Goal: Task Accomplishment & Management: Manage account settings

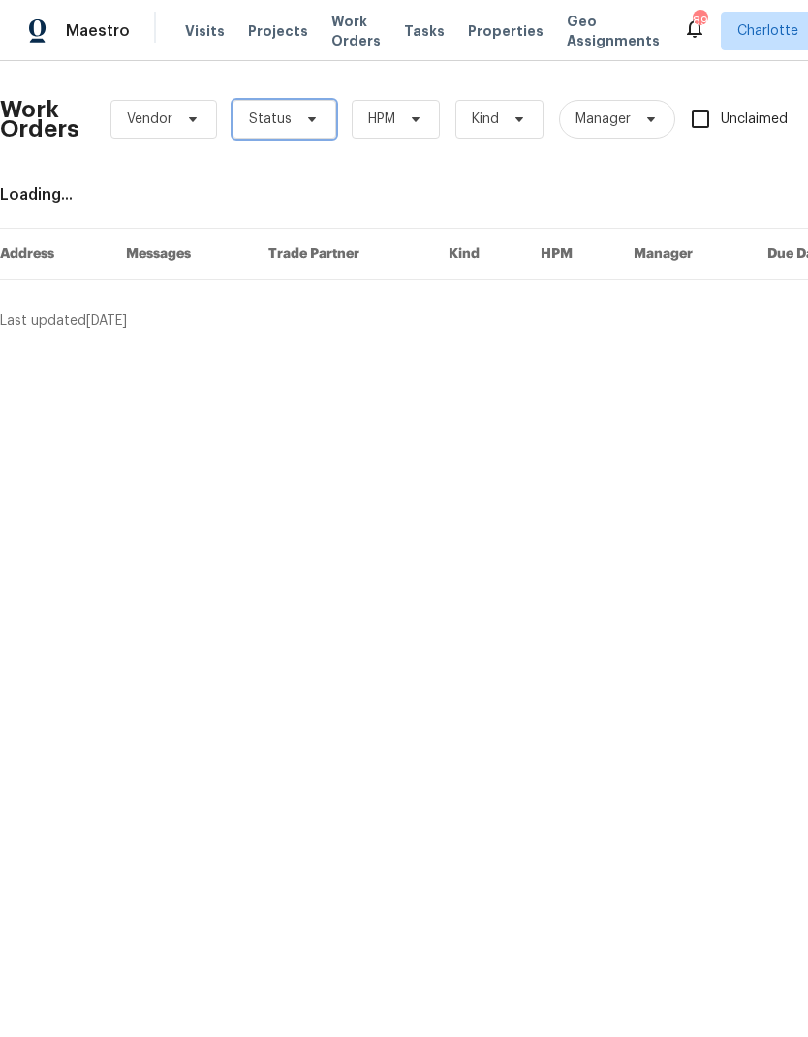
click at [291, 134] on span "Status" at bounding box center [285, 119] width 104 height 39
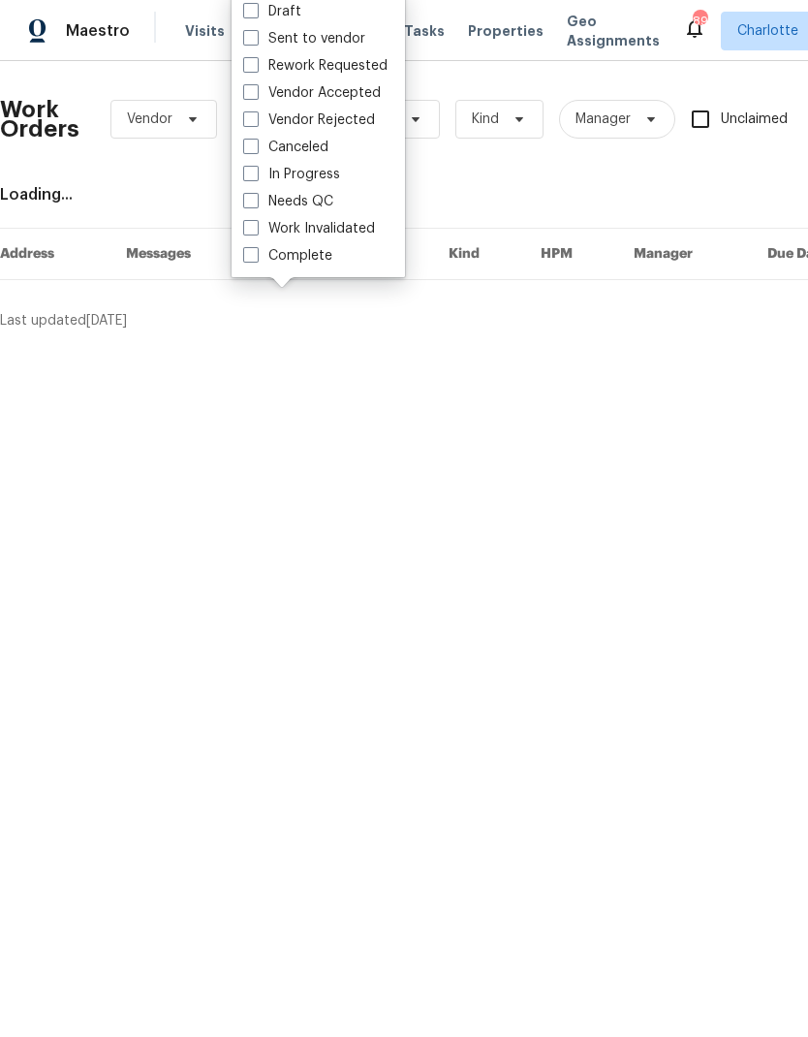
click at [329, 196] on label "Needs QC" at bounding box center [288, 201] width 90 height 19
click at [256, 196] on input "Needs QC" at bounding box center [249, 198] width 13 height 13
checkbox input "true"
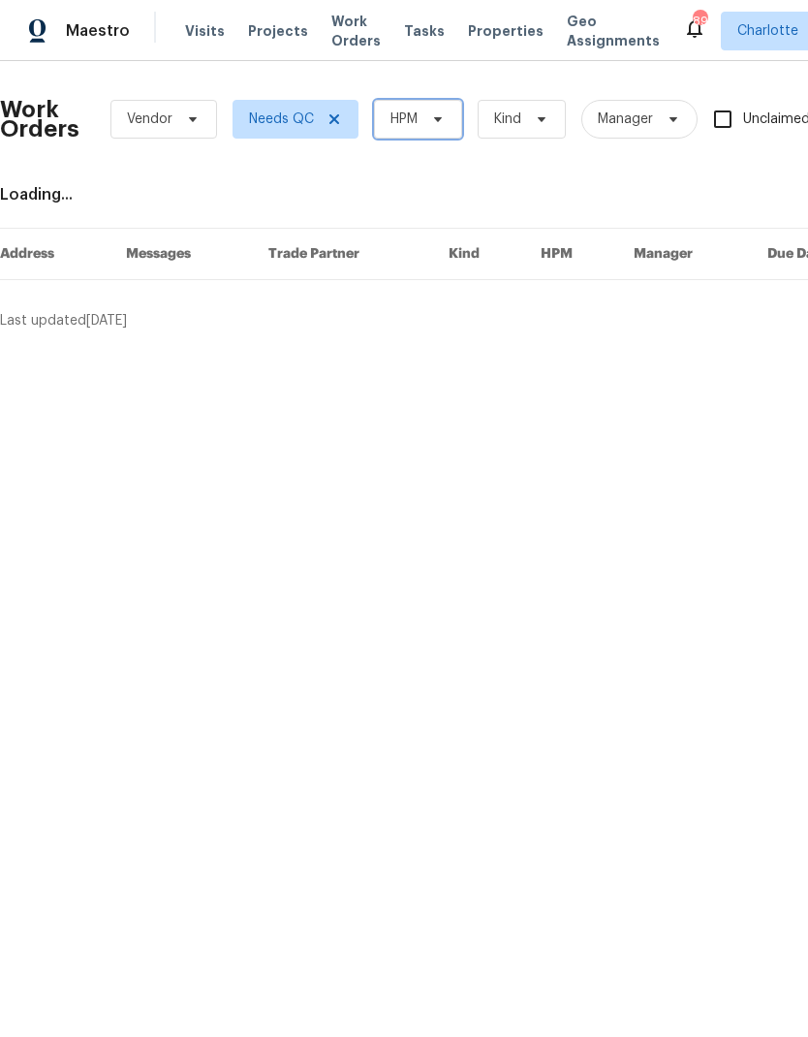
click at [429, 113] on span at bounding box center [434, 119] width 21 height 16
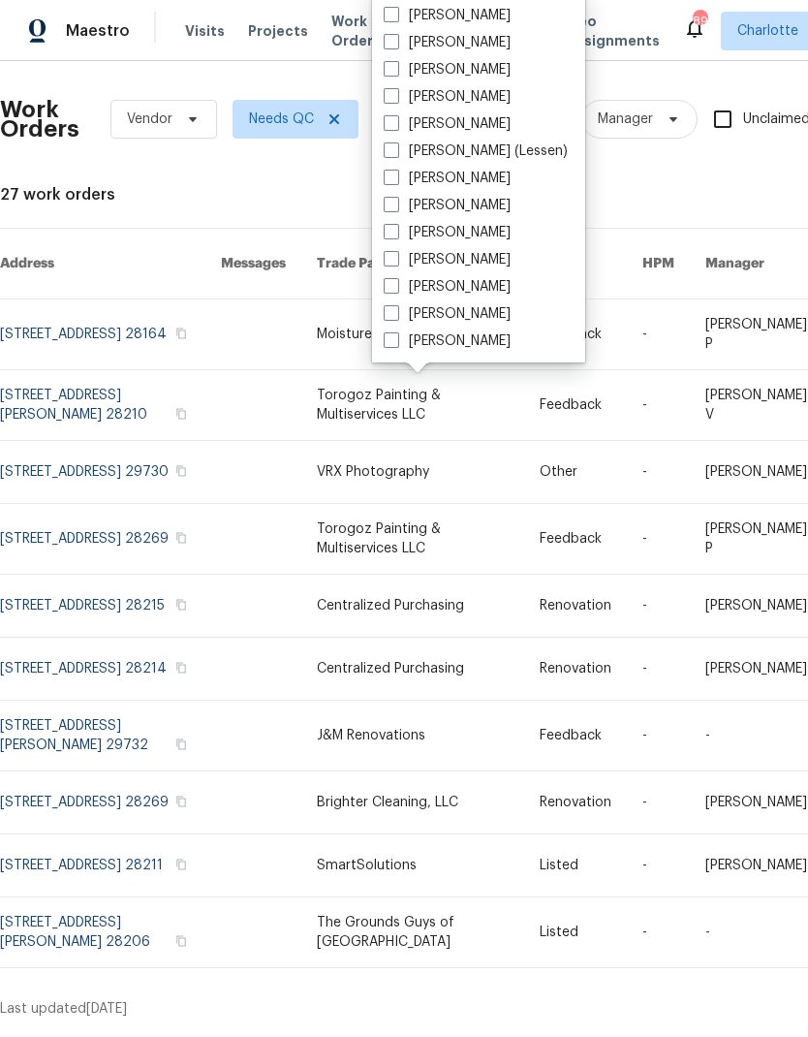
scroll to position [240, 0]
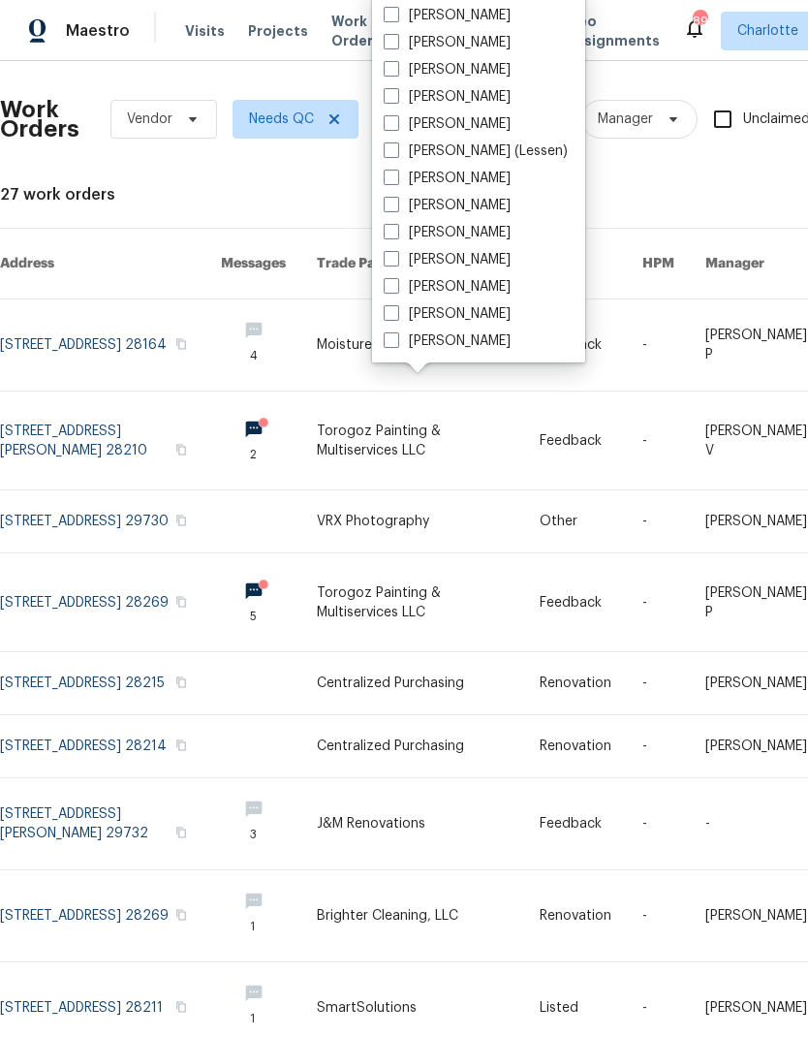
click at [480, 343] on label "[PERSON_NAME]" at bounding box center [447, 340] width 127 height 19
click at [396, 343] on input "[PERSON_NAME]" at bounding box center [390, 337] width 13 height 13
checkbox input "true"
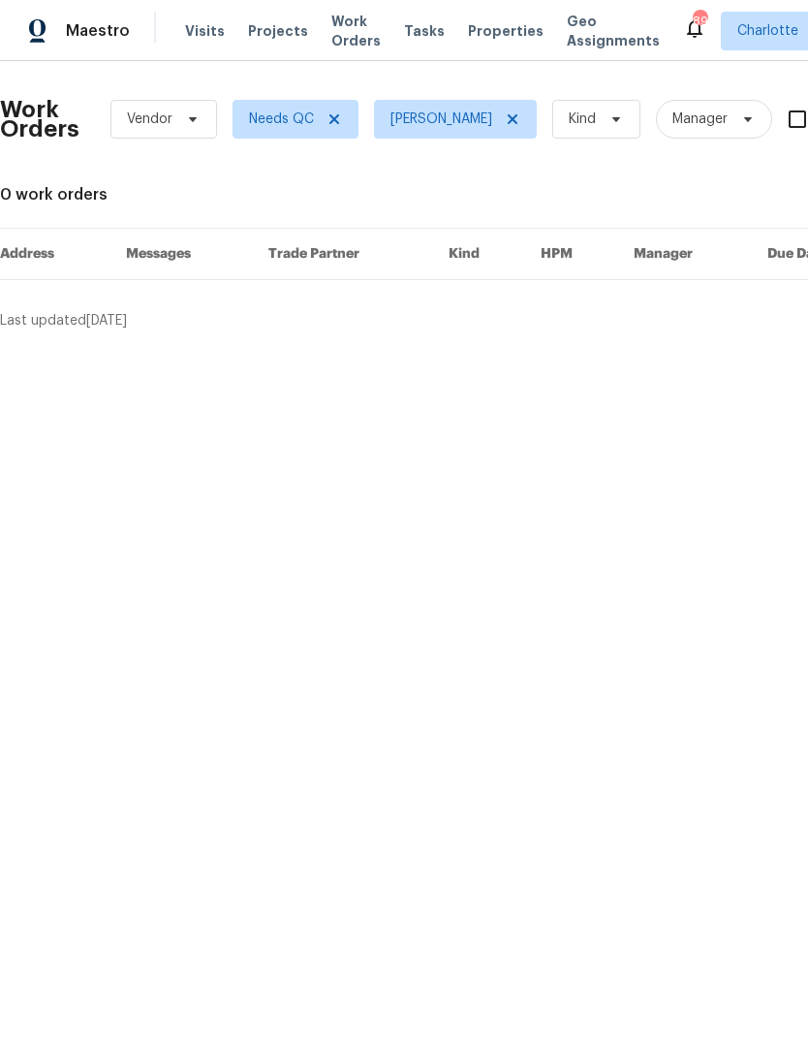
click at [98, 43] on div "Maestro" at bounding box center [65, 31] width 130 height 39
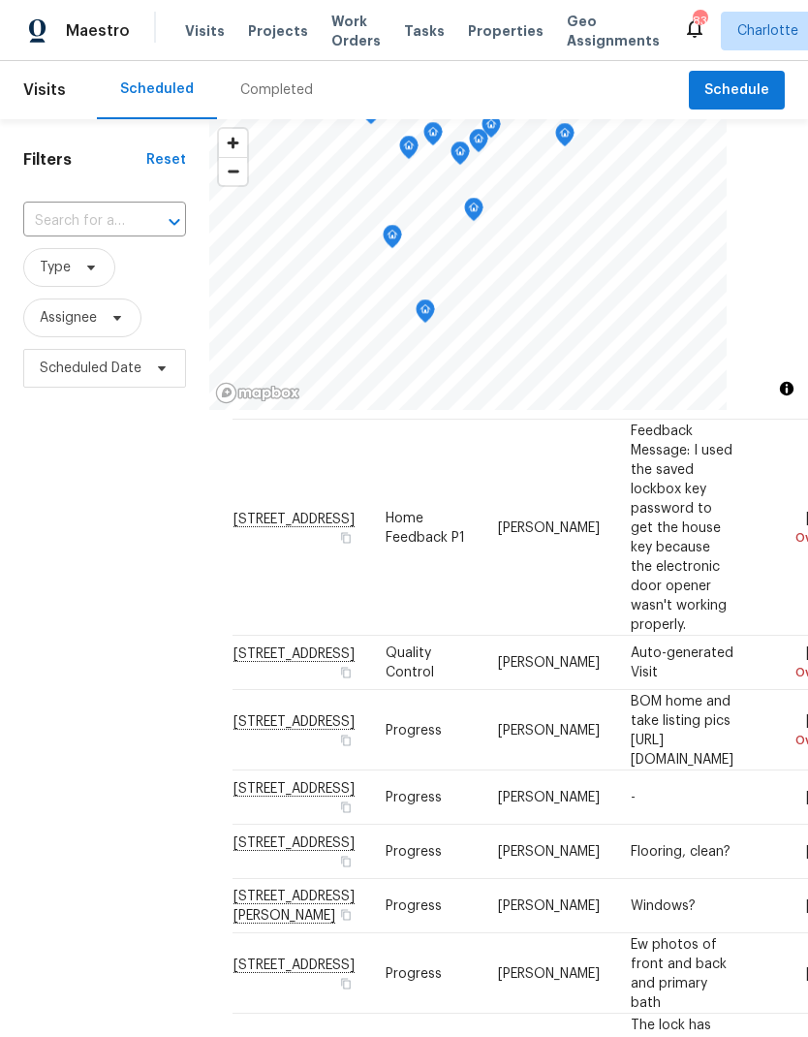
scroll to position [122, -1]
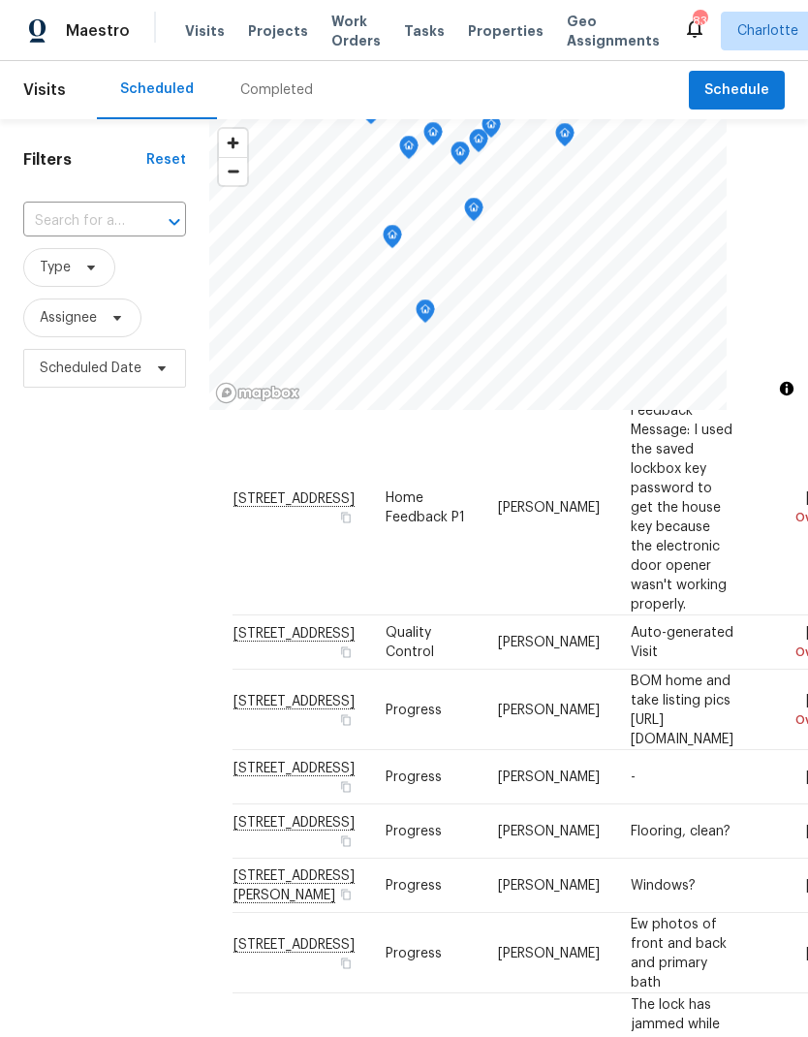
click at [69, 560] on div "Filters Reset ​ Type Assignee Scheduled Date" at bounding box center [104, 679] width 209 height 1120
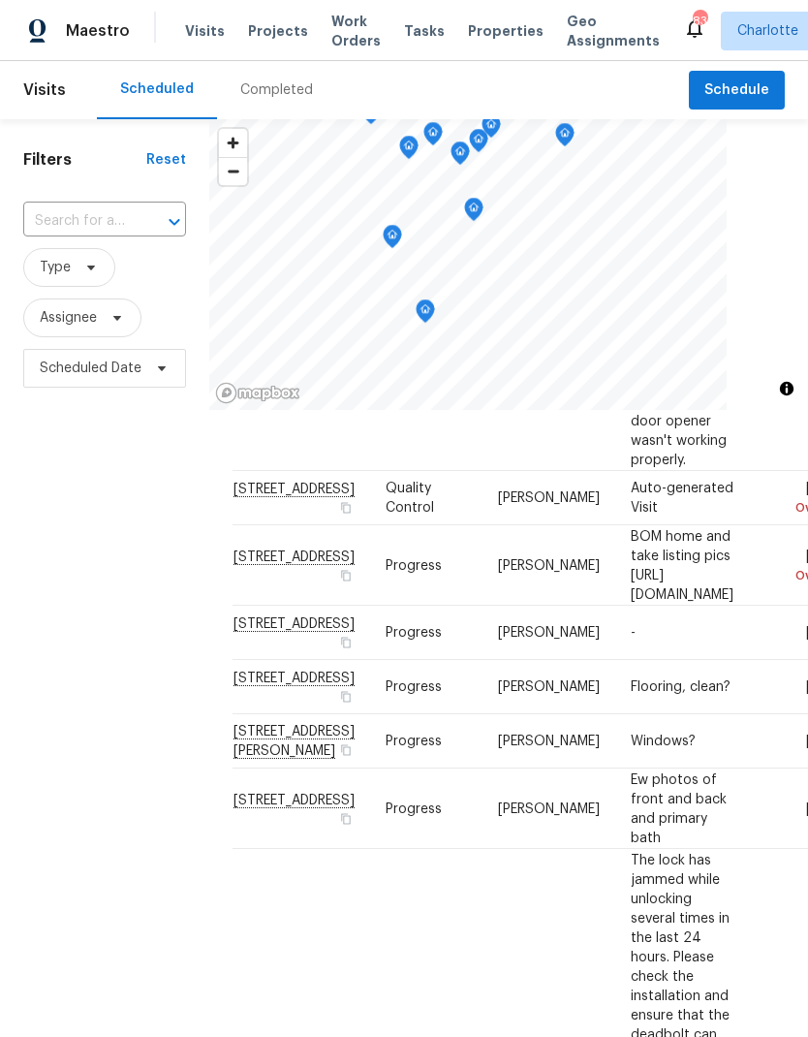
scroll to position [280, 0]
click at [68, 539] on div "Filters Reset ​ Type Assignee Scheduled Date" at bounding box center [104, 679] width 209 height 1120
click at [111, 269] on span "Type" at bounding box center [69, 267] width 92 height 39
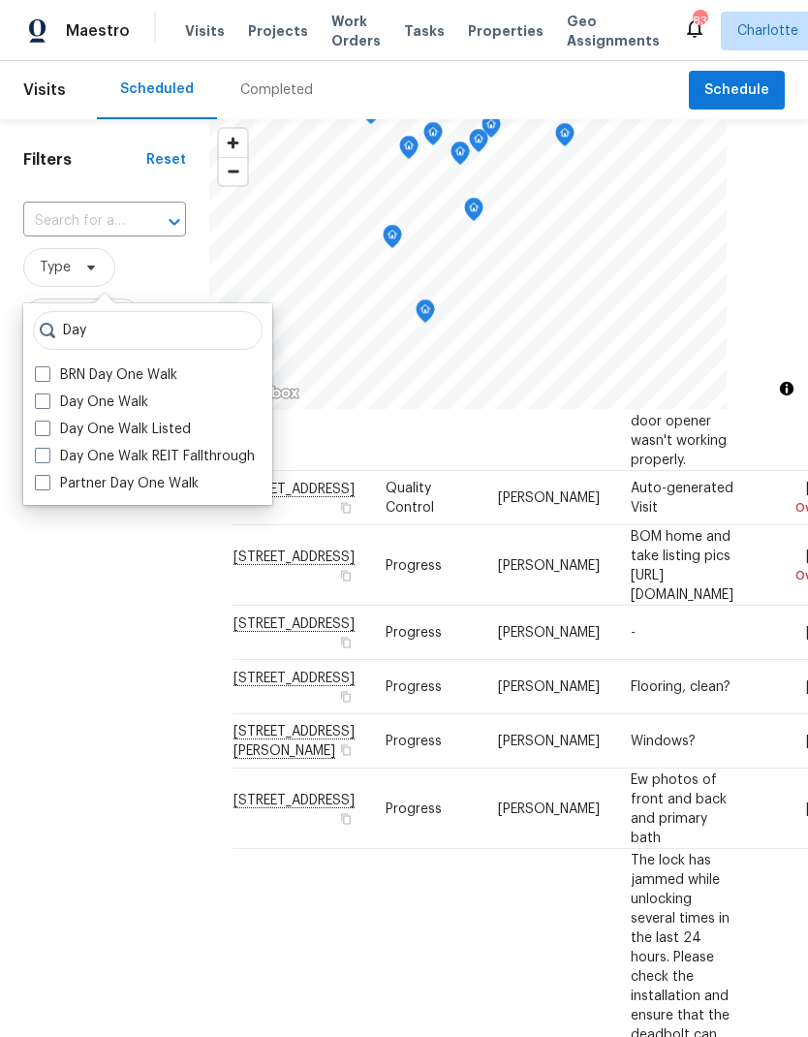
type input "Day"
click at [44, 404] on span at bounding box center [43, 401] width 16 height 16
click at [44, 404] on input "Day One Walk" at bounding box center [41, 398] width 13 height 13
checkbox input "true"
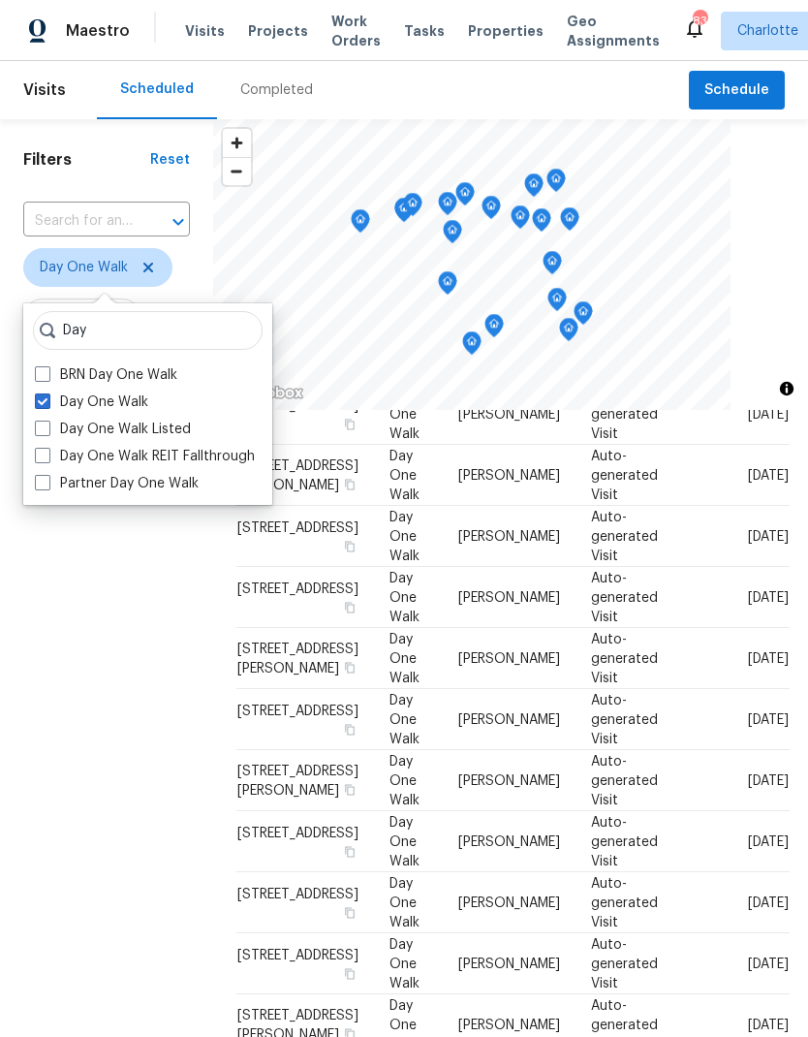
click at [67, 604] on div "Filters Reset ​ Day One Walk Assignee Scheduled Date" at bounding box center [106, 679] width 213 height 1120
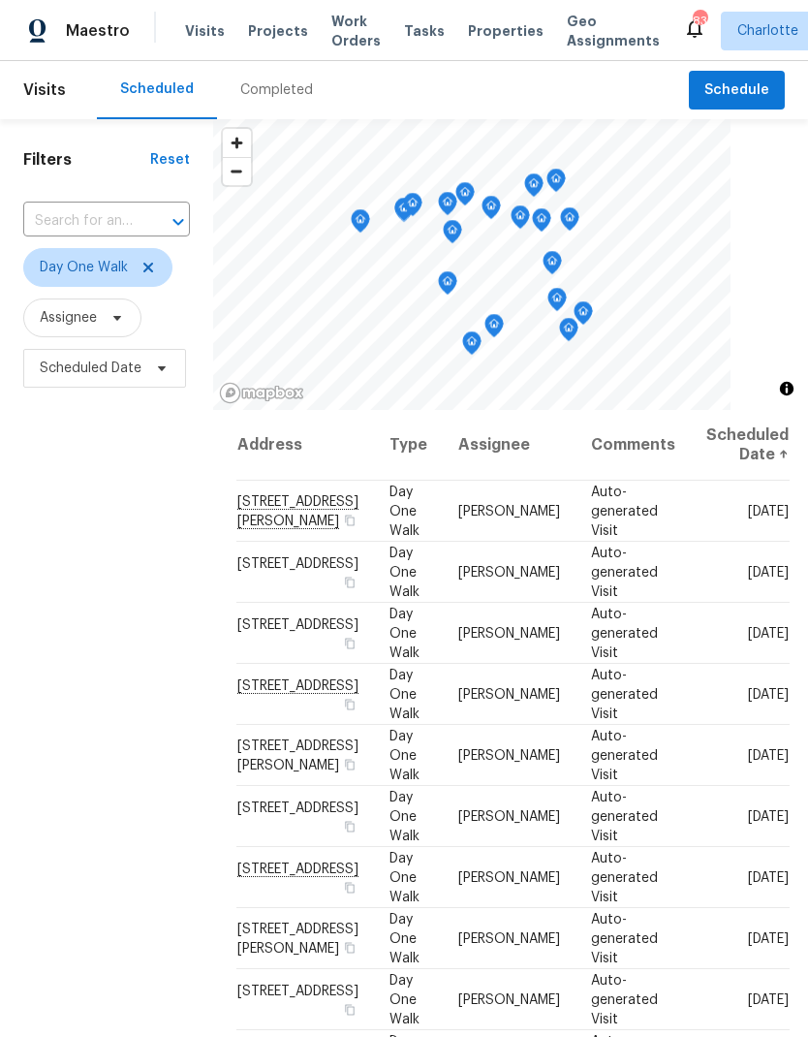
click at [67, 595] on div "Filters Reset ​ Day One Walk Assignee Scheduled Date" at bounding box center [106, 679] width 213 height 1120
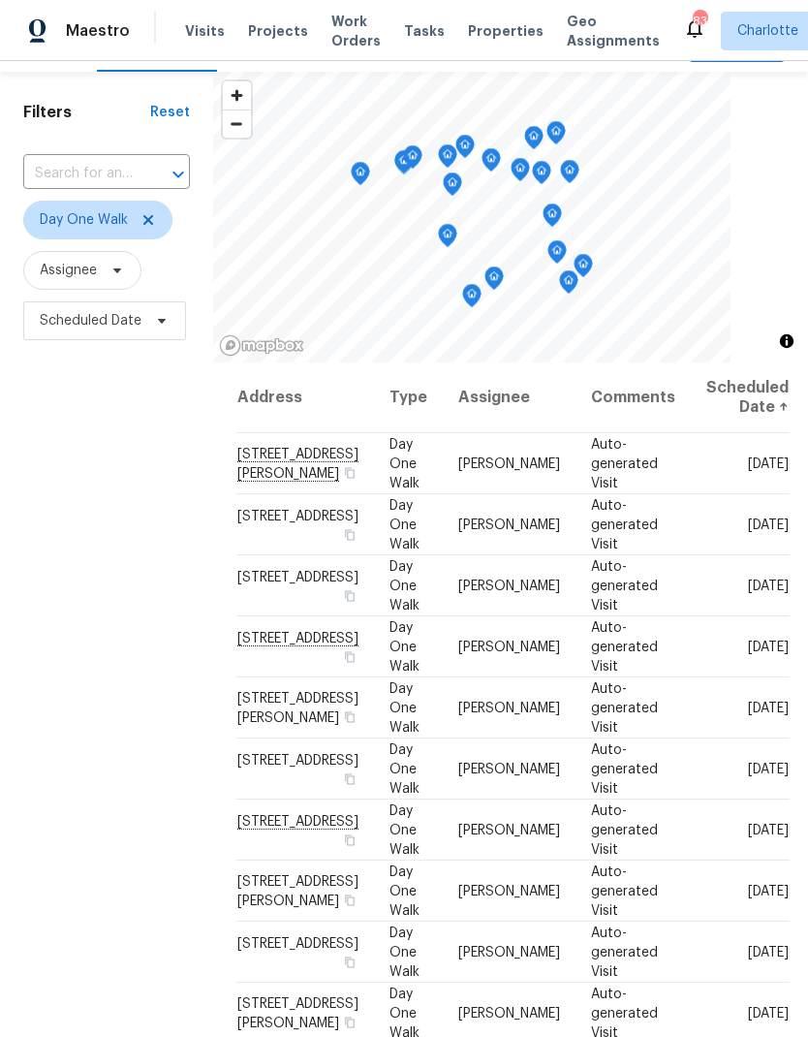
scroll to position [49, 0]
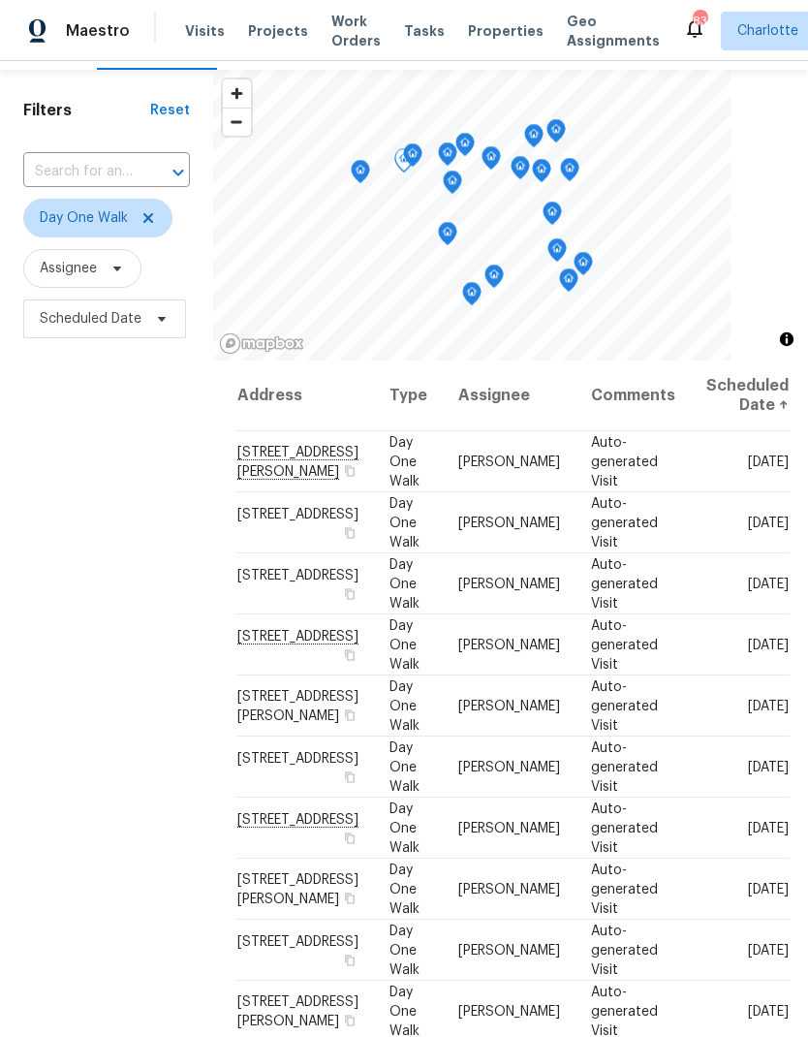
click at [61, 580] on div "Filters Reset ​ Day One Walk Assignee Scheduled Date" at bounding box center [106, 630] width 213 height 1120
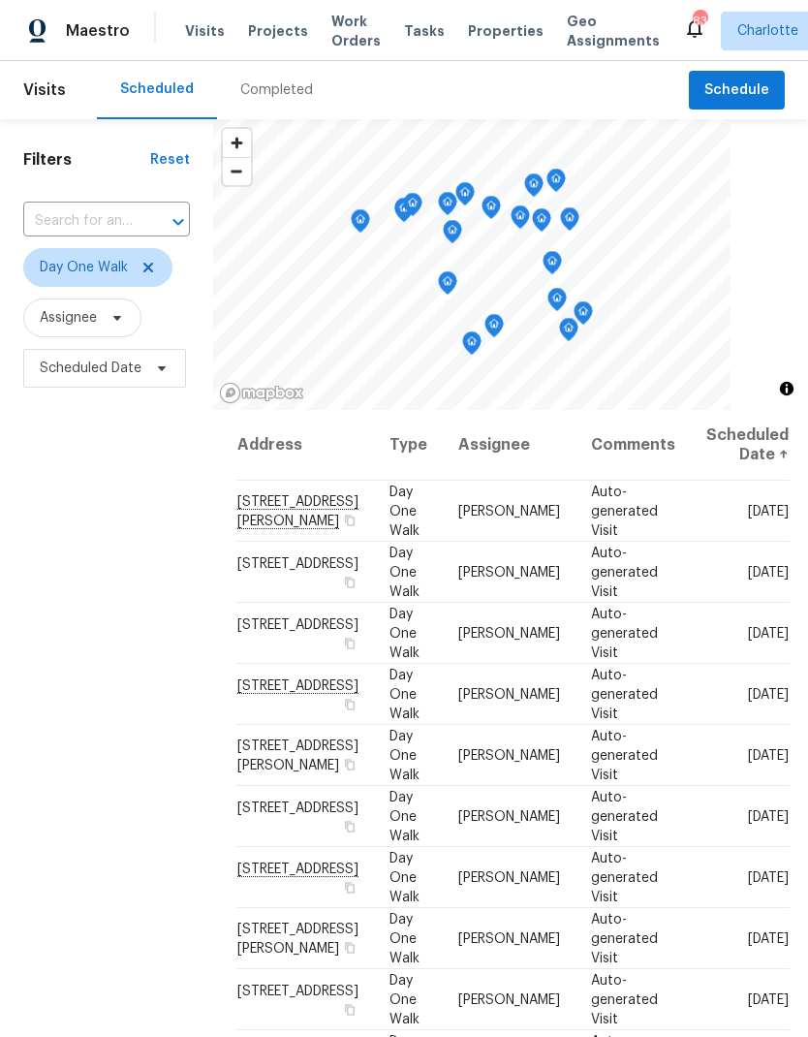
scroll to position [0, 0]
click at [67, 600] on div "Filters Reset ​ Day One Walk Assignee Scheduled Date" at bounding box center [106, 679] width 213 height 1120
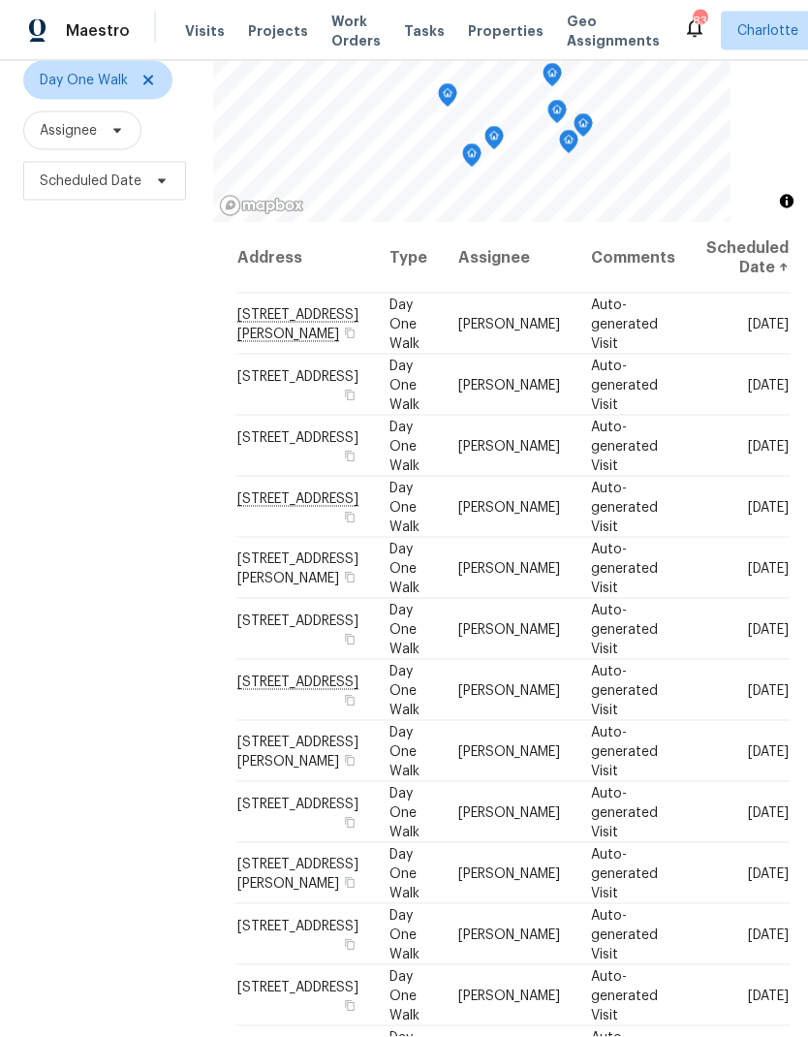
scroll to position [78, 0]
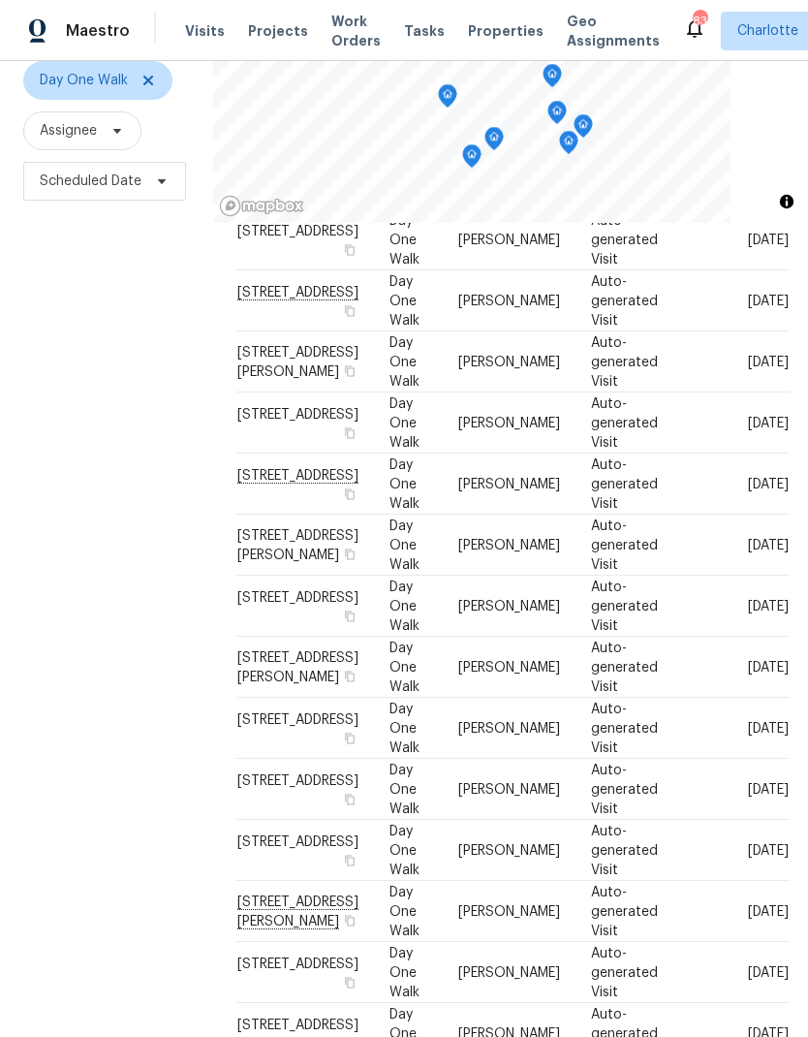
click at [55, 755] on div "Filters Reset ​ Day One Walk Assignee Scheduled Date" at bounding box center [106, 492] width 213 height 1120
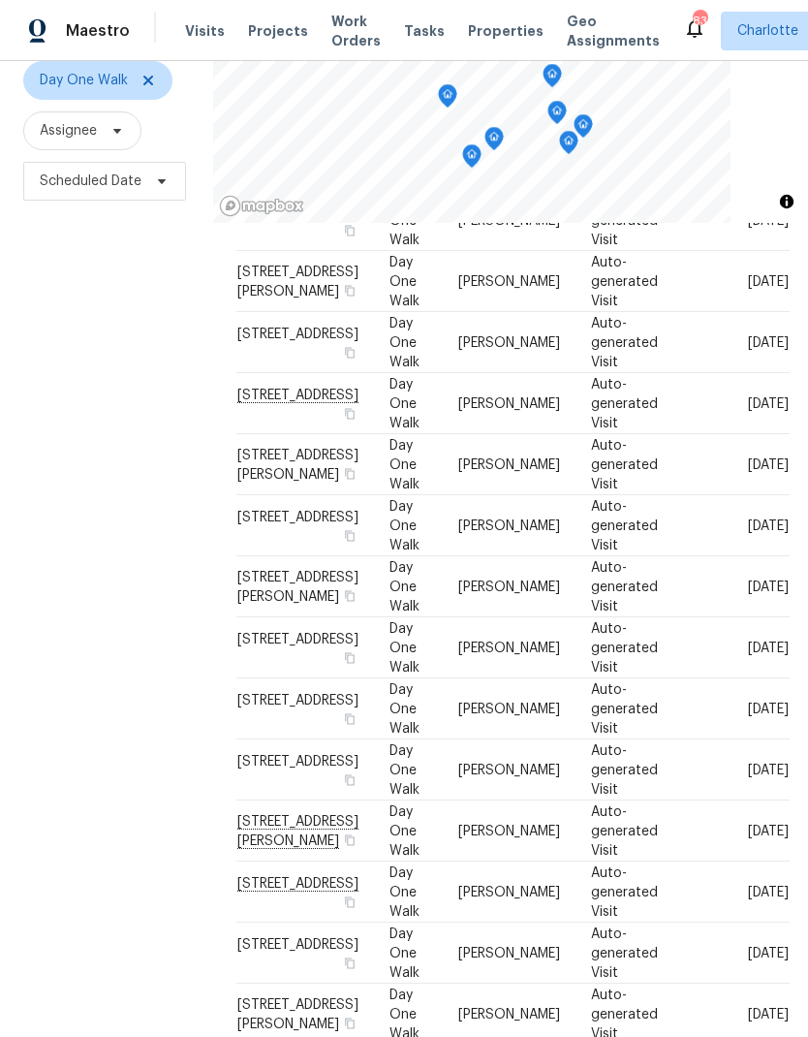
scroll to position [288, 0]
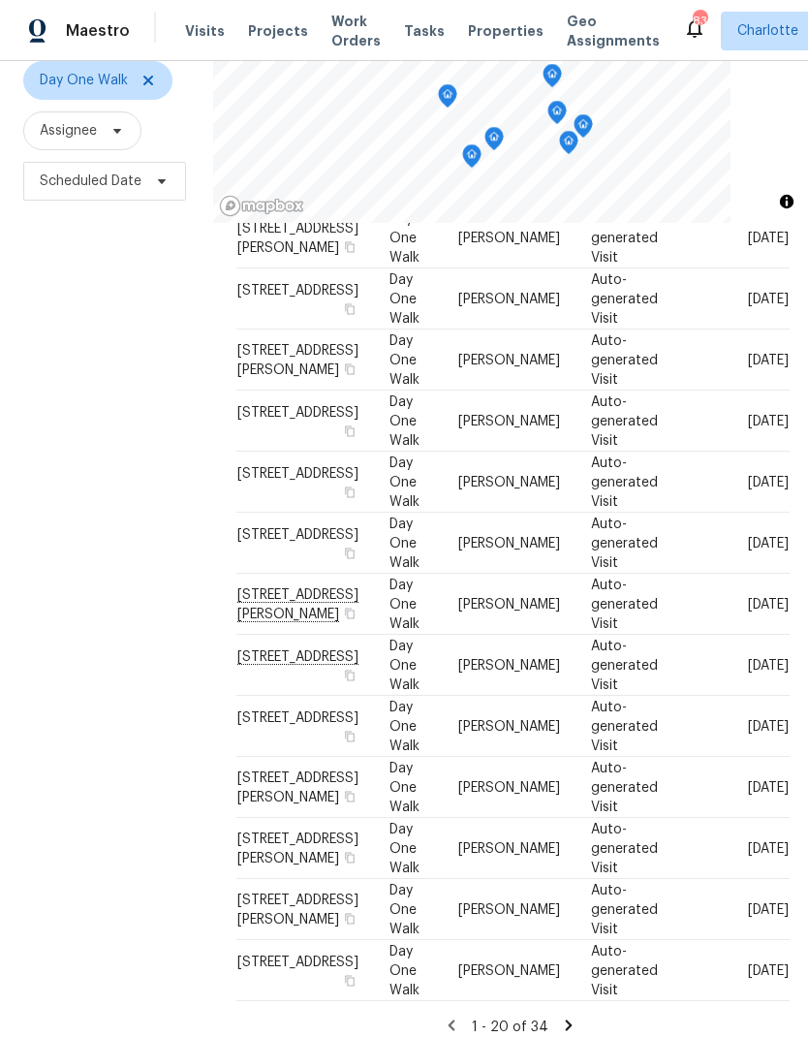
click at [54, 752] on div "Filters Reset ​ Day One Walk Assignee Scheduled Date" at bounding box center [106, 492] width 213 height 1120
click at [566, 1017] on icon at bounding box center [568, 1025] width 17 height 17
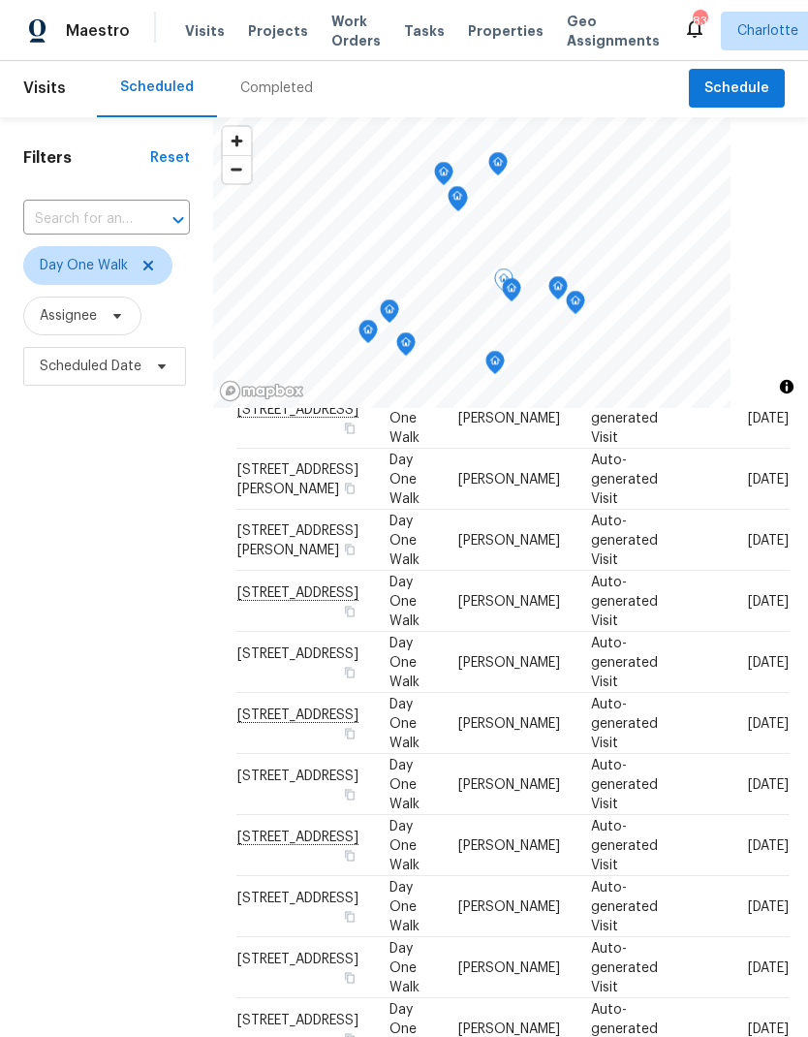
scroll to position [104, 0]
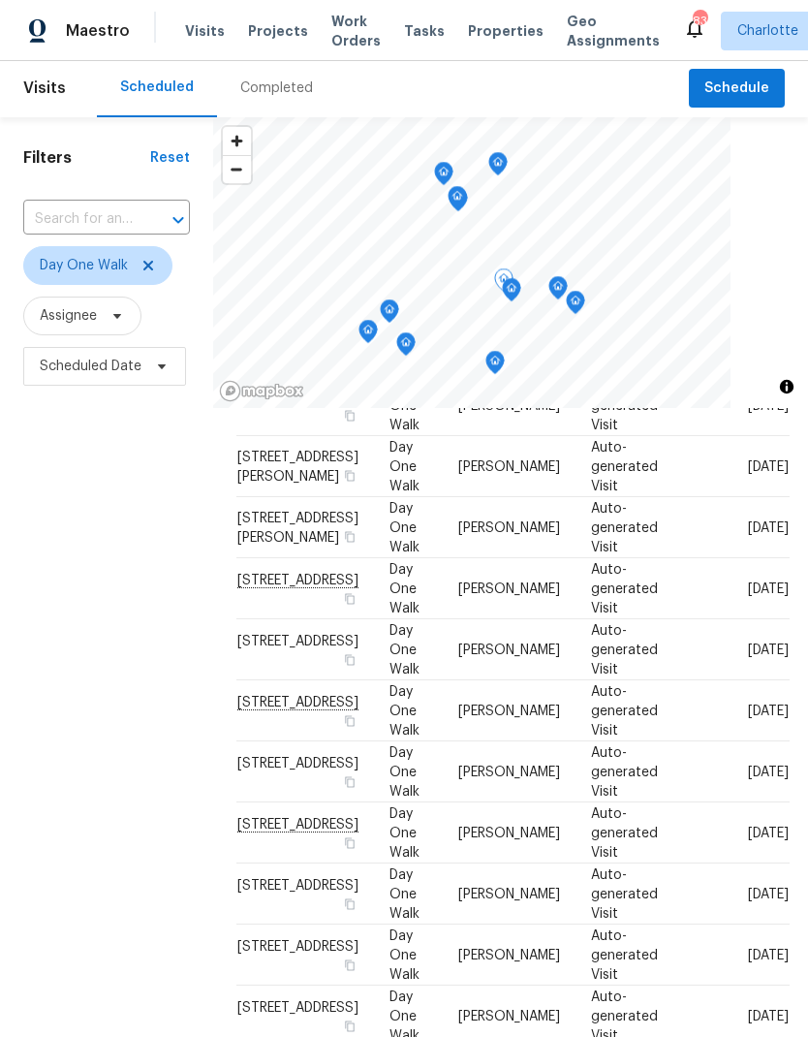
click at [69, 767] on div "Filters Reset ​ Day One Walk Assignee Scheduled Date" at bounding box center [106, 677] width 213 height 1120
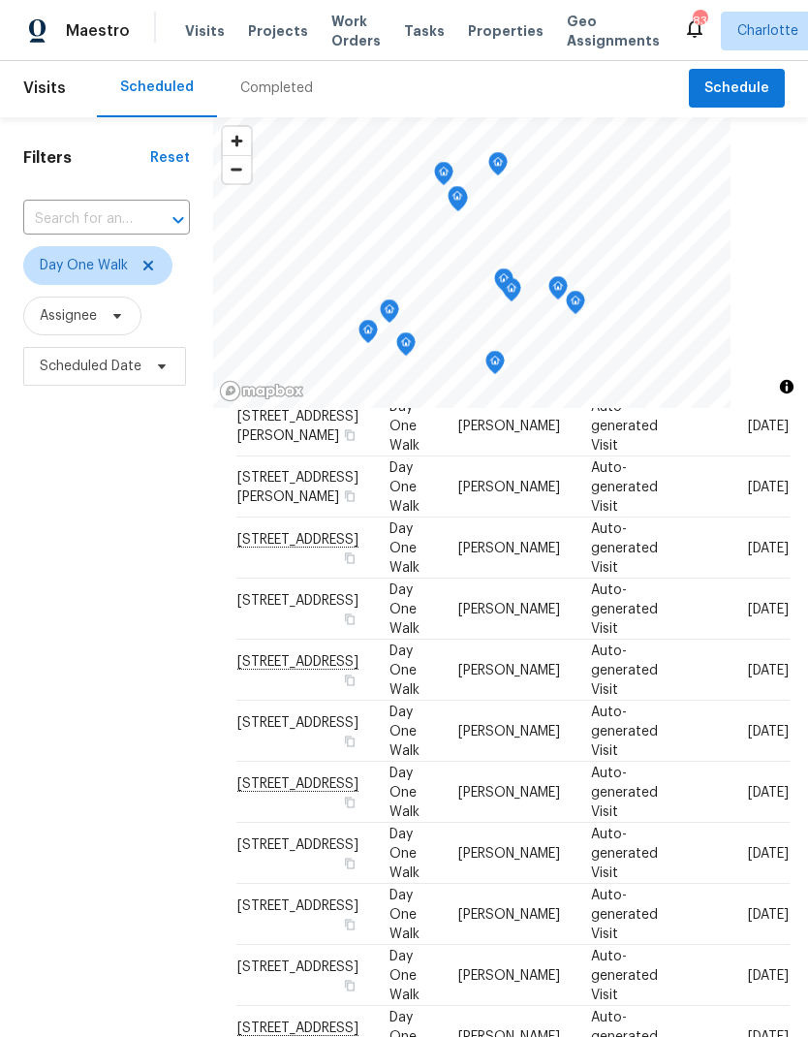
scroll to position [143, 0]
click at [72, 777] on div "Filters Reset ​ Day One Walk Assignee Scheduled Date" at bounding box center [106, 677] width 213 height 1120
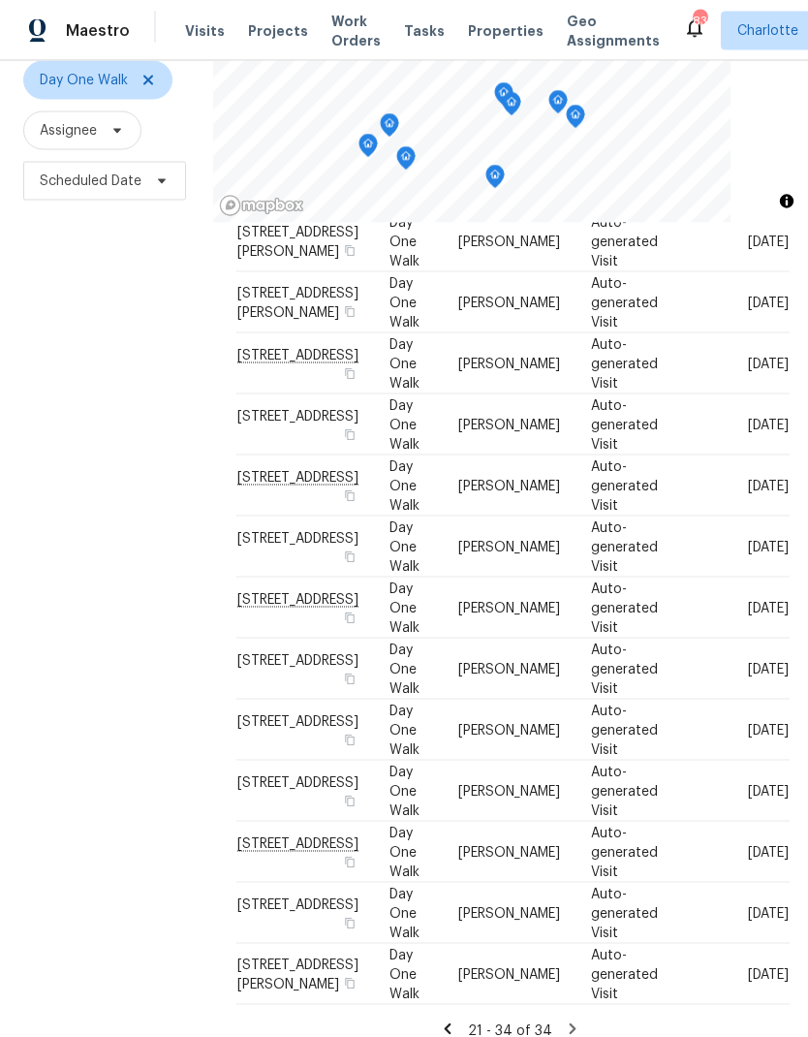
scroll to position [78, 0]
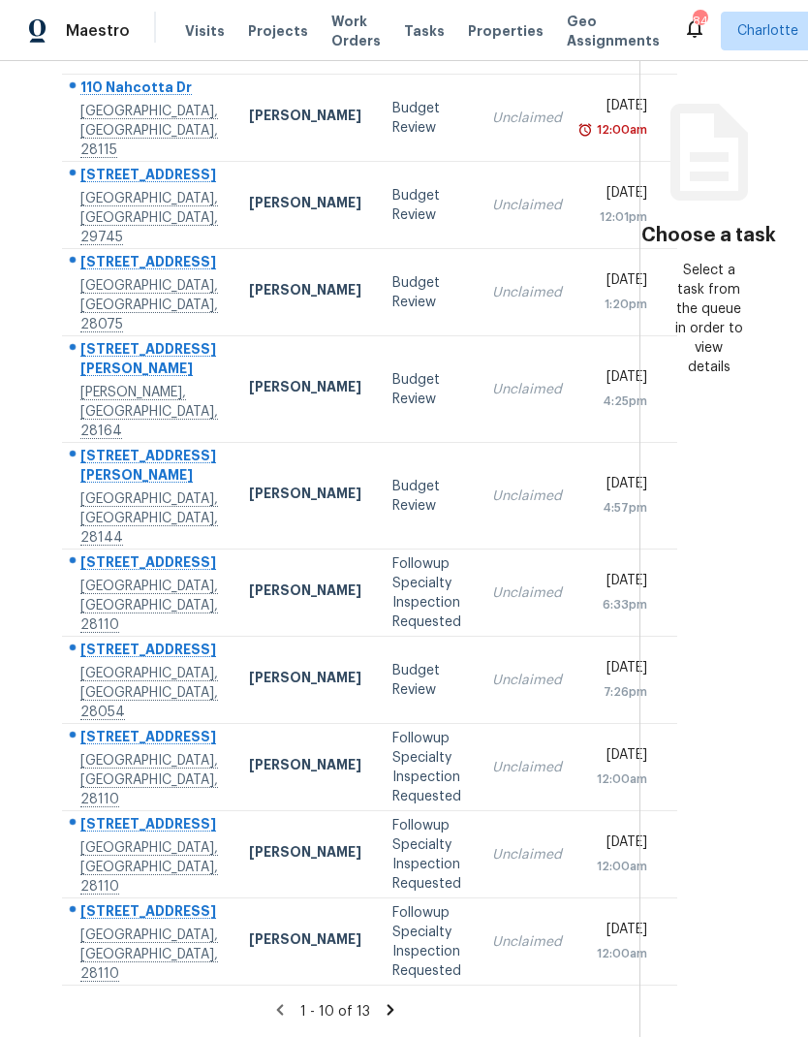
scroll to position [78, 0]
click at [382, 1002] on icon at bounding box center [390, 1009] width 17 height 17
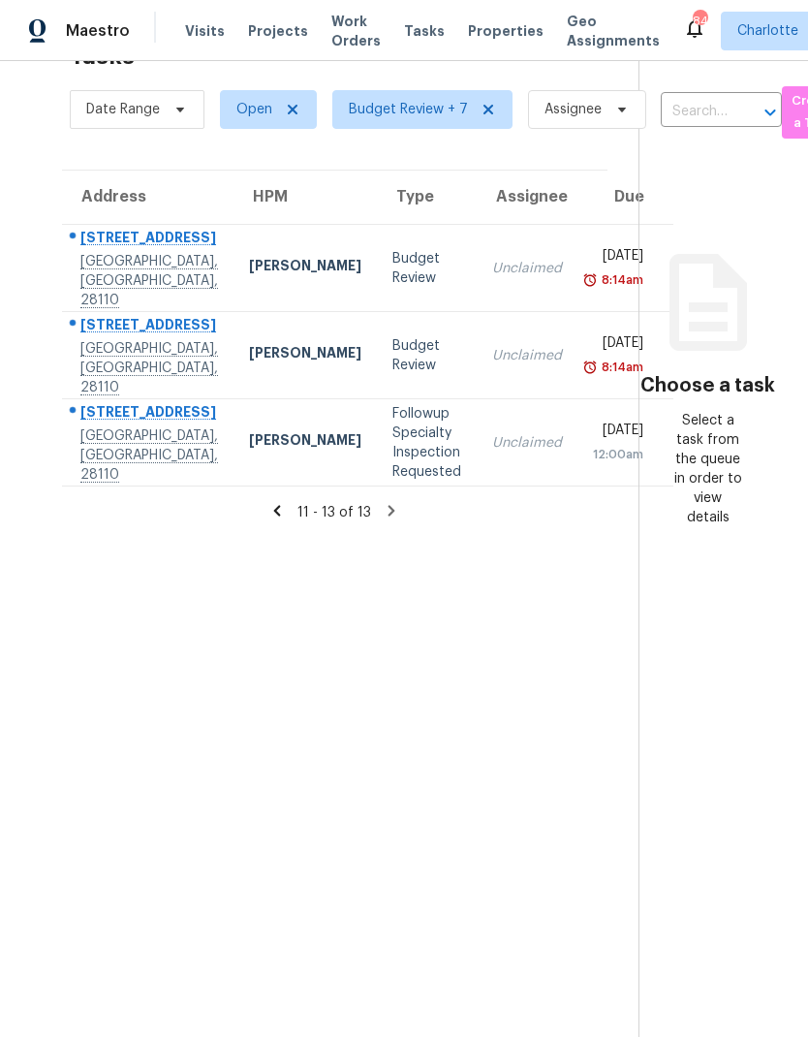
click at [277, 502] on icon at bounding box center [276, 510] width 17 height 17
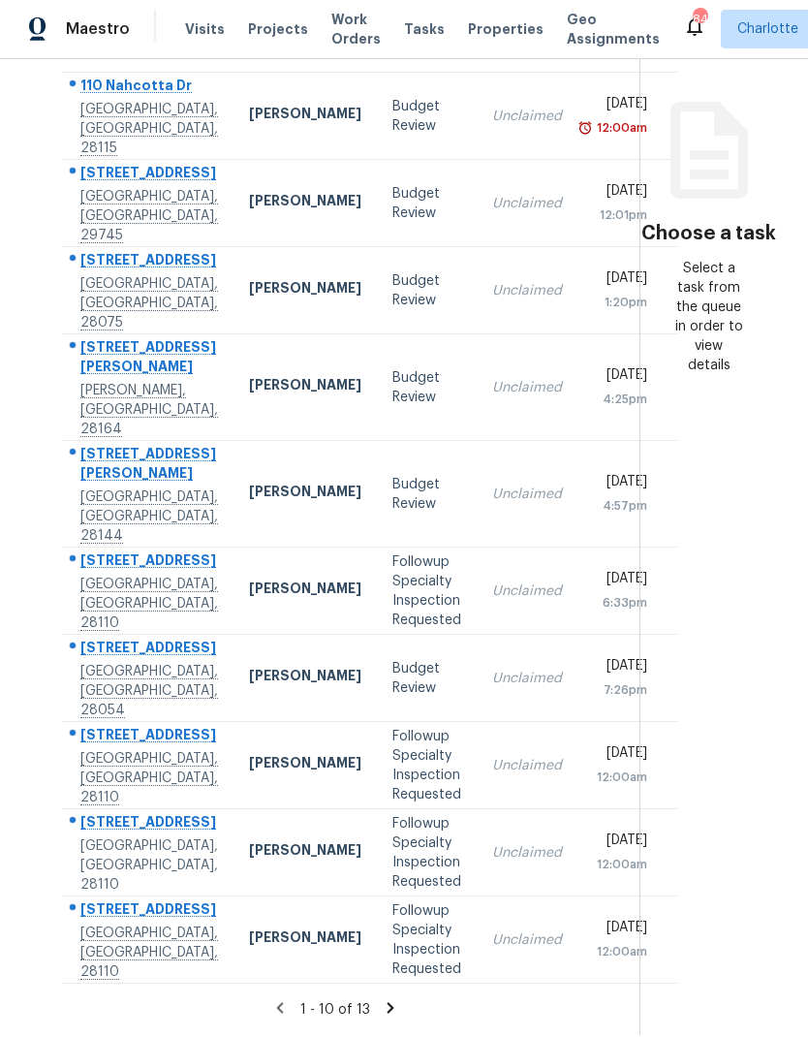
scroll to position [0, 0]
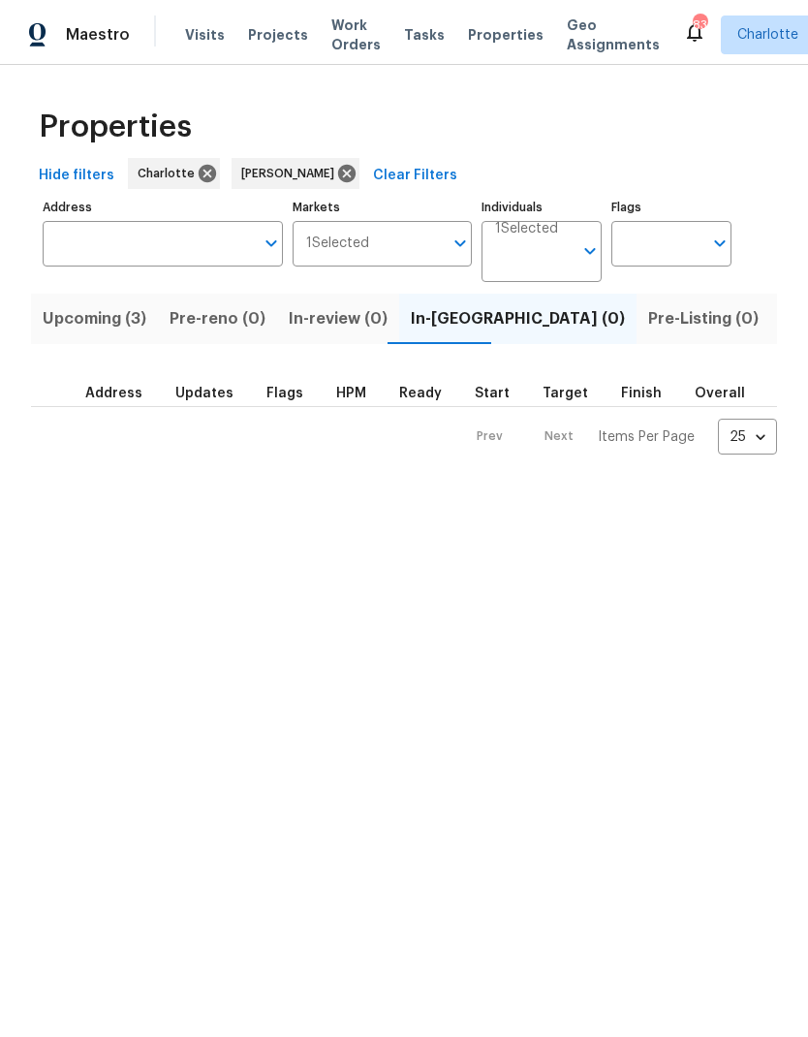
scroll to position [0, 42]
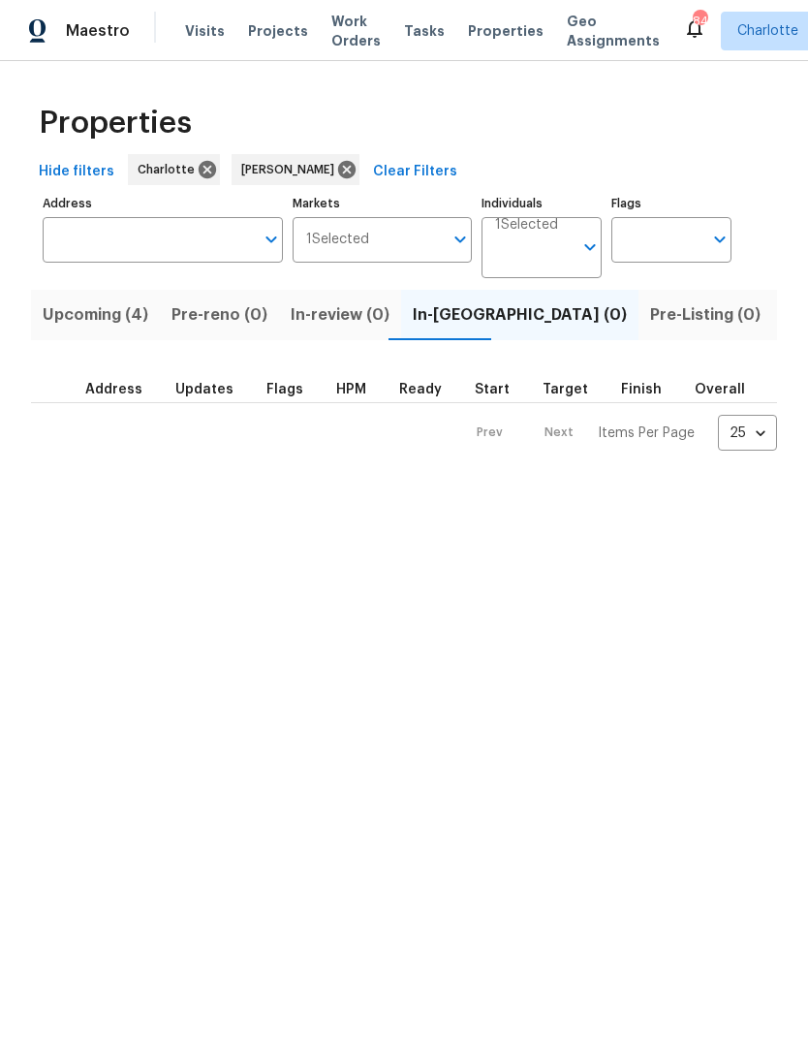
click at [63, 319] on span "Upcoming (4)" at bounding box center [96, 314] width 106 height 27
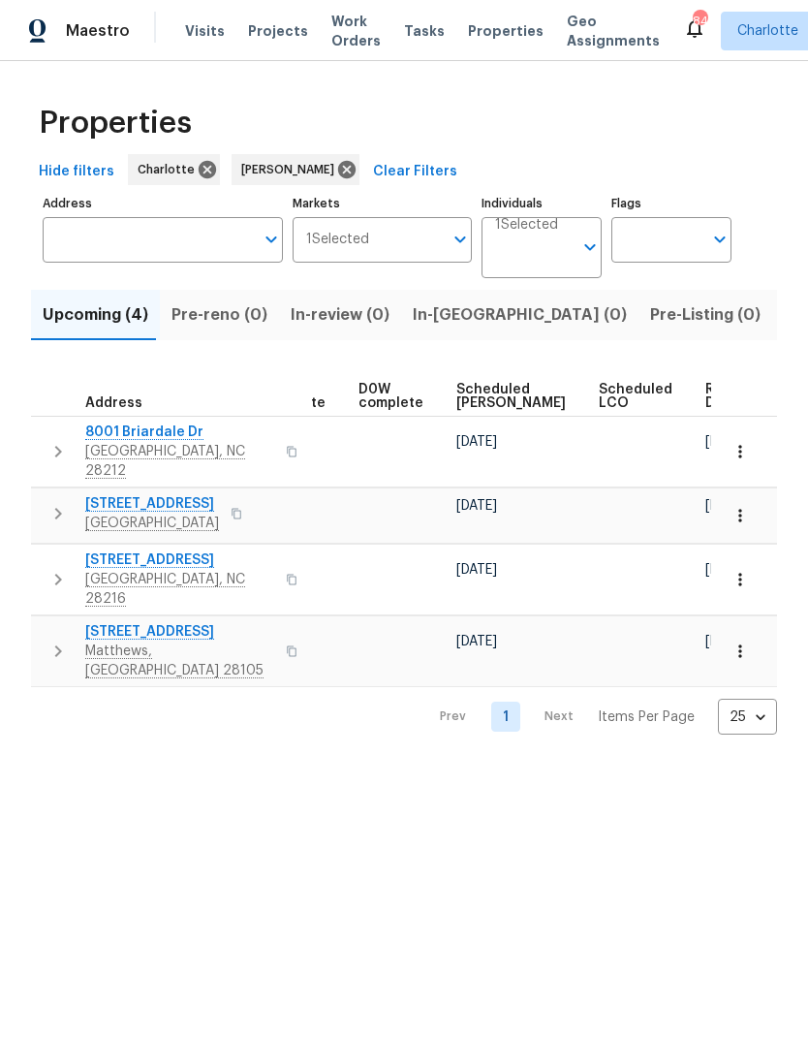
scroll to position [0, 487]
click at [706, 388] on span "Ready Date" at bounding box center [727, 396] width 43 height 27
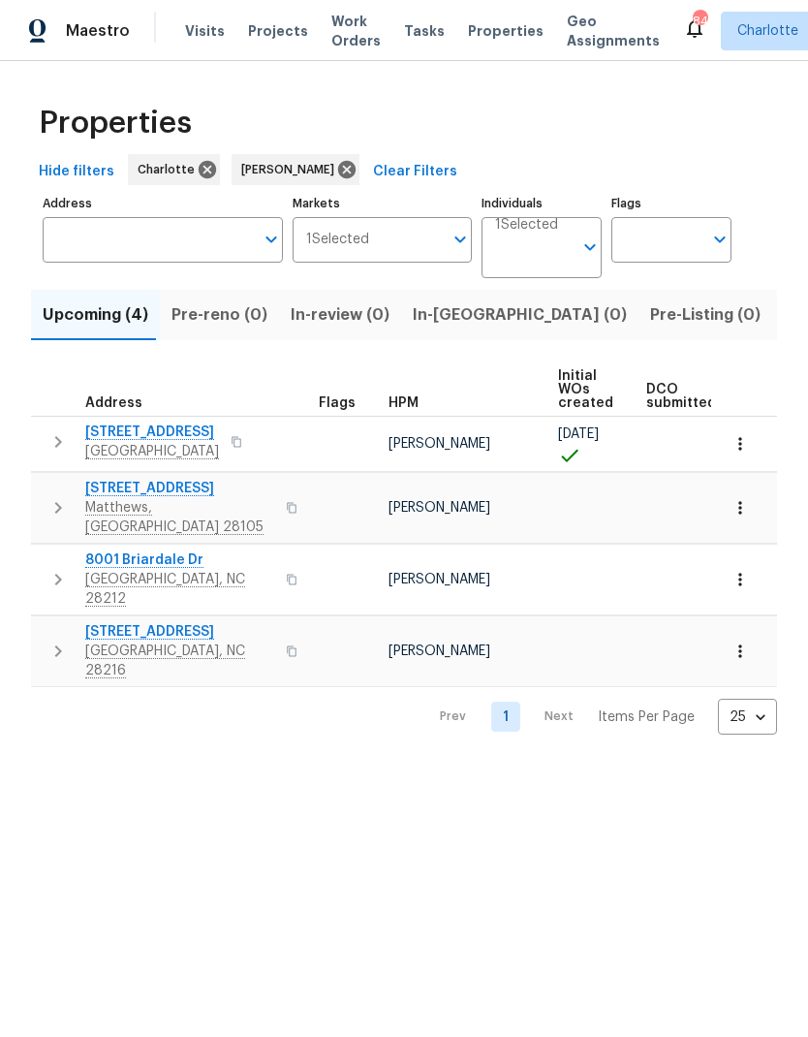
click at [51, 640] on icon "button" at bounding box center [58, 651] width 23 height 23
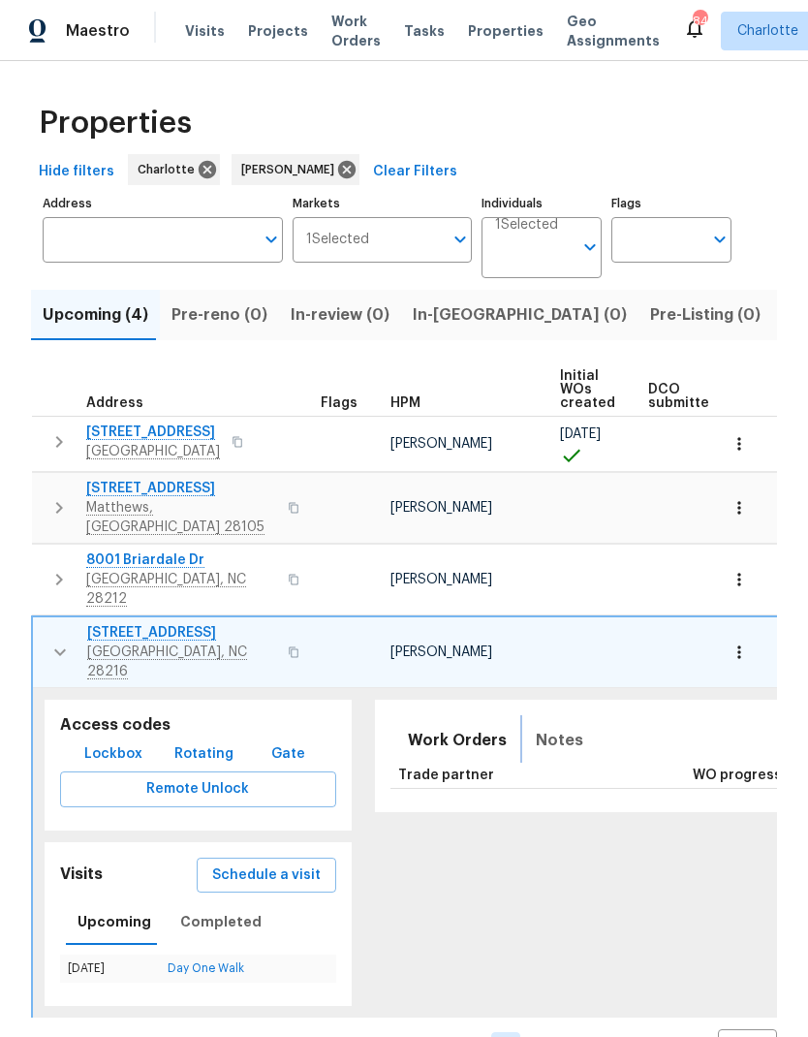
click at [562, 717] on button "Notes" at bounding box center [559, 740] width 71 height 47
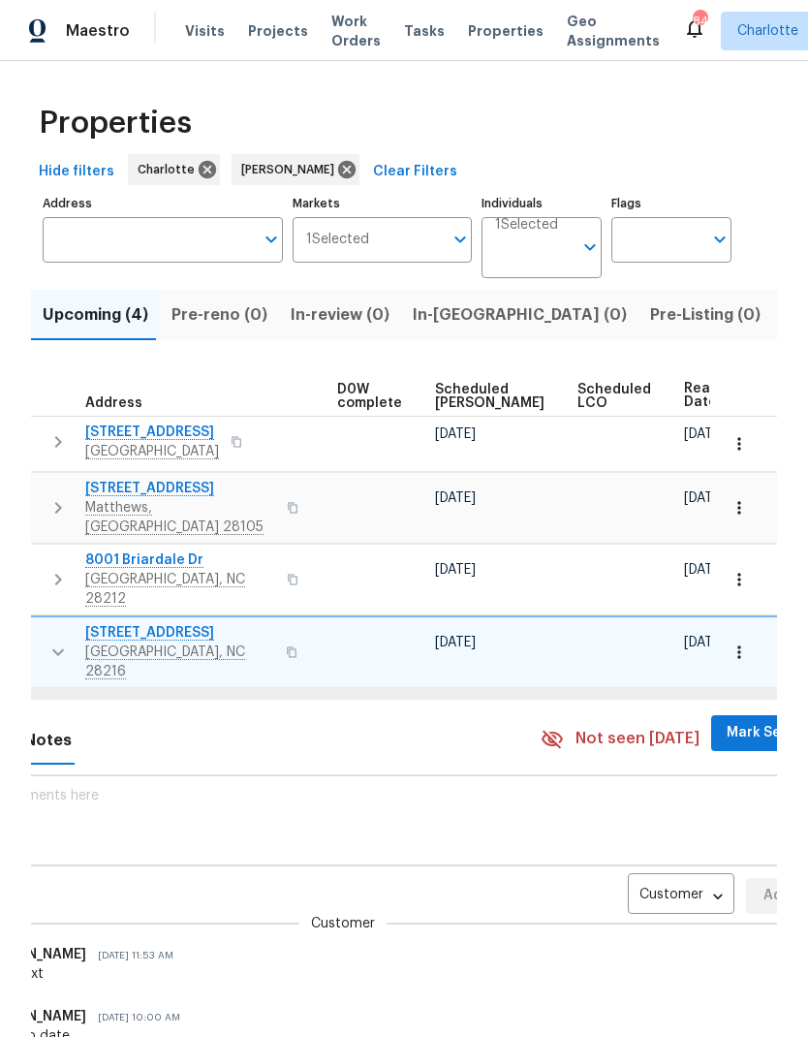
scroll to position [0, 511]
click at [663, 838] on body "Maestro Visits Projects Work Orders Tasks Properties Geo Assignments 84 Charlot…" at bounding box center [404, 518] width 808 height 1037
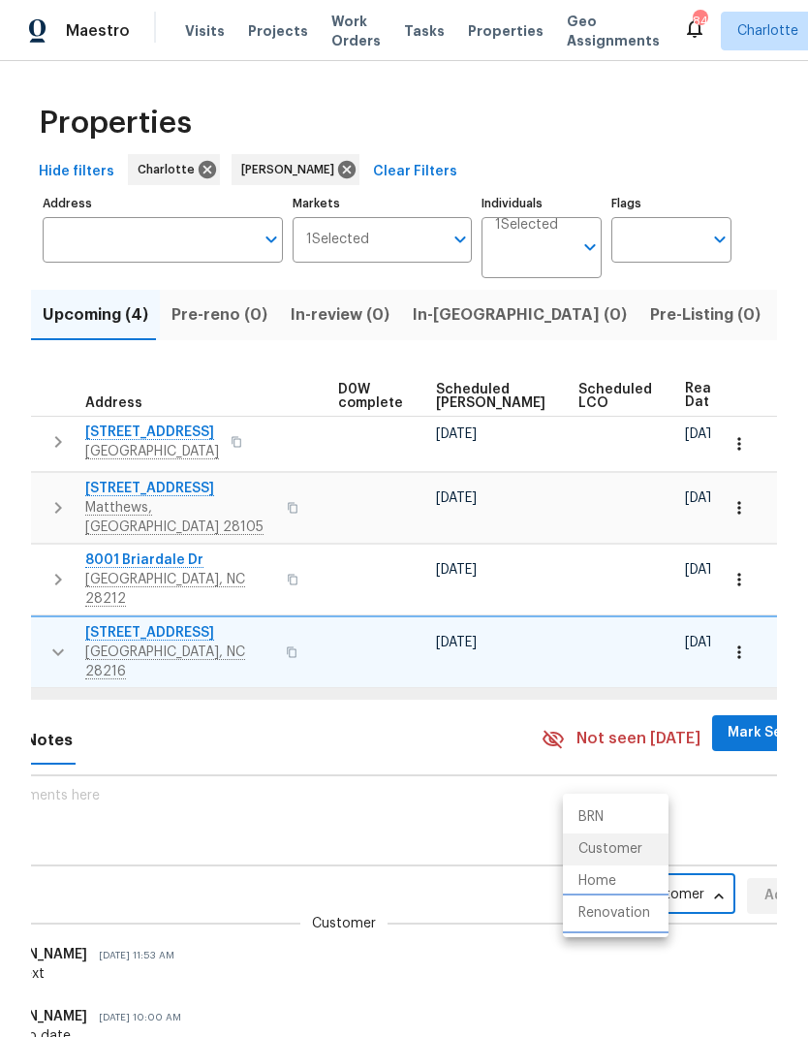
click at [657, 913] on li "Renovation" at bounding box center [616, 913] width 106 height 32
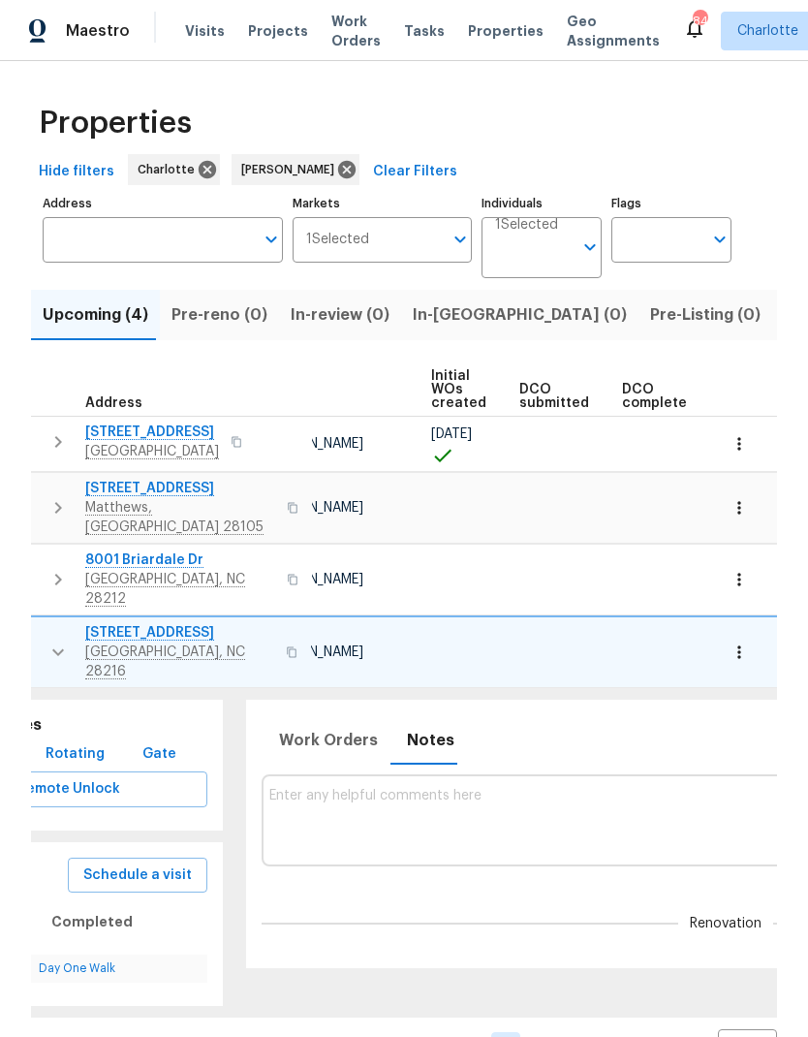
scroll to position [0, 126]
click at [449, 788] on textarea at bounding box center [729, 820] width 915 height 65
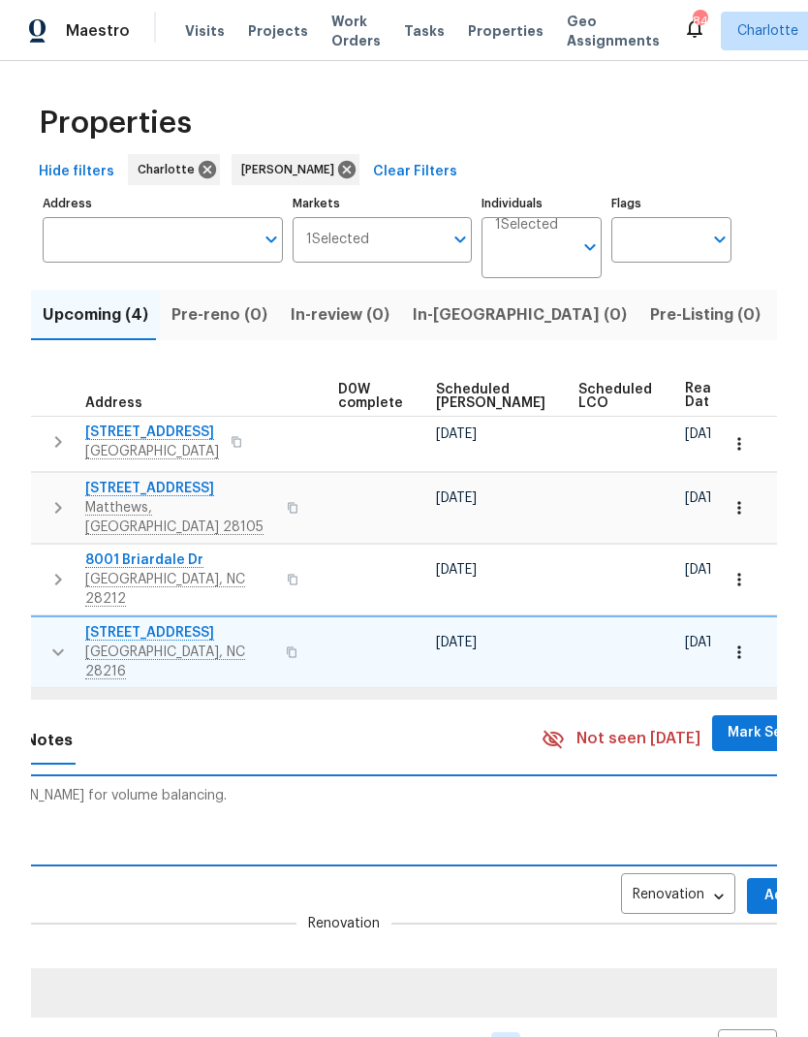
scroll to position [0, 511]
type textarea "Reassigned to Ryan C for volume balancing."
click at [763, 884] on span "Add" at bounding box center [778, 896] width 31 height 24
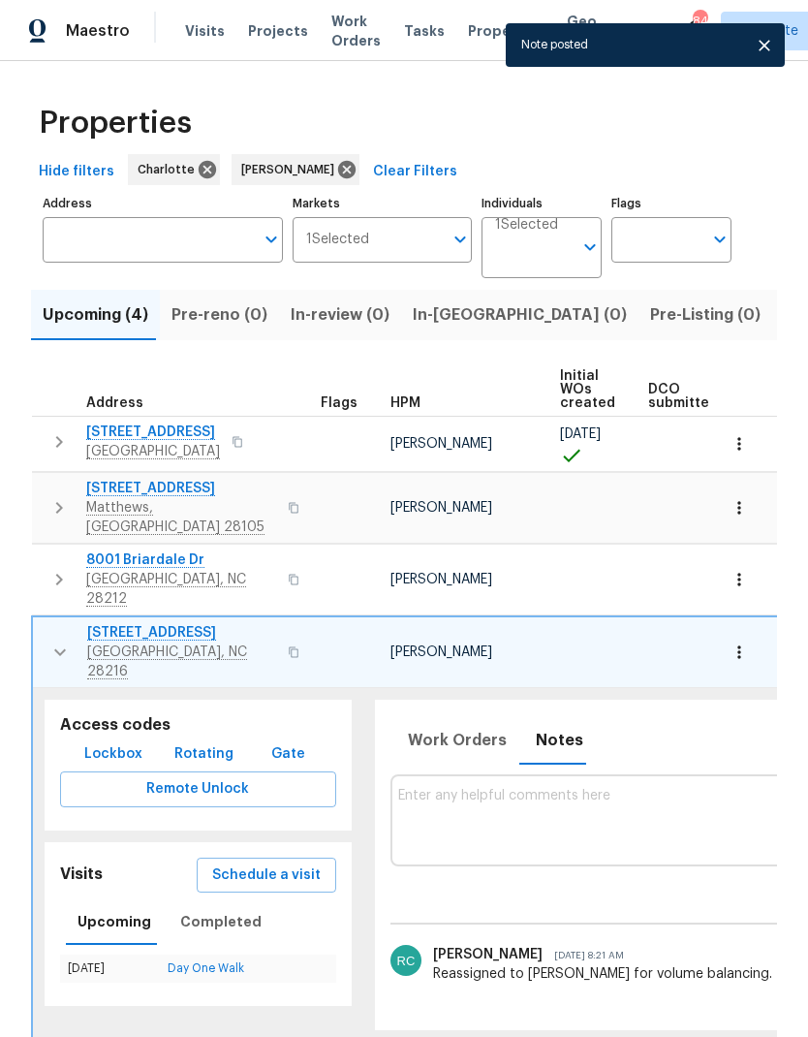
scroll to position [0, 0]
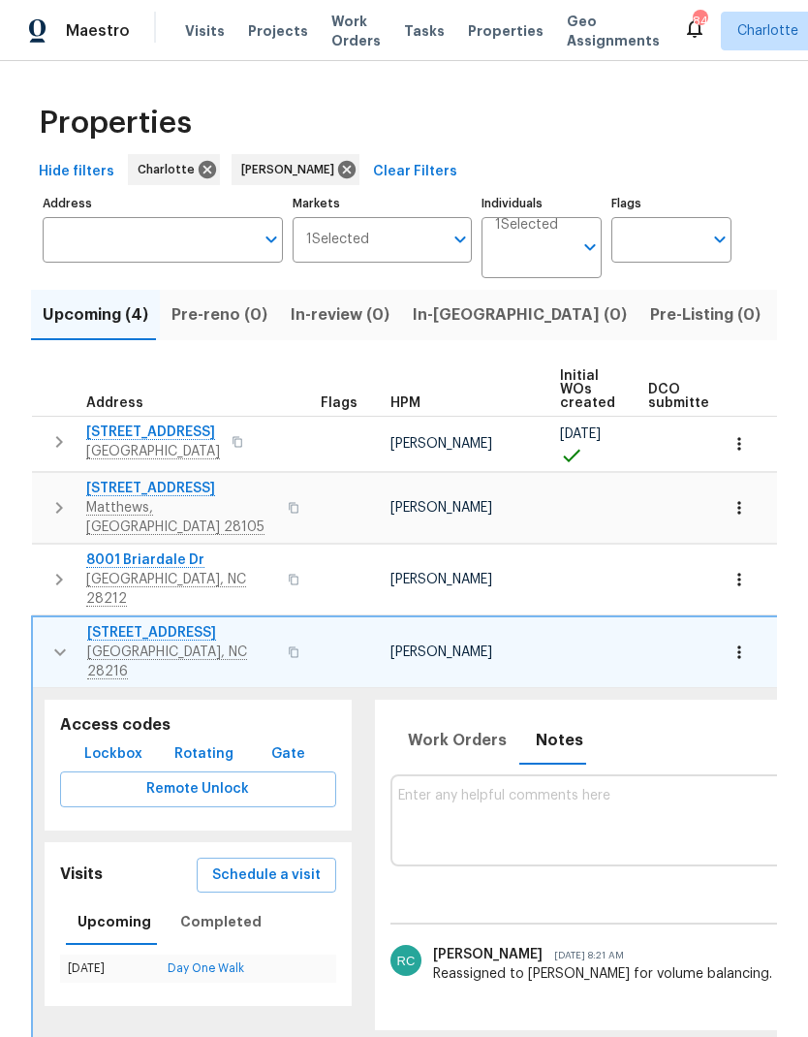
click at [41, 617] on td "9065 Cinnabay Dr Charlotte, NC 28216" at bounding box center [173, 652] width 280 height 70
click at [51, 641] on icon "button" at bounding box center [59, 652] width 23 height 23
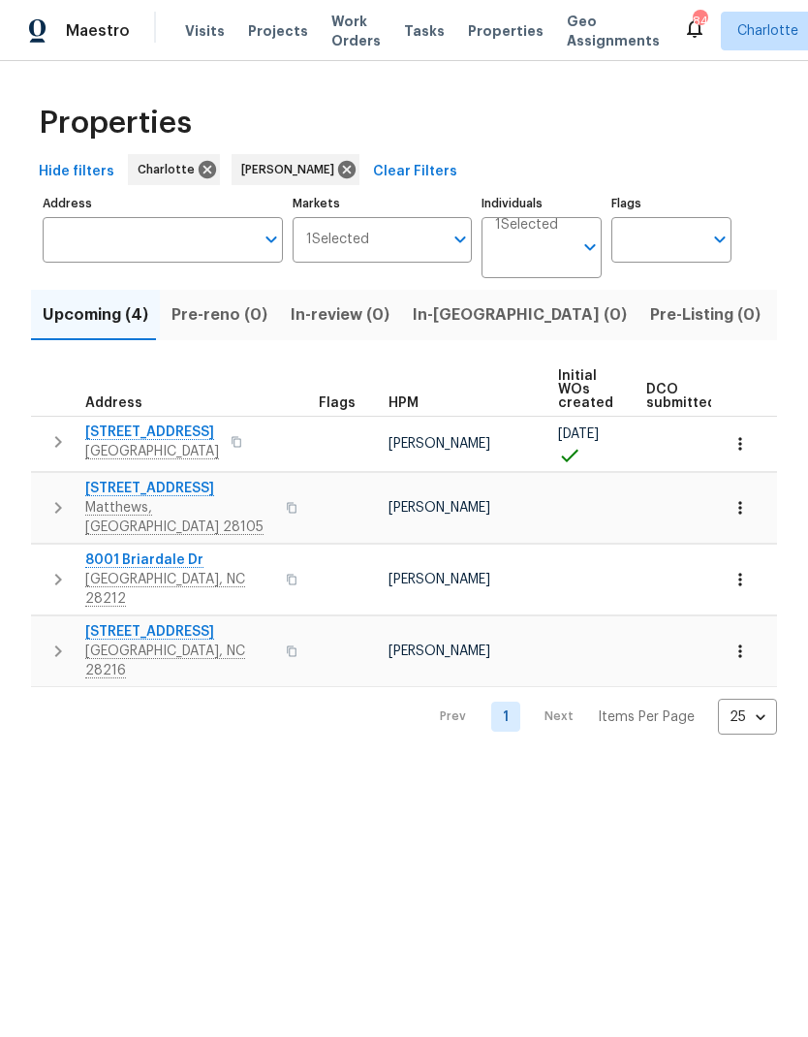
click at [49, 447] on icon "button" at bounding box center [58, 441] width 23 height 23
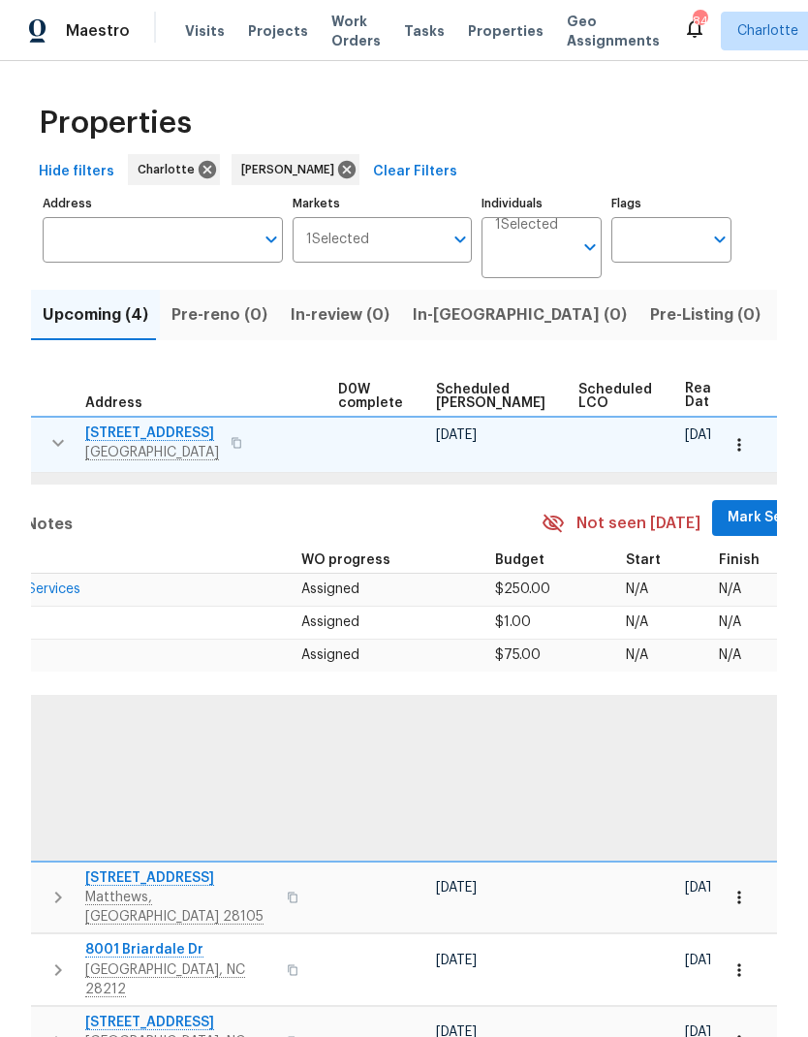
click at [728, 523] on span "Mark Seen" at bounding box center [764, 518] width 72 height 24
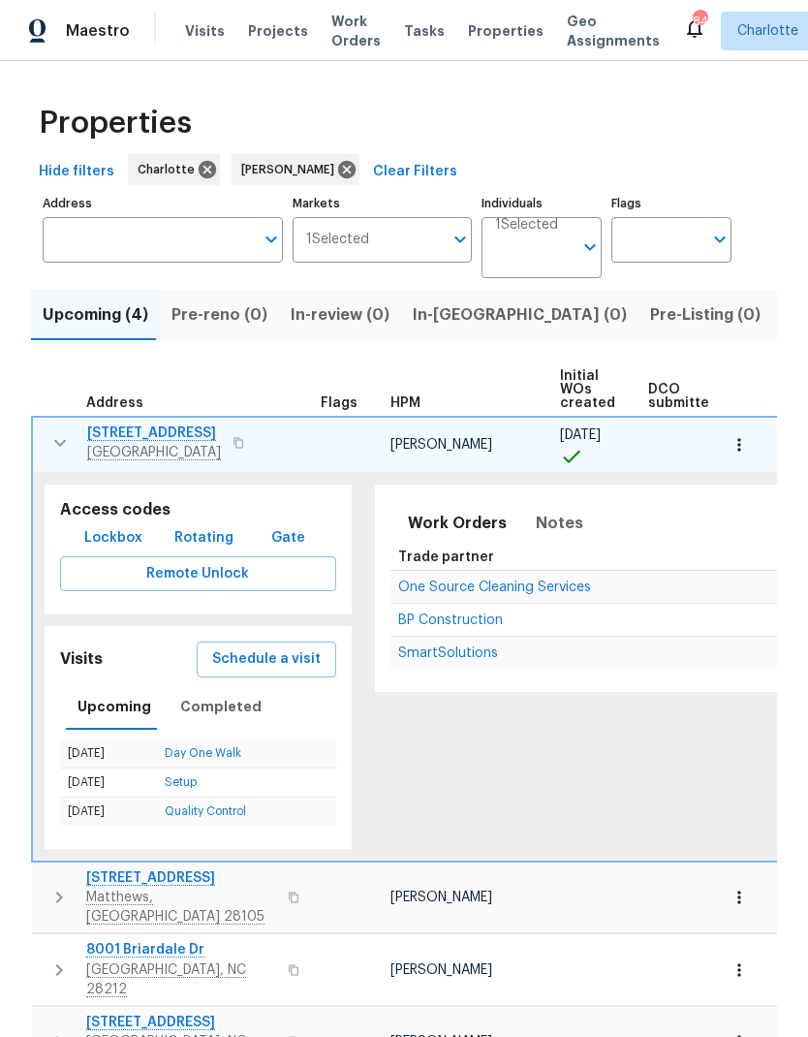
click at [56, 449] on icon "button" at bounding box center [59, 442] width 23 height 23
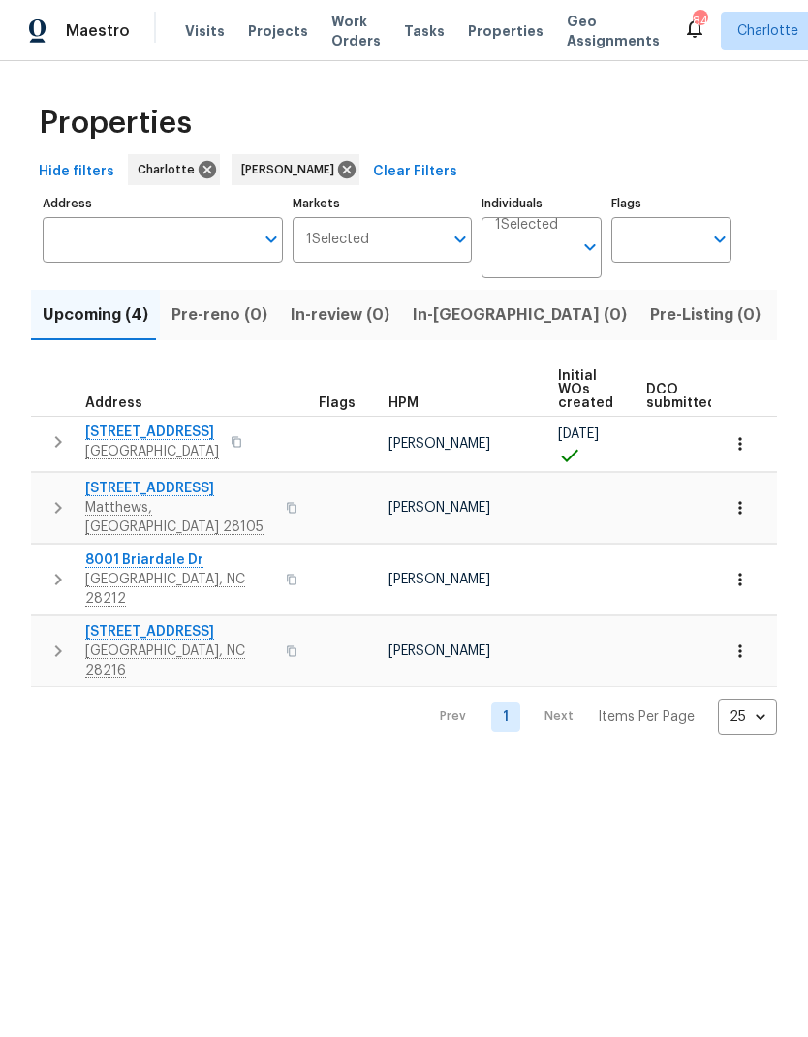
click at [54, 496] on icon "button" at bounding box center [58, 507] width 23 height 23
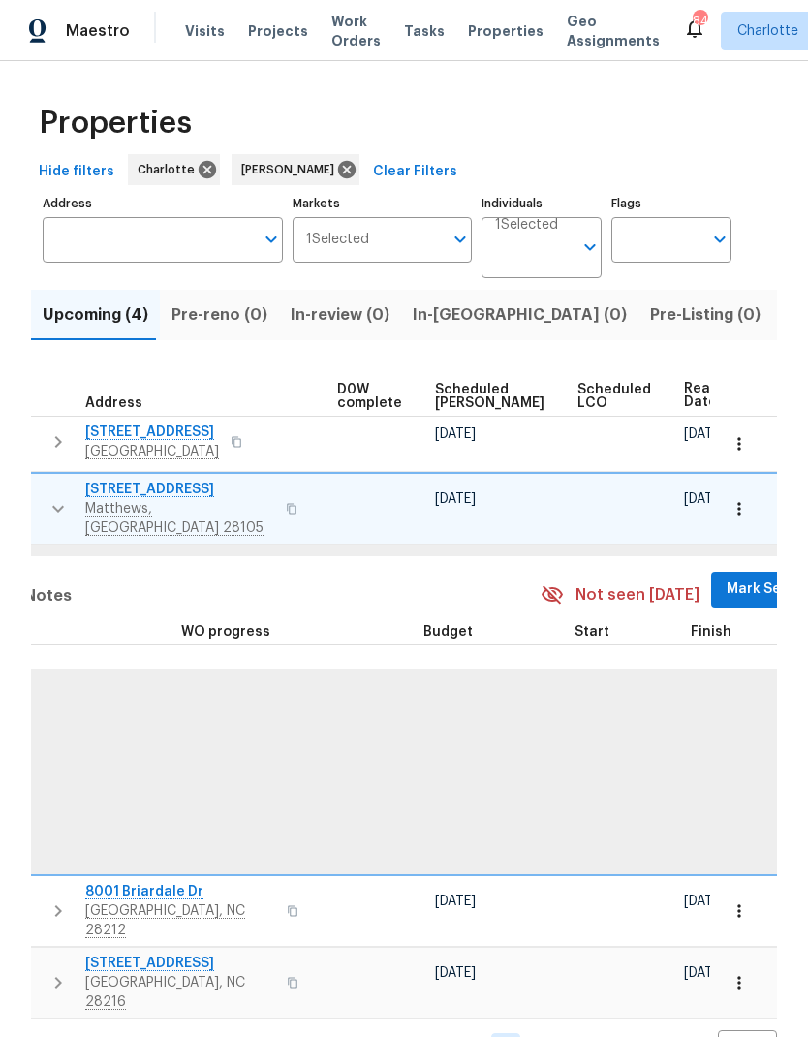
click at [711, 589] on button "Mark Seen" at bounding box center [762, 590] width 103 height 36
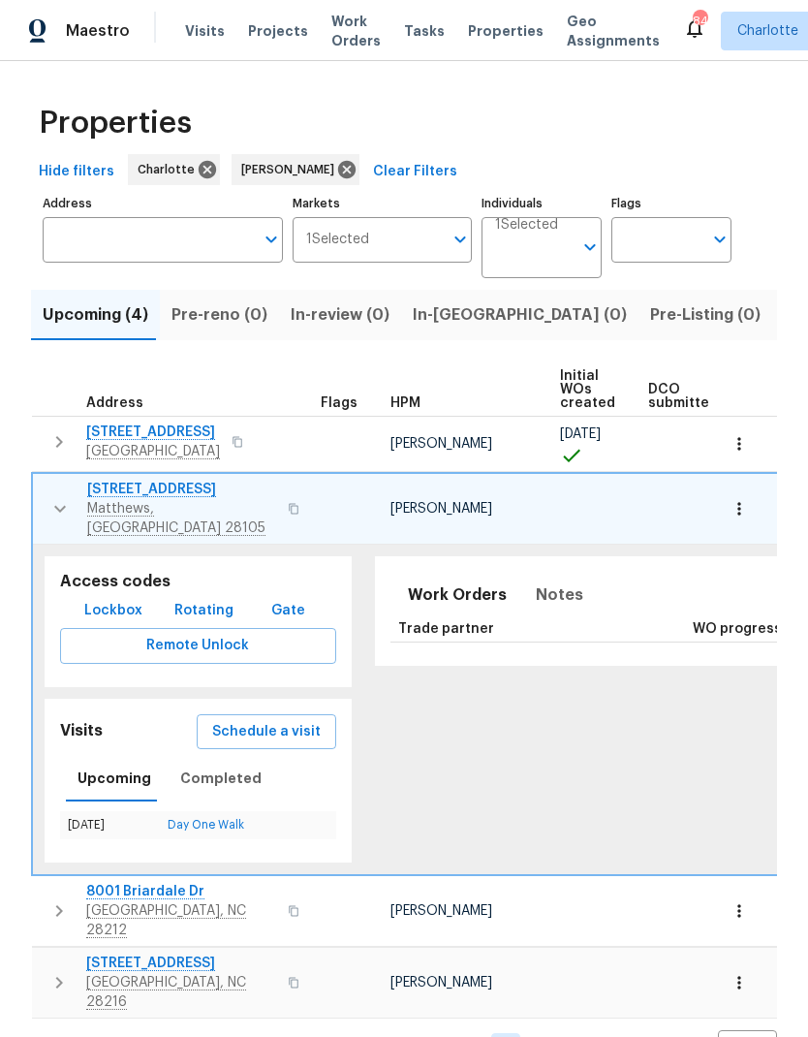
click at [50, 497] on icon "button" at bounding box center [59, 508] width 23 height 23
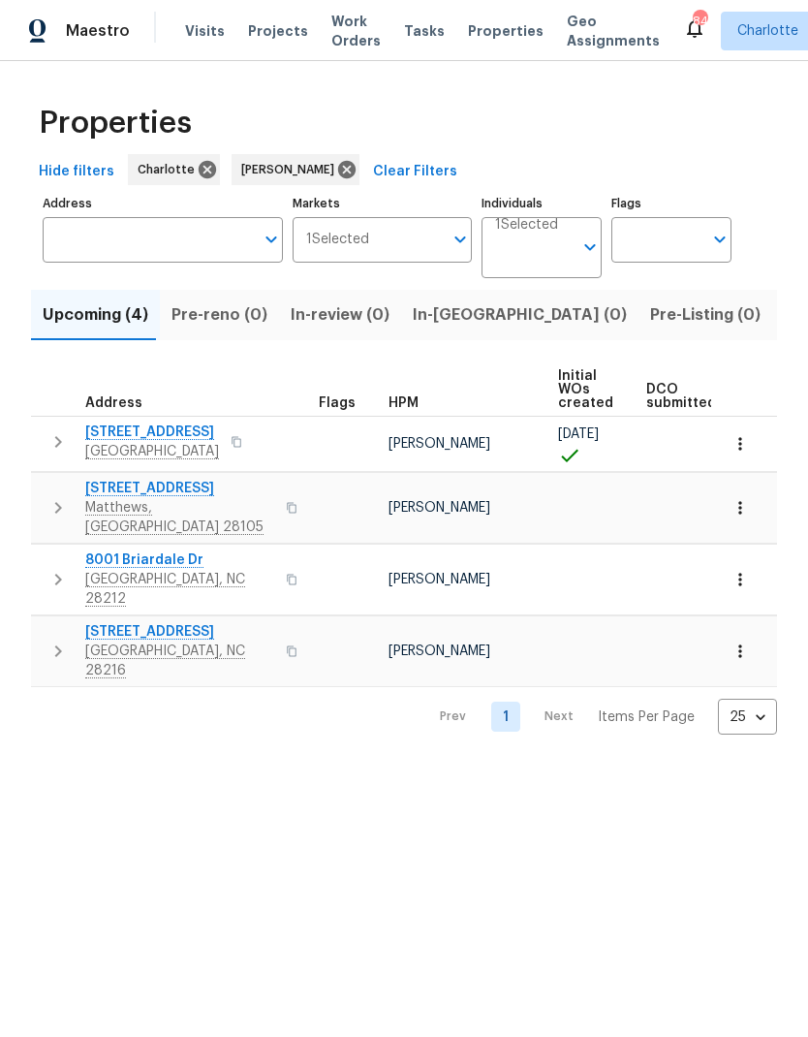
click at [53, 568] on icon "button" at bounding box center [58, 579] width 23 height 23
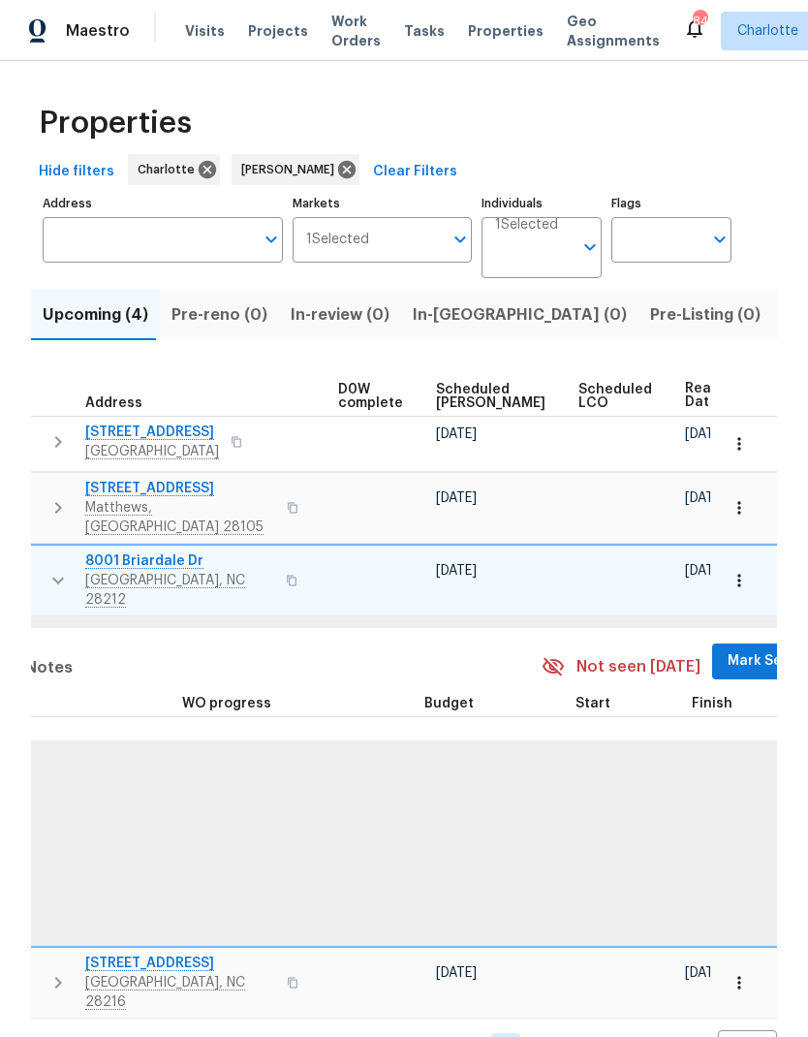
click at [728, 649] on span "Mark Seen" at bounding box center [764, 661] width 72 height 24
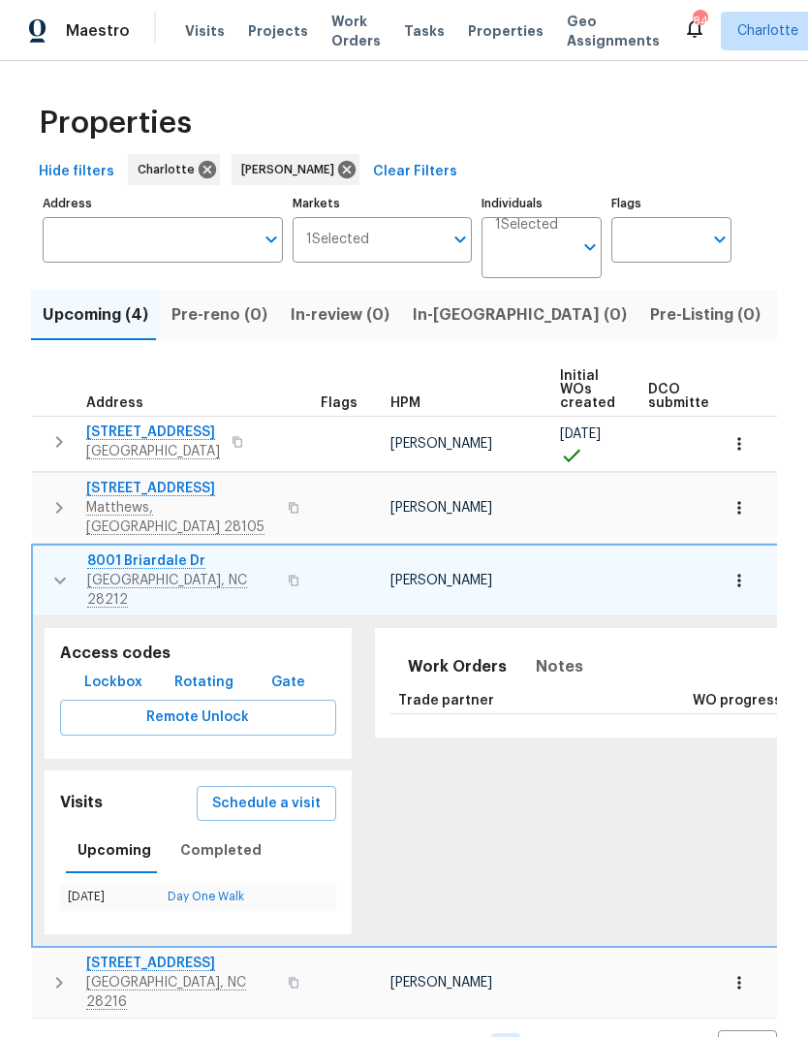
click at [49, 569] on icon "button" at bounding box center [59, 580] width 23 height 23
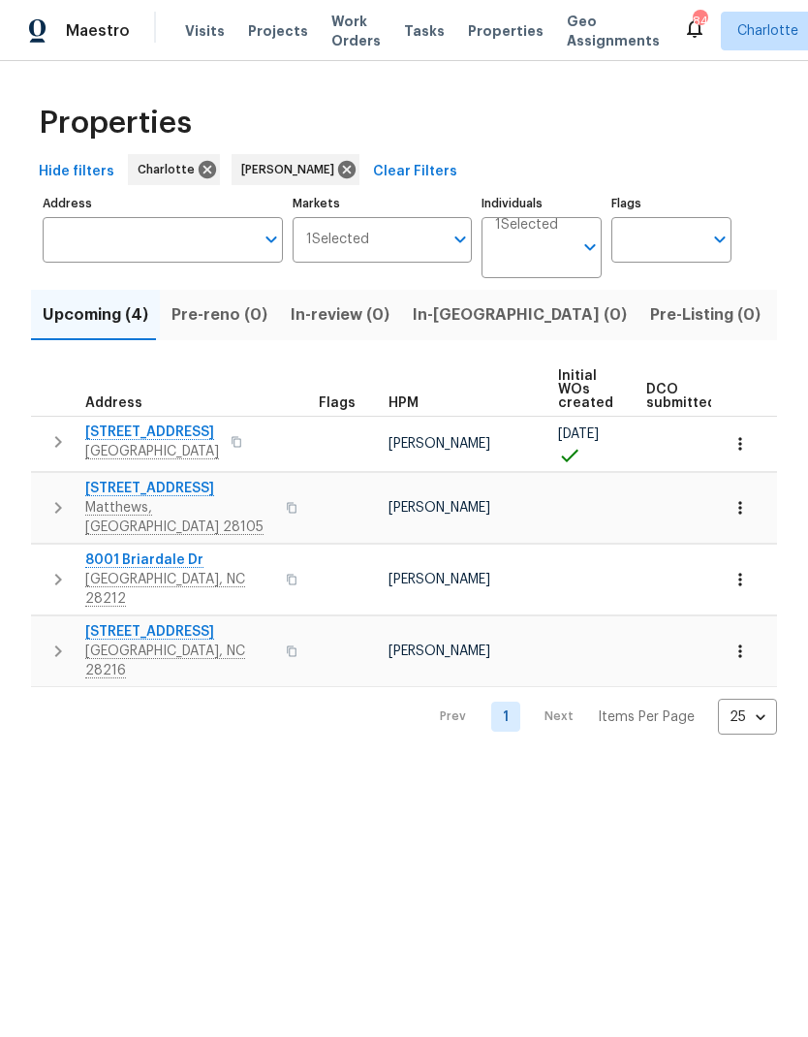
click at [46, 626] on button "button" at bounding box center [58, 651] width 39 height 58
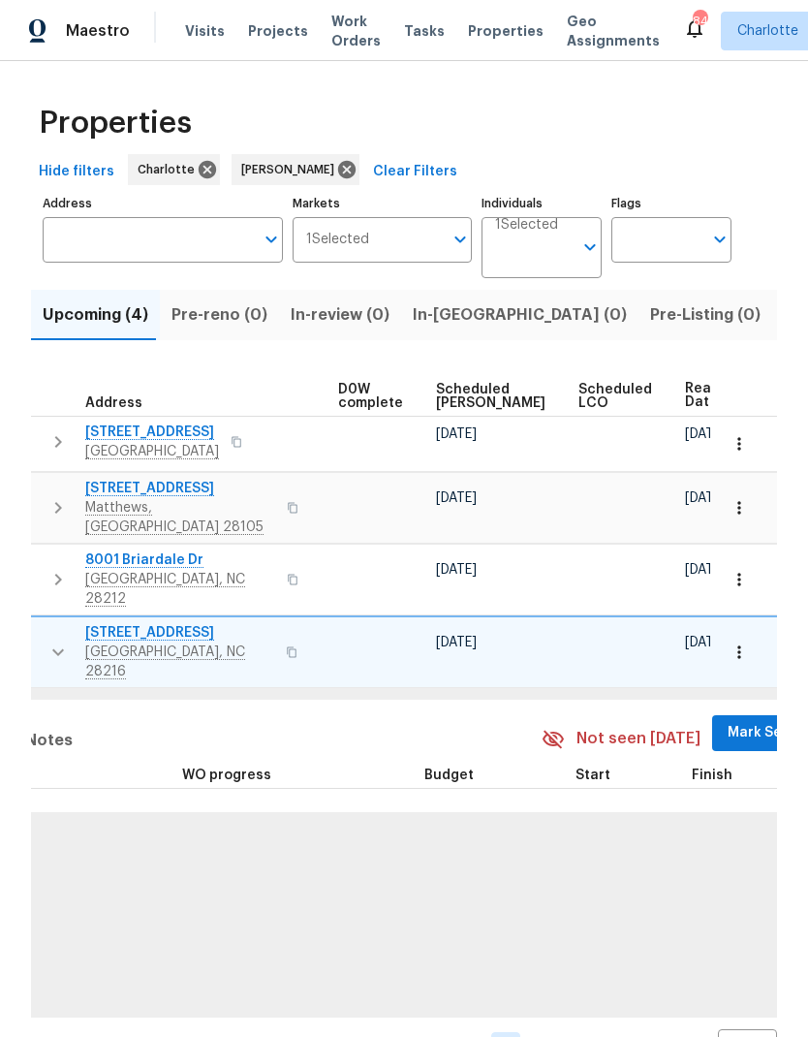
click at [728, 721] on span "Mark Seen" at bounding box center [764, 733] width 72 height 24
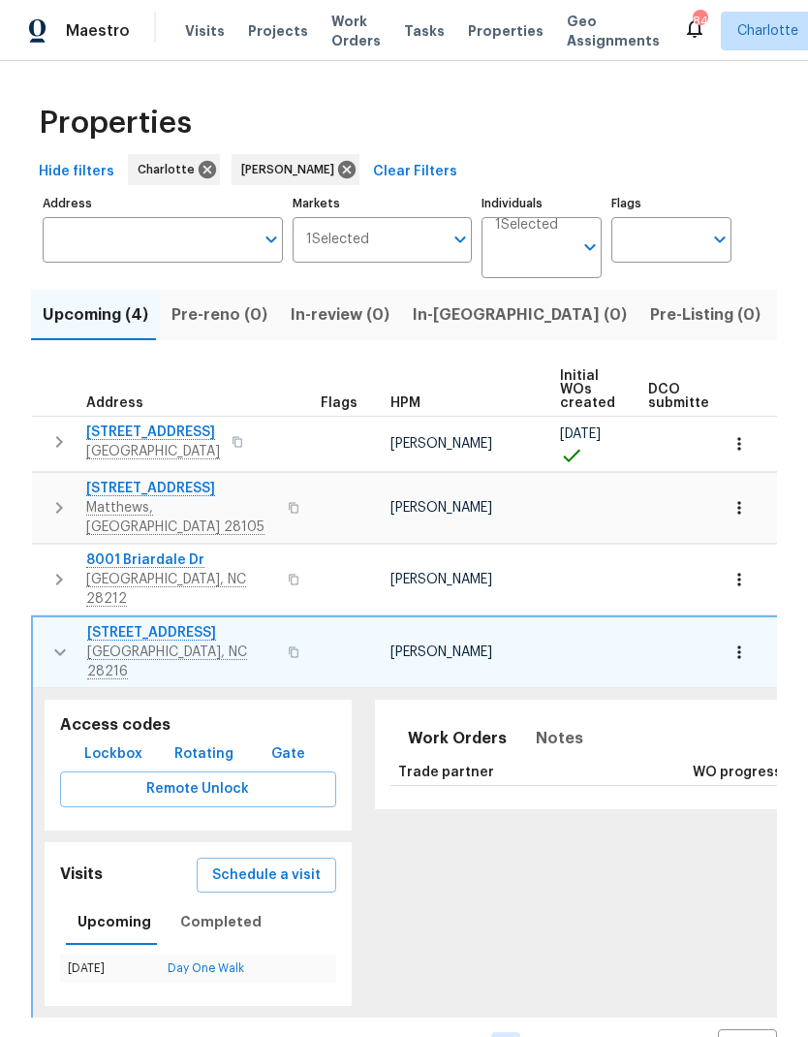
click at [44, 623] on button "button" at bounding box center [60, 652] width 39 height 58
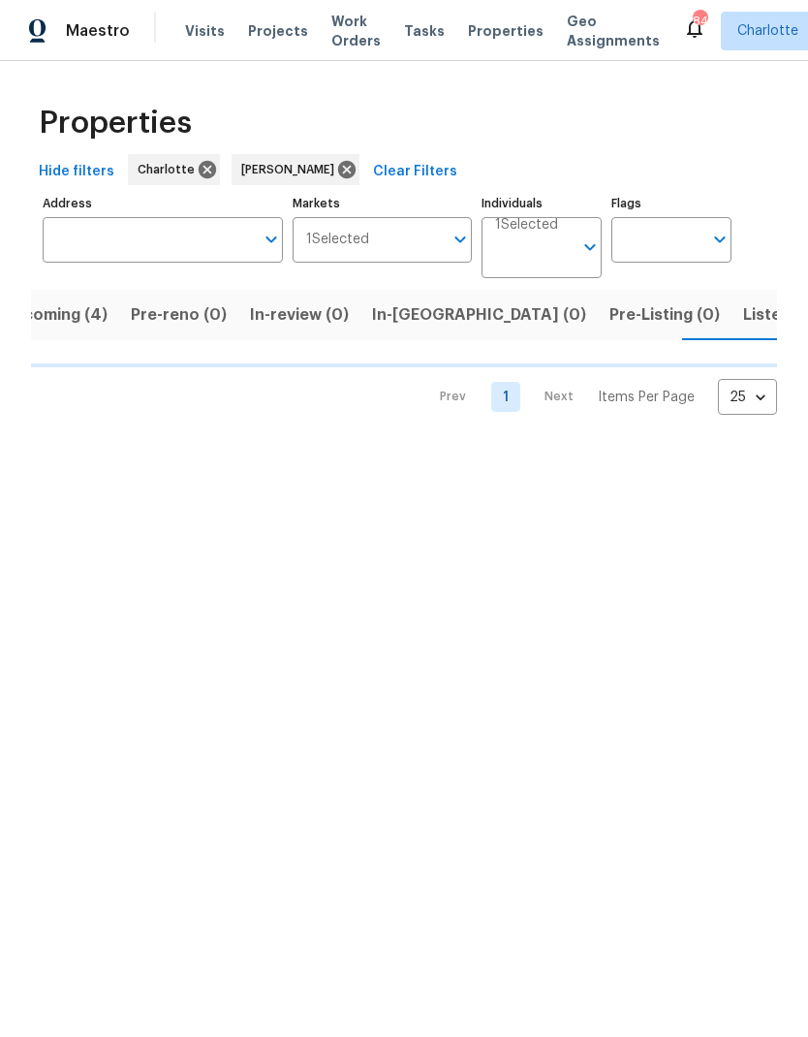
scroll to position [0, 42]
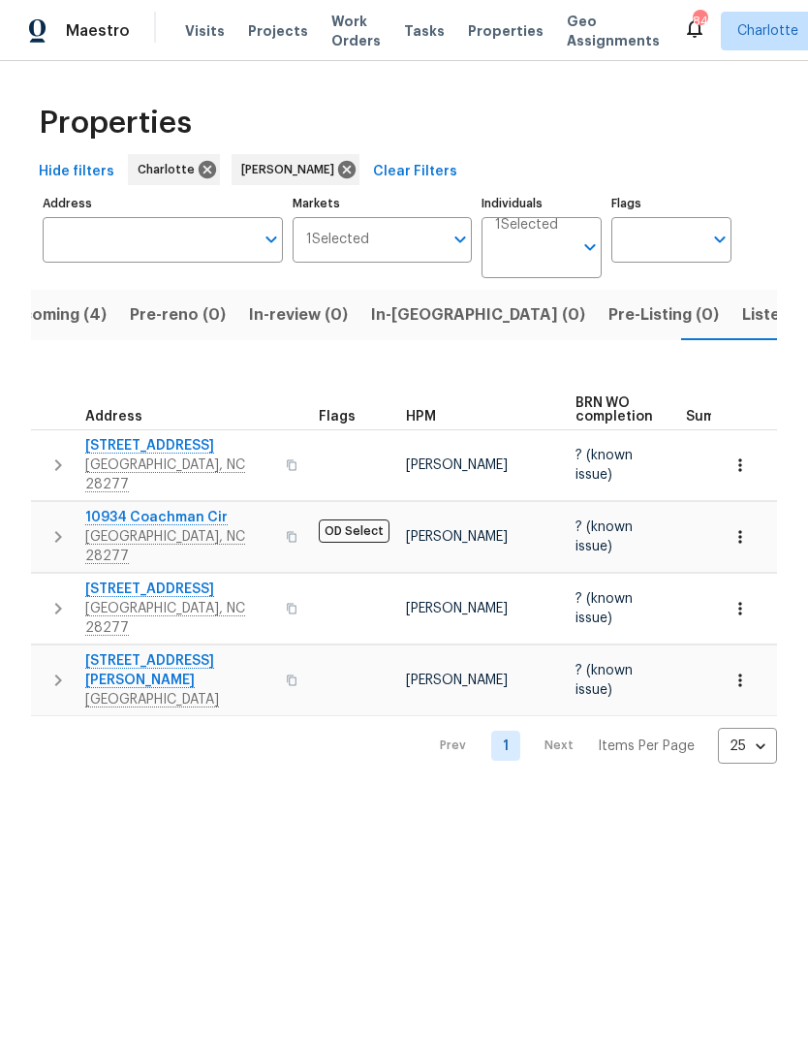
click at [44, 444] on button "button" at bounding box center [58, 465] width 39 height 58
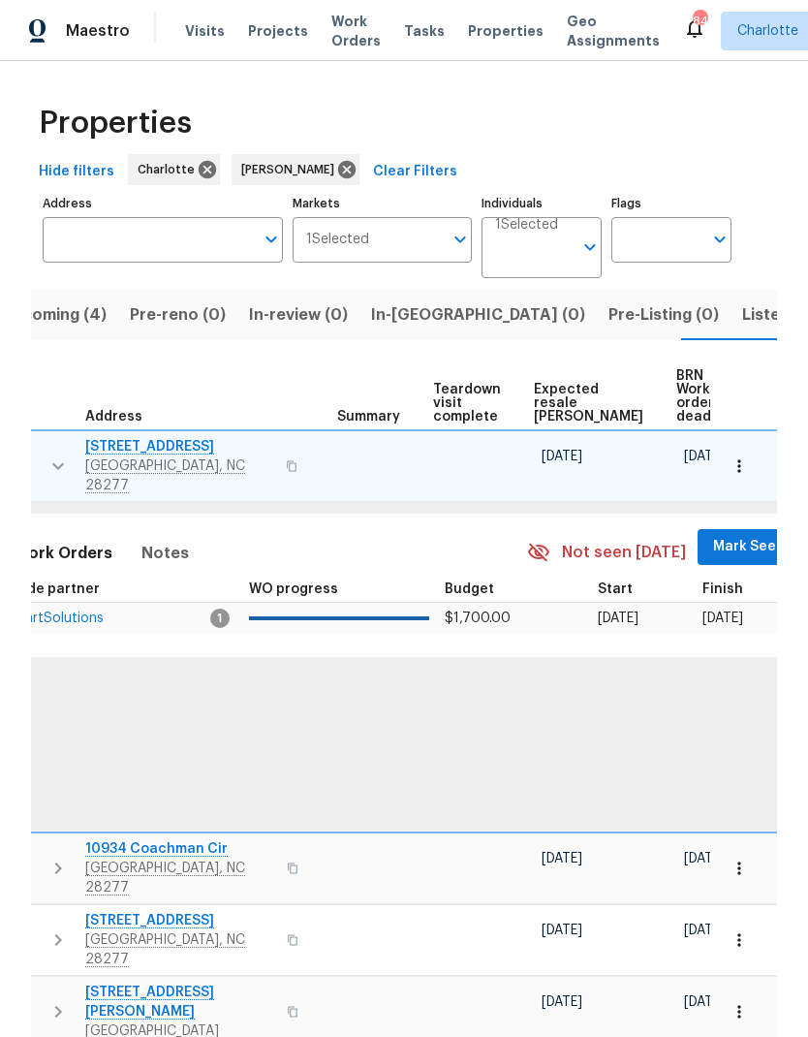
click at [713, 536] on span "Mark Seen" at bounding box center [749, 547] width 72 height 24
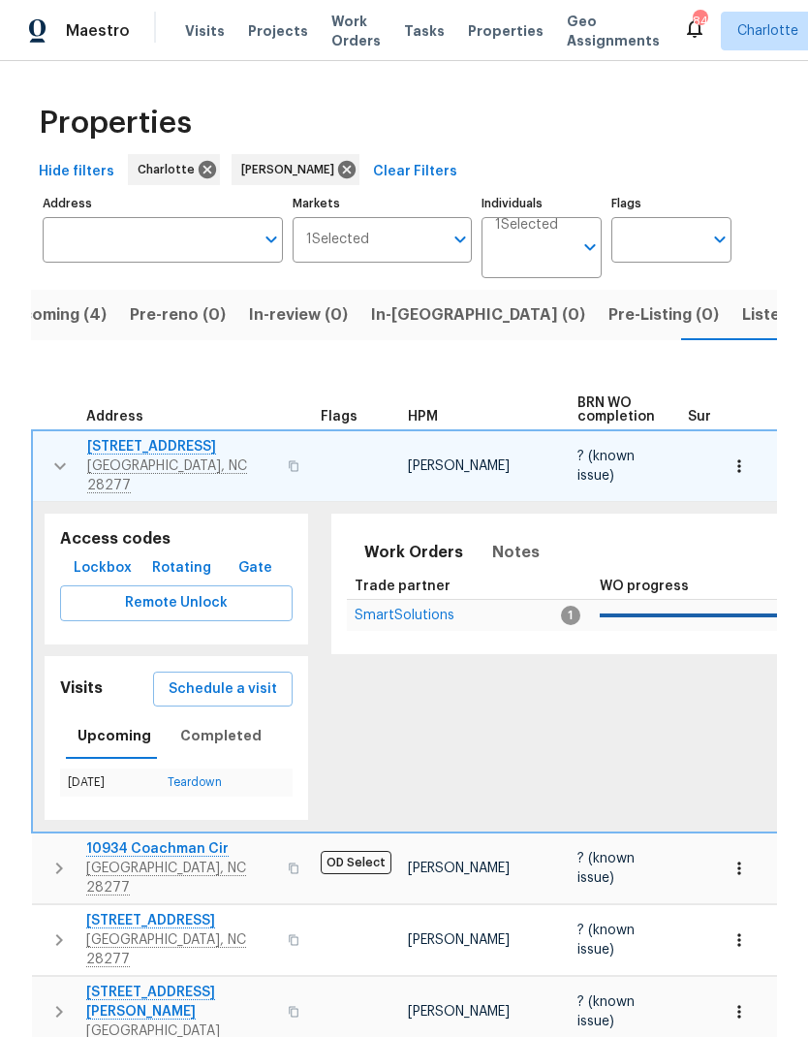
scroll to position [0, 0]
click at [45, 446] on button "button" at bounding box center [60, 466] width 39 height 58
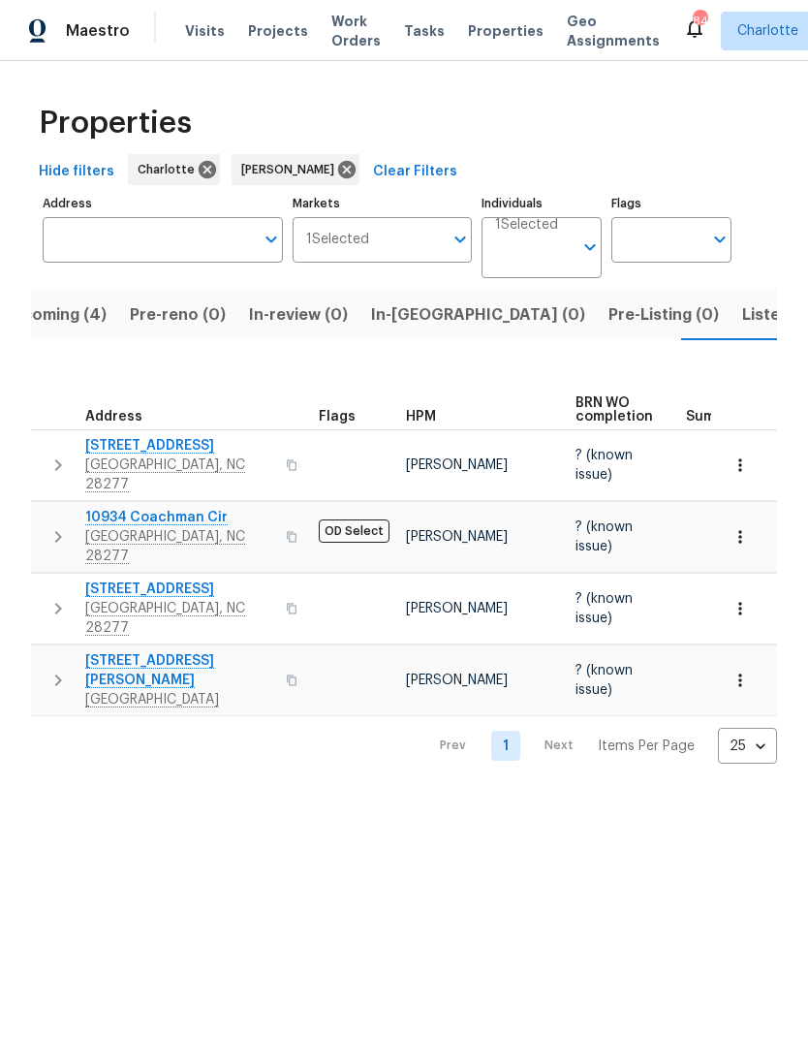
click at [55, 525] on icon "button" at bounding box center [58, 536] width 23 height 23
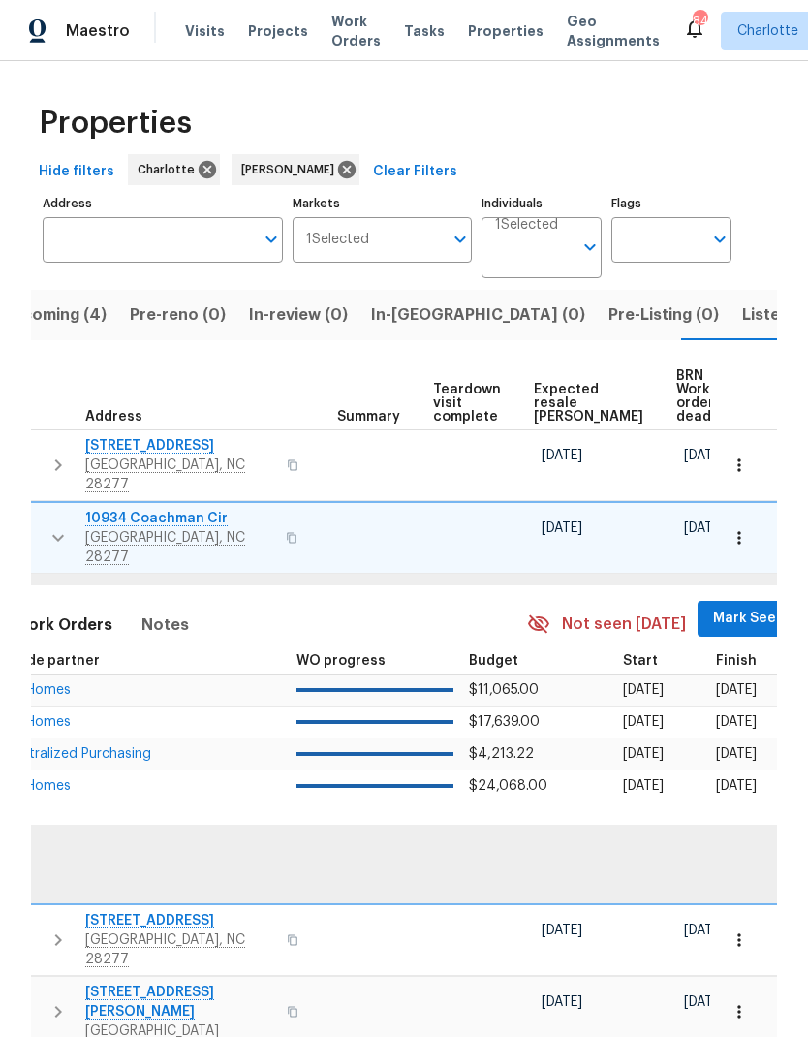
click at [713, 607] on span "Mark Seen" at bounding box center [749, 619] width 72 height 24
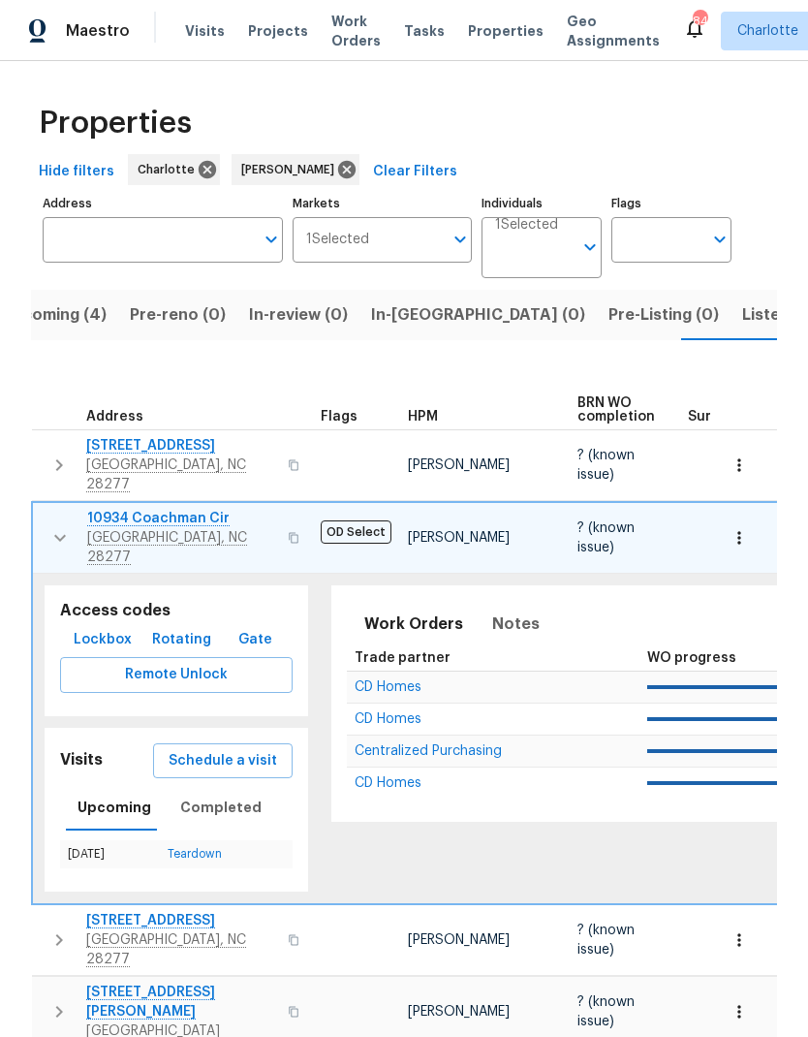
scroll to position [0, -1]
click at [52, 526] on icon "button" at bounding box center [59, 537] width 23 height 23
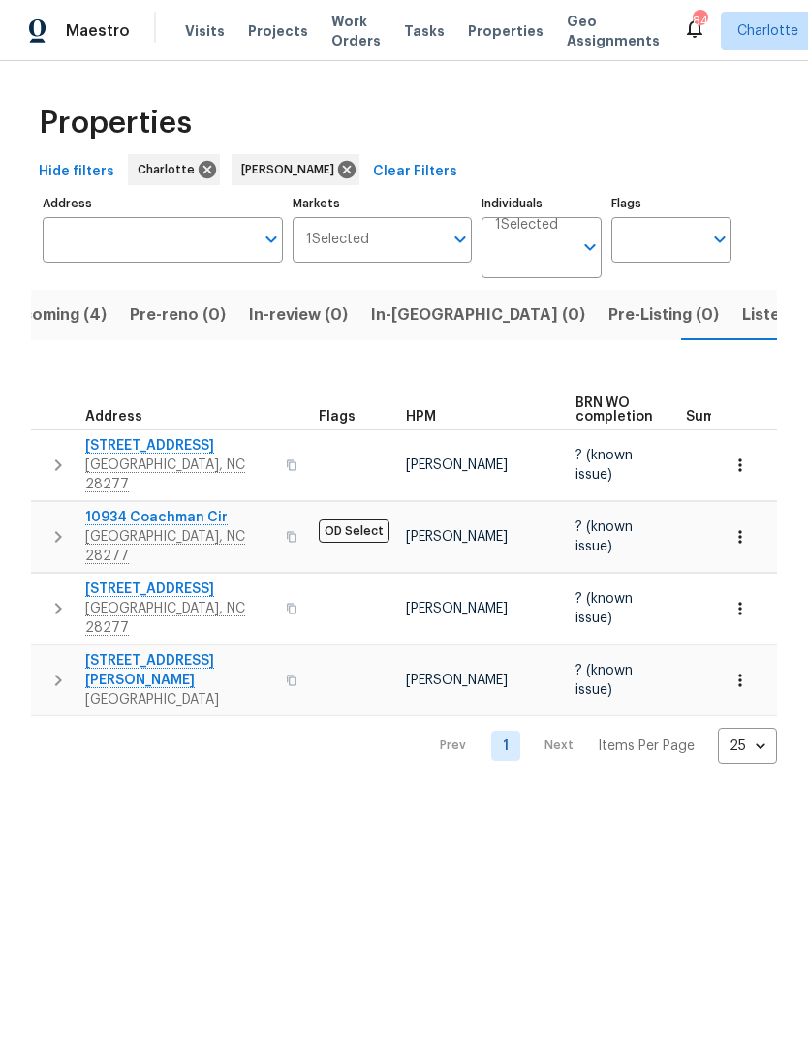
click at [50, 579] on button "button" at bounding box center [58, 608] width 39 height 58
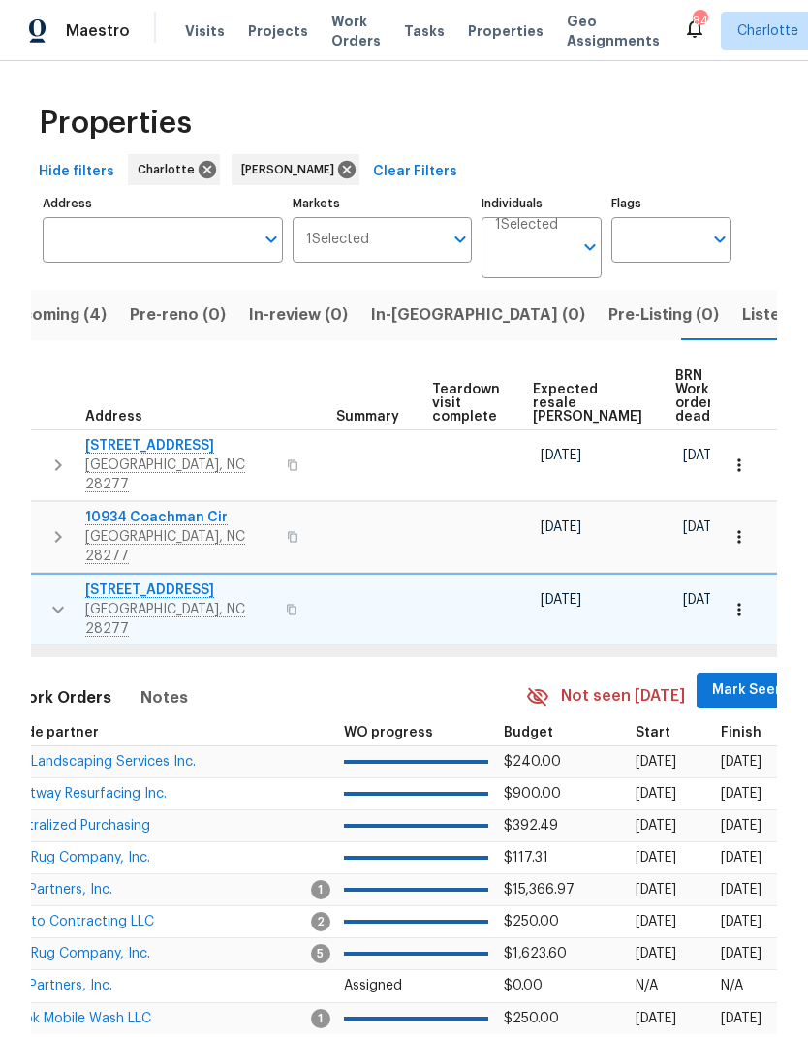
click at [712, 678] on span "Mark Seen" at bounding box center [748, 690] width 72 height 24
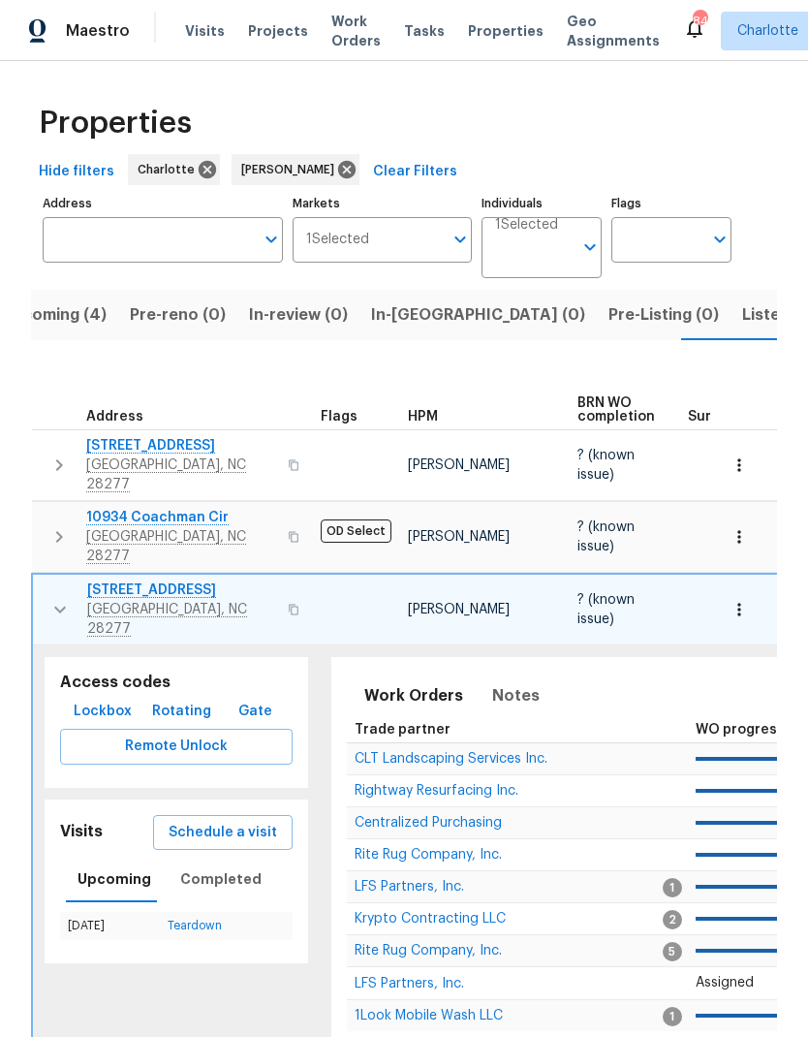
click at [48, 598] on icon "button" at bounding box center [59, 609] width 23 height 23
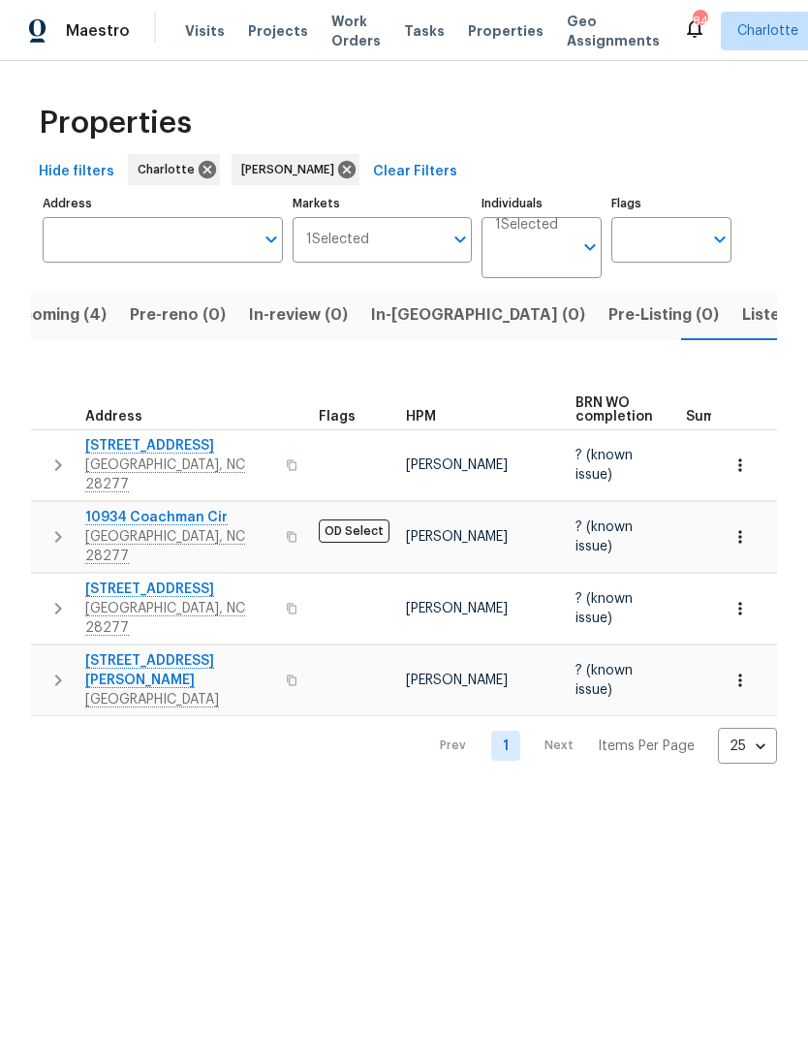
click at [52, 669] on icon "button" at bounding box center [58, 680] width 23 height 23
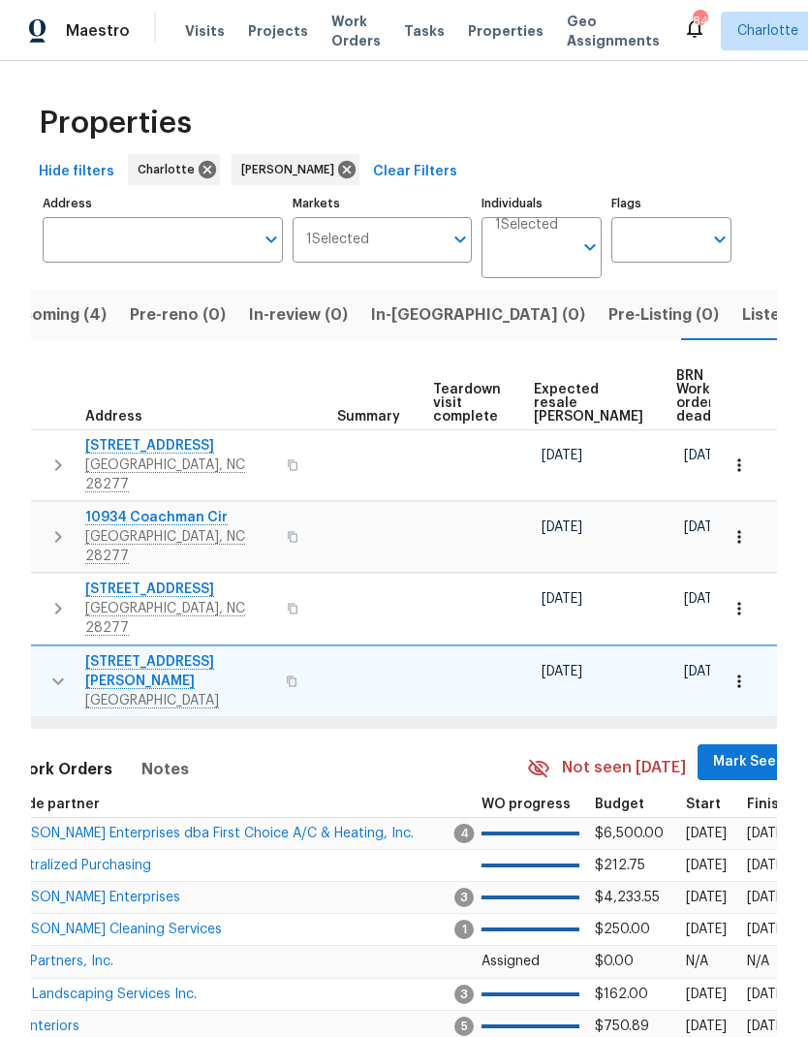
click at [713, 750] on span "Mark Seen" at bounding box center [749, 762] width 72 height 24
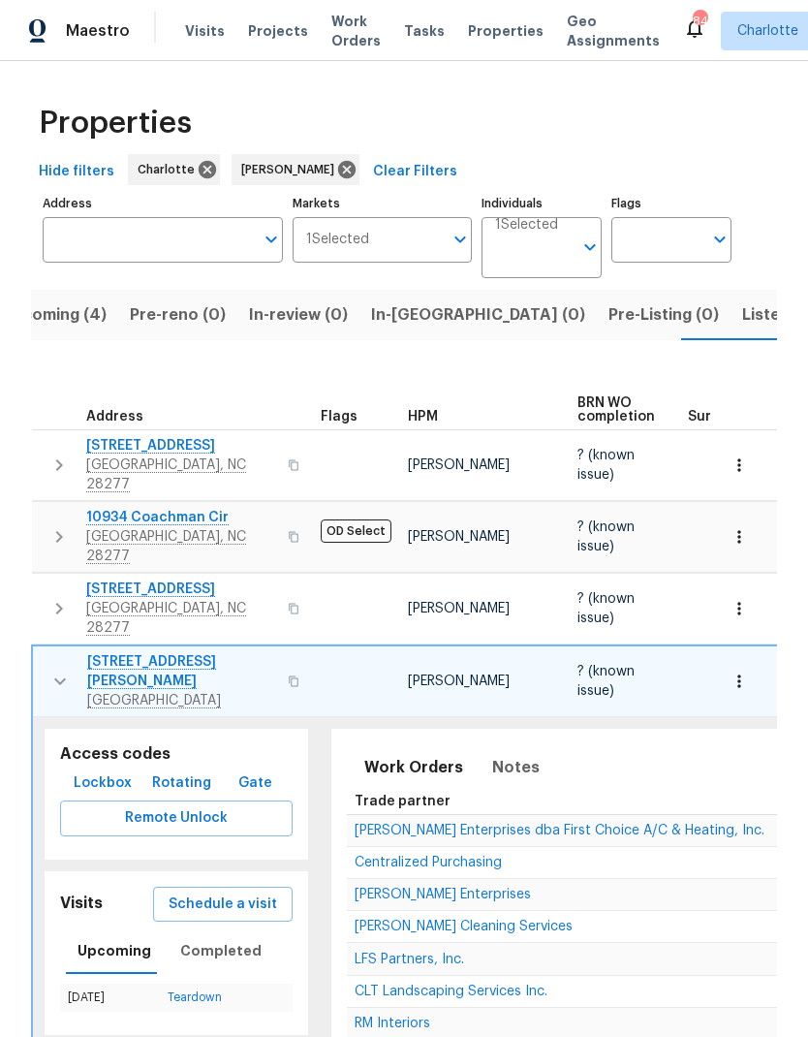
click at [52, 670] on icon "button" at bounding box center [59, 681] width 23 height 23
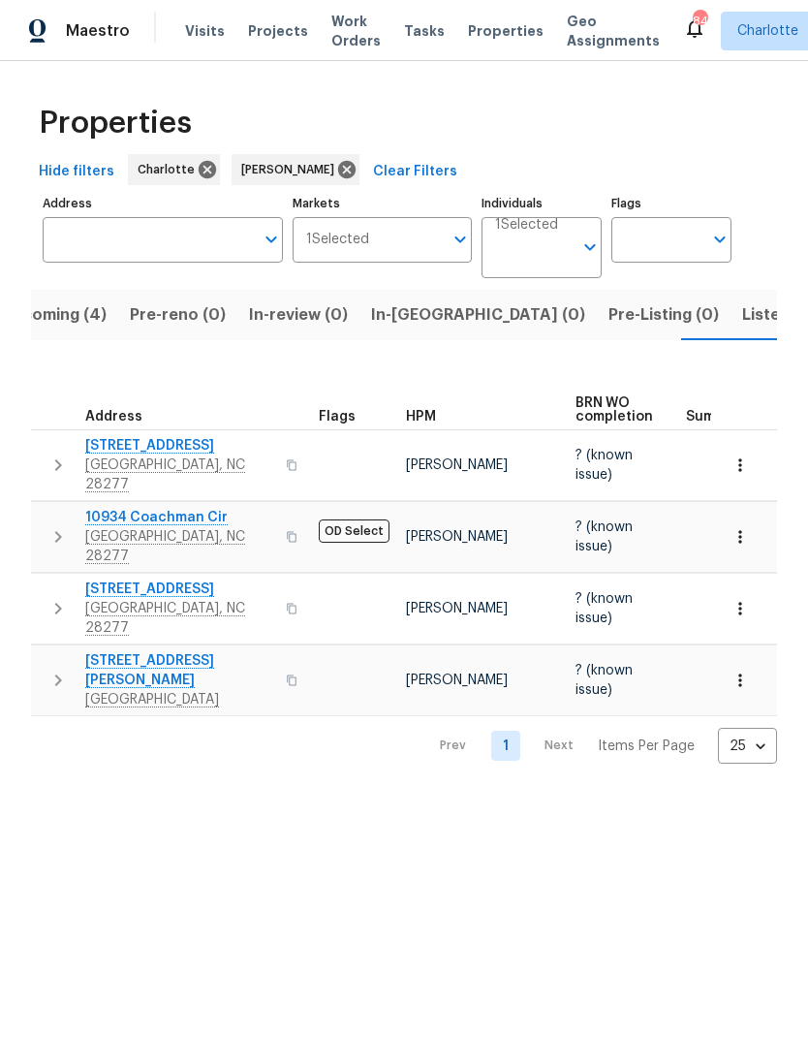
click at [50, 324] on span "Upcoming (4)" at bounding box center [54, 314] width 106 height 27
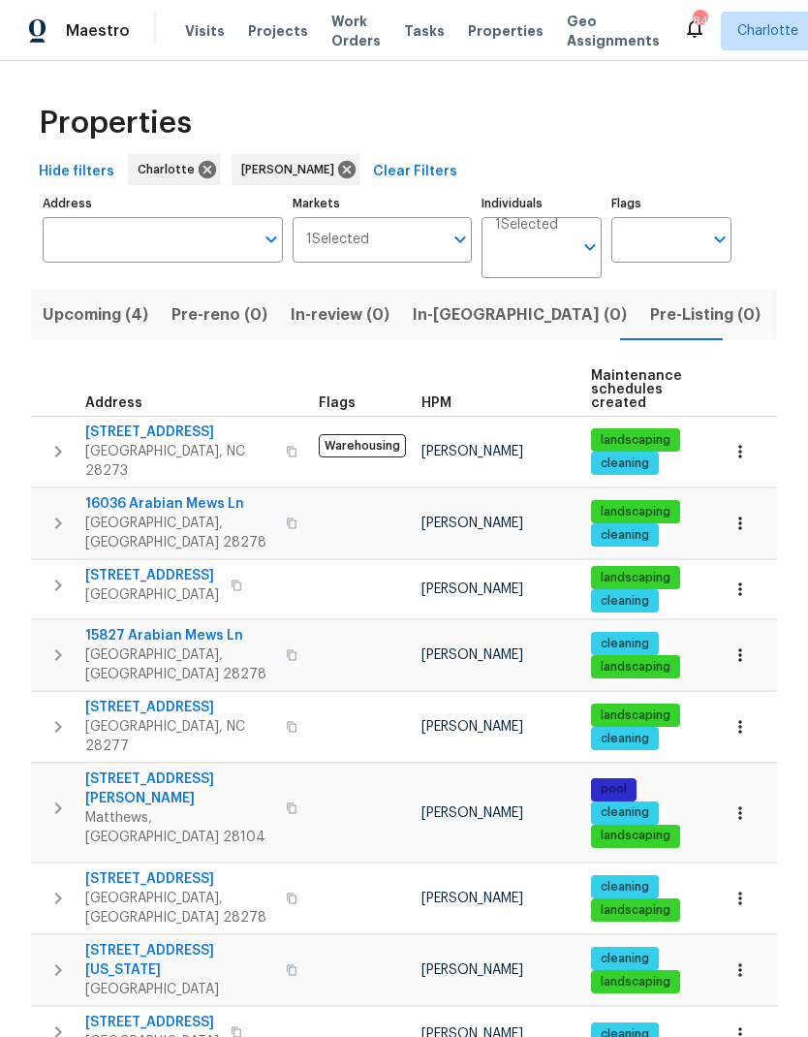
click at [45, 438] on button "button" at bounding box center [58, 452] width 39 height 58
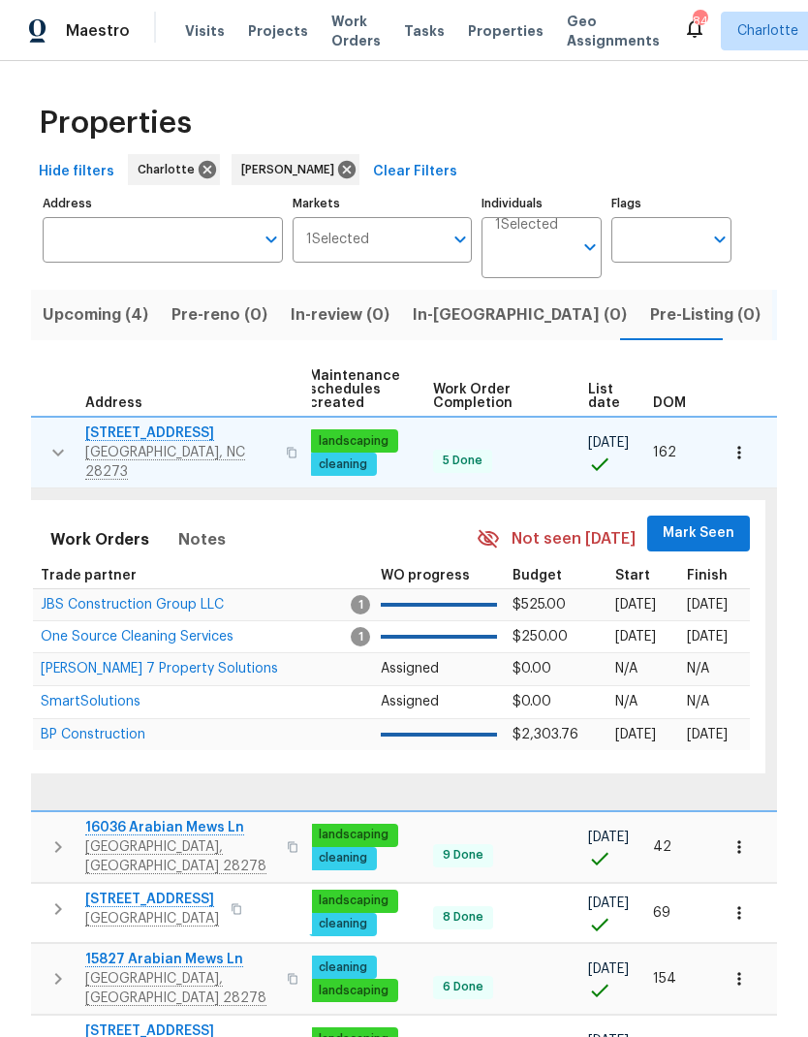
click at [716, 527] on span "Mark Seen" at bounding box center [699, 533] width 72 height 24
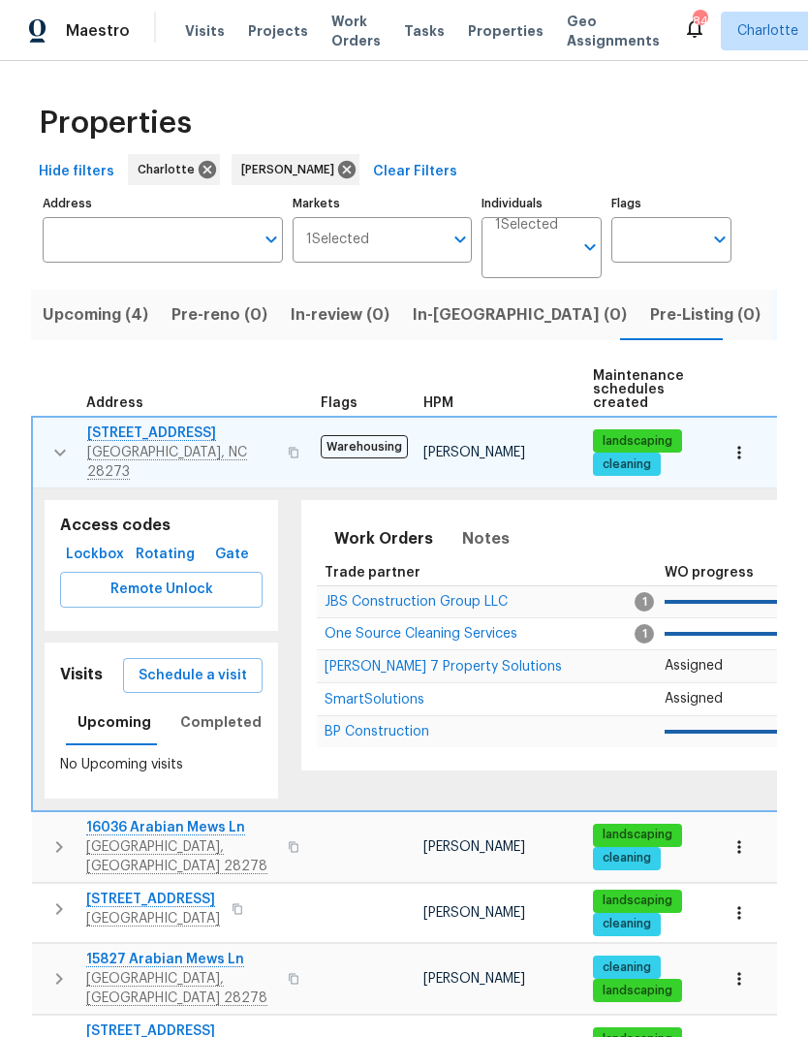
click at [44, 432] on button "button" at bounding box center [60, 452] width 39 height 58
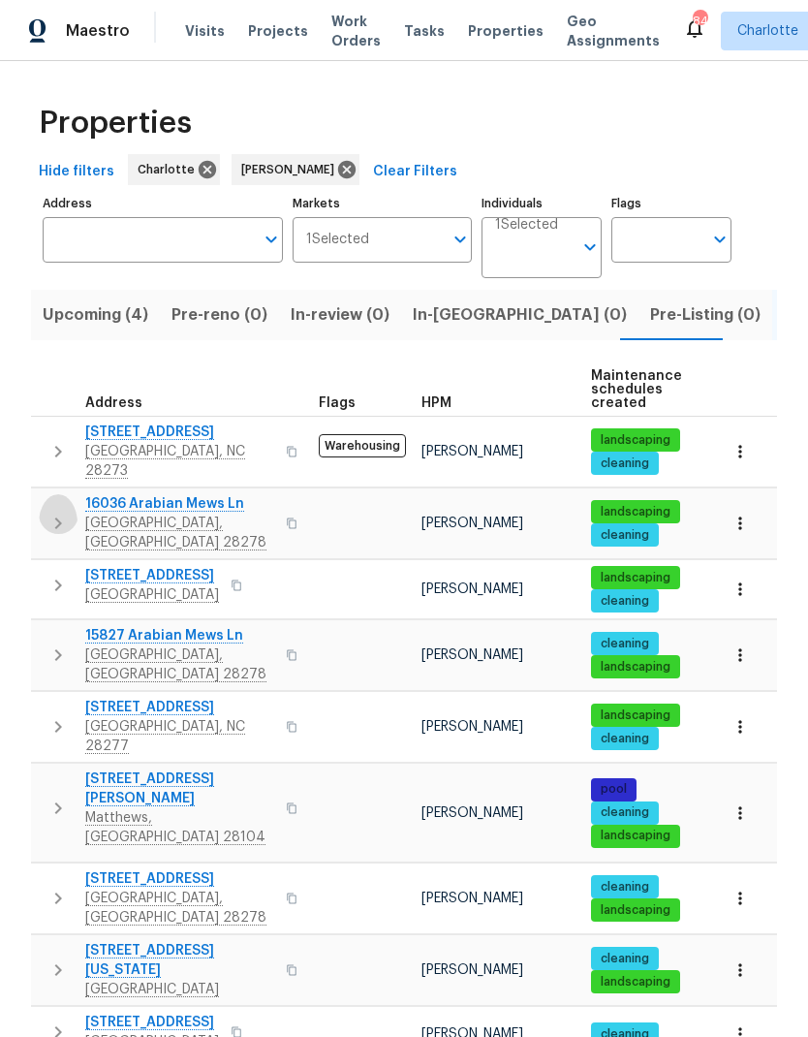
click at [53, 518] on button "button" at bounding box center [58, 523] width 39 height 58
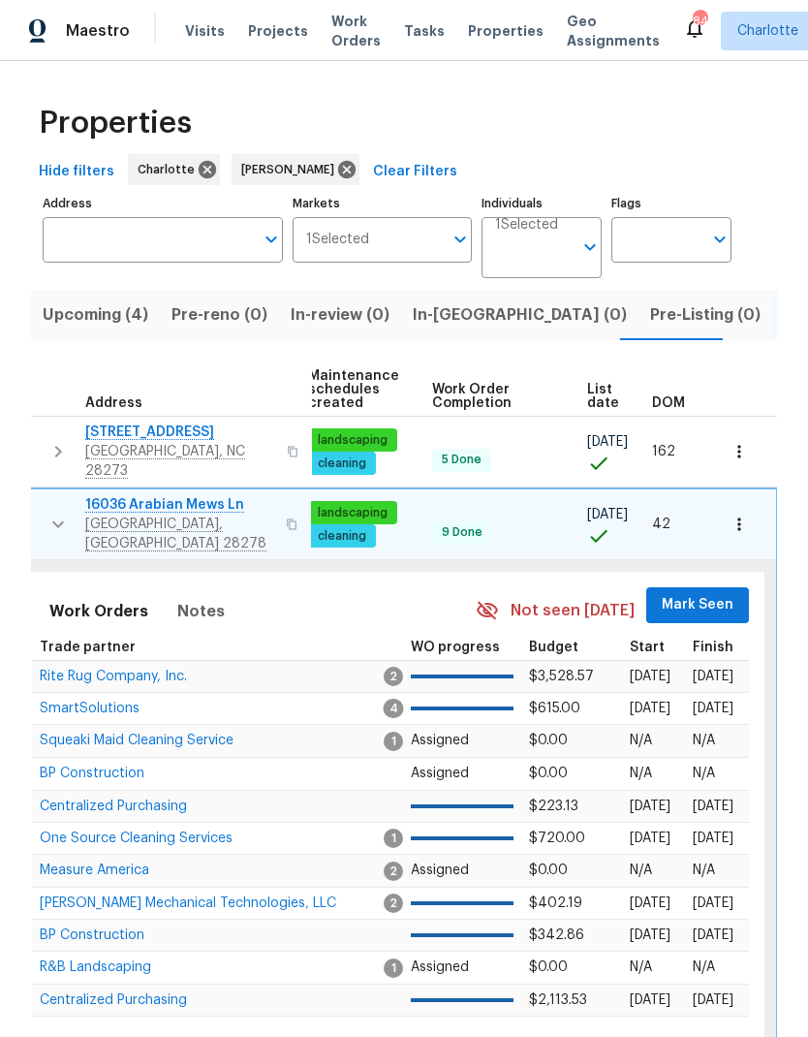
scroll to position [0, 284]
click at [696, 593] on span "Mark Seen" at bounding box center [699, 605] width 72 height 24
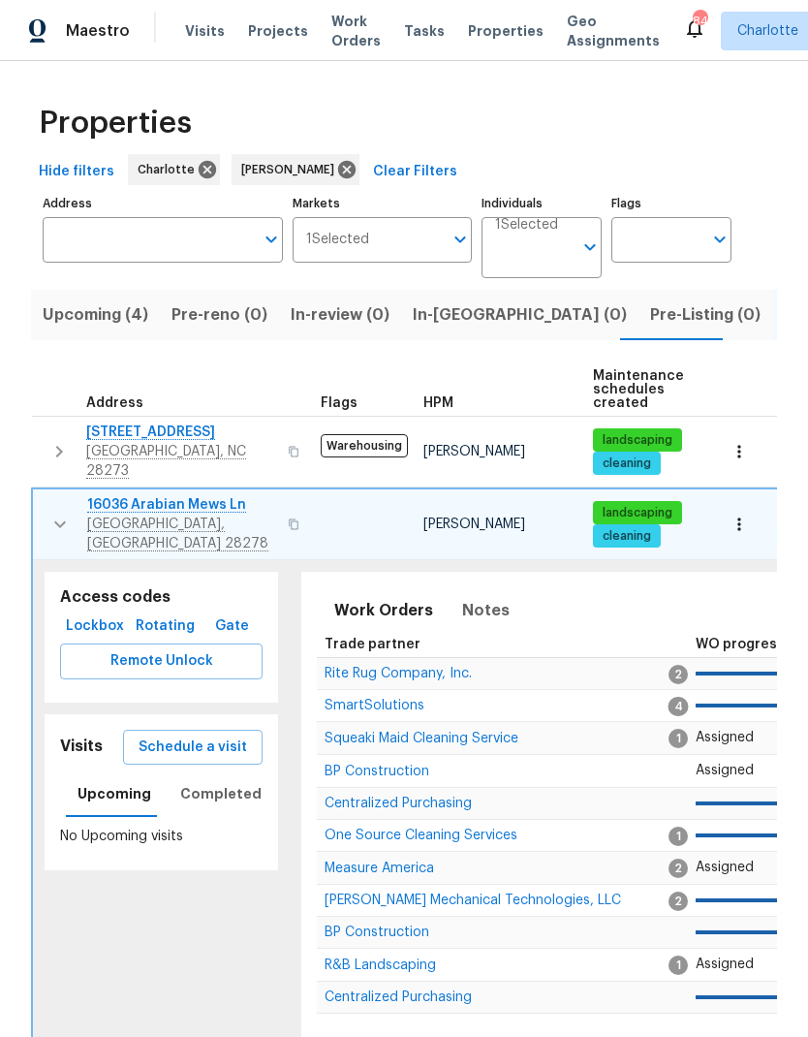
scroll to position [0, 0]
click at [48, 513] on icon "button" at bounding box center [59, 524] width 23 height 23
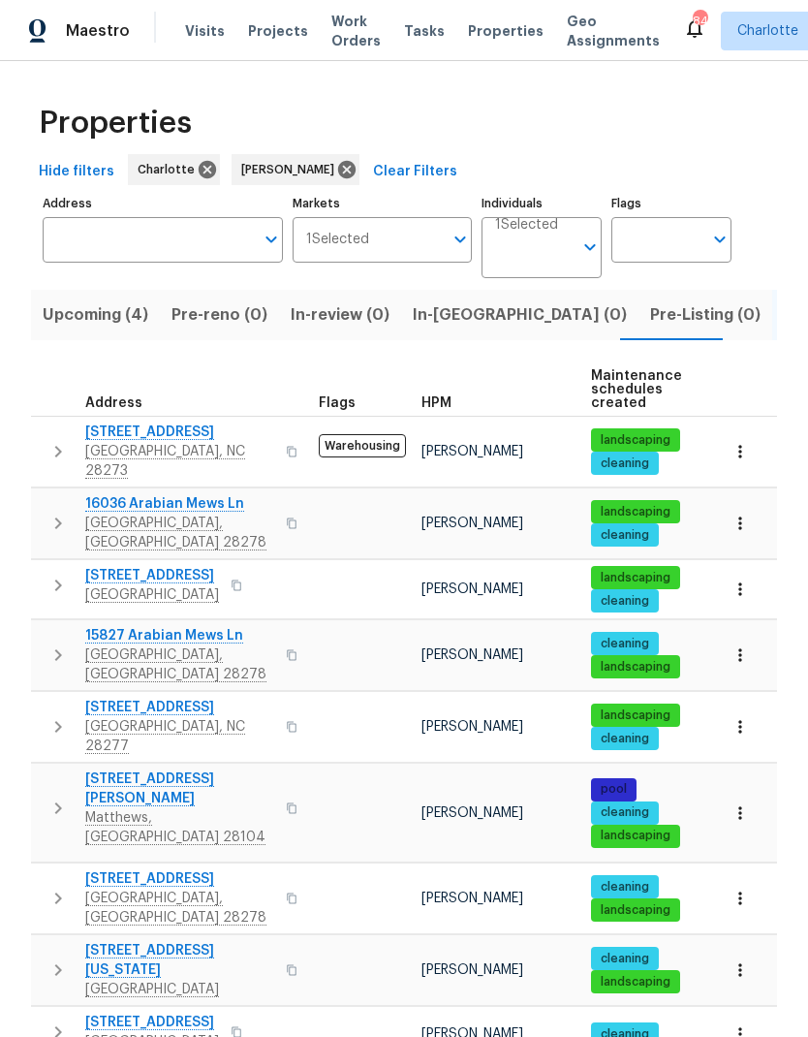
click at [56, 574] on icon "button" at bounding box center [58, 585] width 23 height 23
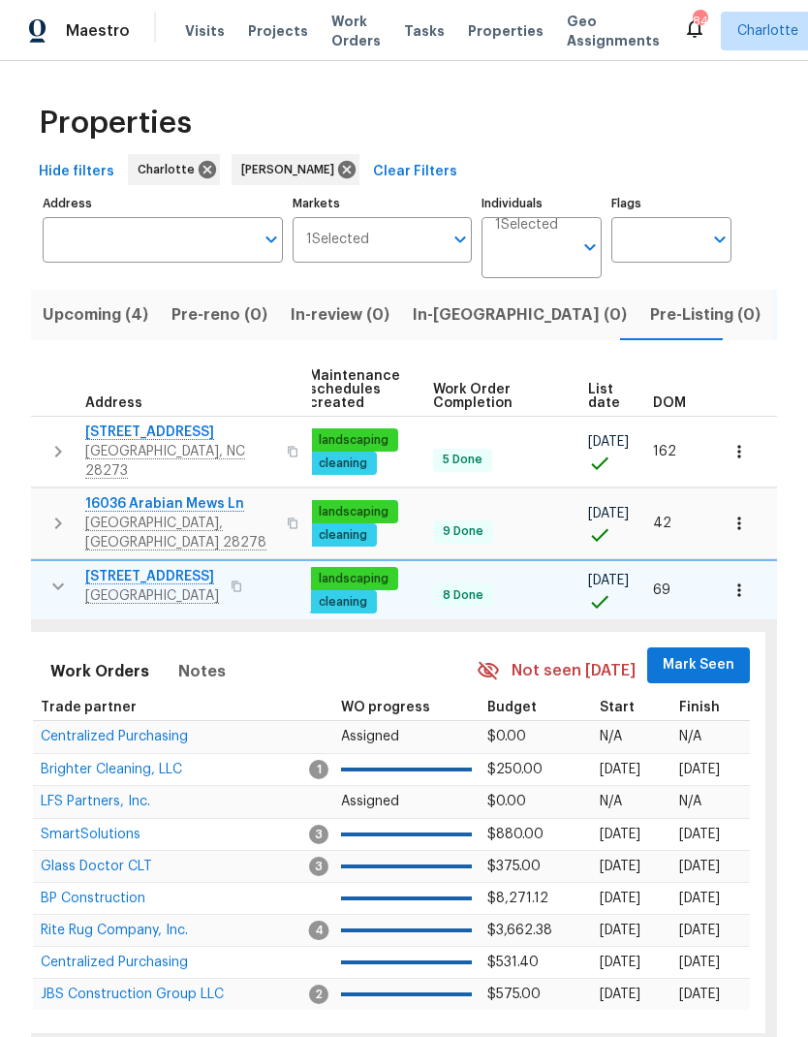
click at [699, 653] on span "Mark Seen" at bounding box center [699, 665] width 72 height 24
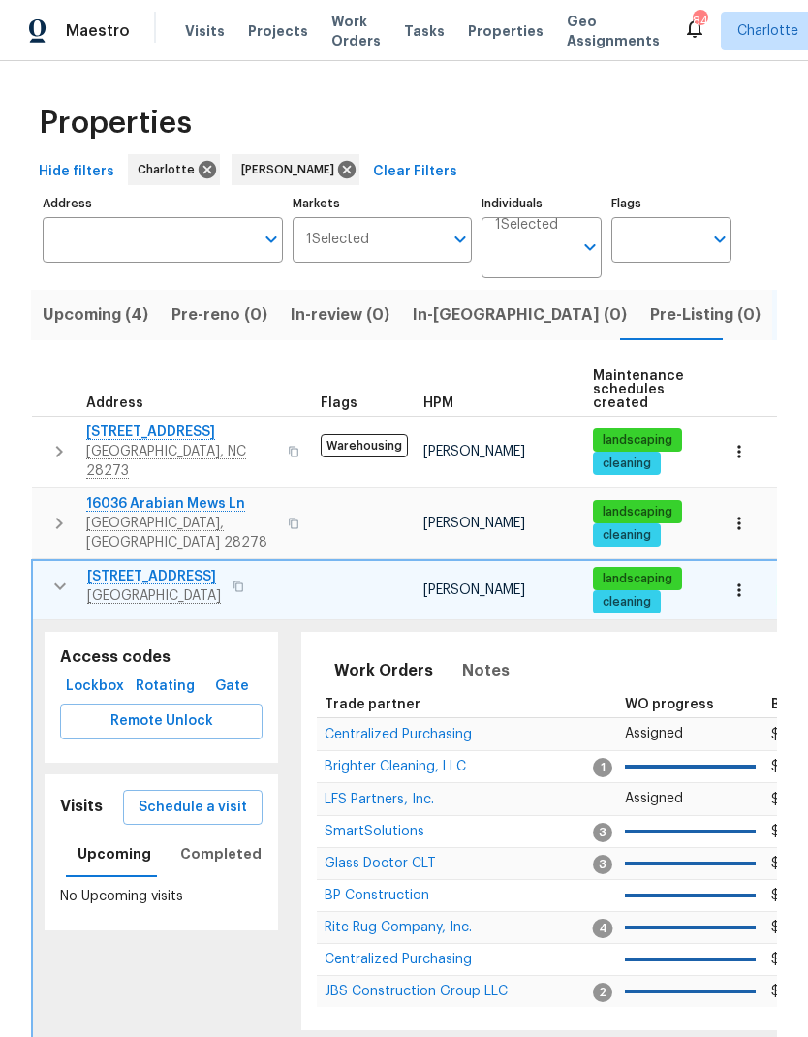
scroll to position [0, -1]
click at [51, 575] on icon "button" at bounding box center [59, 586] width 23 height 23
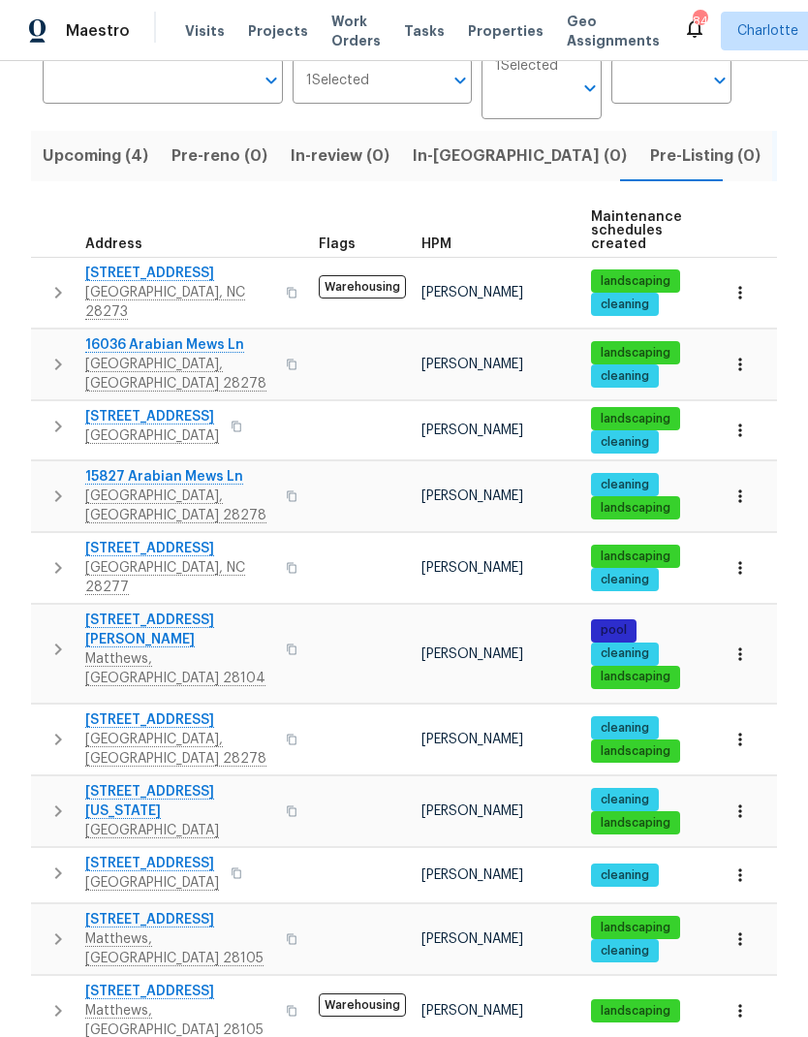
scroll to position [168, 0]
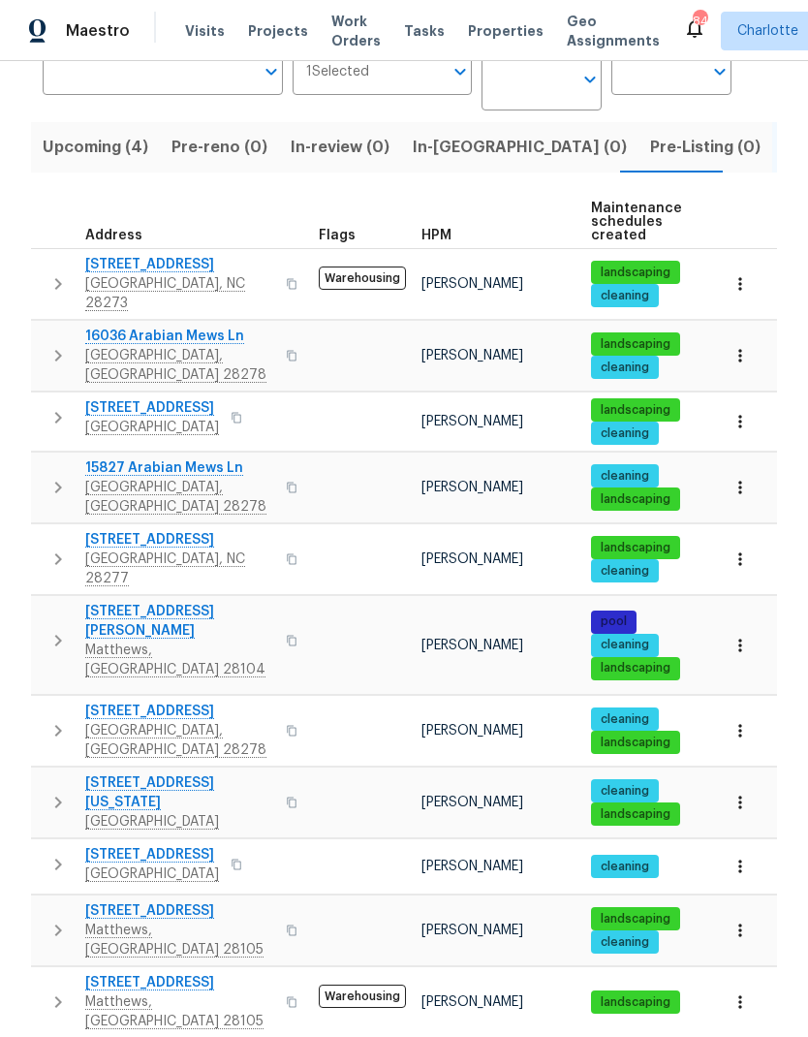
click at [46, 458] on button "button" at bounding box center [58, 487] width 39 height 58
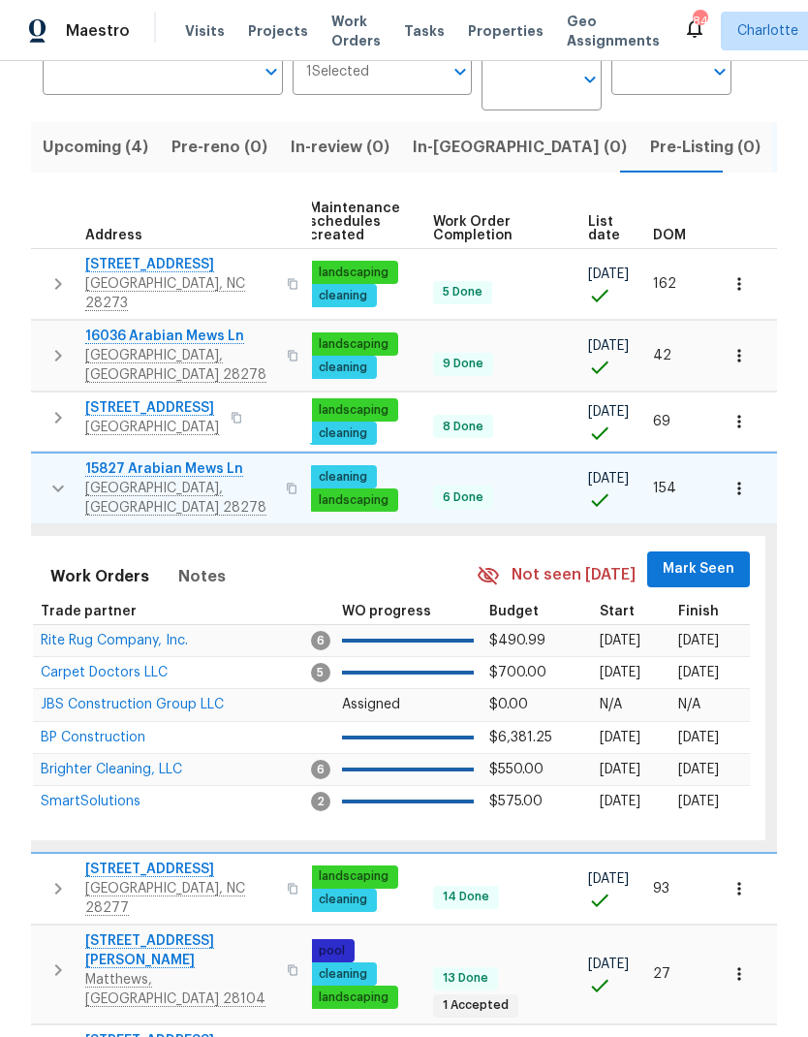
click at [700, 557] on span "Mark Seen" at bounding box center [699, 569] width 72 height 24
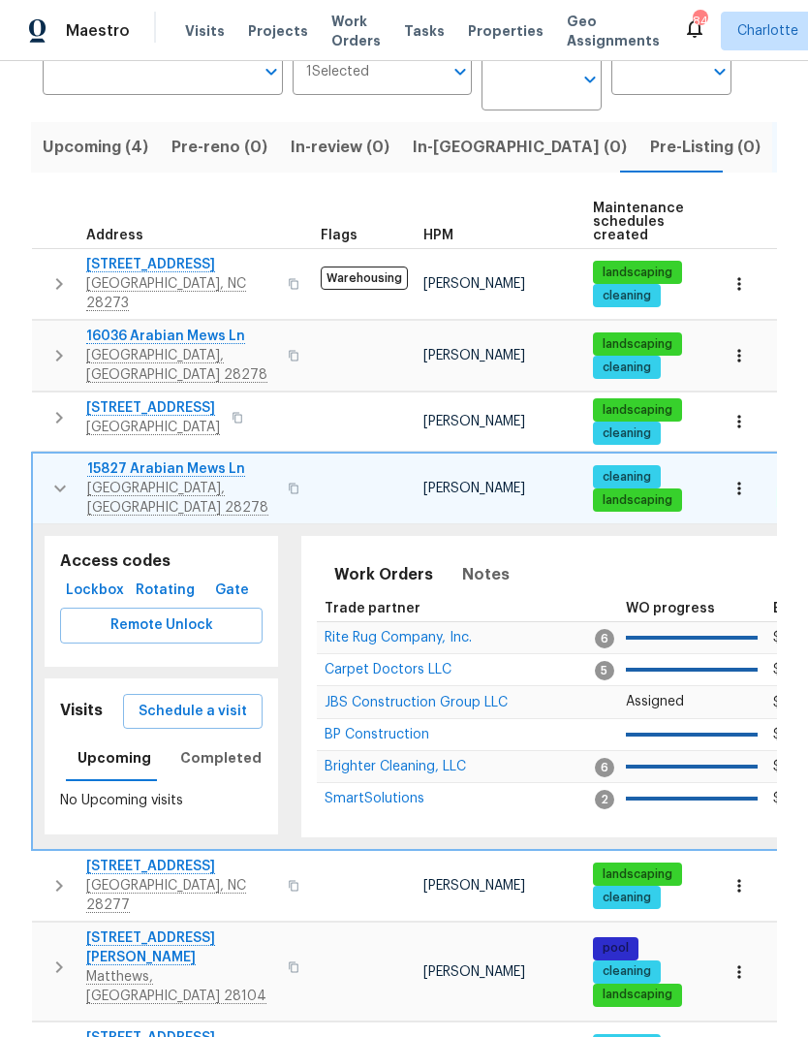
scroll to position [0, 0]
click at [57, 485] on icon "button" at bounding box center [60, 488] width 12 height 7
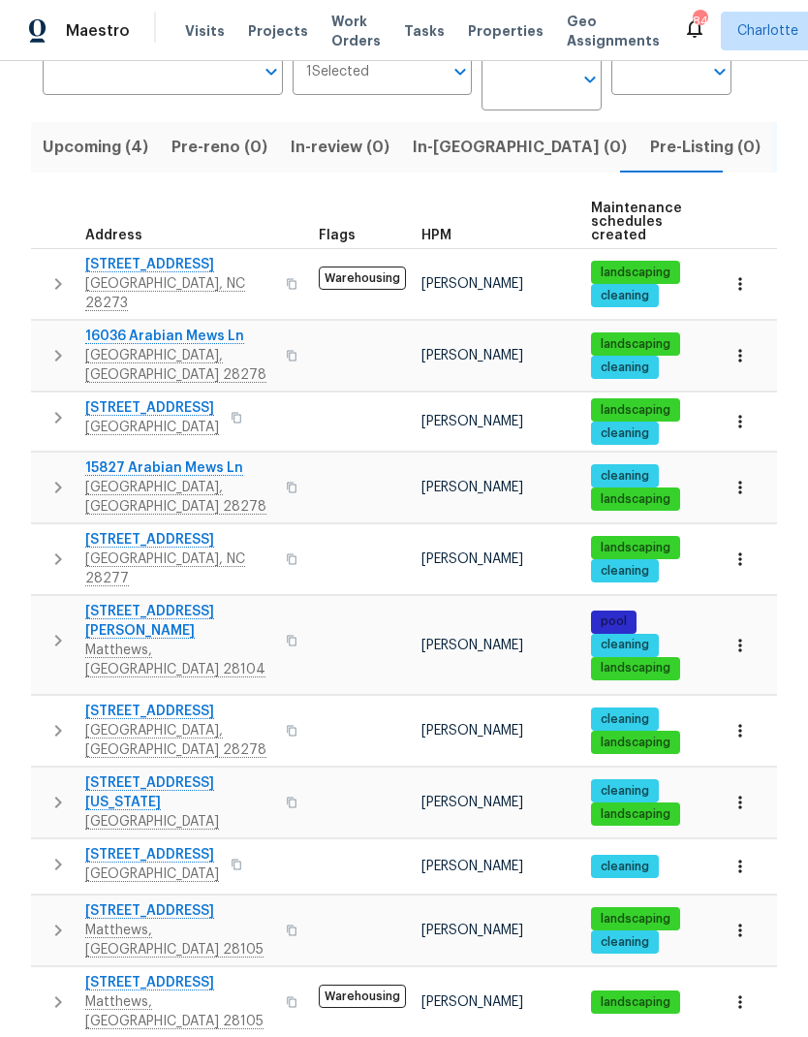
click at [62, 548] on icon "button" at bounding box center [58, 559] width 23 height 23
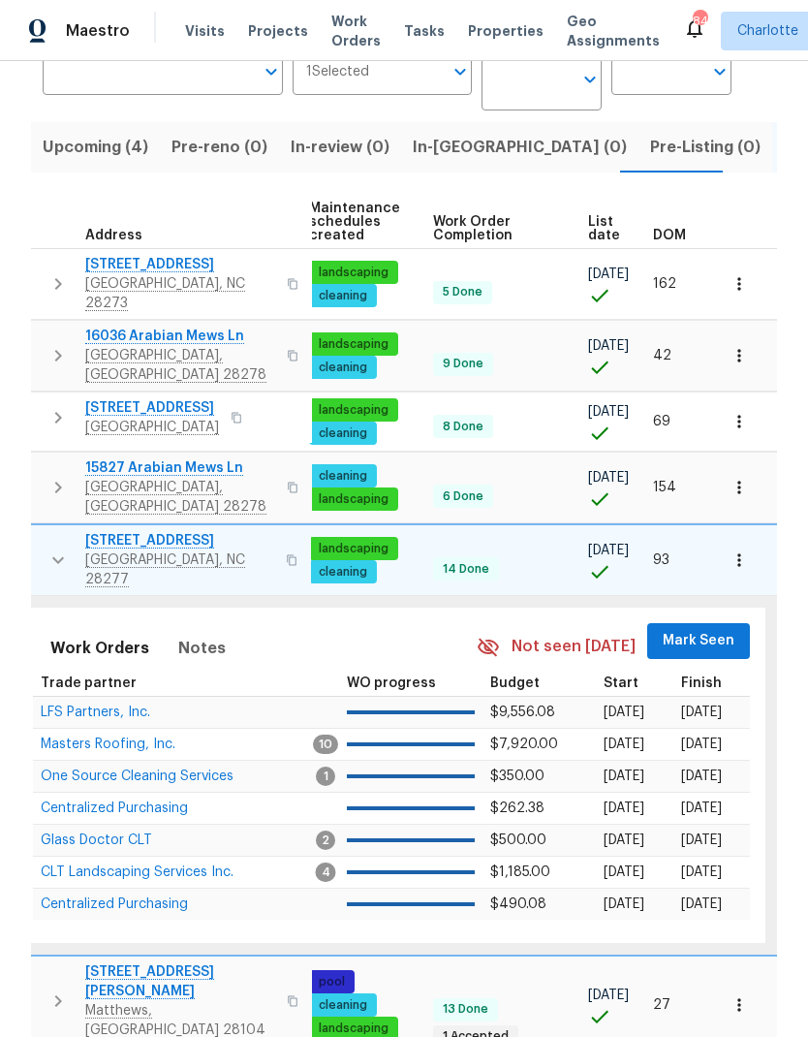
click at [701, 629] on span "Mark Seen" at bounding box center [699, 641] width 72 height 24
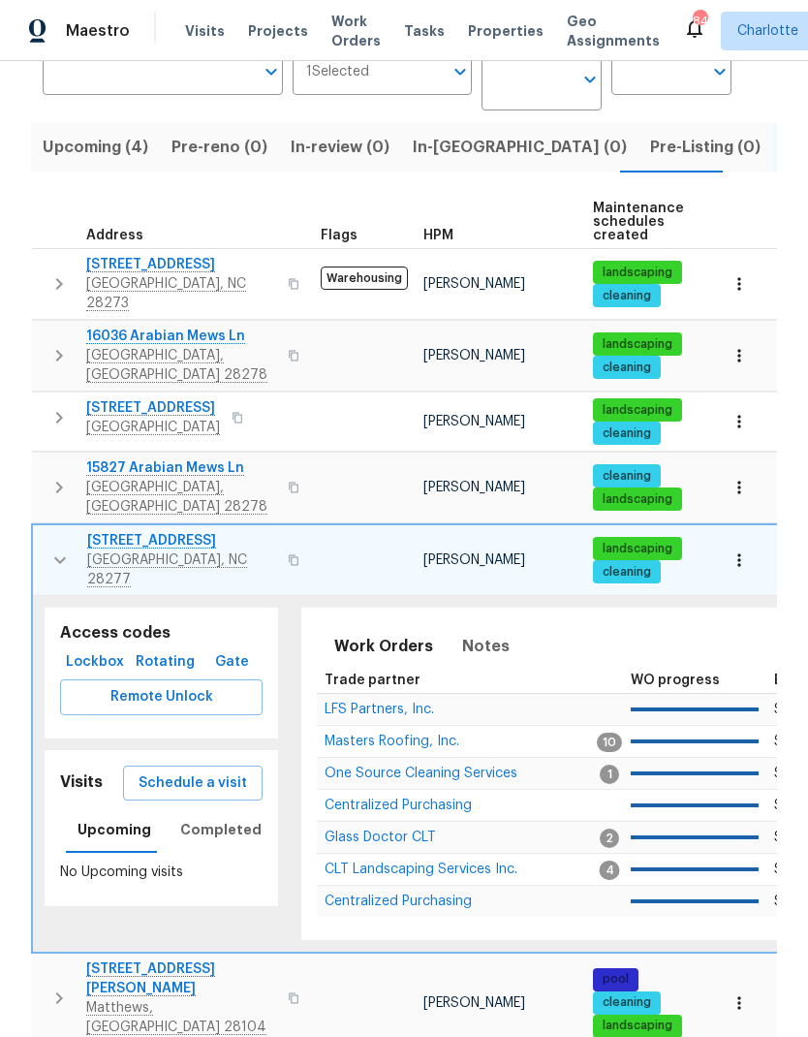
click at [53, 548] on icon "button" at bounding box center [59, 559] width 23 height 23
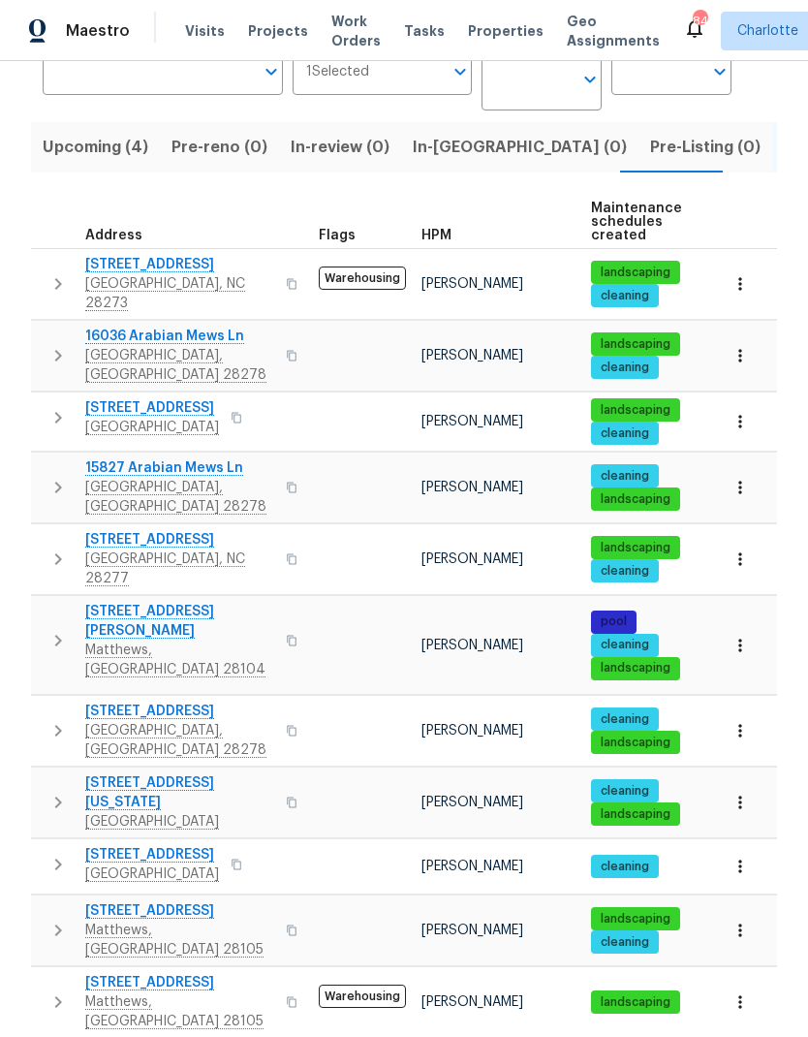
click at [52, 629] on icon "button" at bounding box center [58, 640] width 23 height 23
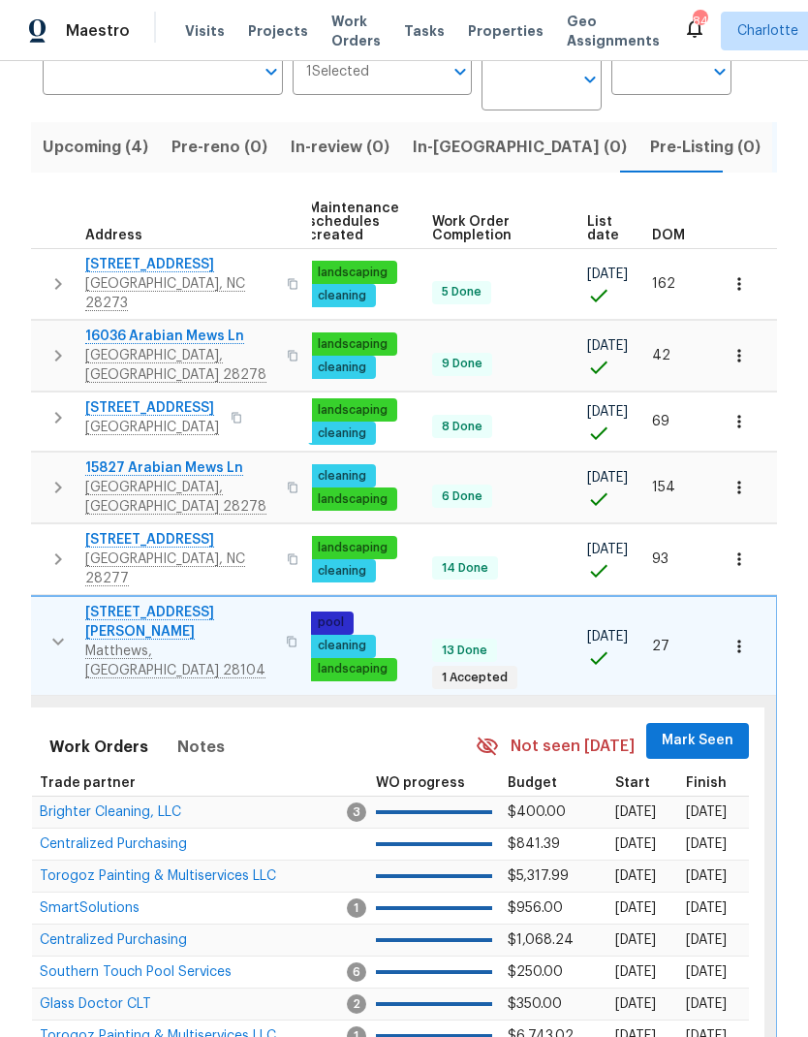
scroll to position [0, 284]
click at [698, 729] on span "Mark Seen" at bounding box center [699, 741] width 72 height 24
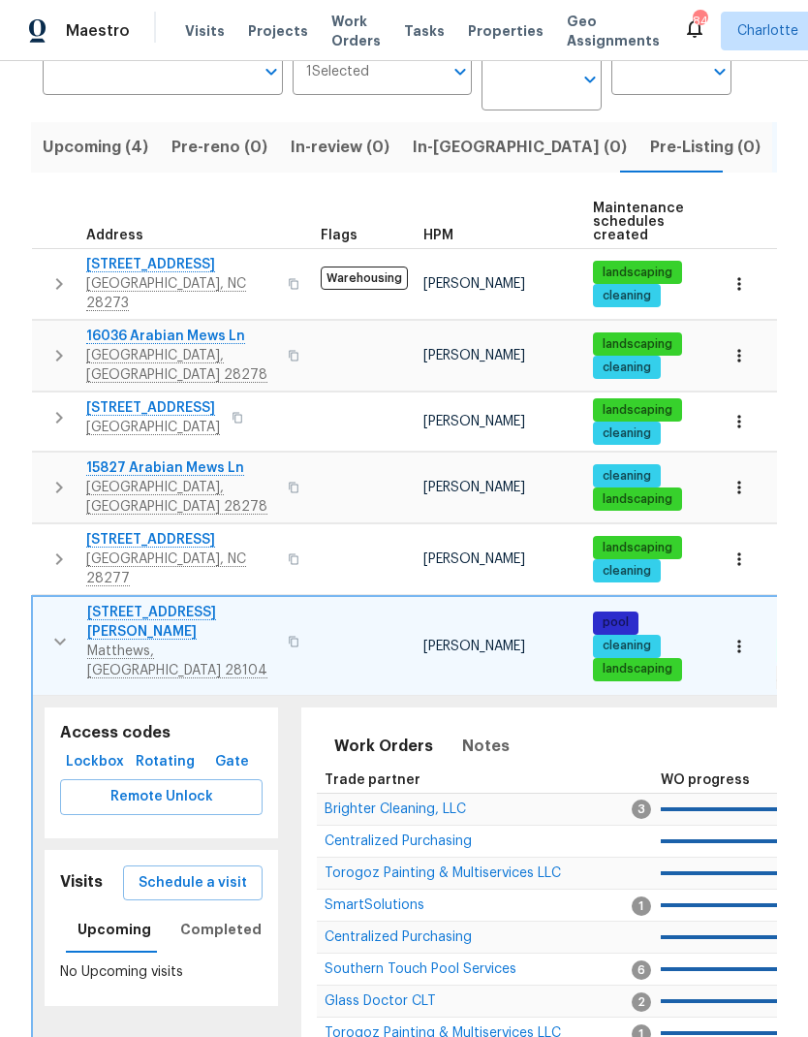
scroll to position [0, 0]
click at [52, 603] on button "button" at bounding box center [60, 642] width 39 height 78
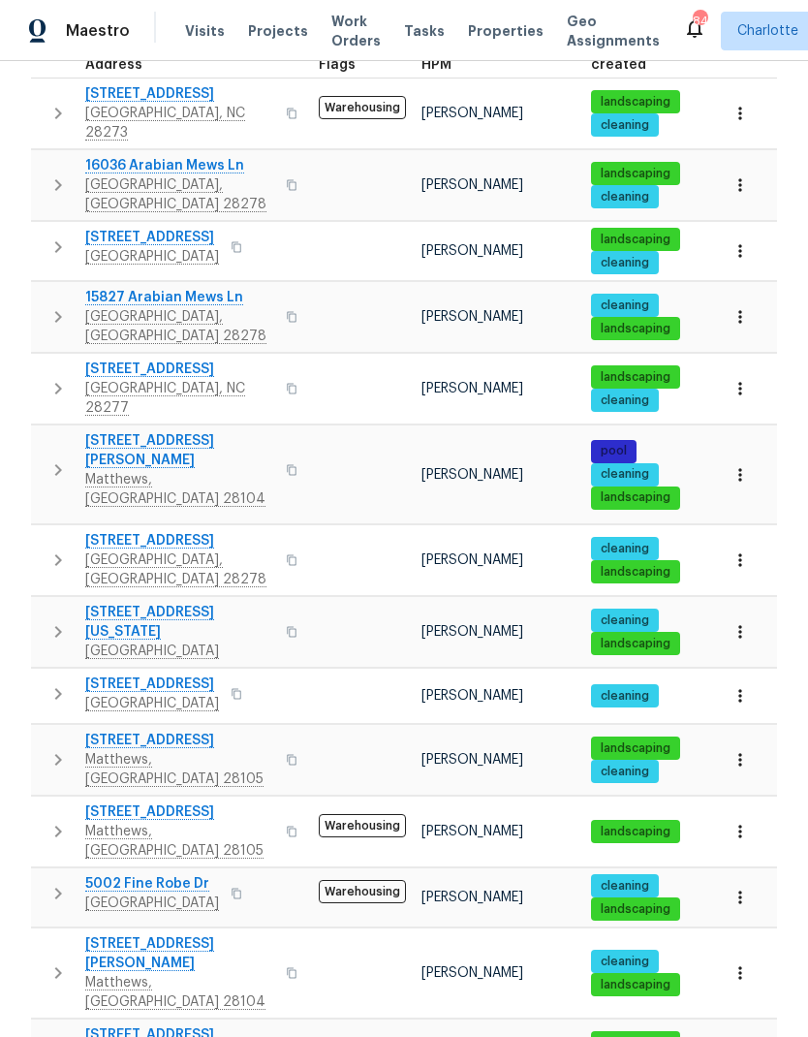
scroll to position [355, 0]
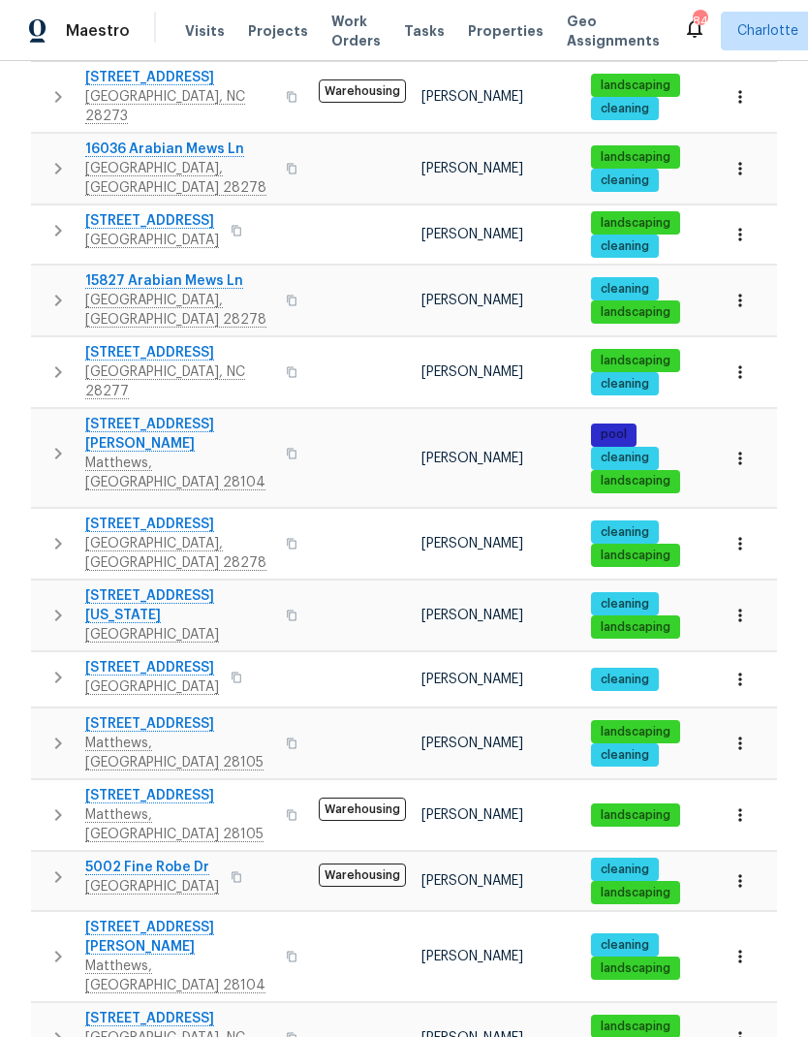
click at [54, 532] on icon "button" at bounding box center [58, 543] width 23 height 23
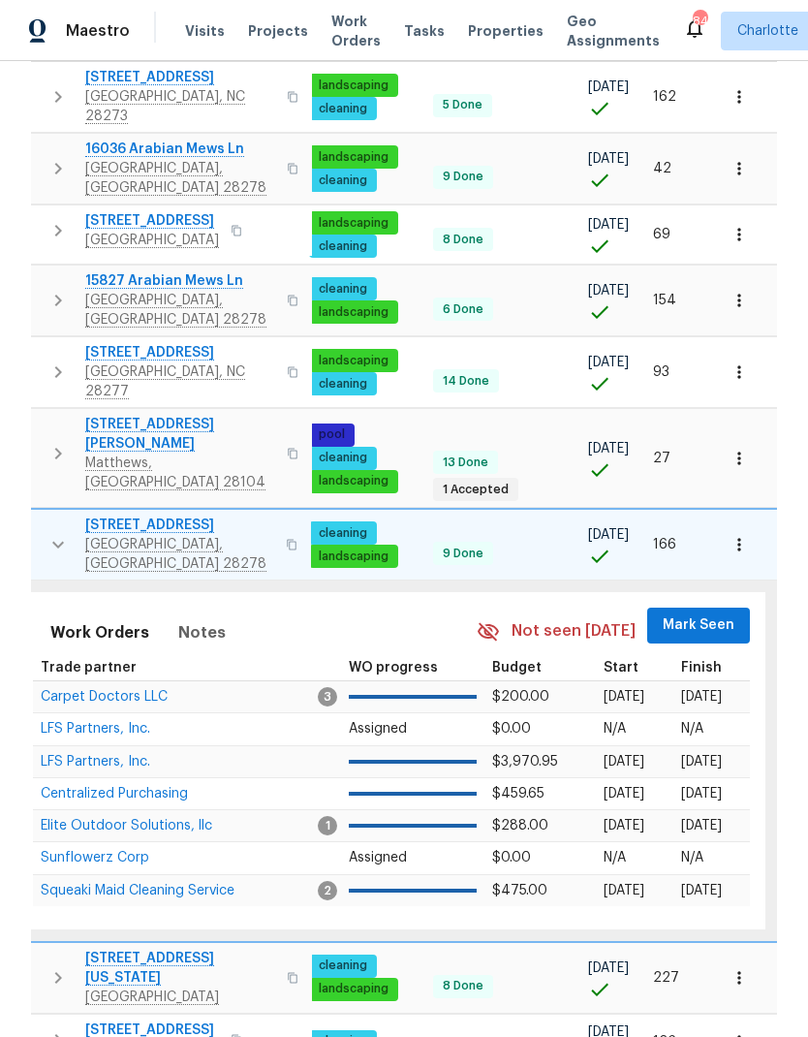
click at [701, 613] on span "Mark Seen" at bounding box center [699, 625] width 72 height 24
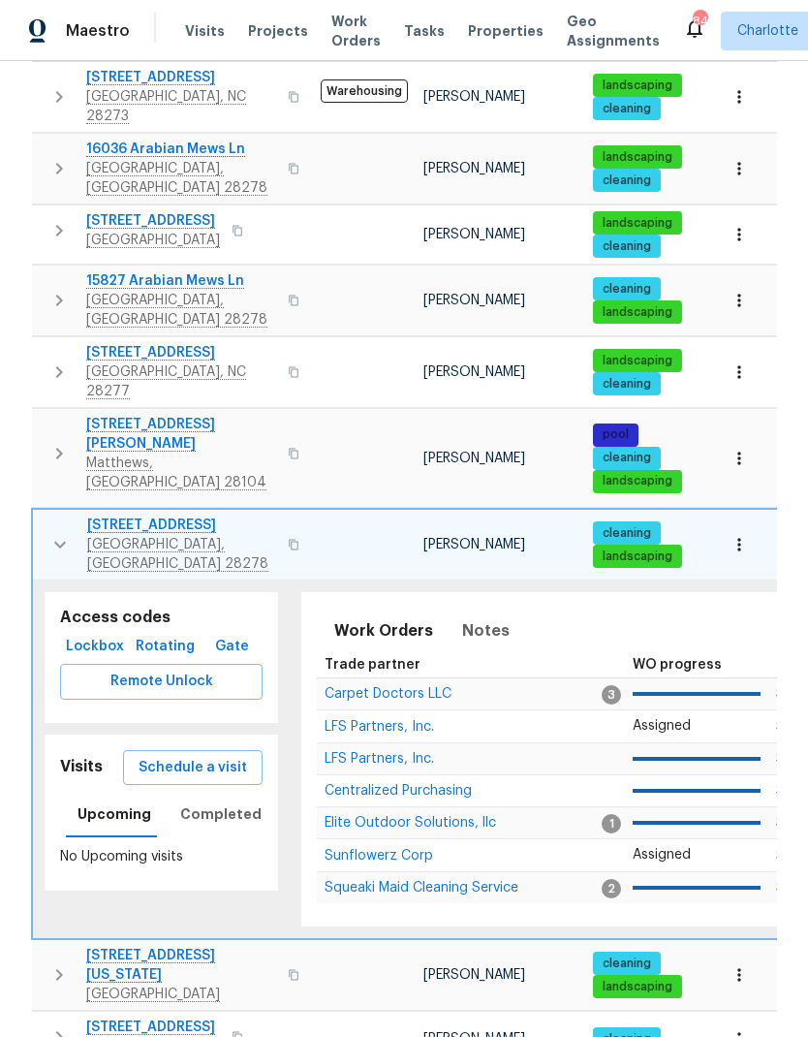
scroll to position [0, 0]
click at [44, 516] on button "button" at bounding box center [60, 545] width 39 height 58
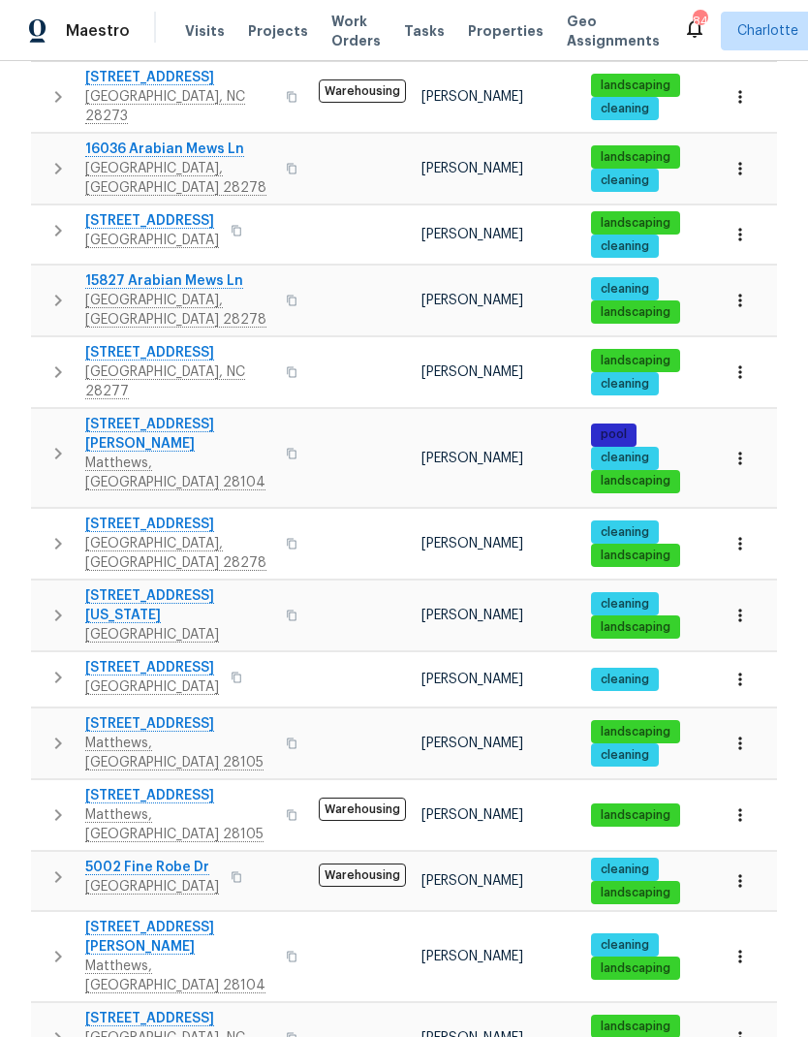
click at [52, 604] on icon "button" at bounding box center [58, 615] width 23 height 23
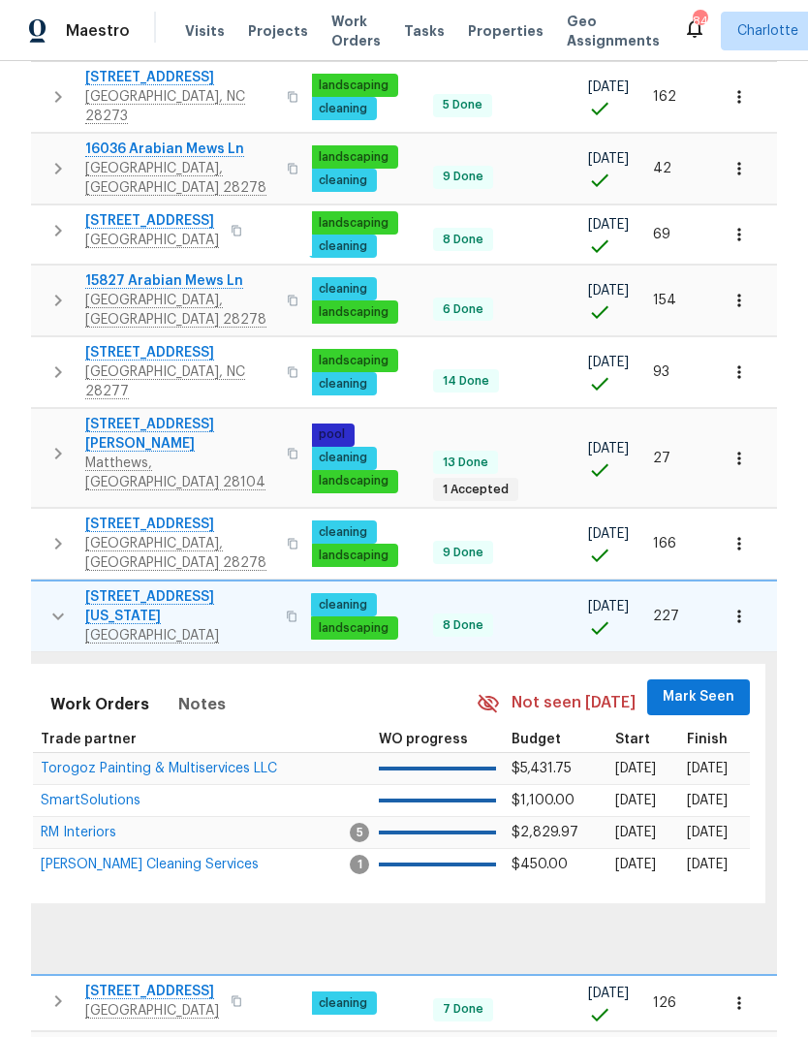
click at [692, 679] on button "Mark Seen" at bounding box center [698, 697] width 103 height 36
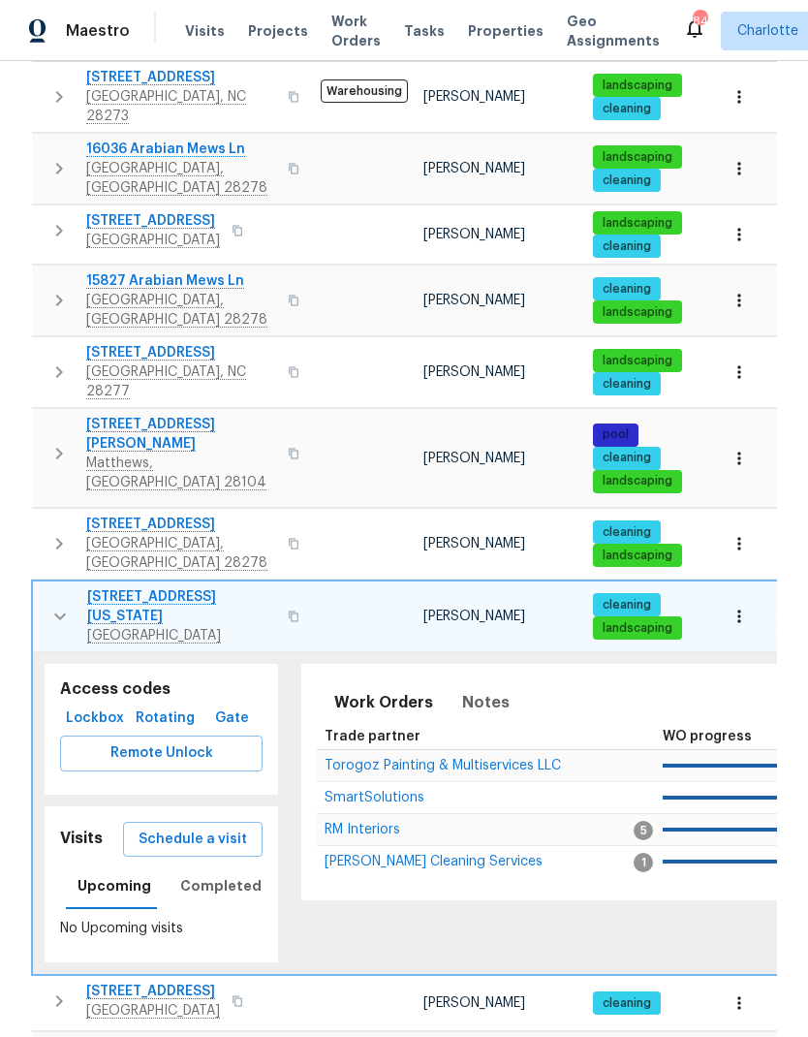
click at [54, 605] on icon "button" at bounding box center [59, 616] width 23 height 23
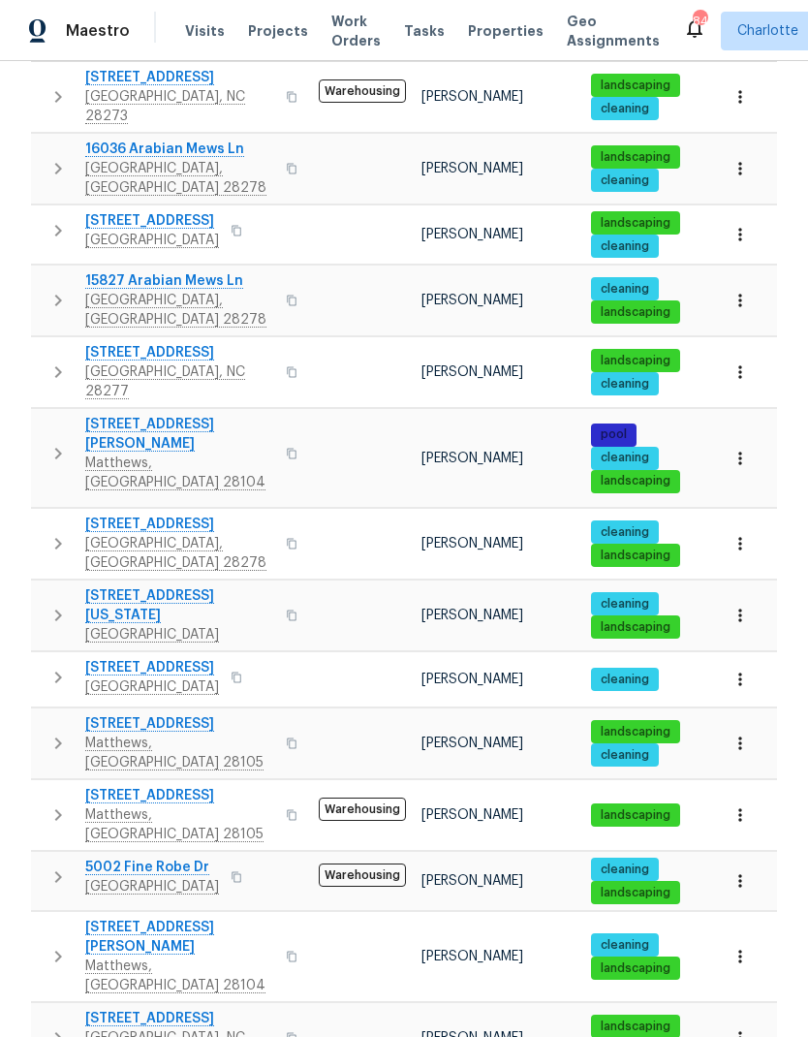
click at [51, 666] on icon "button" at bounding box center [58, 677] width 23 height 23
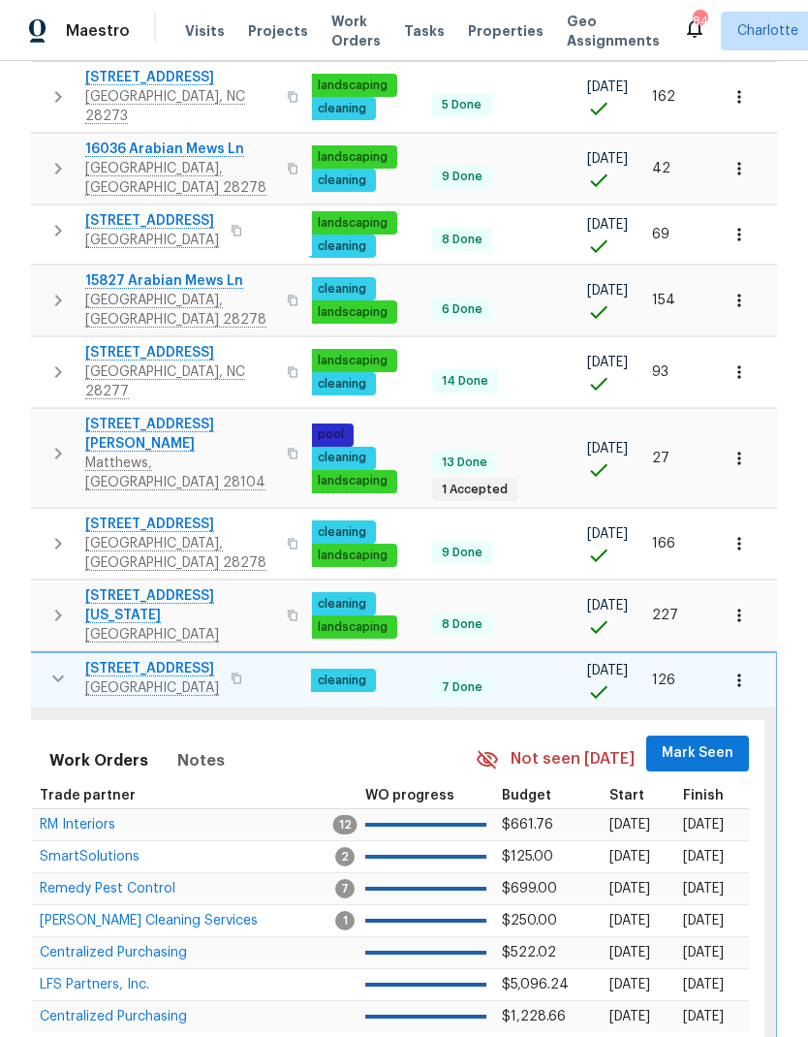
click at [700, 741] on span "Mark Seen" at bounding box center [698, 753] width 72 height 24
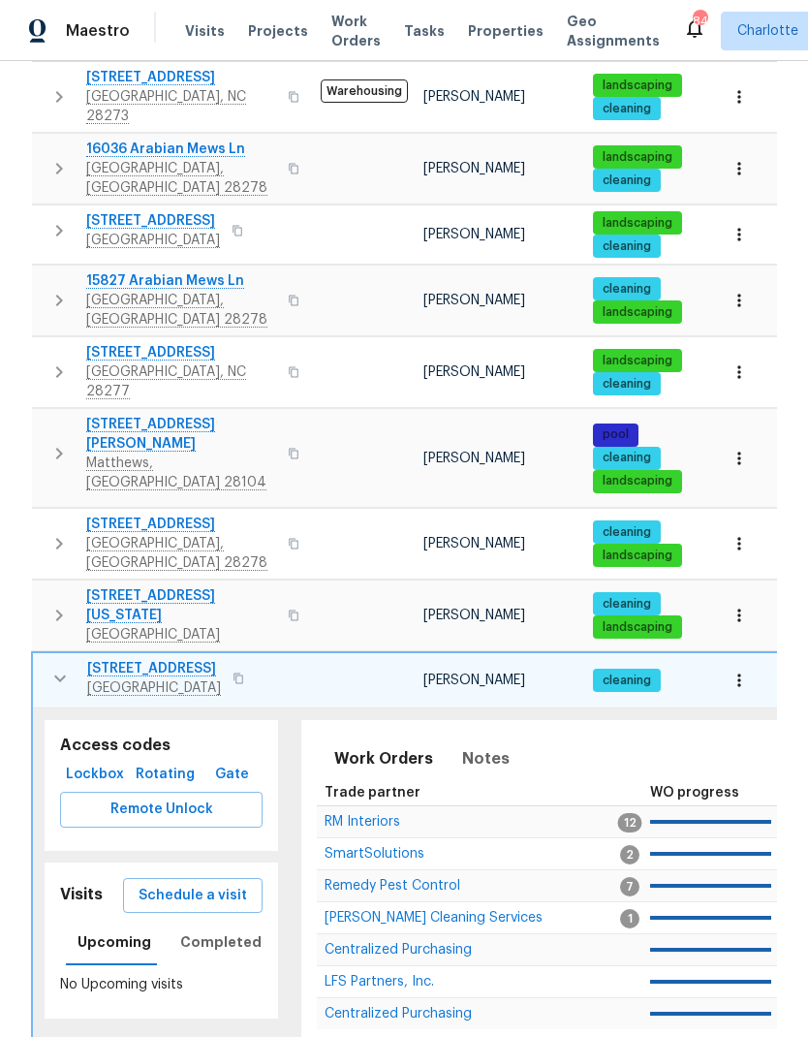
click at [46, 659] on button "button" at bounding box center [60, 678] width 39 height 39
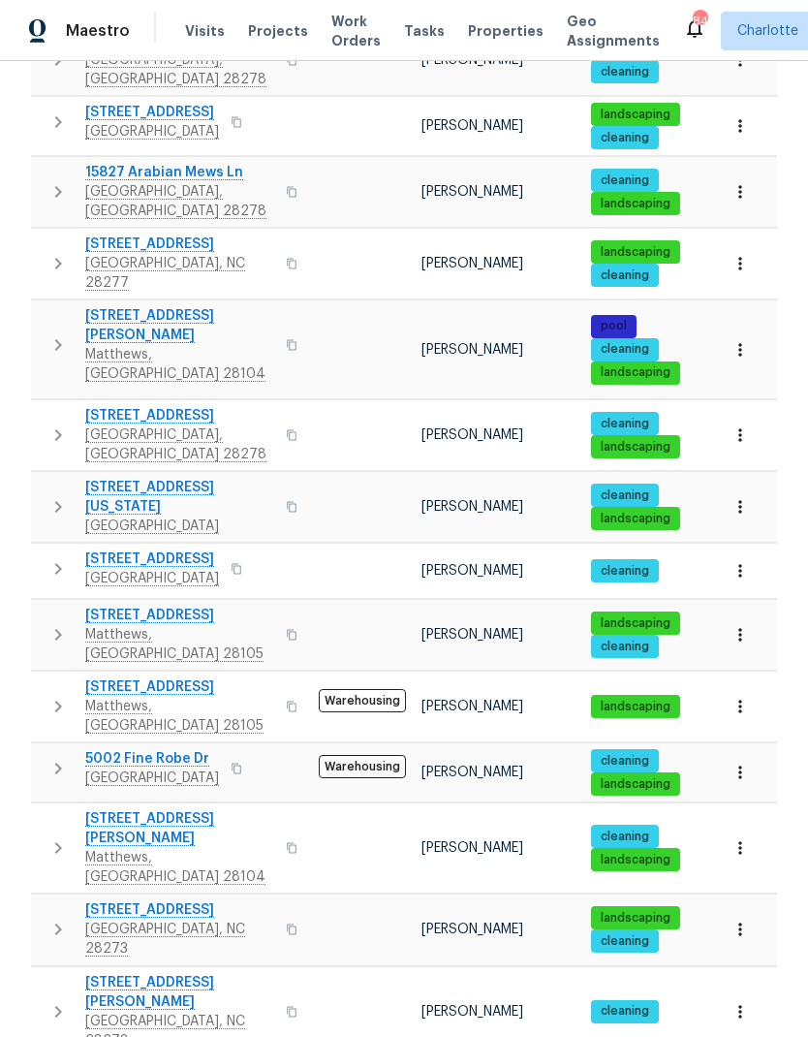
scroll to position [484, 0]
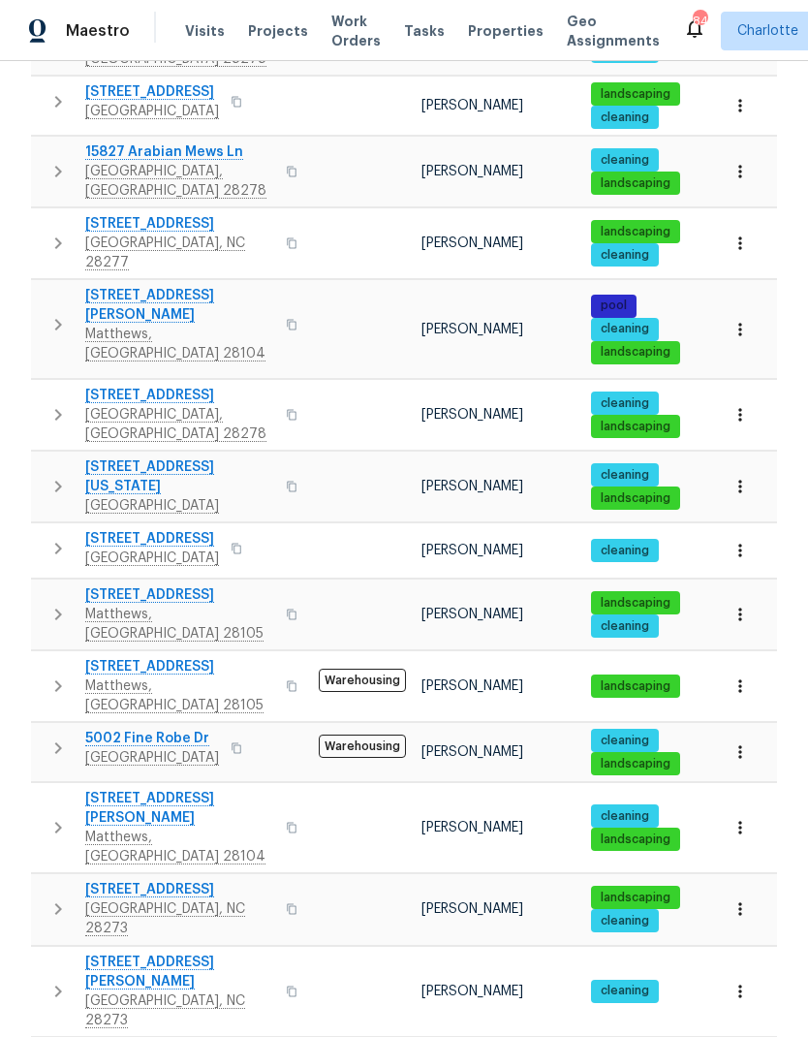
click at [46, 585] on button "button" at bounding box center [58, 614] width 39 height 58
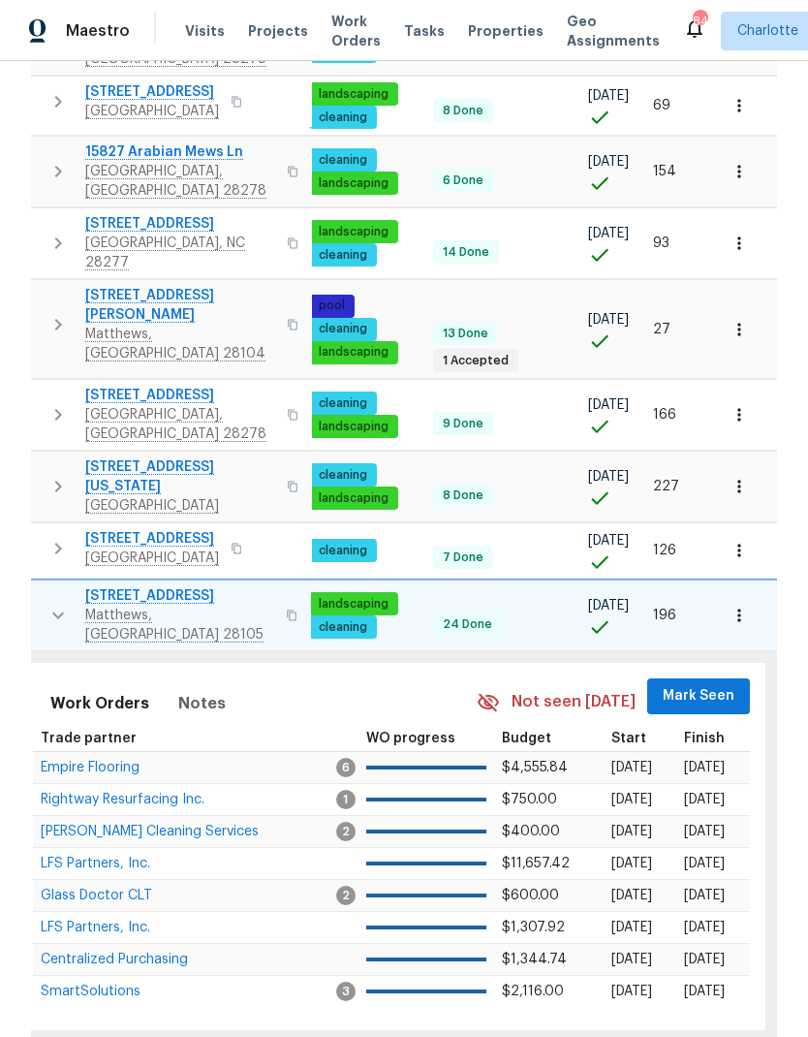
click at [683, 678] on button "Mark Seen" at bounding box center [698, 696] width 103 height 36
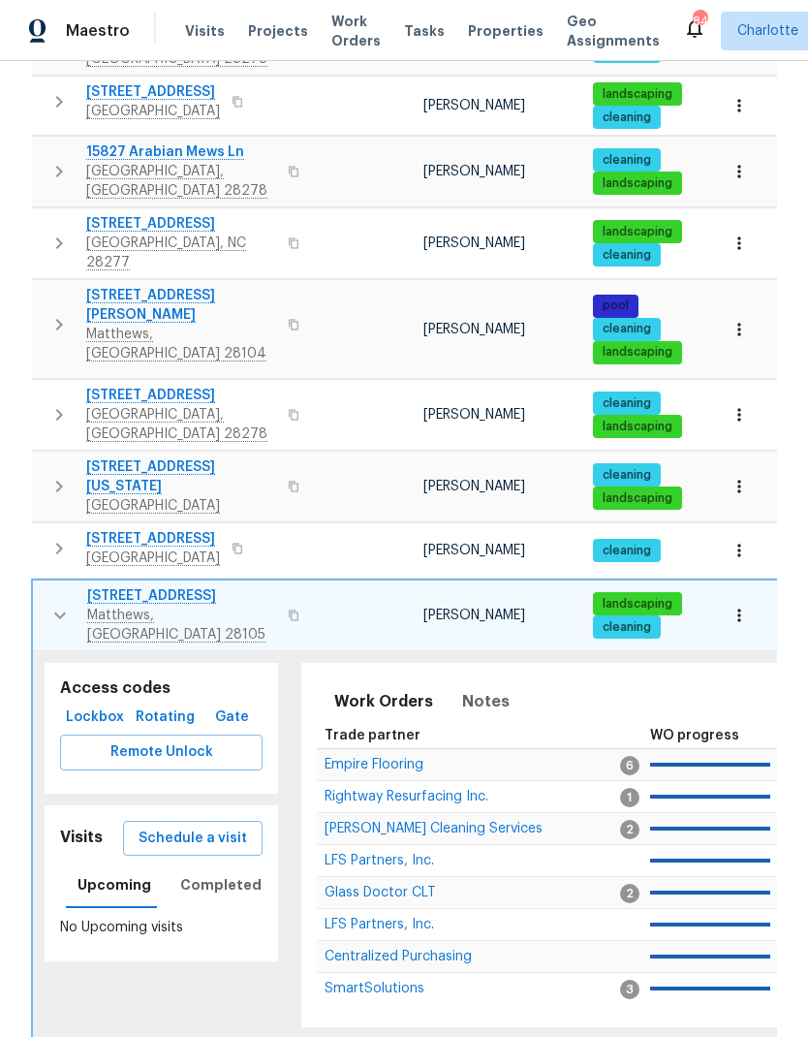
scroll to position [0, 0]
click at [47, 586] on button "button" at bounding box center [60, 615] width 39 height 58
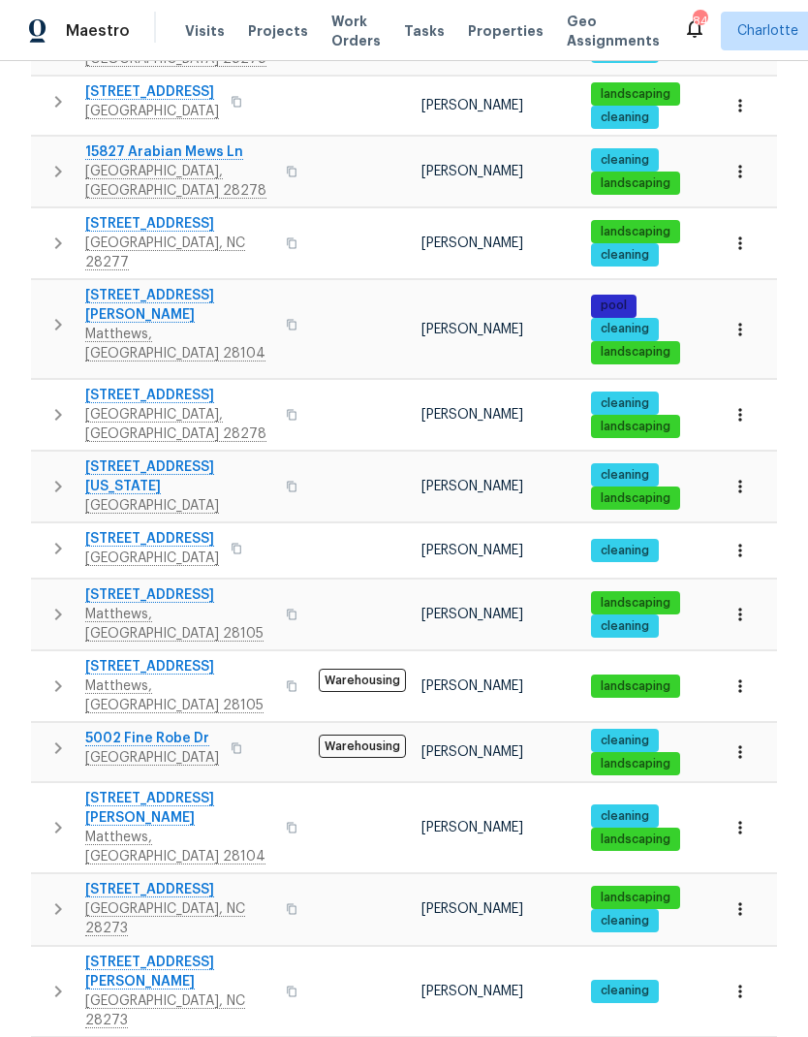
click at [54, 674] on icon "button" at bounding box center [58, 685] width 23 height 23
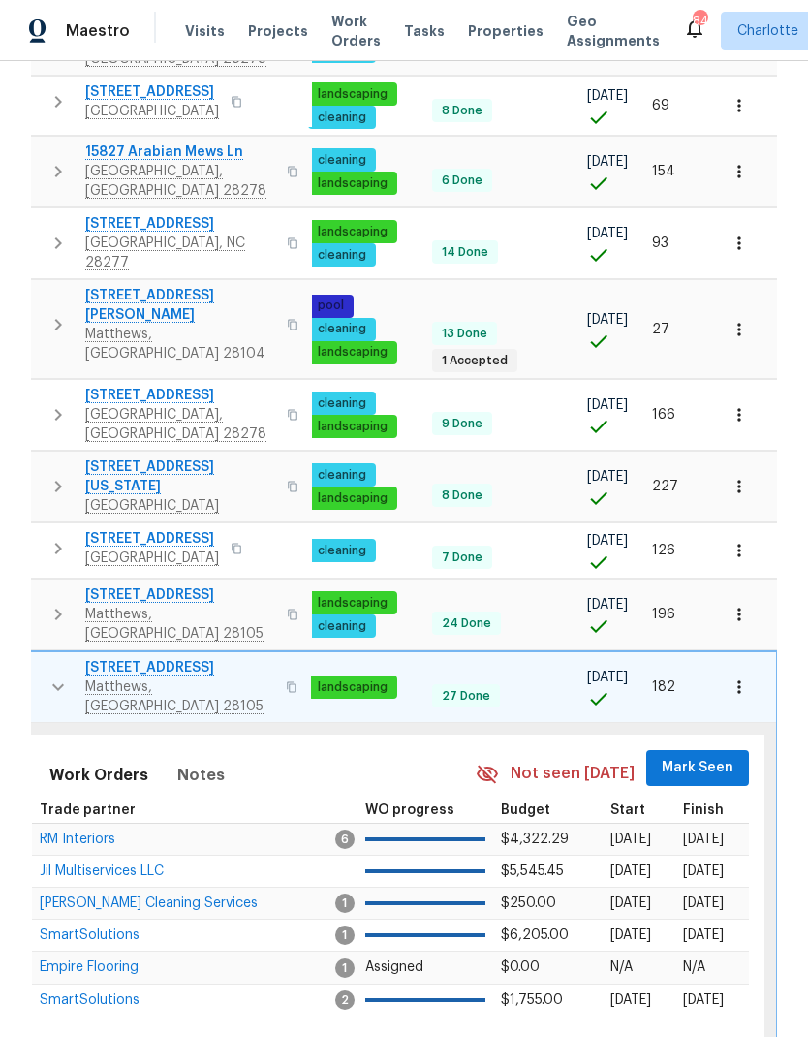
click at [701, 756] on span "Mark Seen" at bounding box center [698, 768] width 72 height 24
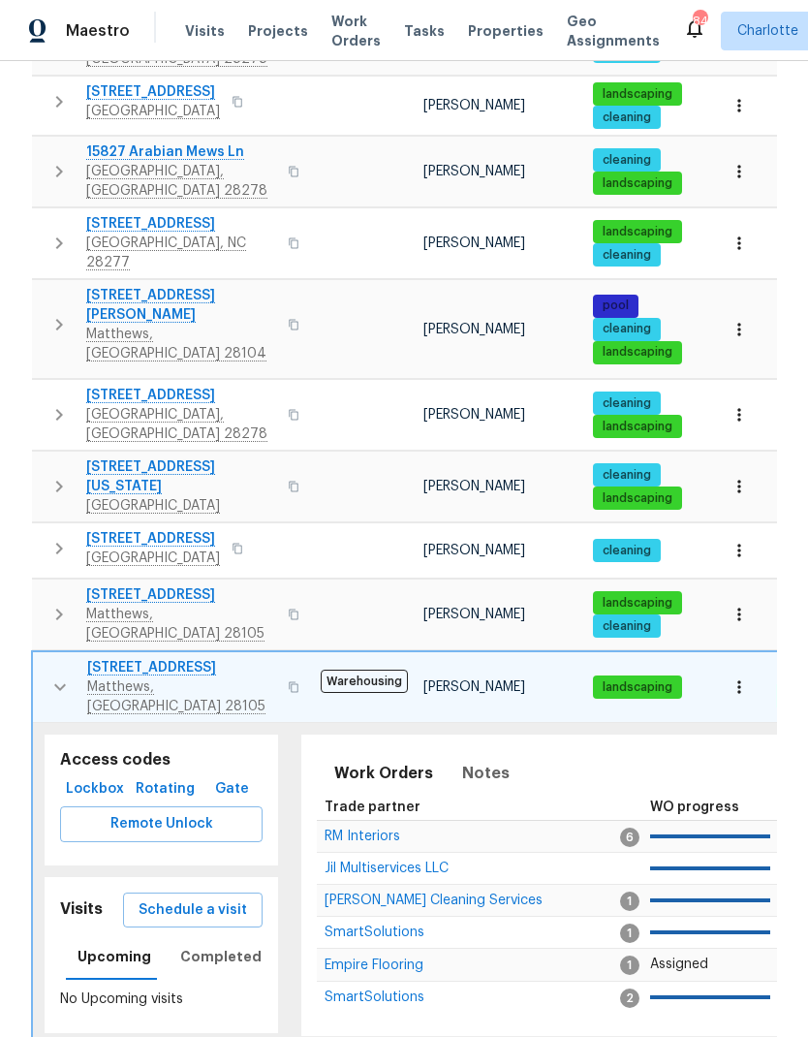
click at [48, 675] on icon "button" at bounding box center [59, 686] width 23 height 23
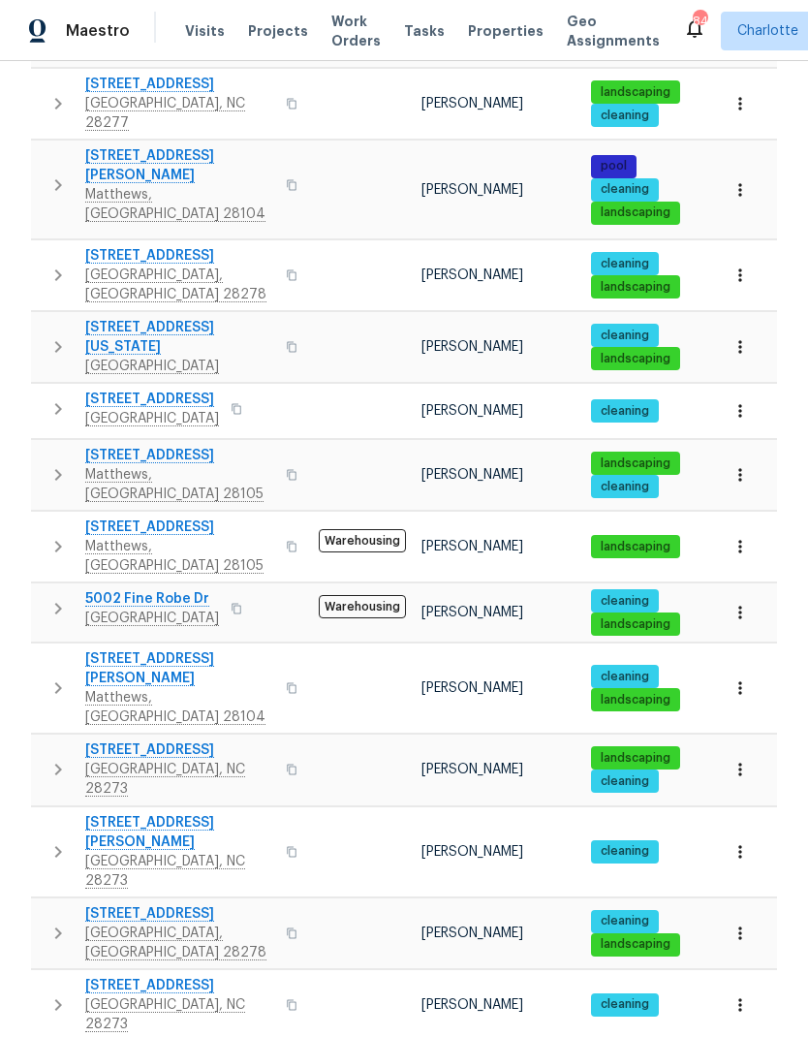
scroll to position [636, 0]
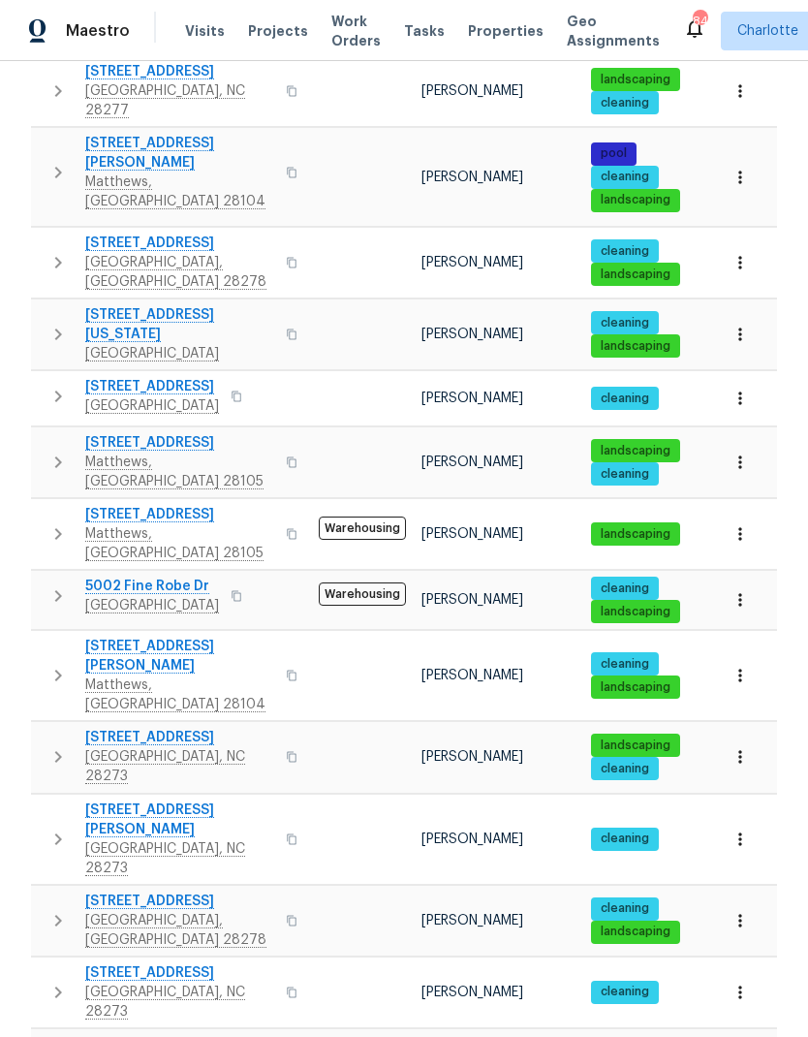
click at [46, 577] on button "button" at bounding box center [58, 596] width 39 height 39
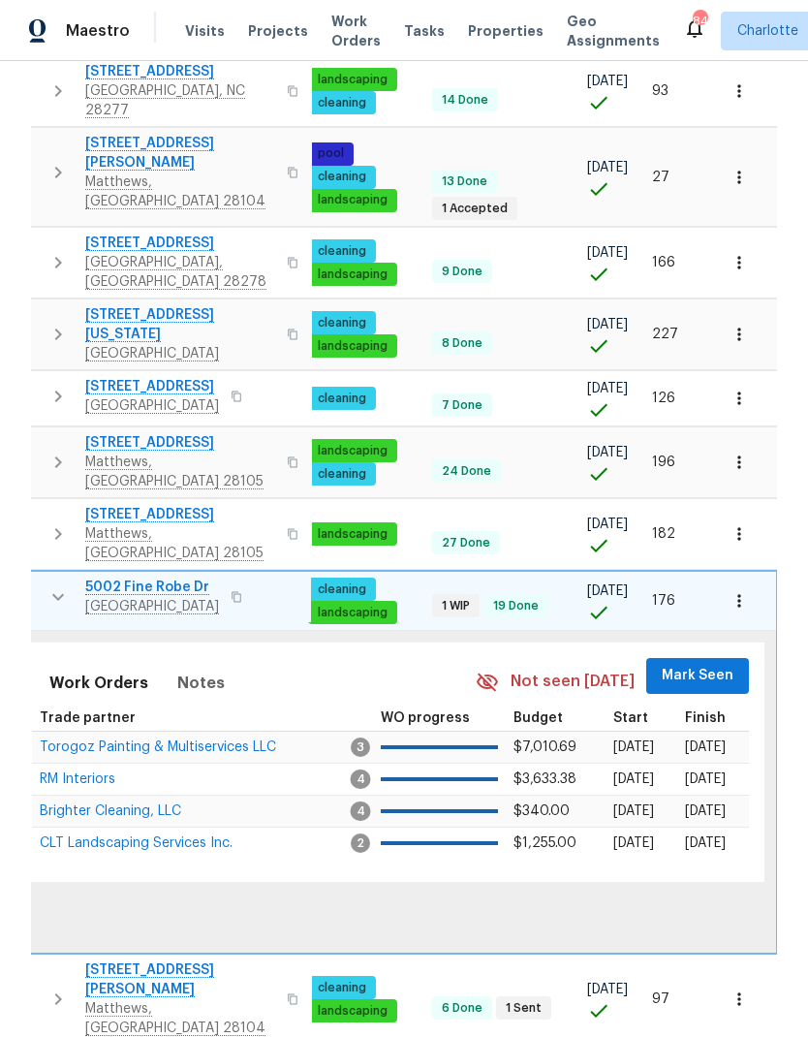
click at [699, 664] on span "Mark Seen" at bounding box center [698, 676] width 72 height 24
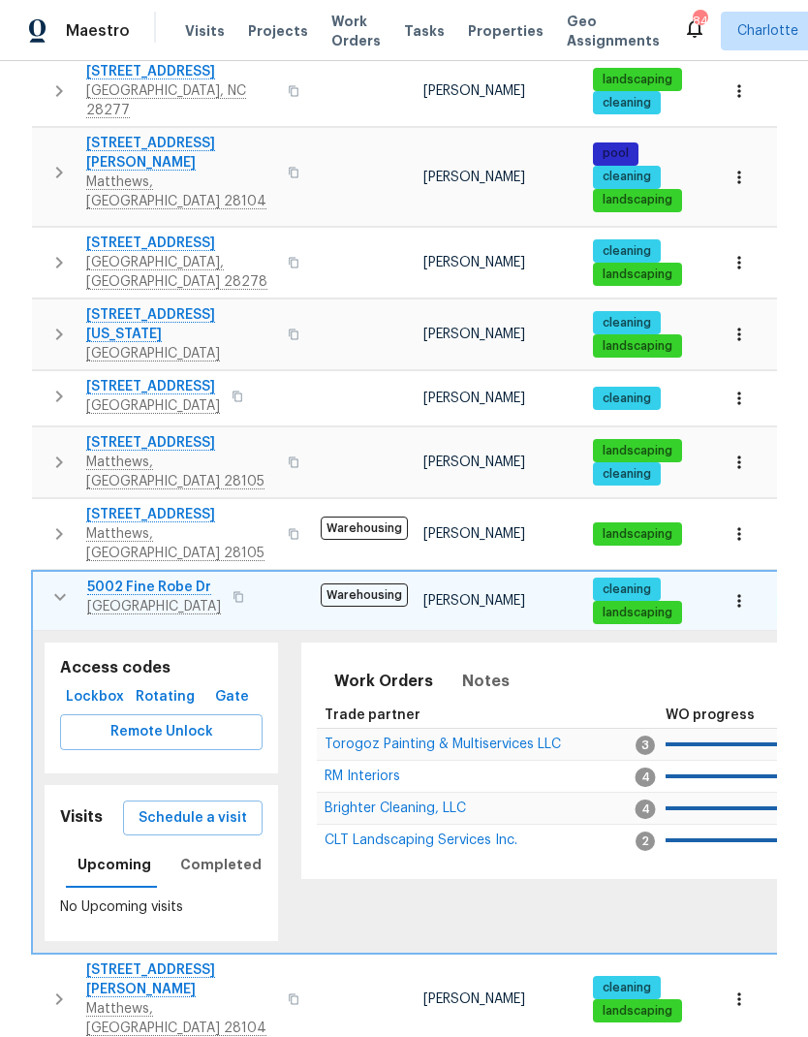
scroll to position [0, 0]
click at [41, 578] on button "button" at bounding box center [60, 597] width 39 height 39
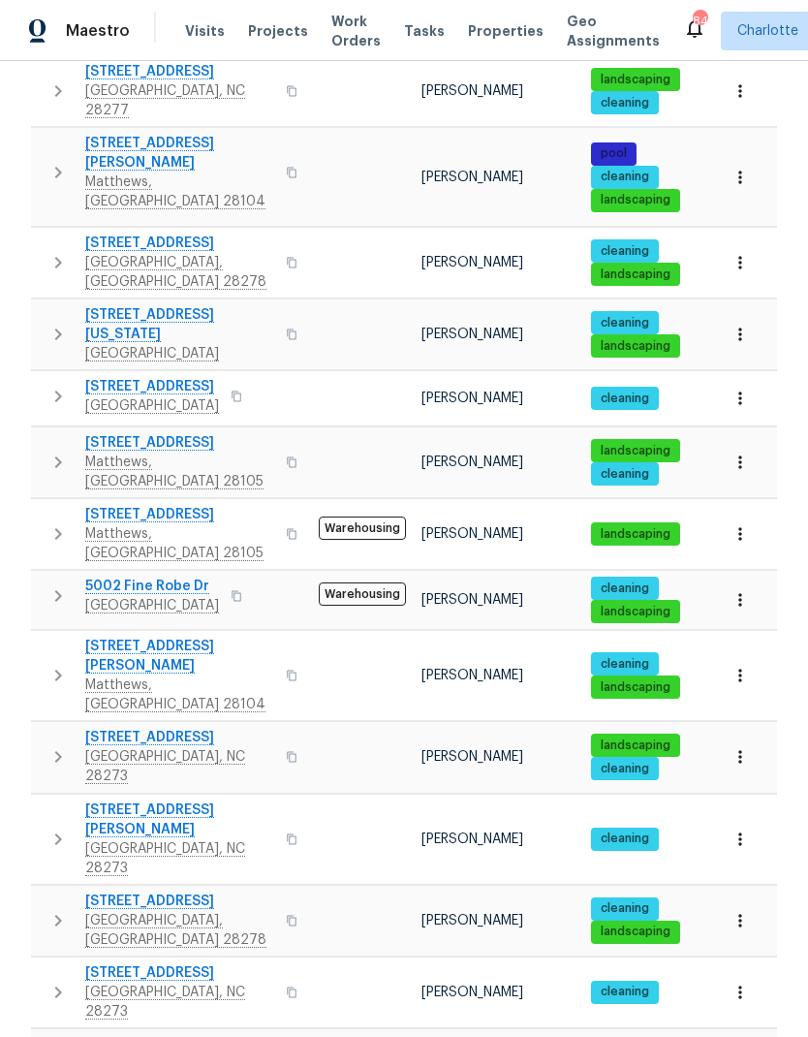
click at [50, 664] on icon "button" at bounding box center [58, 675] width 23 height 23
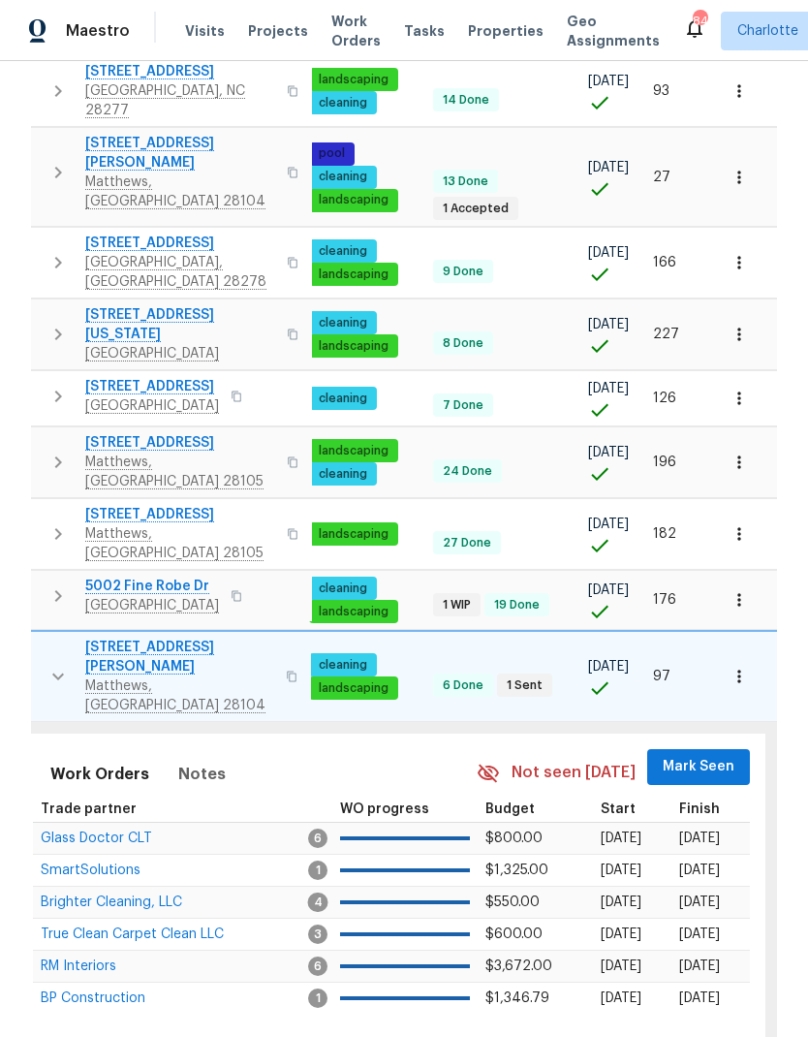
click at [703, 755] on span "Mark Seen" at bounding box center [699, 767] width 72 height 24
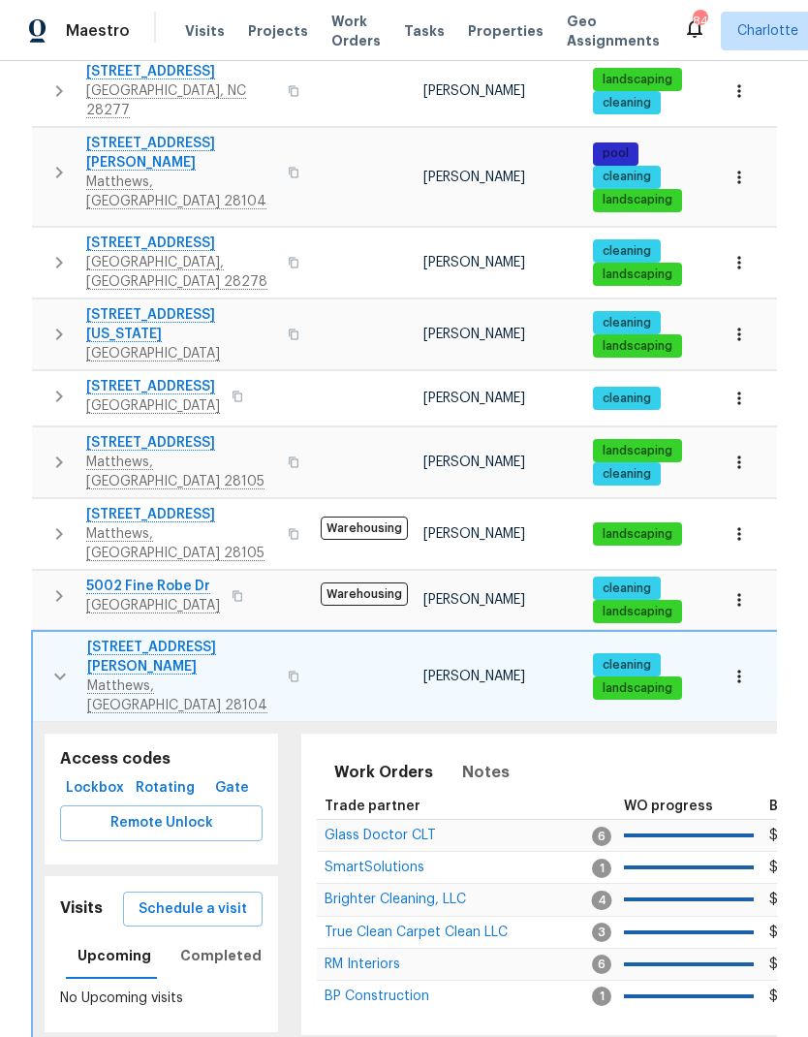
click at [53, 665] on icon "button" at bounding box center [59, 676] width 23 height 23
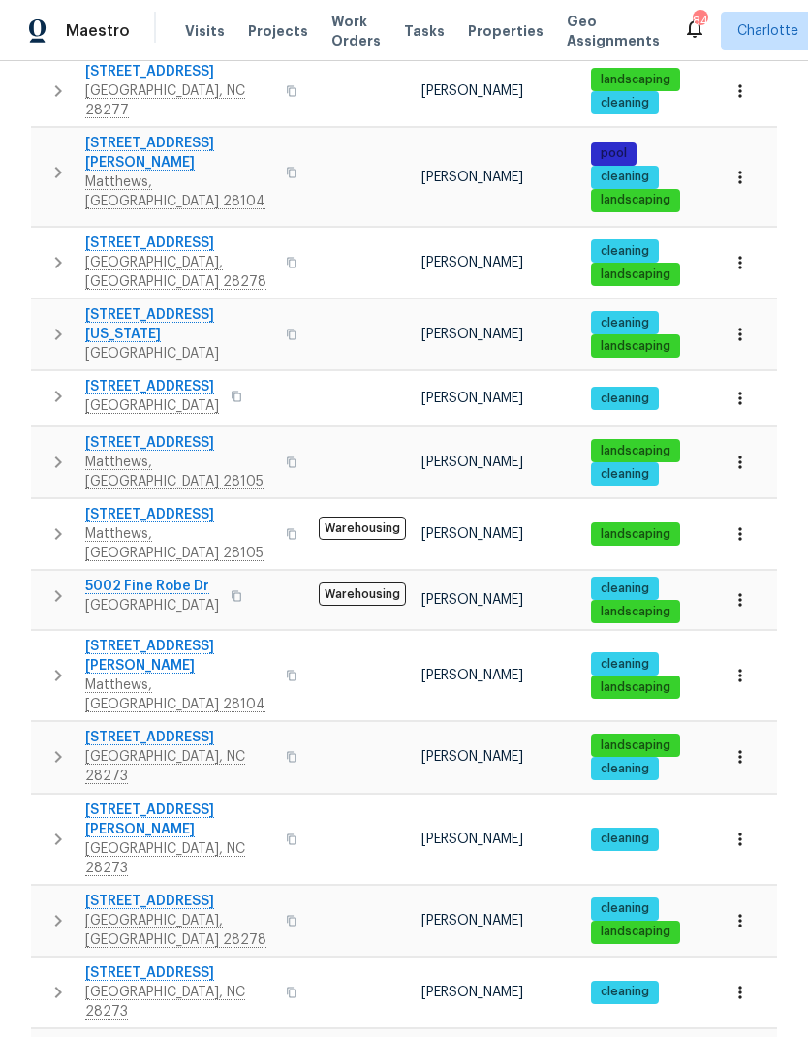
click at [56, 745] on icon "button" at bounding box center [58, 756] width 23 height 23
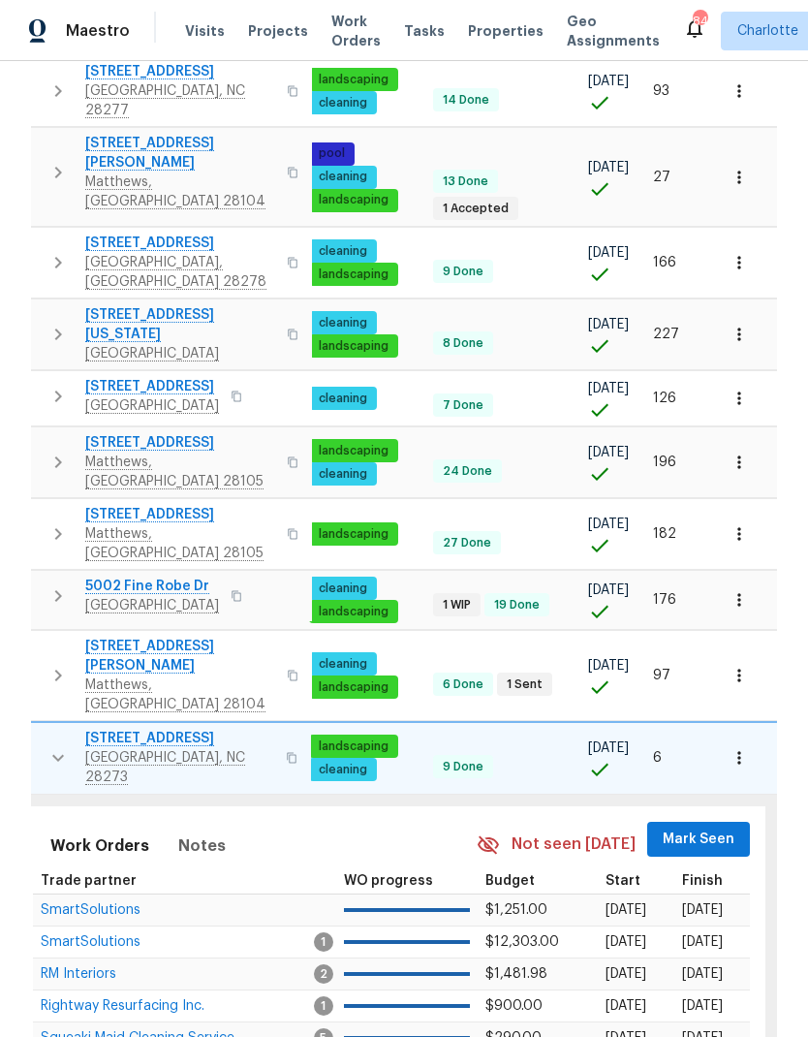
click at [692, 828] on span "Mark Seen" at bounding box center [699, 840] width 72 height 24
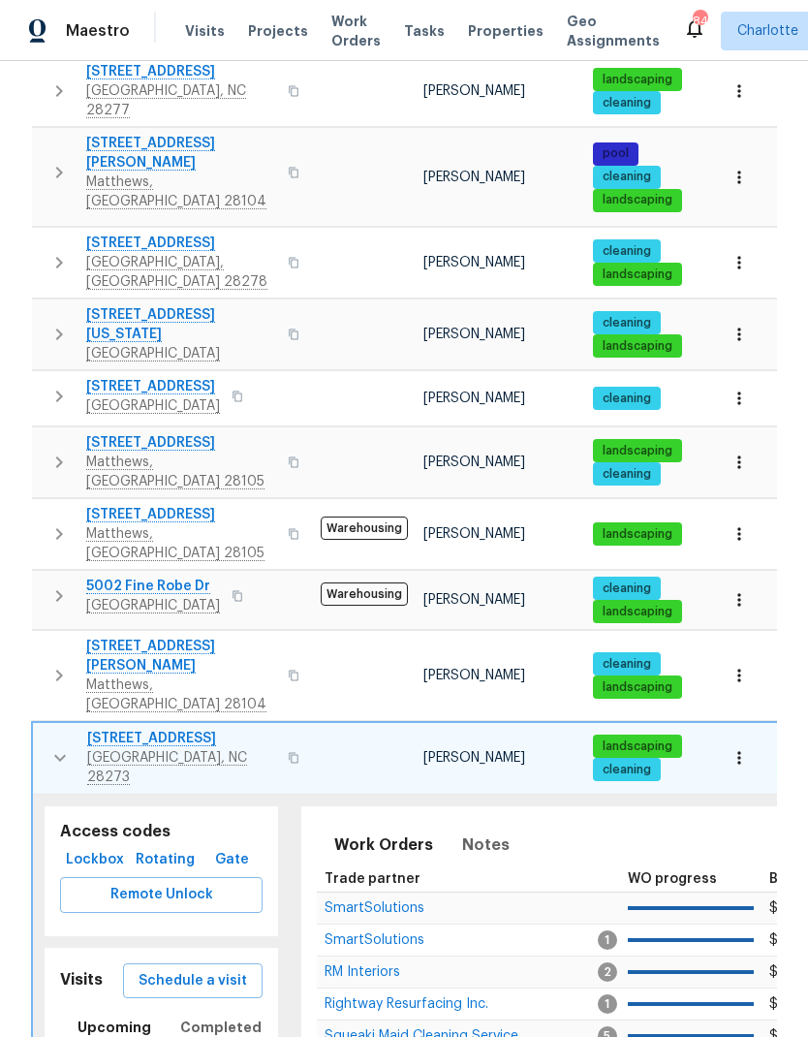
click at [51, 746] on icon "button" at bounding box center [59, 757] width 23 height 23
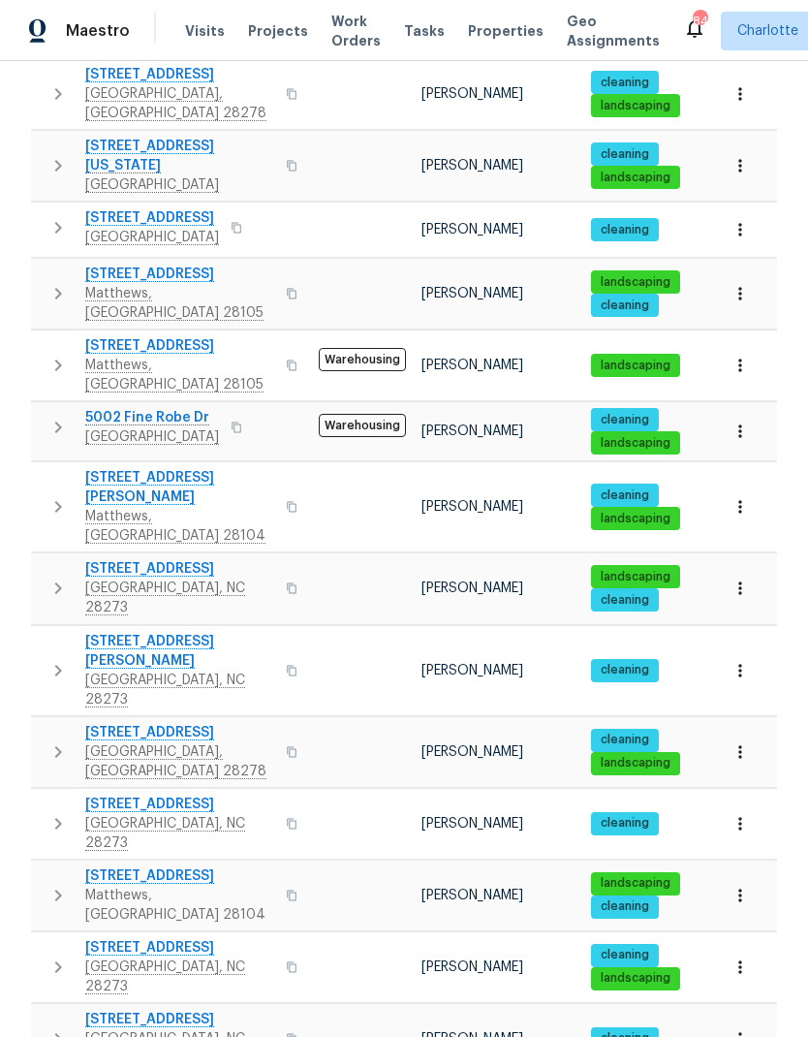
click at [49, 659] on icon "button" at bounding box center [58, 670] width 23 height 23
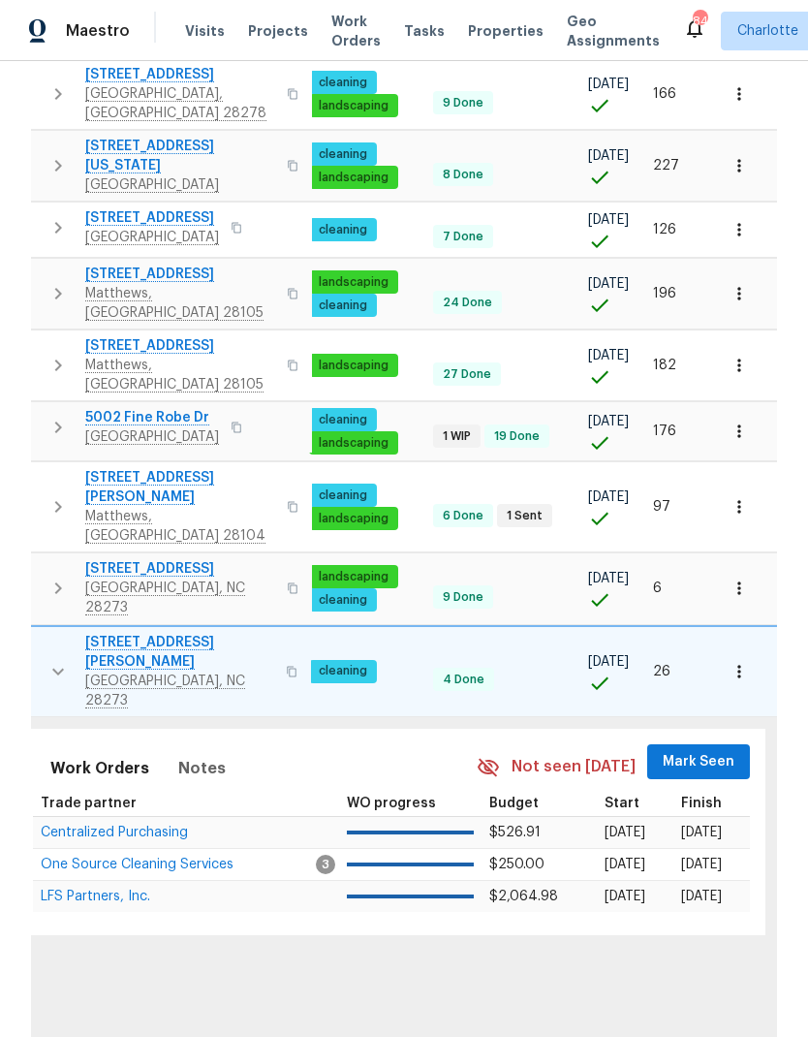
click at [709, 750] on span "Mark Seen" at bounding box center [699, 762] width 72 height 24
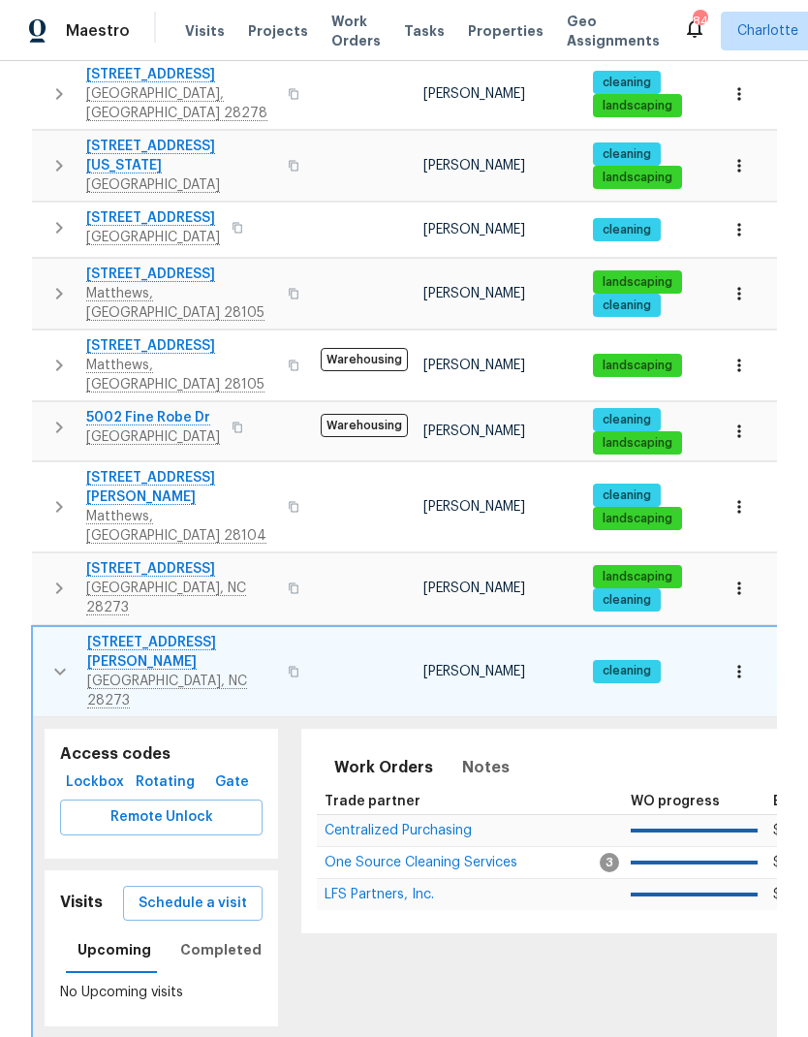
click at [46, 633] on button "button" at bounding box center [60, 672] width 39 height 78
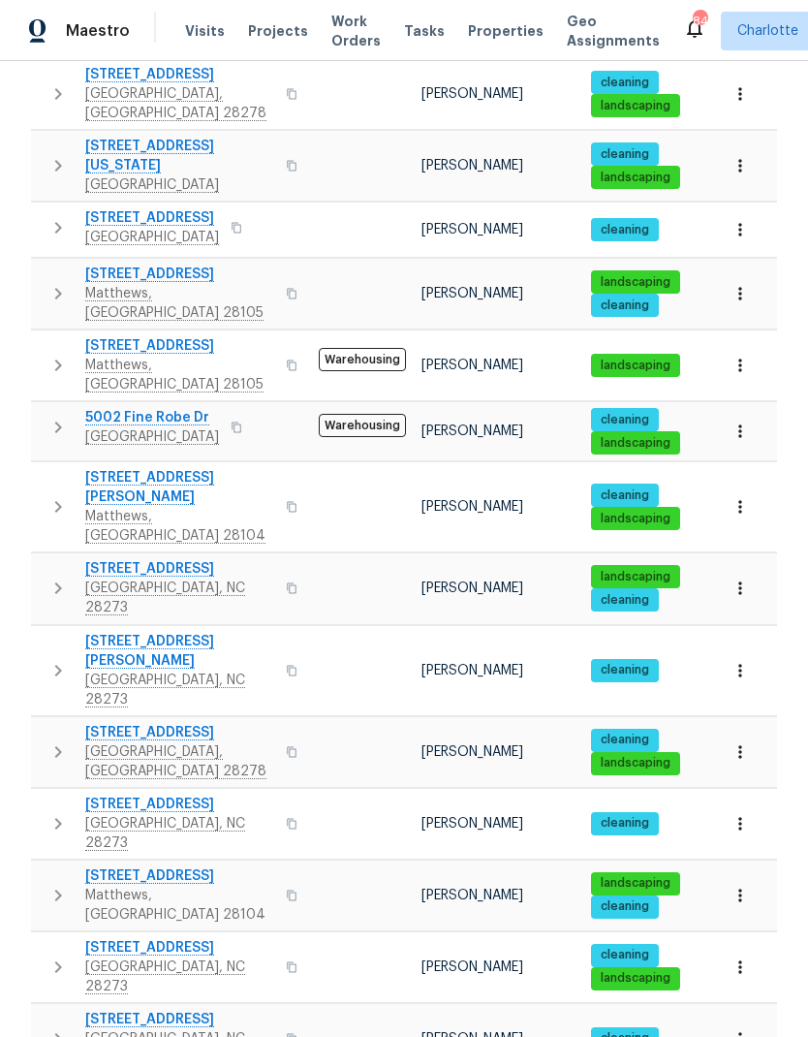
click at [54, 723] on button "button" at bounding box center [58, 752] width 39 height 58
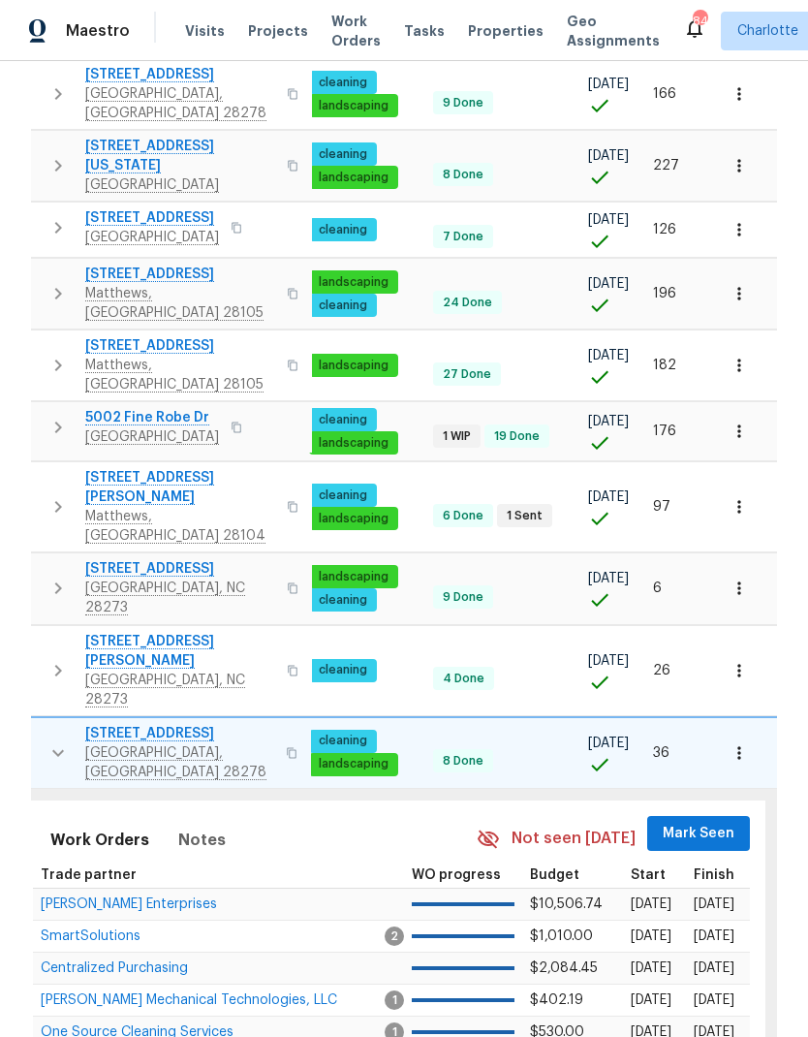
click at [682, 822] on span "Mark Seen" at bounding box center [699, 834] width 72 height 24
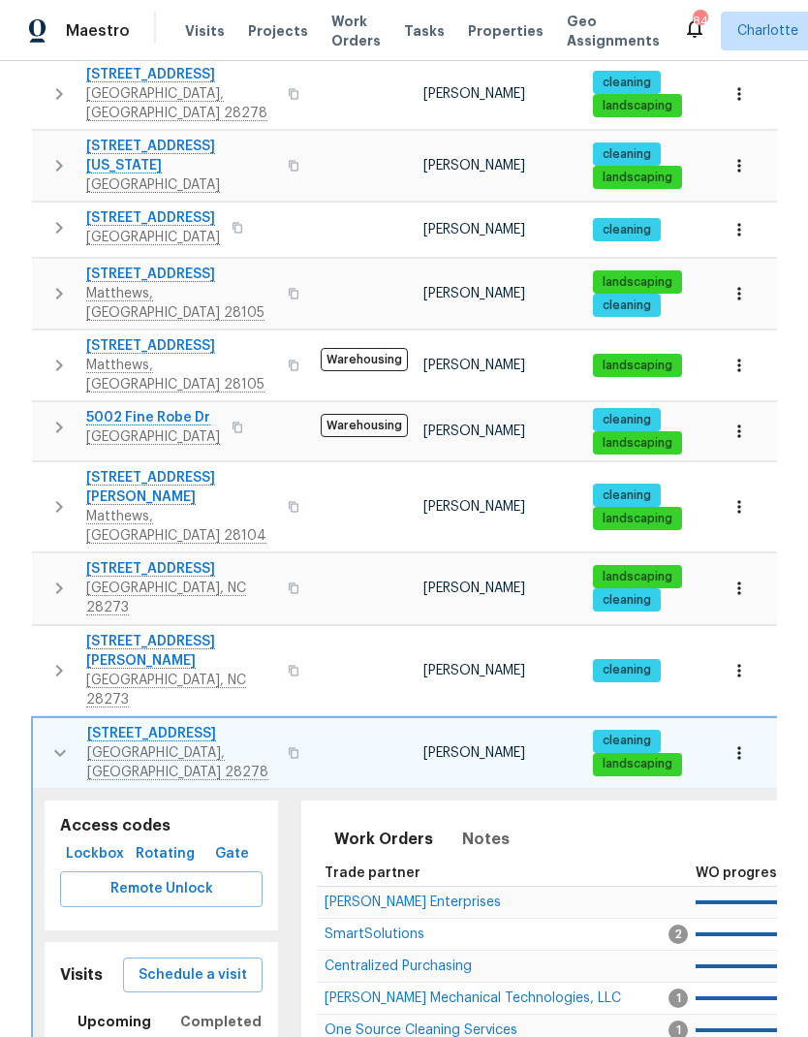
click at [53, 741] on icon "button" at bounding box center [59, 752] width 23 height 23
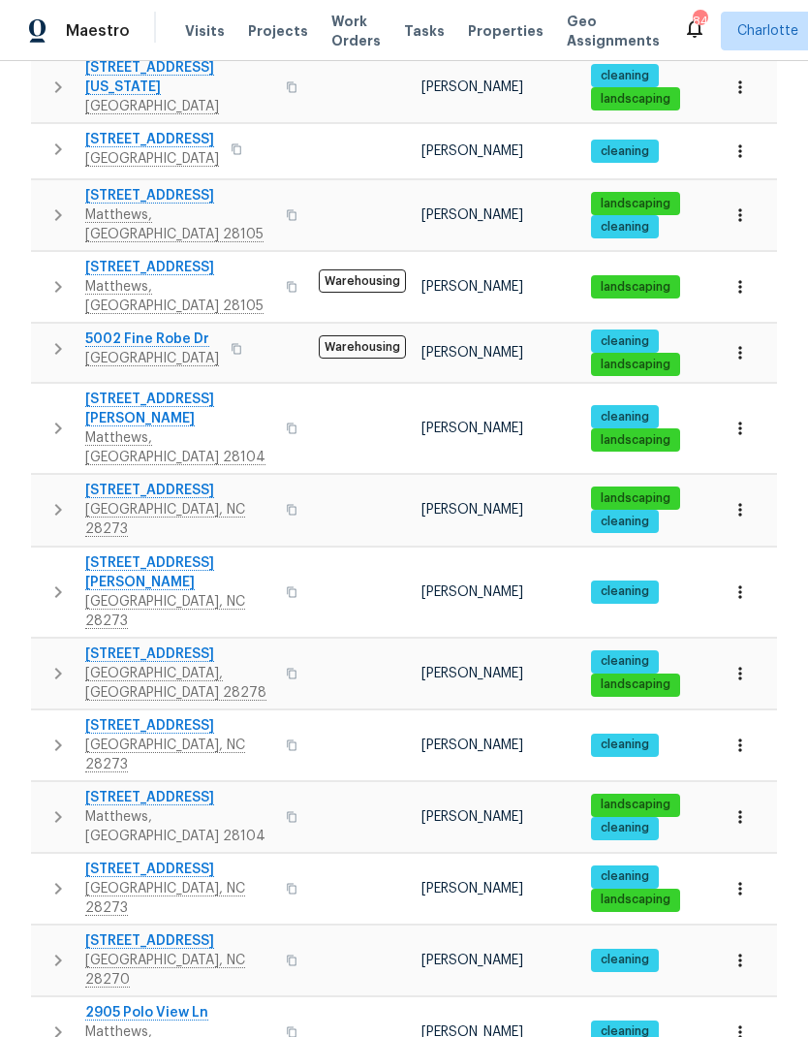
click at [48, 734] on icon "button" at bounding box center [58, 745] width 23 height 23
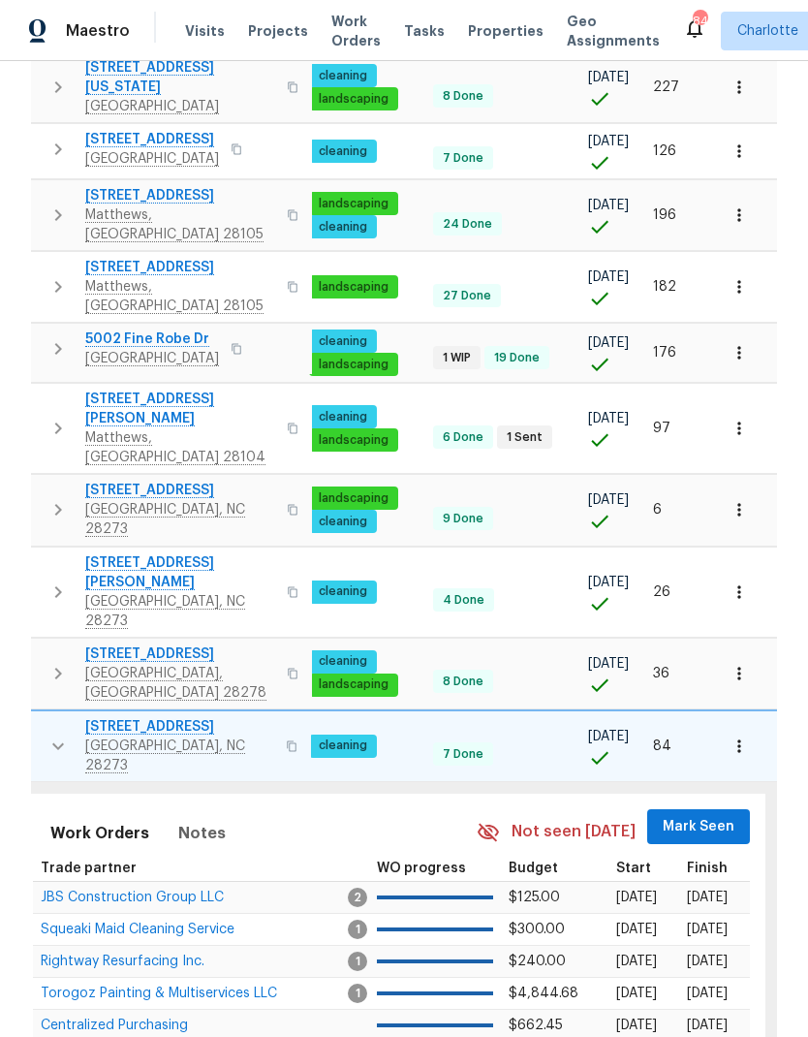
click at [685, 815] on span "Mark Seen" at bounding box center [699, 827] width 72 height 24
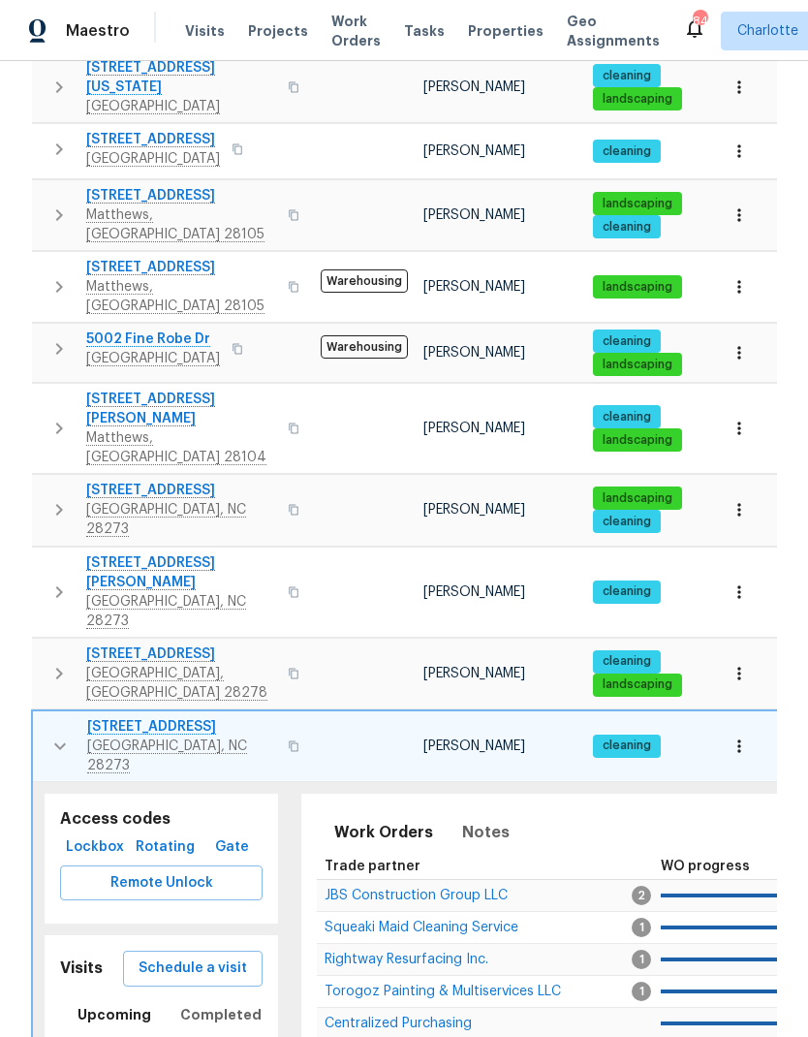
click at [48, 735] on icon "button" at bounding box center [59, 746] width 23 height 23
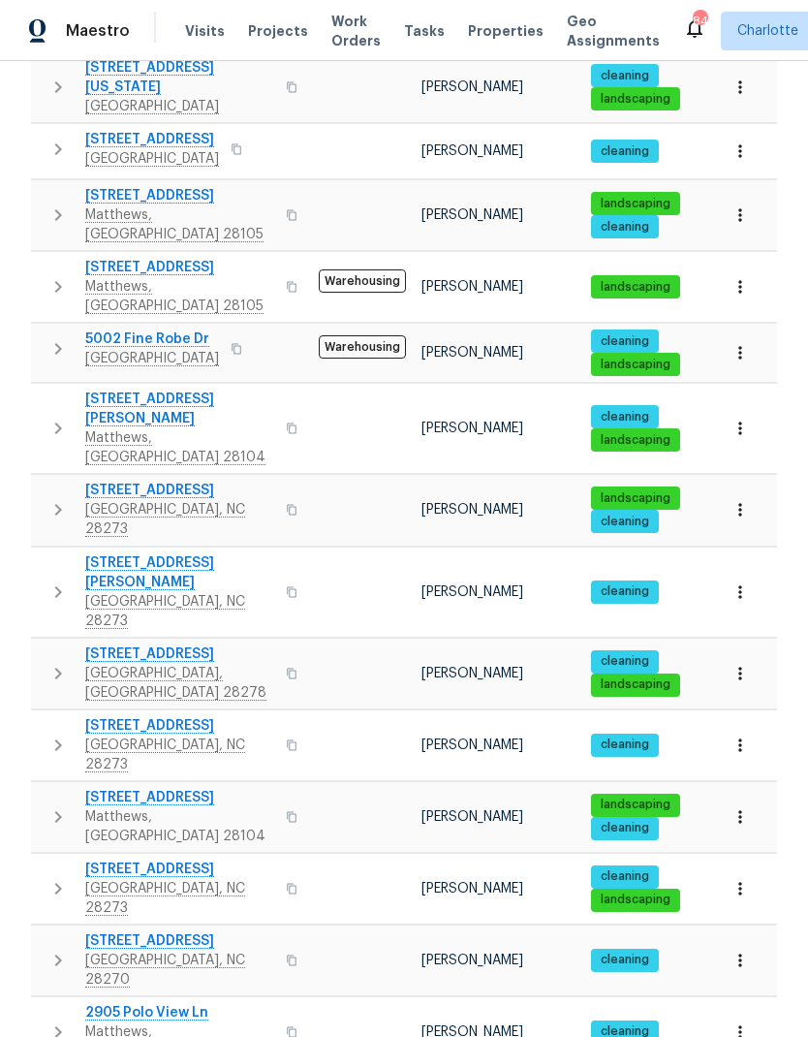
click at [46, 788] on button "button" at bounding box center [58, 817] width 39 height 58
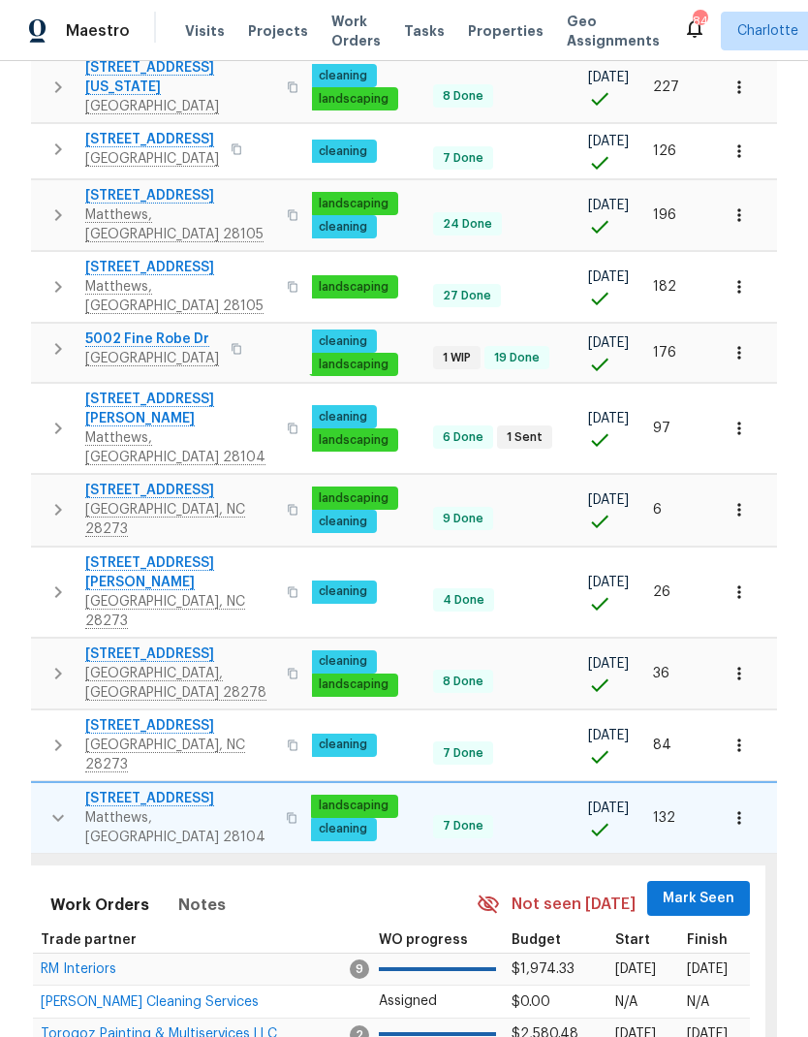
click at [711, 887] on span "Mark Seen" at bounding box center [699, 899] width 72 height 24
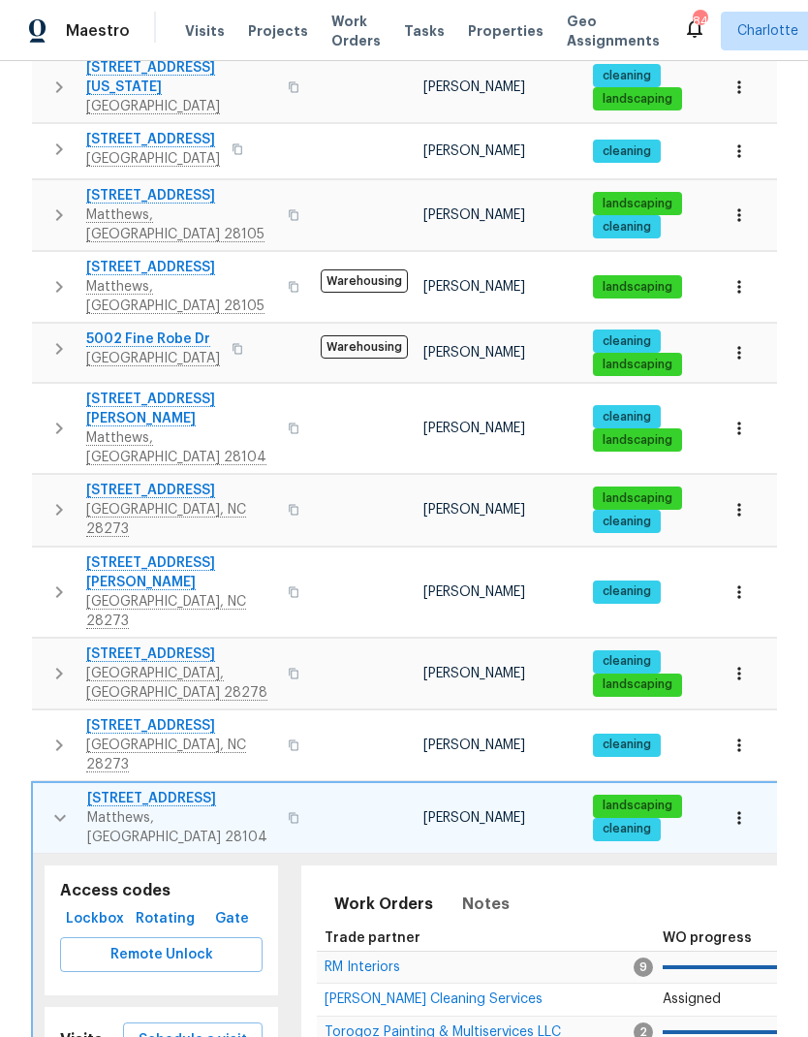
scroll to position [0, -1]
click at [58, 806] on icon "button" at bounding box center [59, 817] width 23 height 23
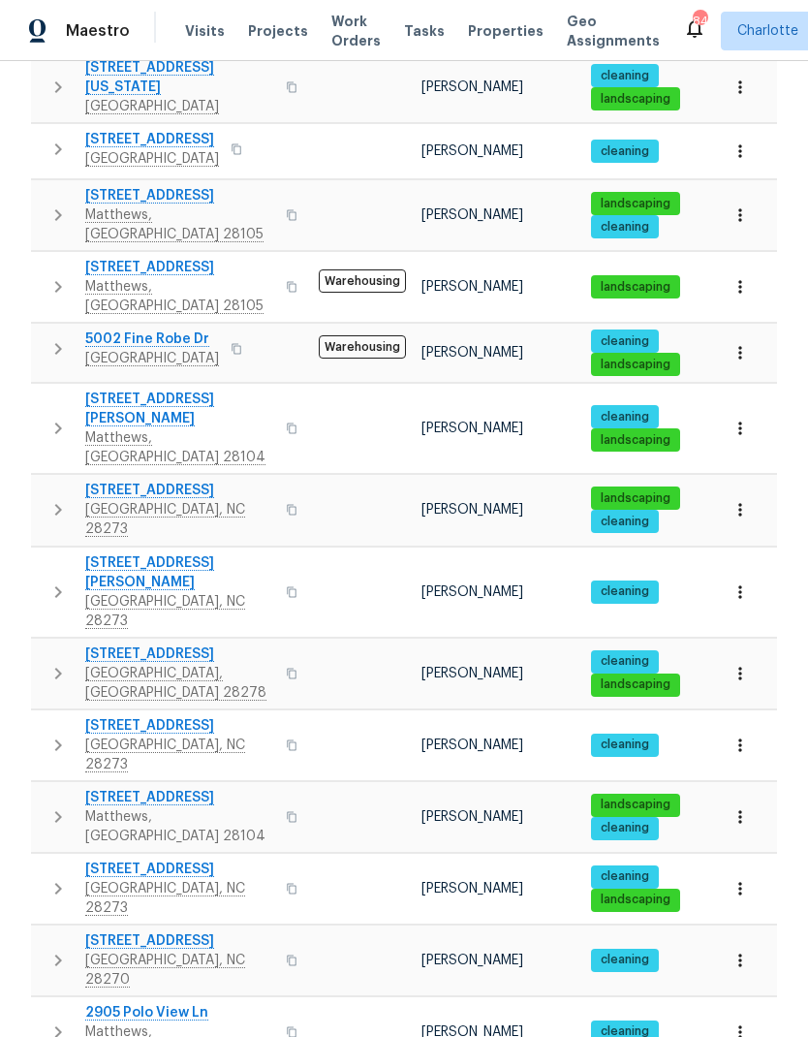
click at [52, 877] on icon "button" at bounding box center [58, 888] width 23 height 23
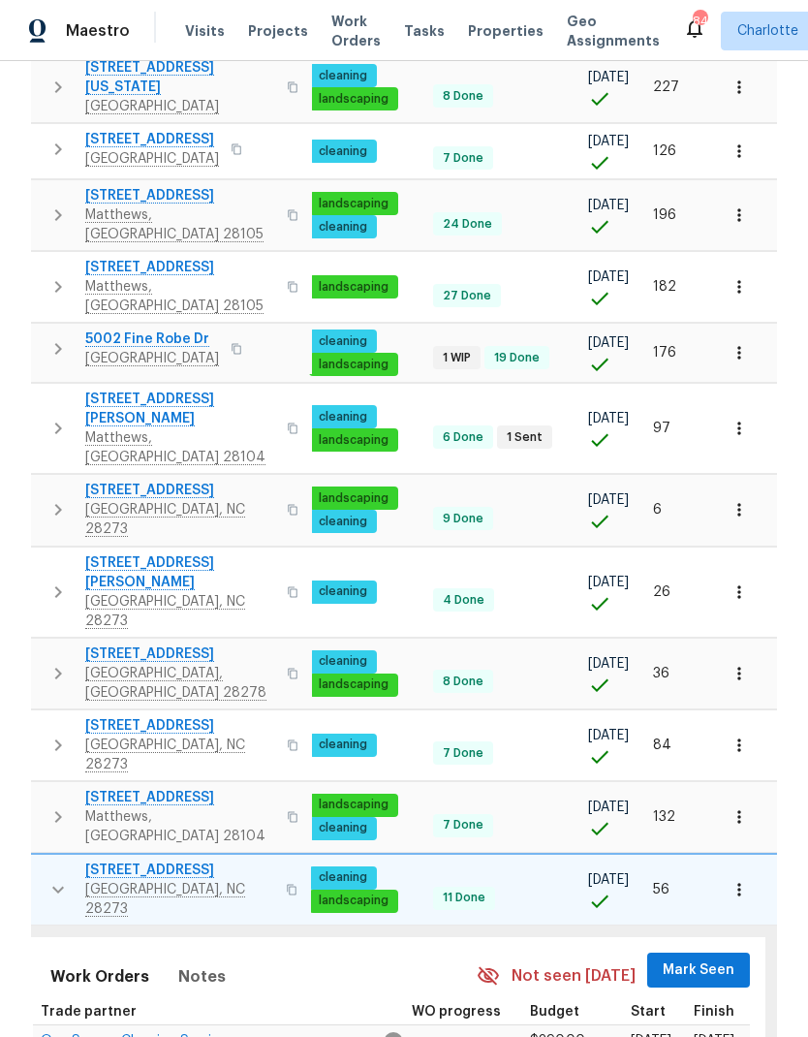
click at [705, 958] on span "Mark Seen" at bounding box center [699, 970] width 72 height 24
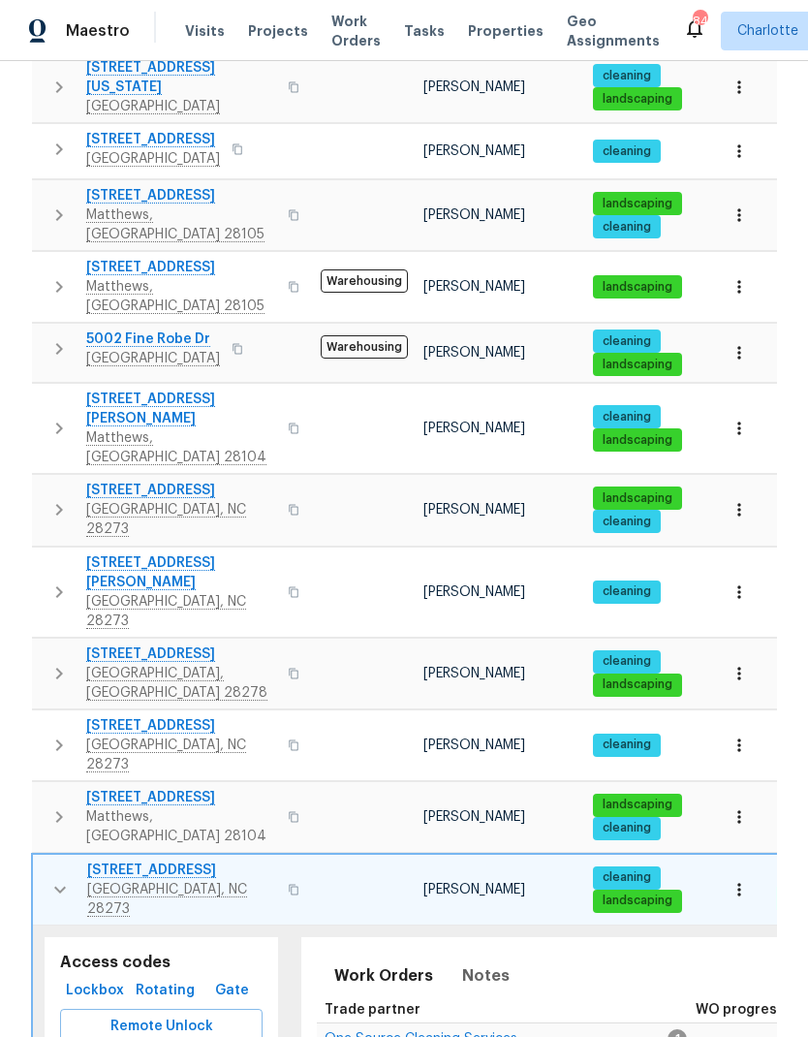
click at [55, 878] on icon "button" at bounding box center [59, 889] width 23 height 23
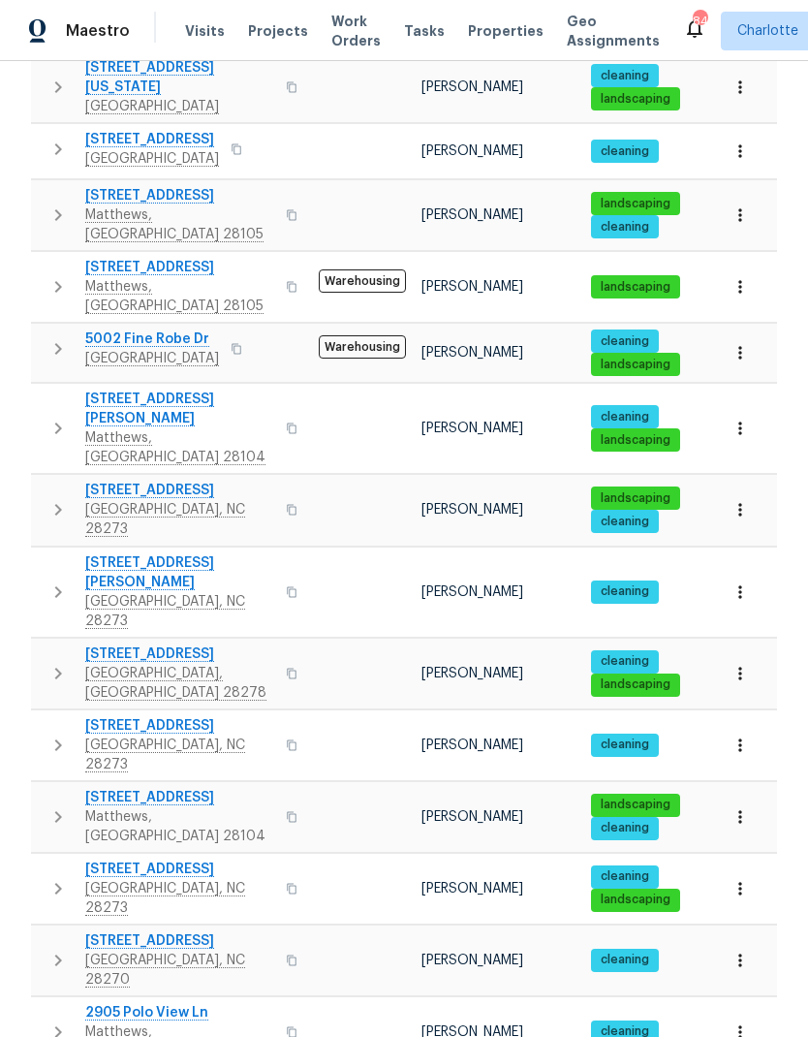
click at [58, 949] on icon "button" at bounding box center [58, 960] width 23 height 23
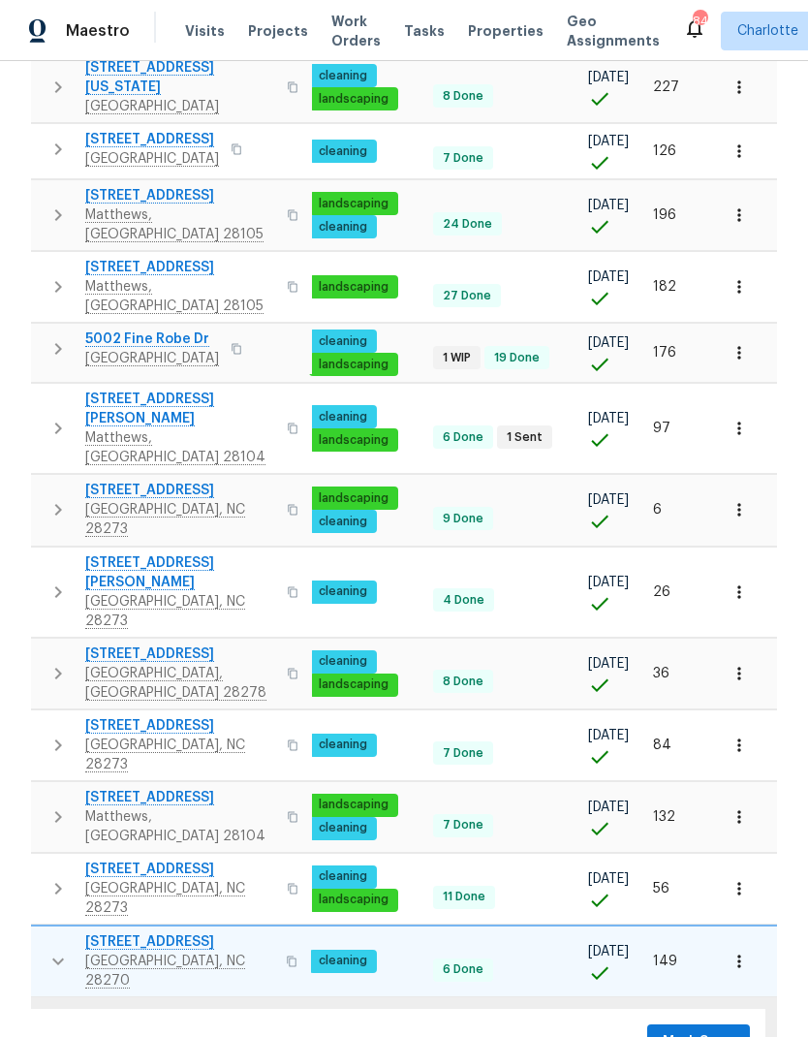
click at [701, 1030] on span "Mark Seen" at bounding box center [699, 1042] width 72 height 24
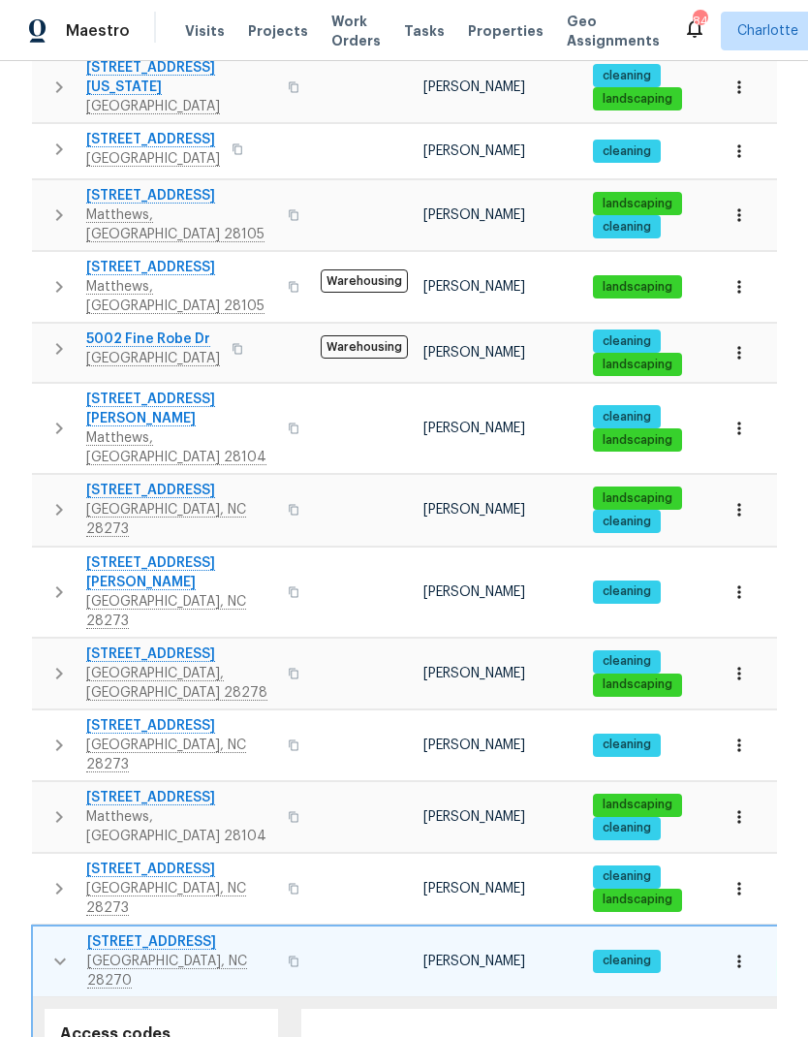
click at [49, 950] on icon "button" at bounding box center [59, 961] width 23 height 23
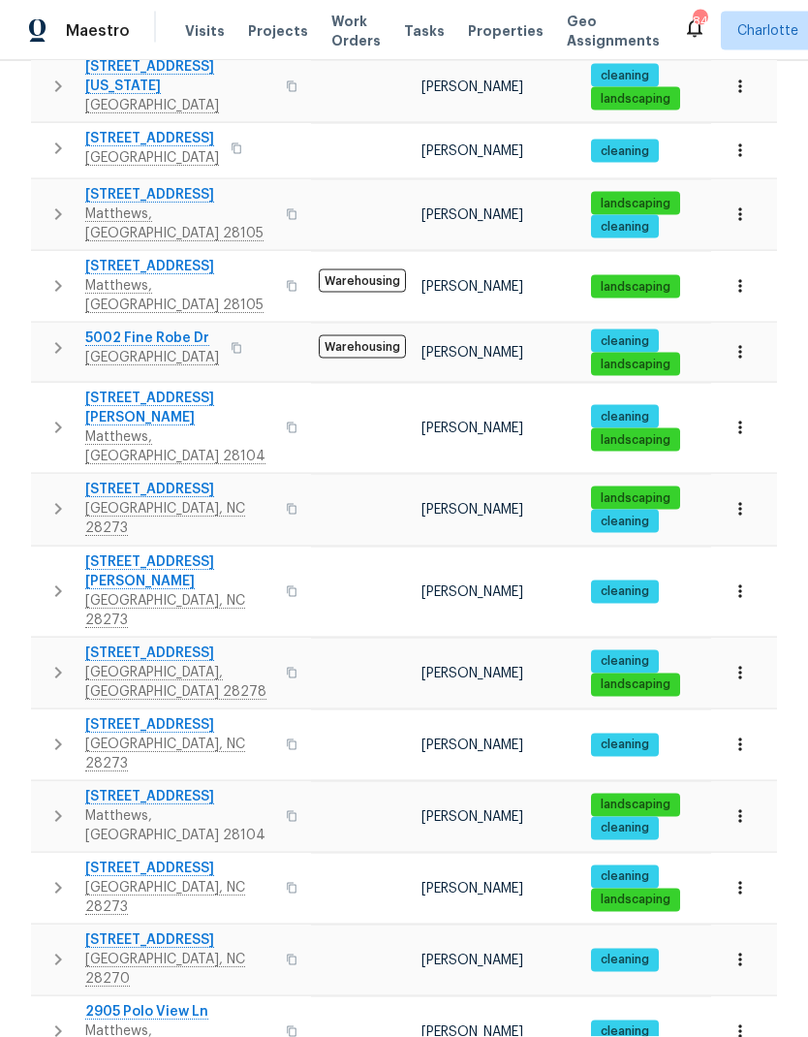
click at [53, 1020] on icon "button" at bounding box center [58, 1031] width 23 height 23
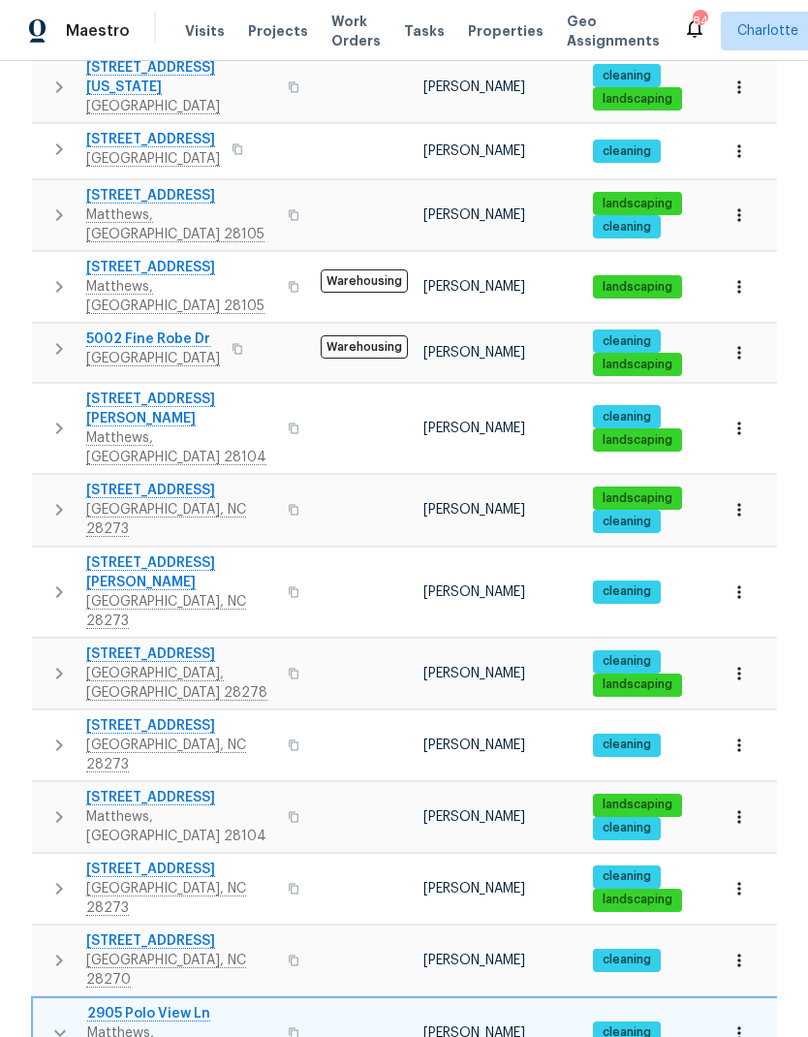
click at [52, 1021] on icon "button" at bounding box center [59, 1032] width 23 height 23
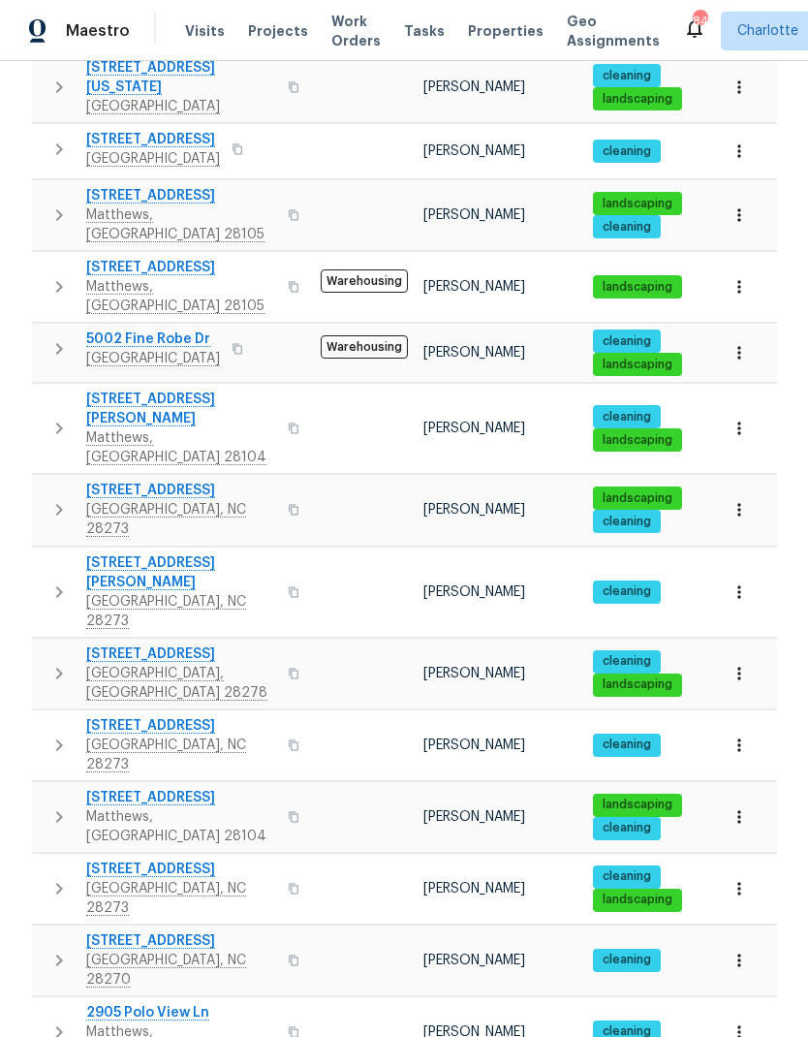
scroll to position [0, -2]
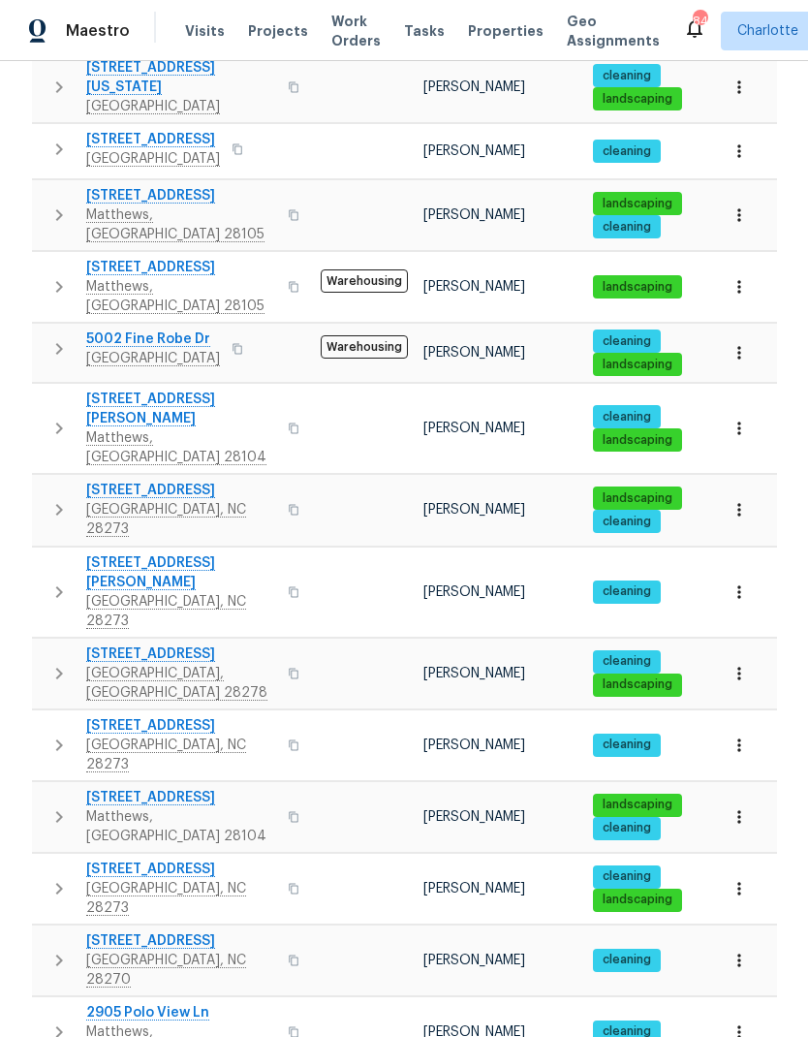
scroll to position [0, 0]
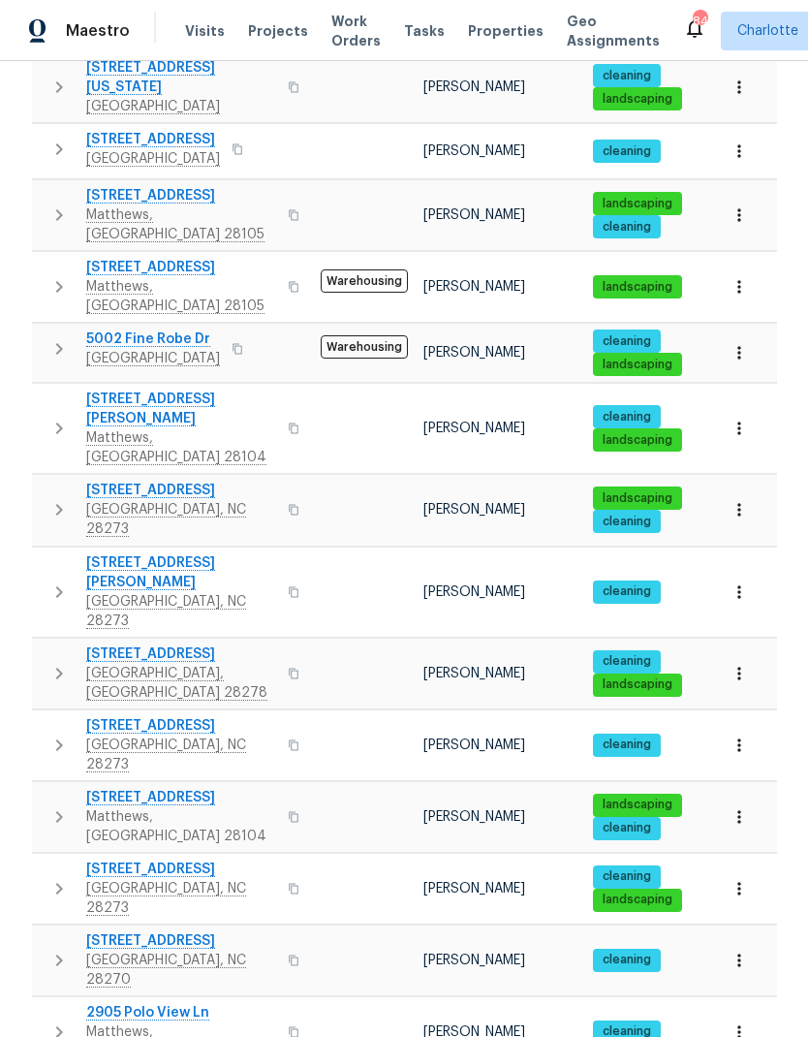
scroll to position [0, -2]
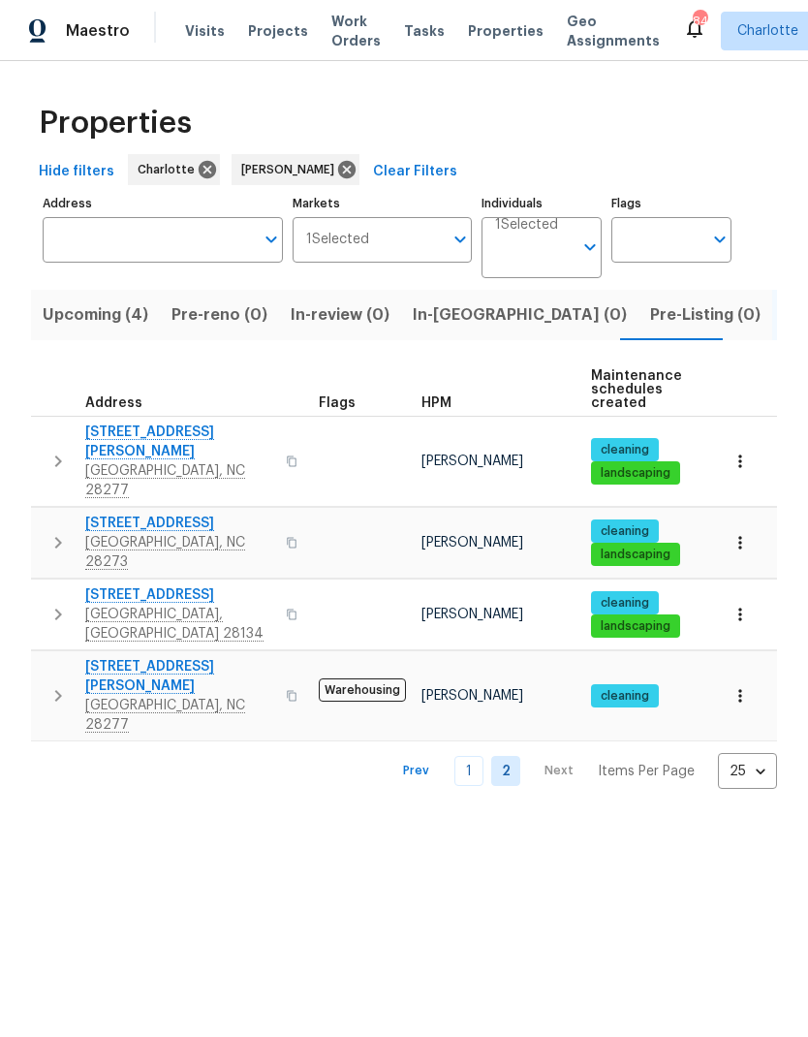
click at [58, 450] on icon "button" at bounding box center [58, 461] width 23 height 23
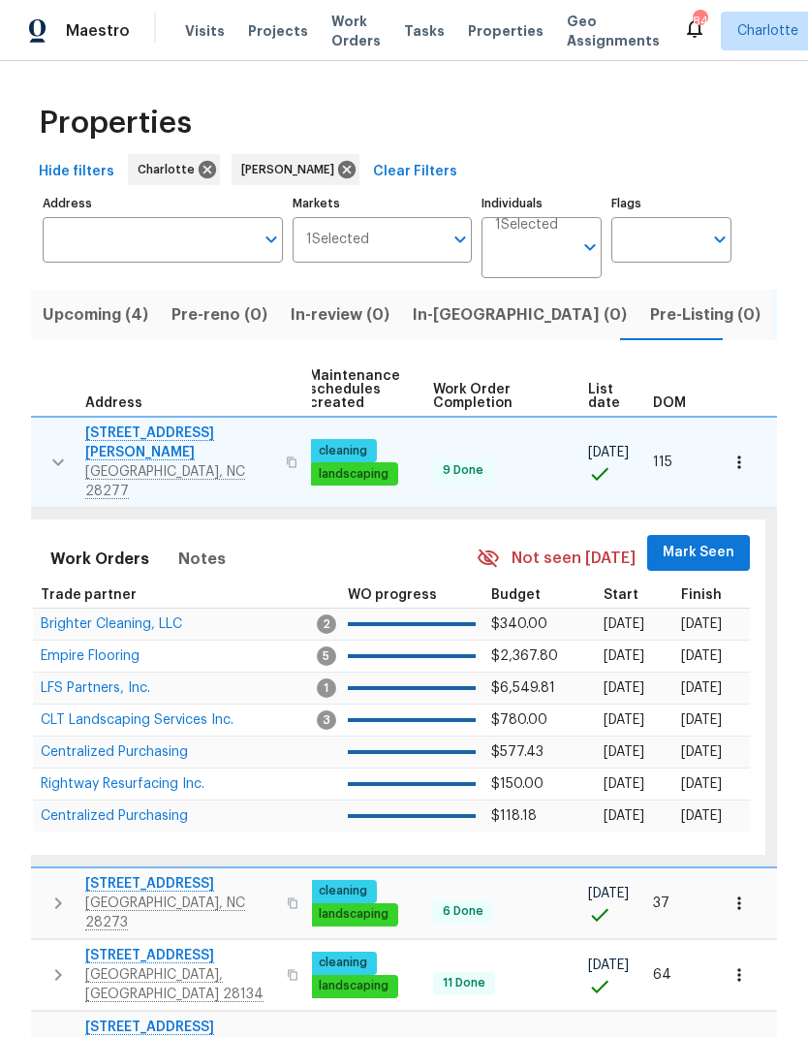
click at [707, 541] on span "Mark Seen" at bounding box center [699, 553] width 72 height 24
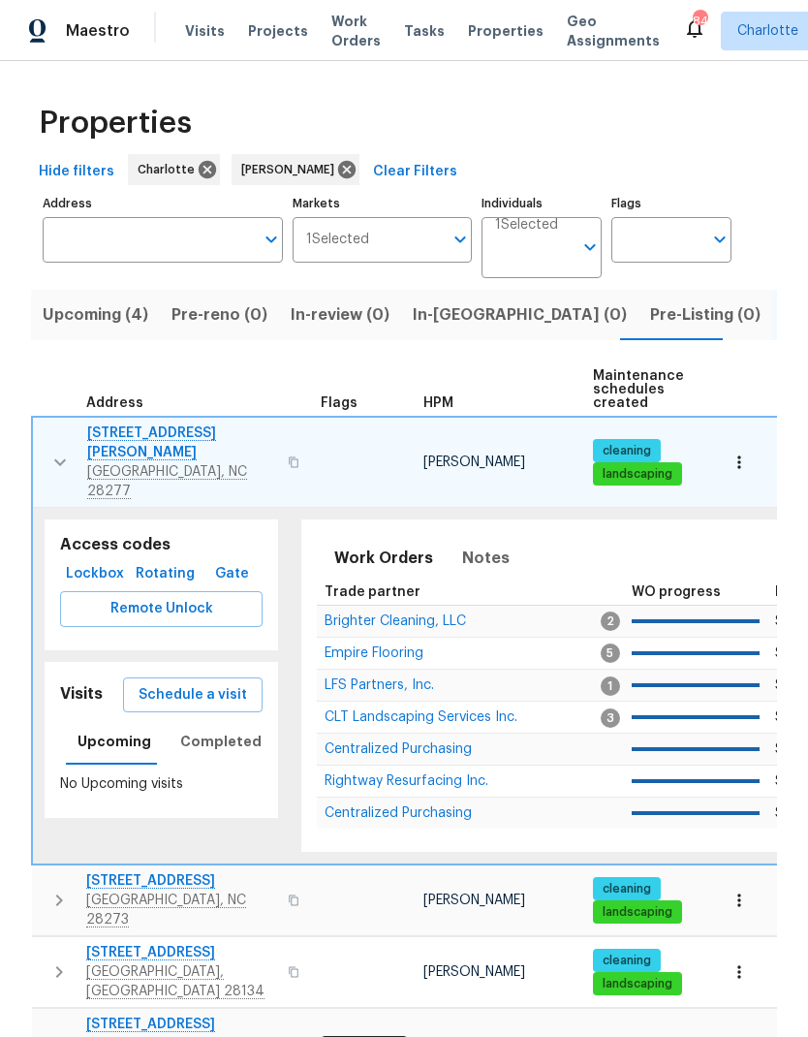
click at [57, 459] on icon "button" at bounding box center [60, 462] width 12 height 7
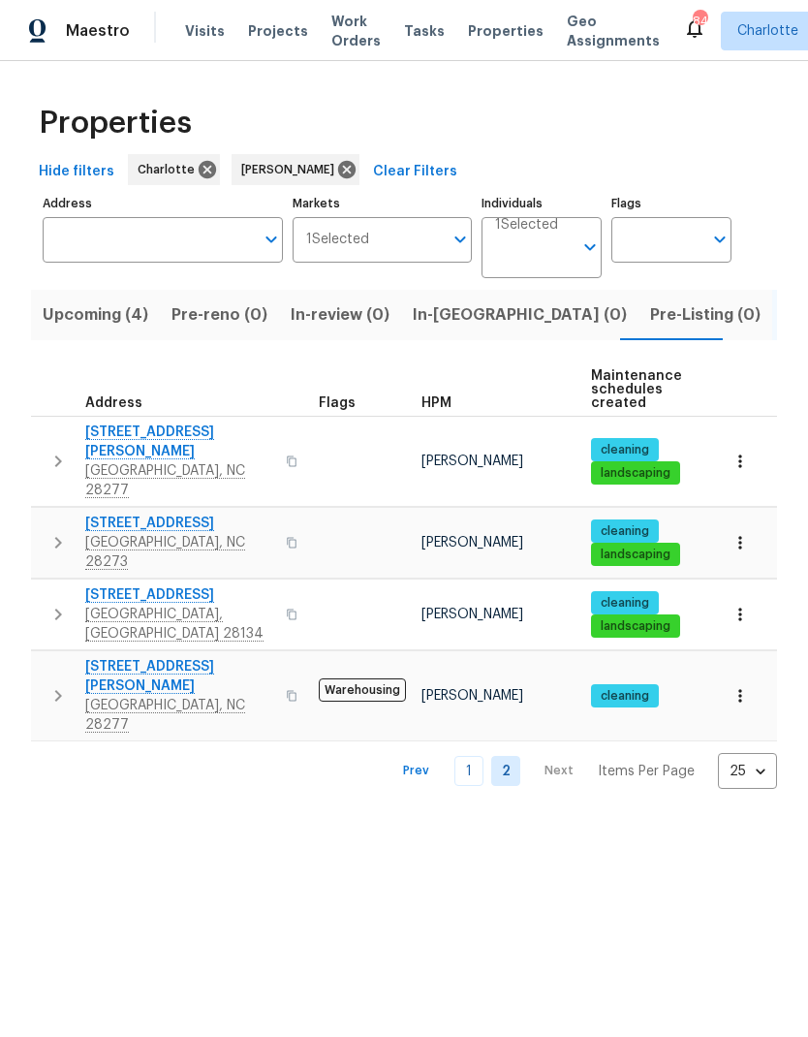
click at [59, 531] on icon "button" at bounding box center [58, 542] width 23 height 23
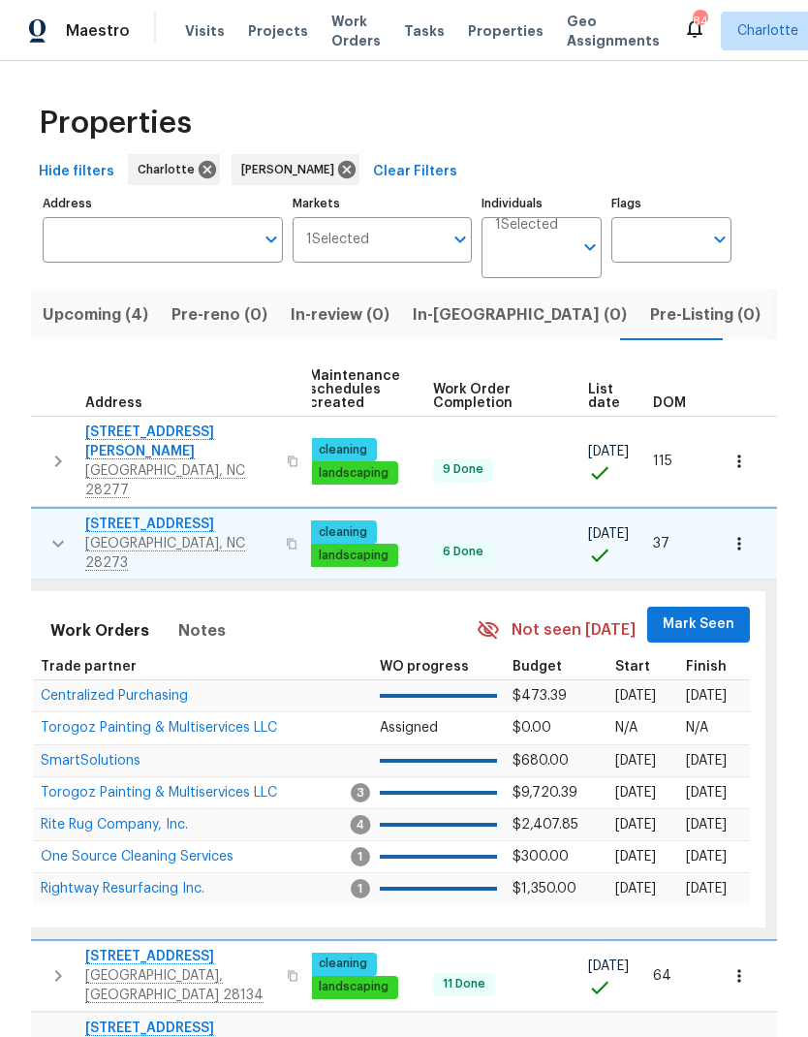
click at [713, 612] on span "Mark Seen" at bounding box center [699, 624] width 72 height 24
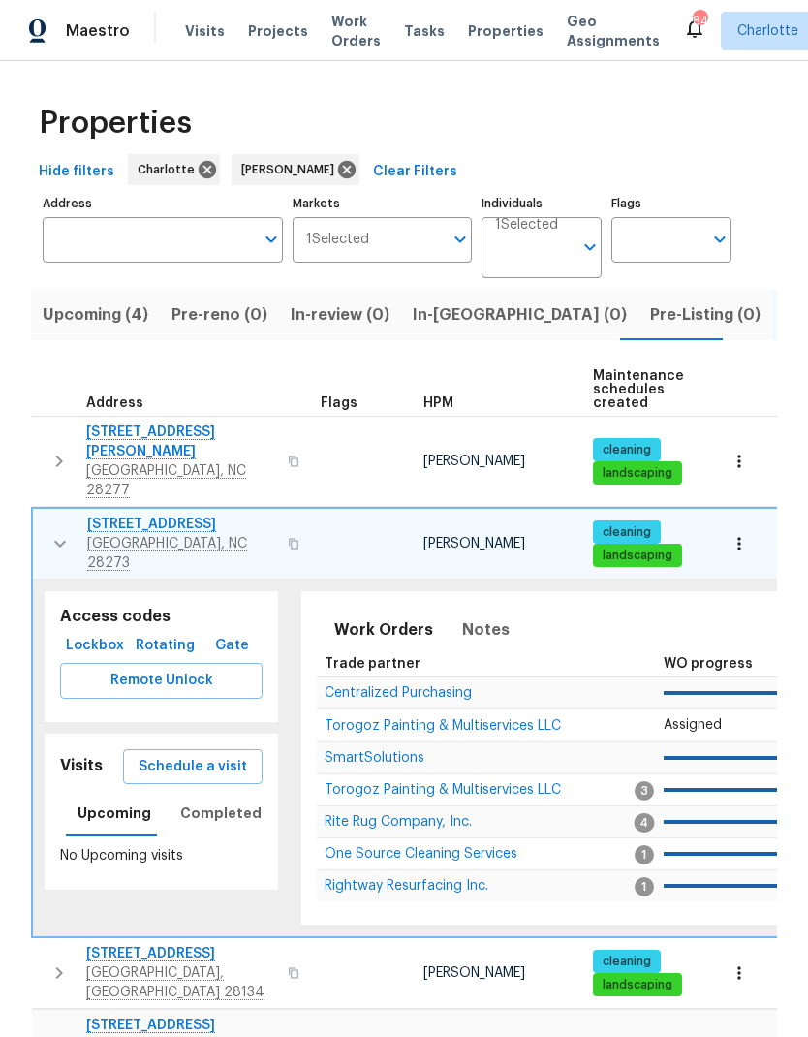
click at [60, 532] on icon "button" at bounding box center [59, 543] width 23 height 23
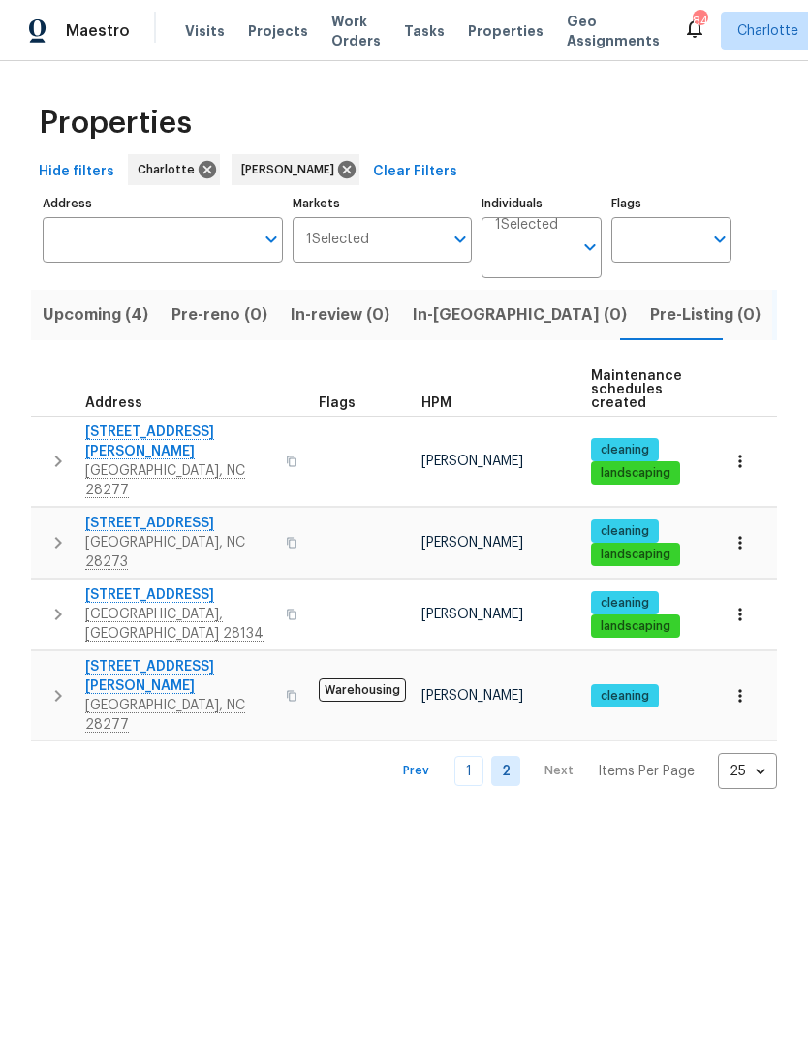
click at [61, 603] on icon "button" at bounding box center [58, 614] width 23 height 23
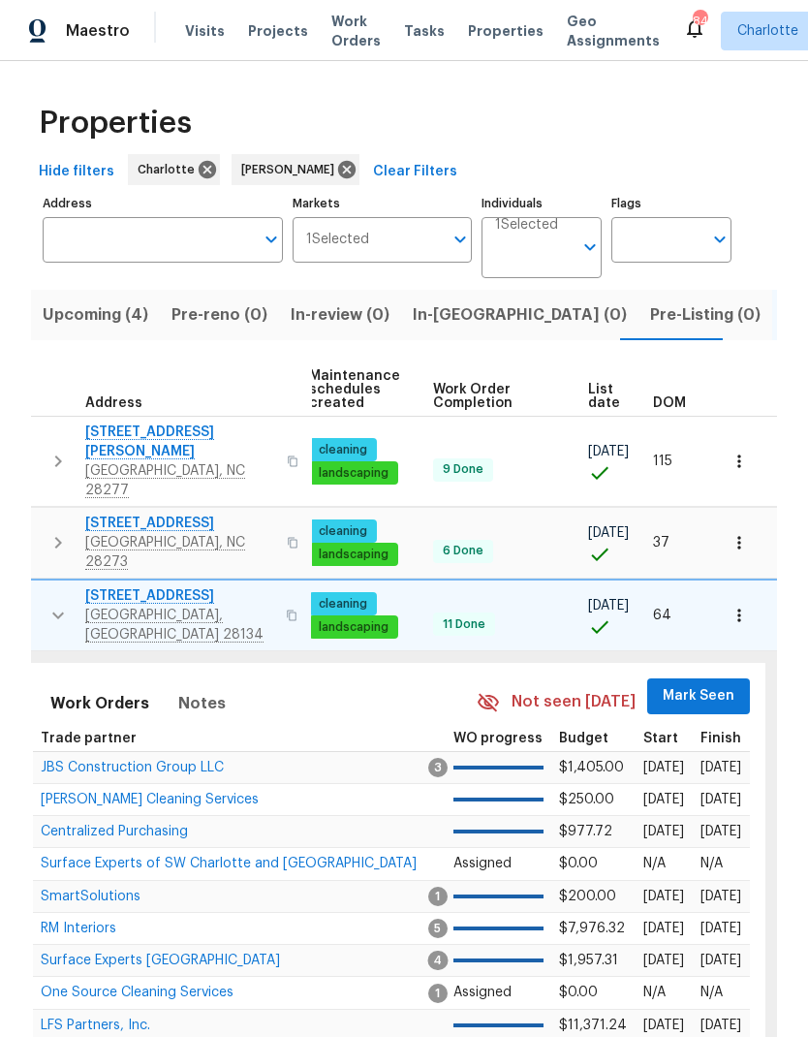
click at [706, 684] on span "Mark Seen" at bounding box center [699, 696] width 72 height 24
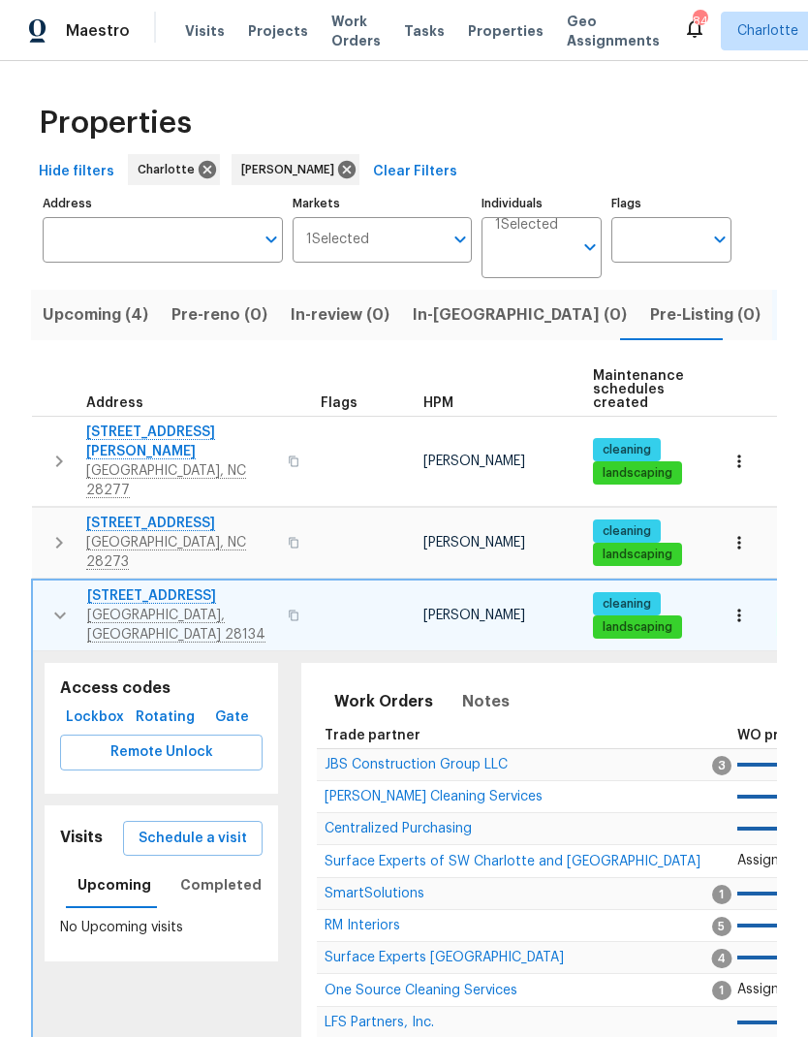
click at [56, 604] on icon "button" at bounding box center [59, 615] width 23 height 23
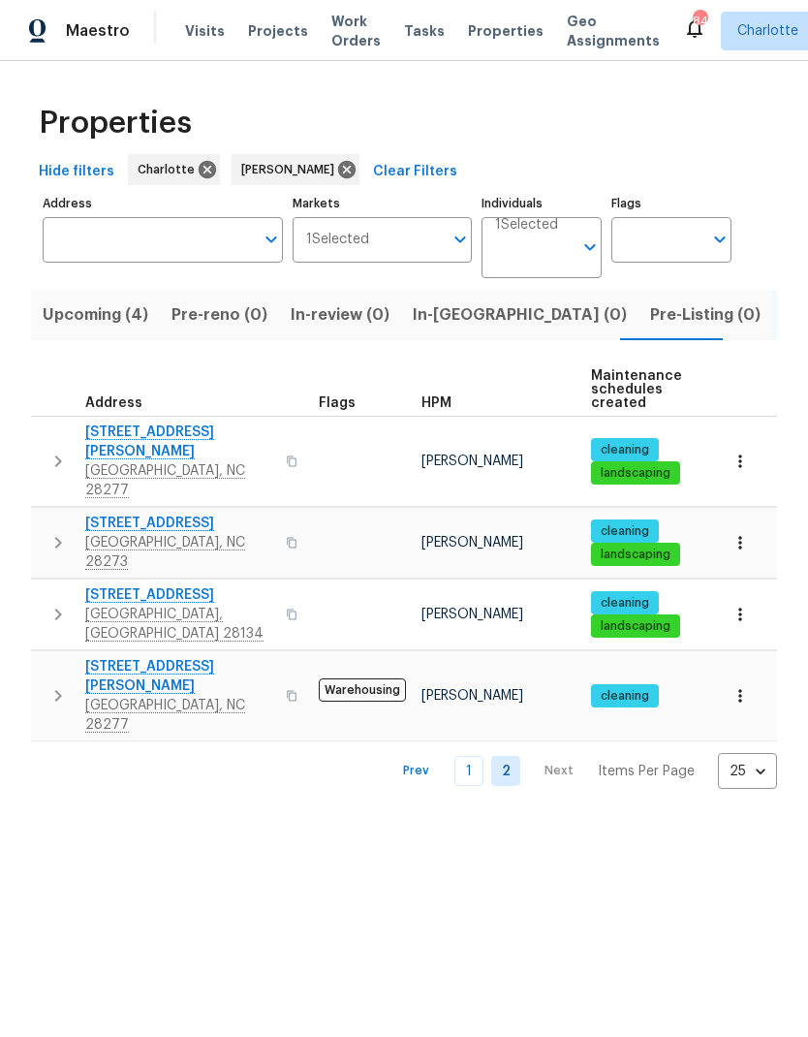
click at [52, 657] on button "button" at bounding box center [58, 696] width 39 height 78
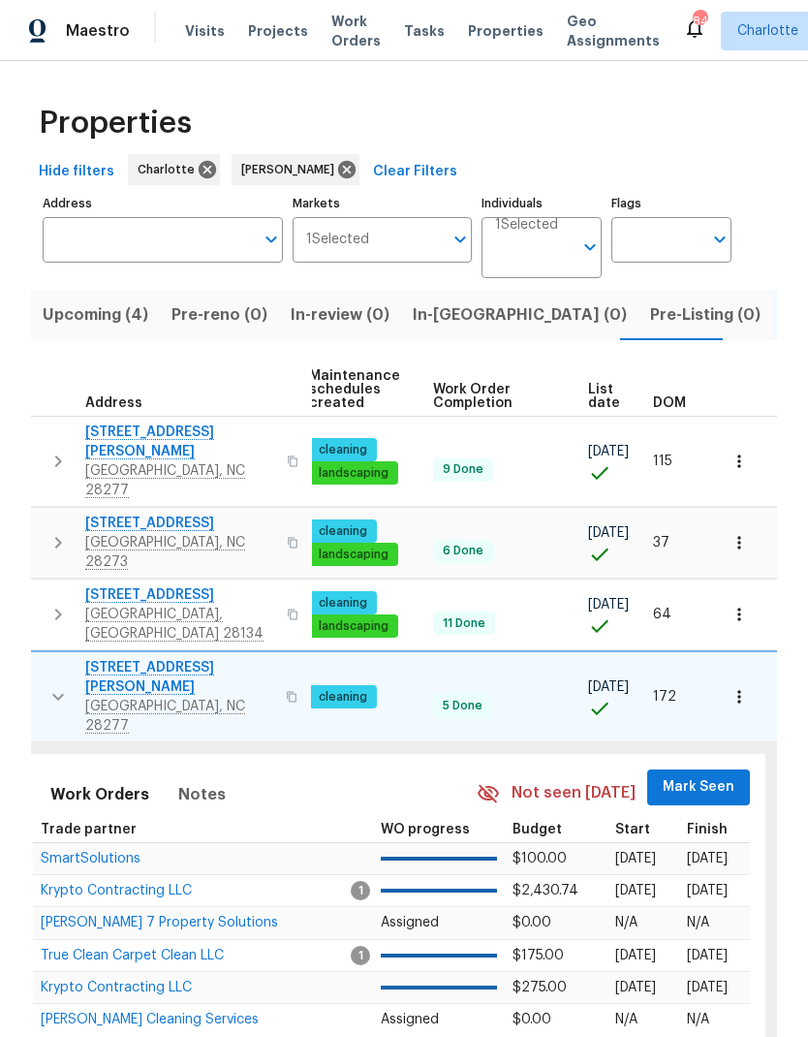
click at [702, 775] on span "Mark Seen" at bounding box center [699, 787] width 72 height 24
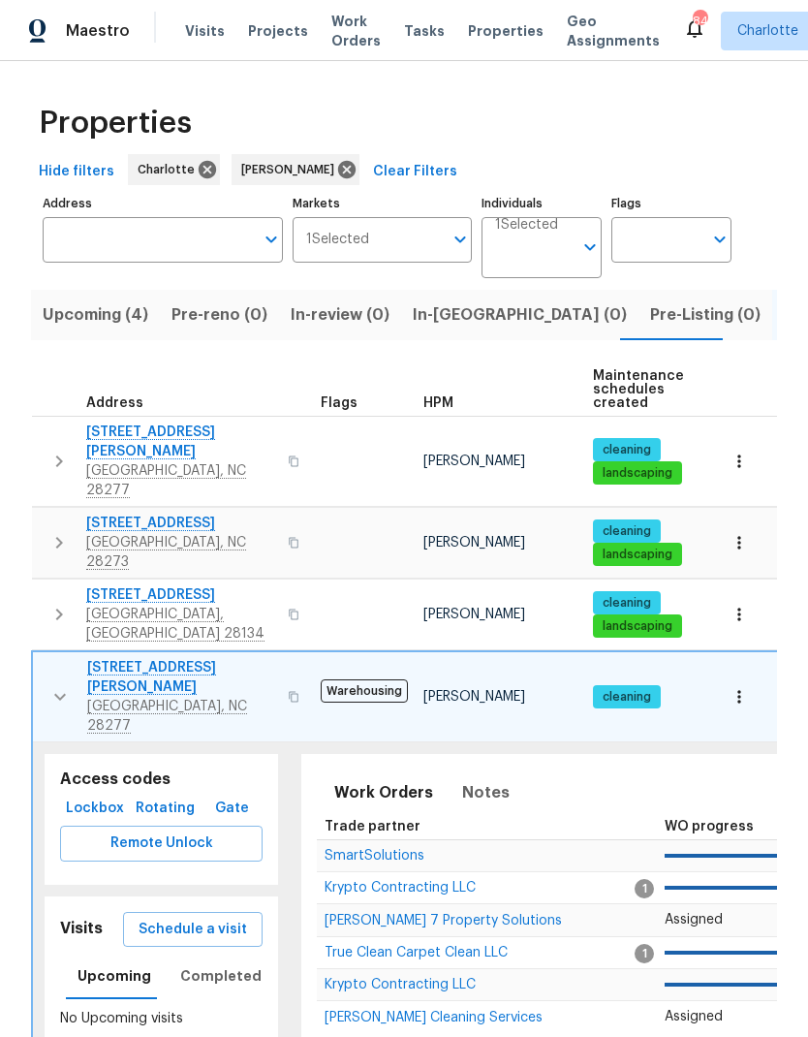
click at [50, 685] on icon "button" at bounding box center [59, 696] width 23 height 23
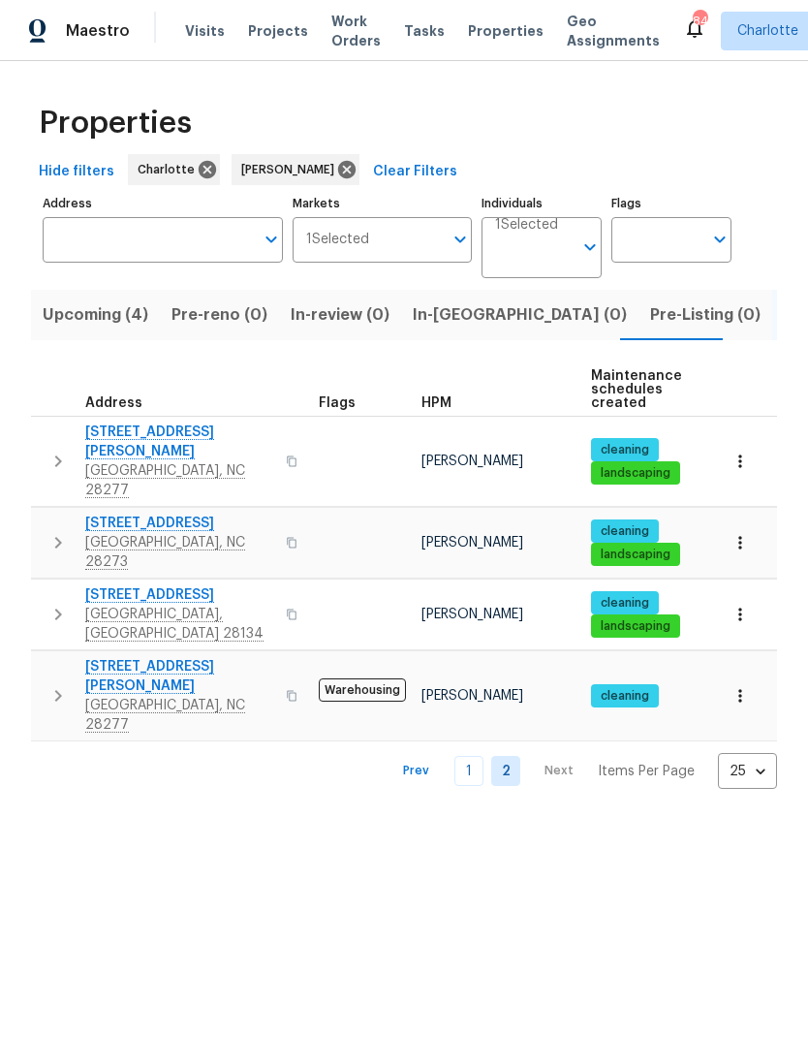
click at [444, 328] on span "In-reno (0)" at bounding box center [520, 314] width 214 height 27
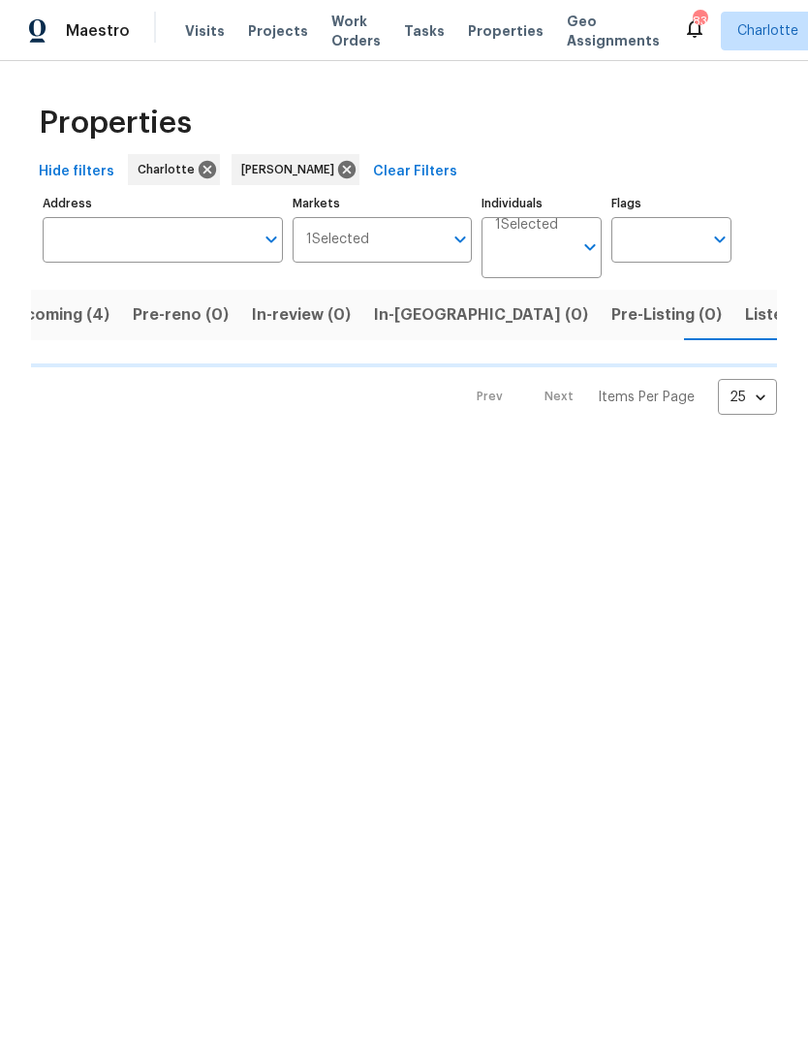
scroll to position [0, 42]
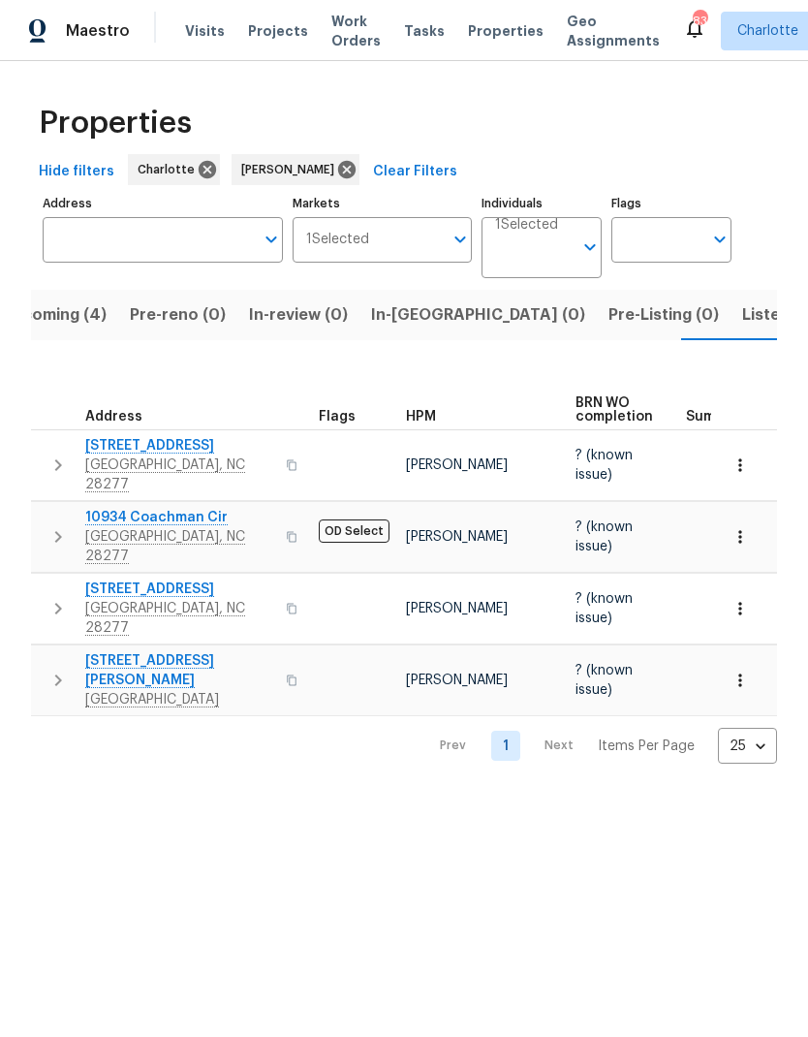
click at [397, 327] on span "In-reno (0)" at bounding box center [478, 314] width 214 height 27
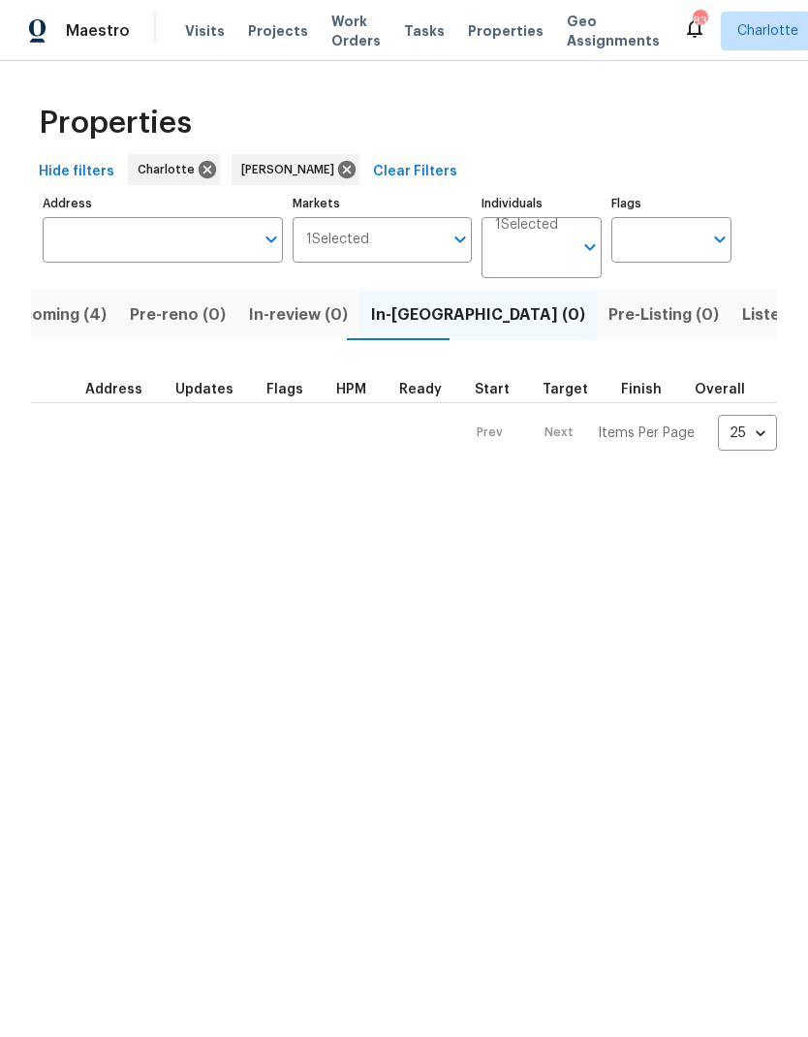
click at [742, 327] on span "Listed (29)" at bounding box center [783, 314] width 83 height 27
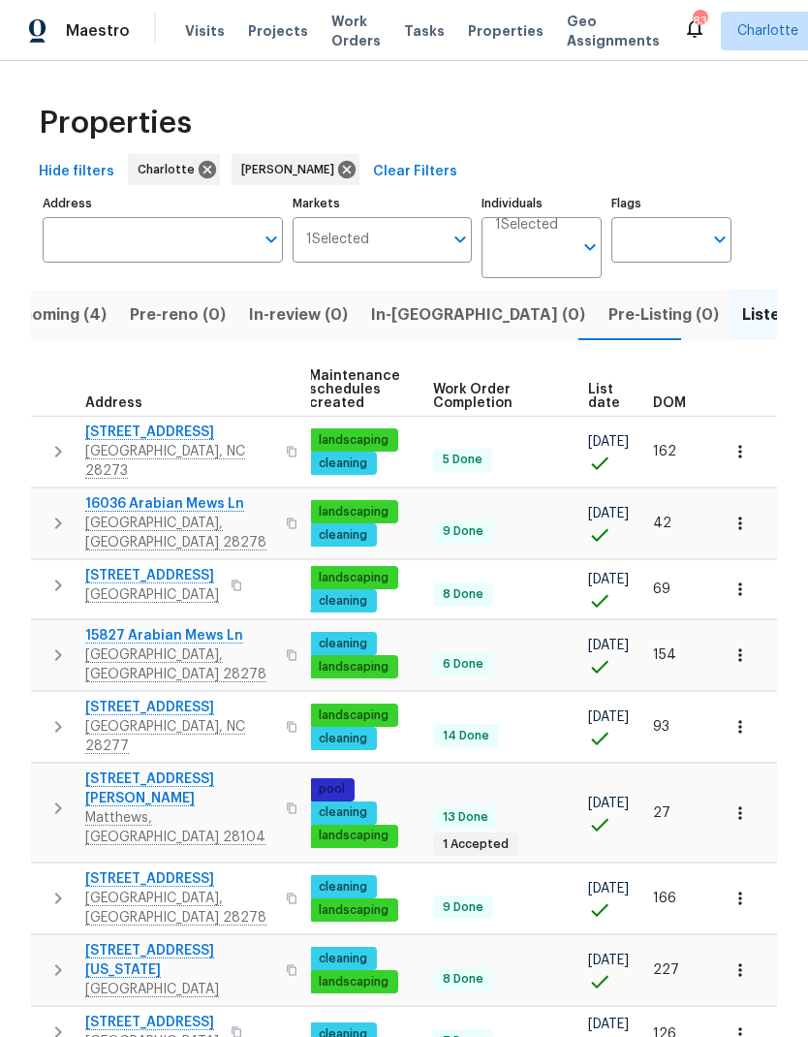
scroll to position [0, 282]
click at [669, 408] on span "DOM" at bounding box center [669, 403] width 33 height 14
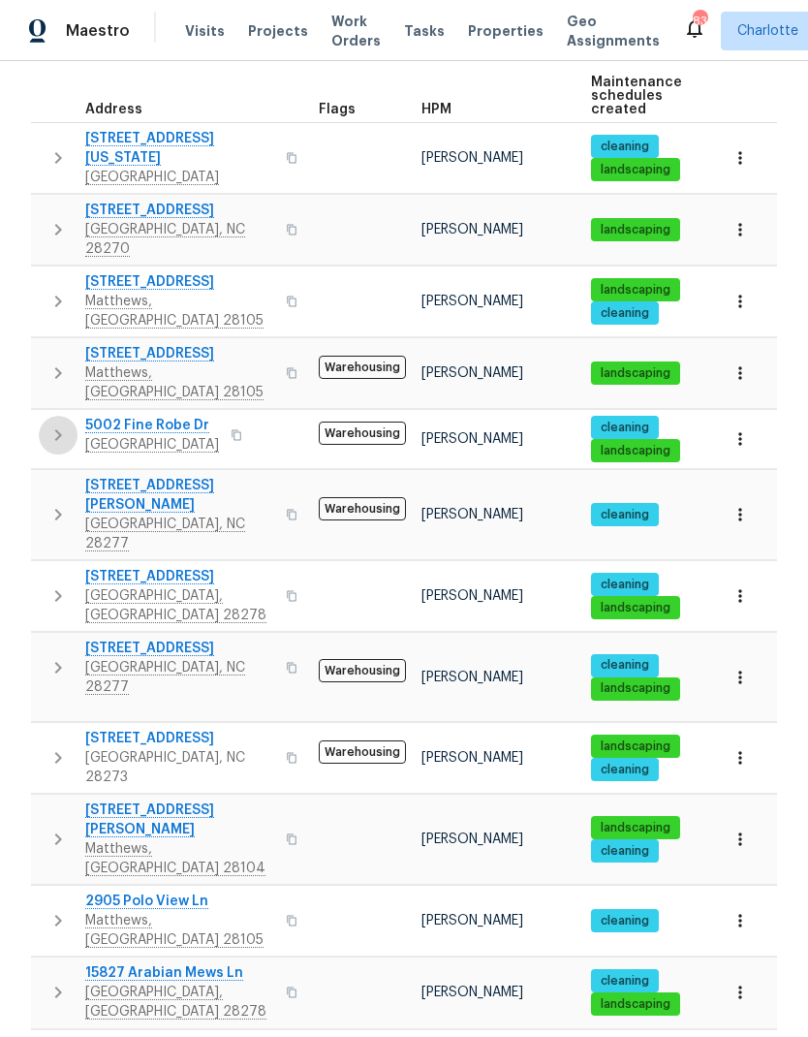
click at [47, 423] on icon "button" at bounding box center [58, 434] width 23 height 23
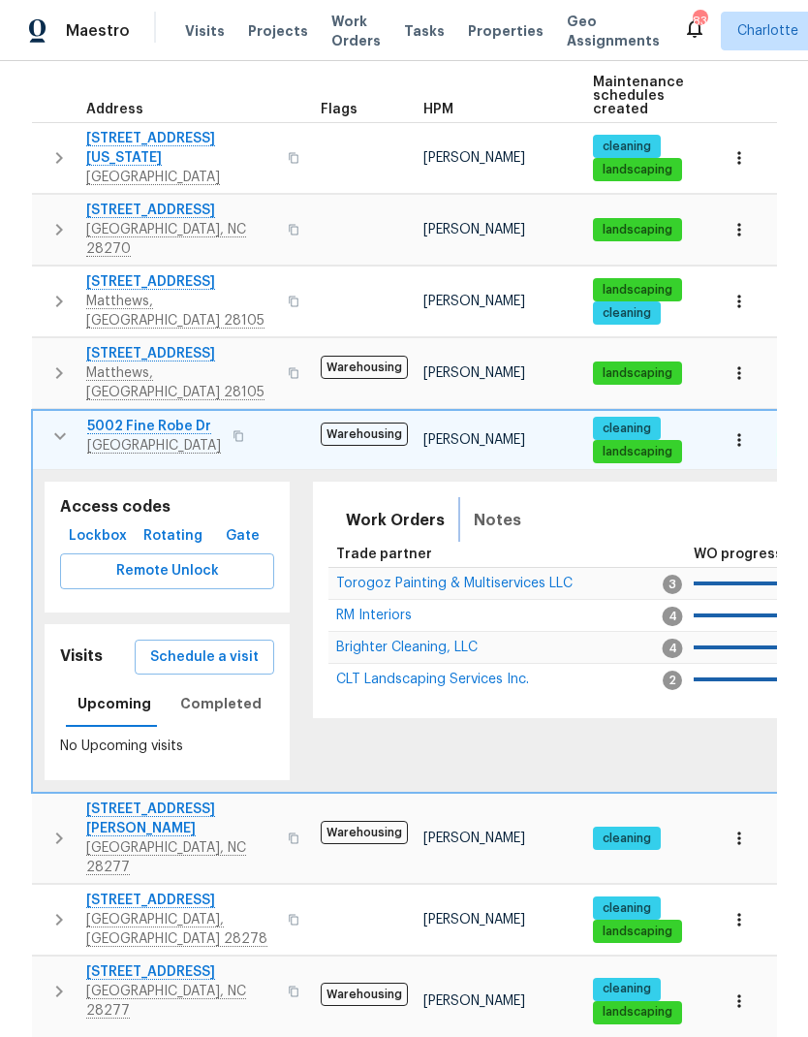
click at [512, 497] on button "Notes" at bounding box center [497, 520] width 71 height 47
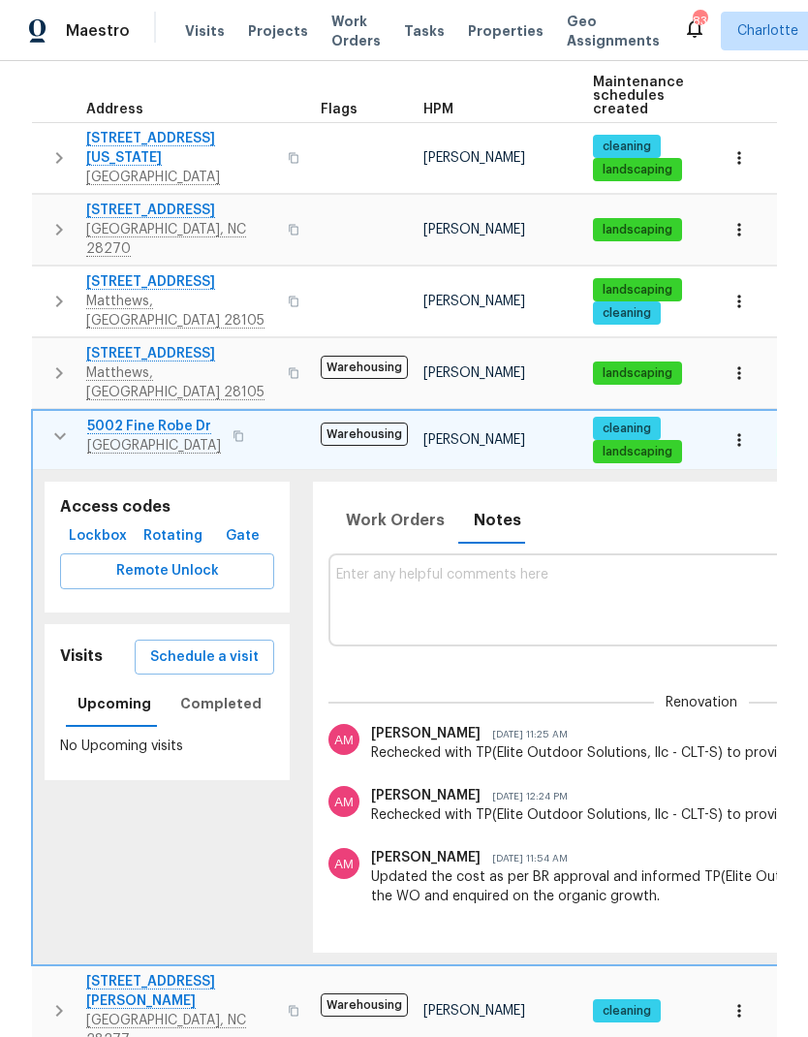
click at [43, 417] on button "button" at bounding box center [60, 436] width 39 height 39
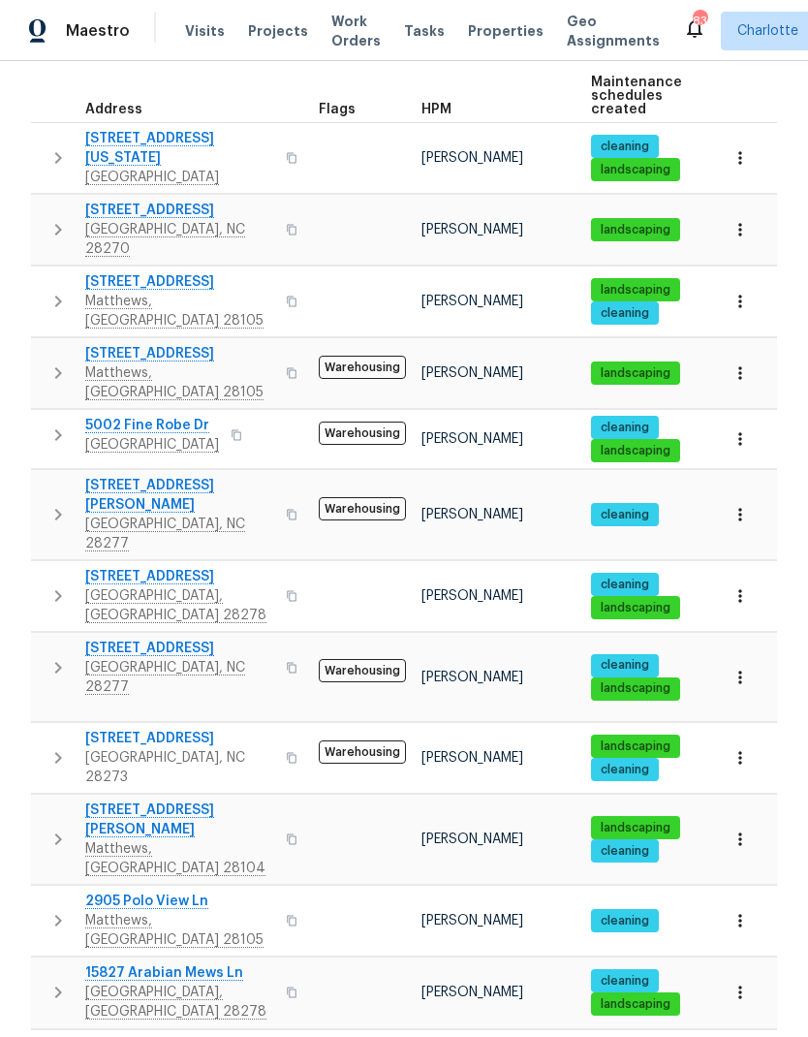
click at [673, 996] on span "landscaping" at bounding box center [635, 1004] width 85 height 16
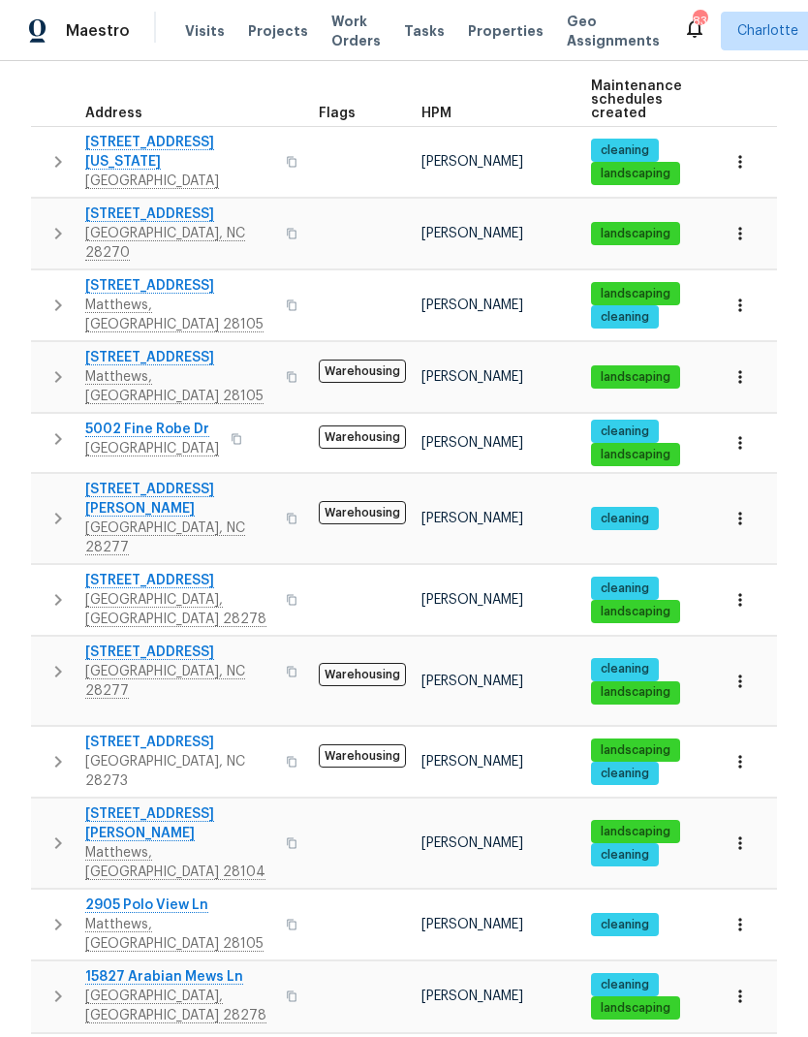
click at [58, 228] on icon "button" at bounding box center [58, 234] width 7 height 12
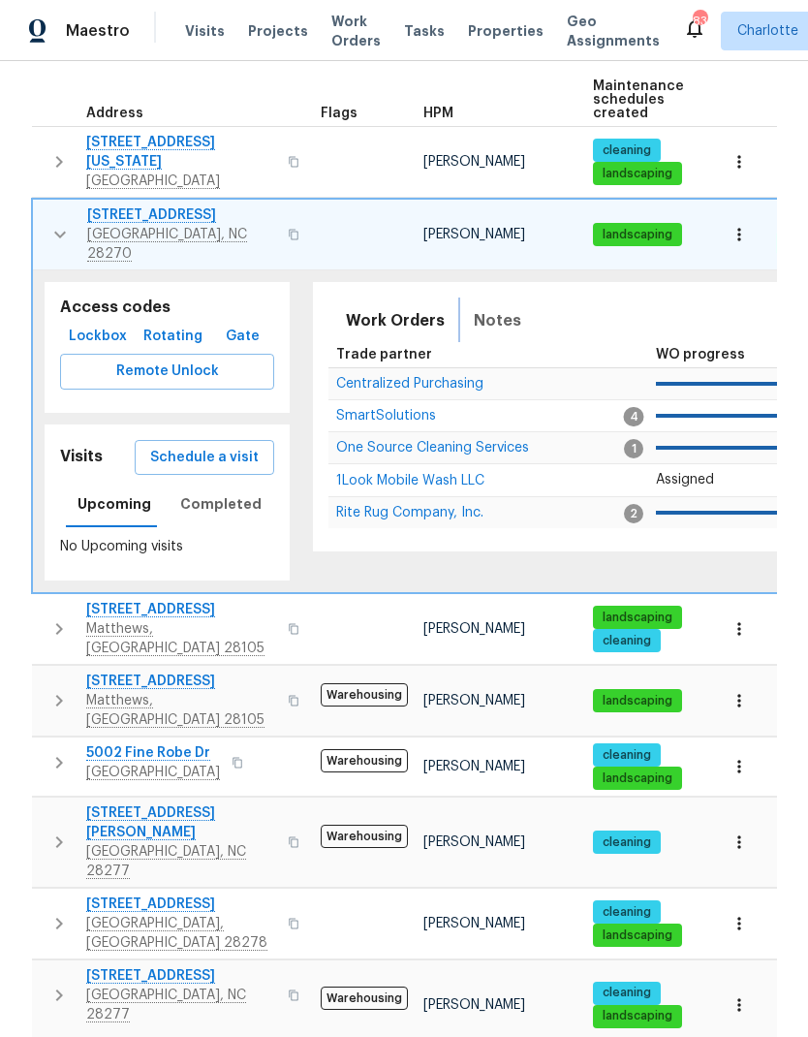
click at [492, 307] on span "Notes" at bounding box center [497, 320] width 47 height 27
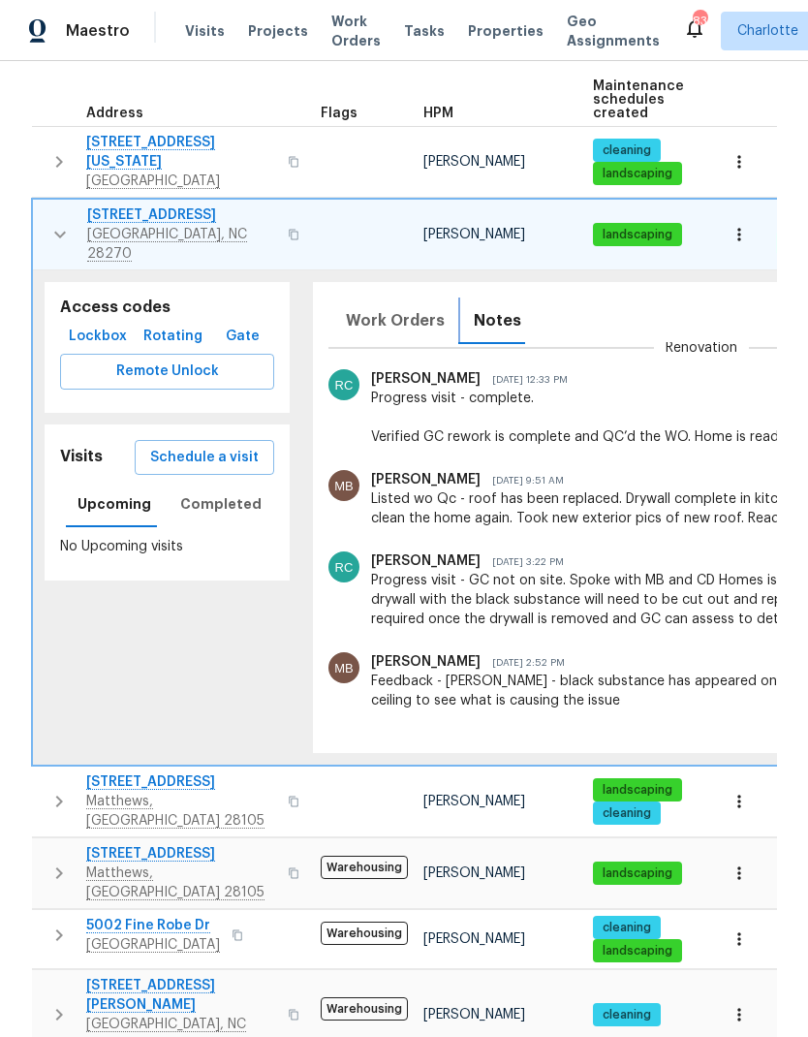
scroll to position [0, 0]
click at [47, 215] on button "button" at bounding box center [60, 234] width 39 height 58
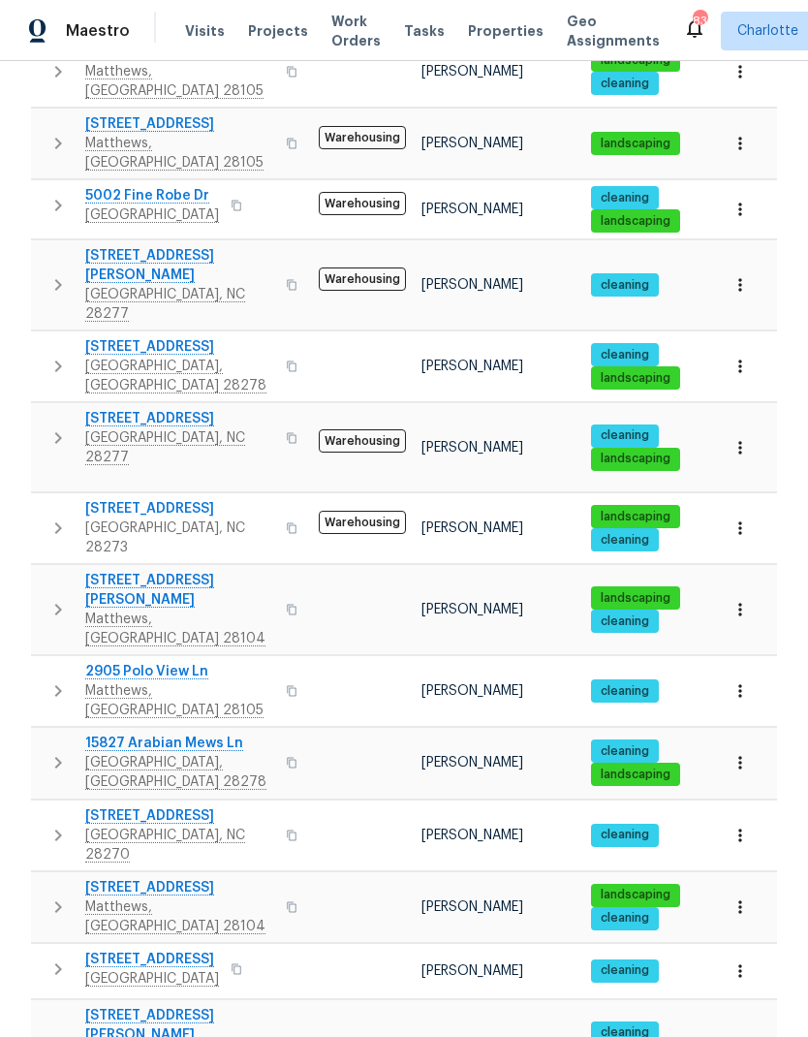
scroll to position [527, 0]
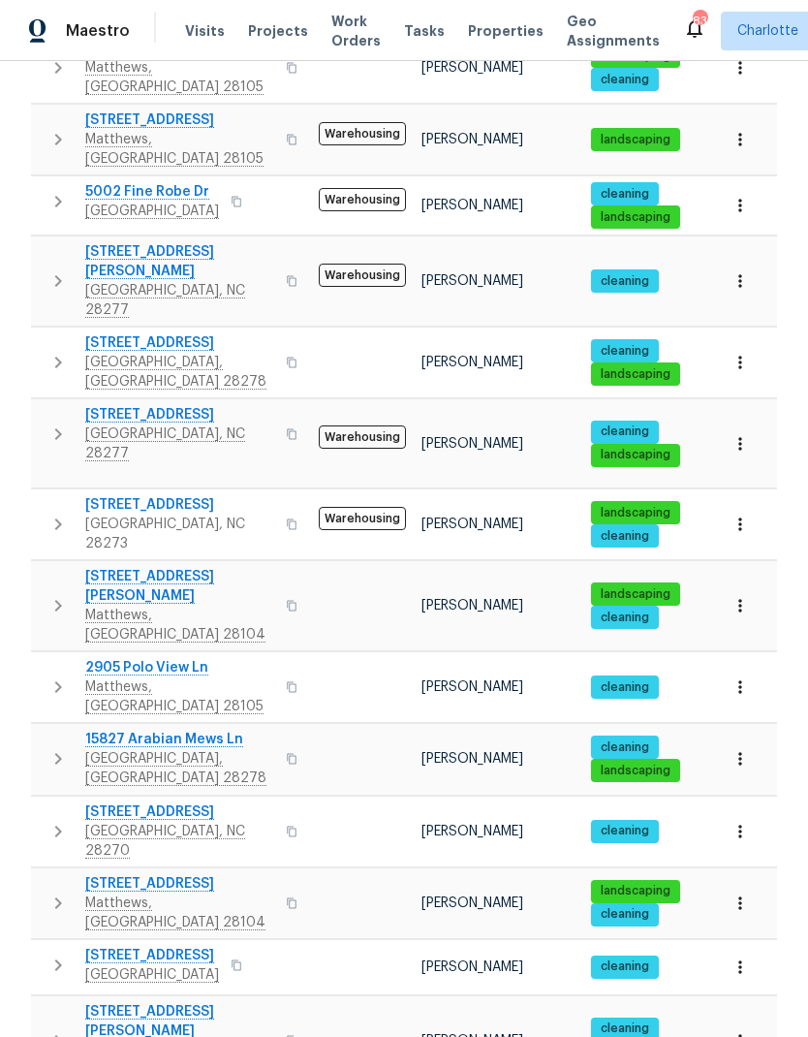
click at [45, 495] on button "button" at bounding box center [58, 524] width 39 height 58
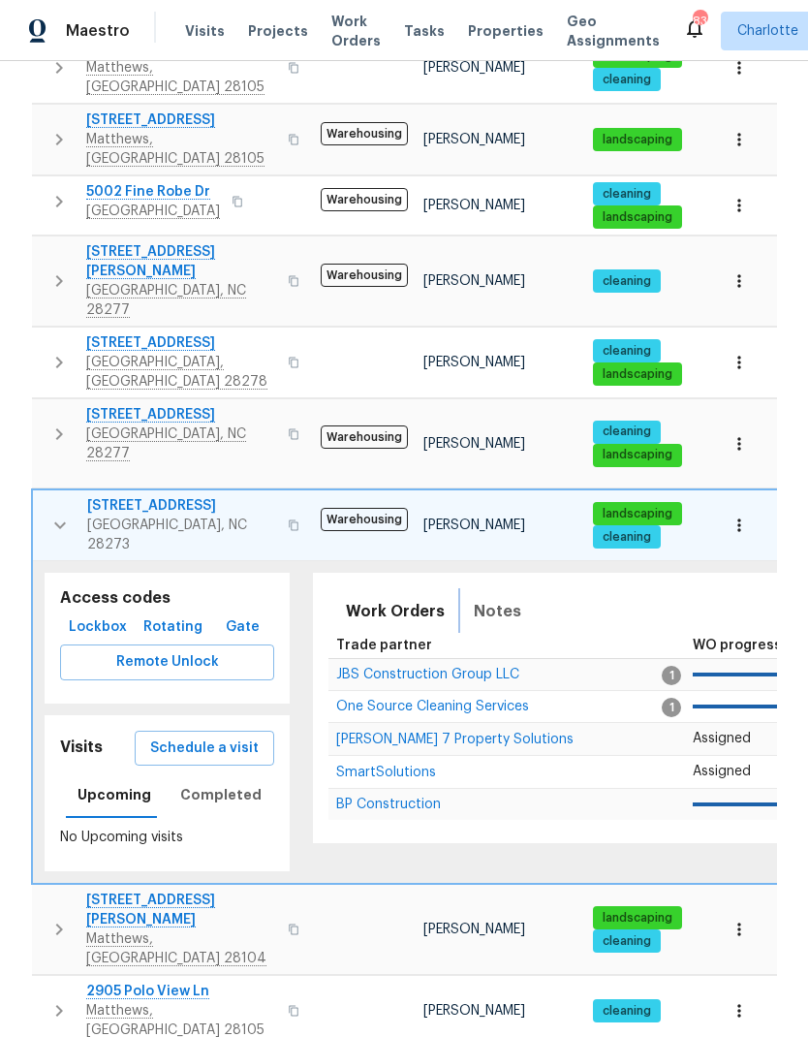
click at [495, 598] on span "Notes" at bounding box center [497, 611] width 47 height 27
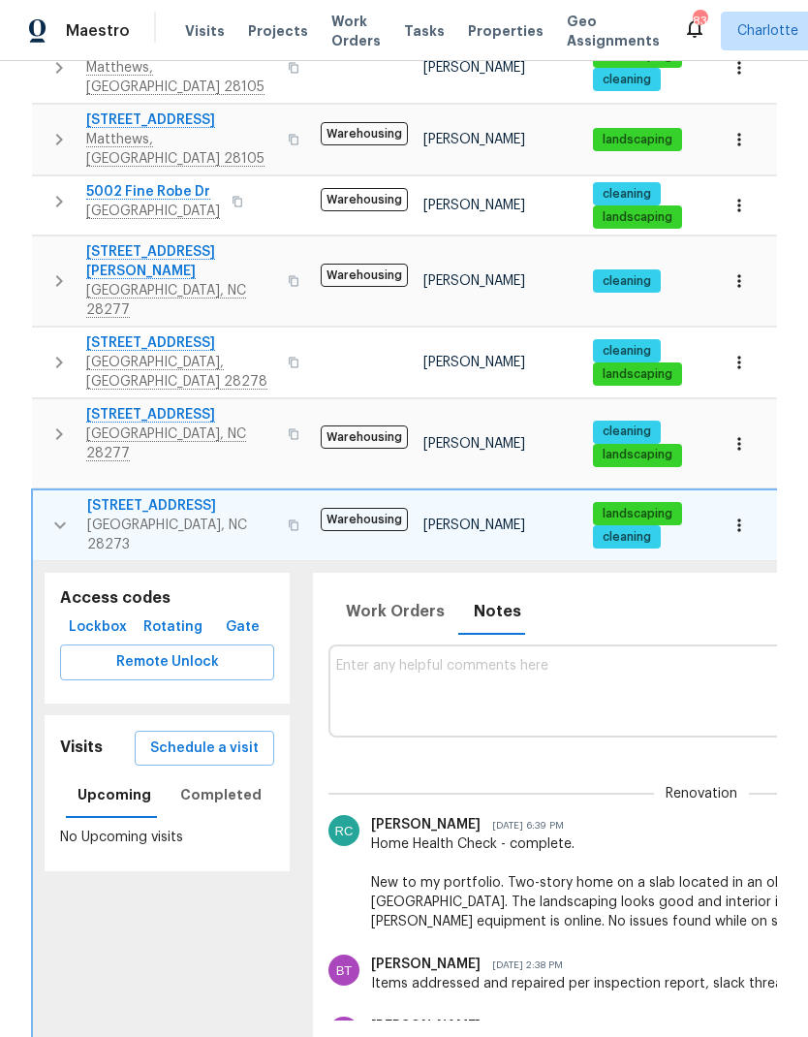
click at [42, 496] on button "button" at bounding box center [60, 525] width 39 height 58
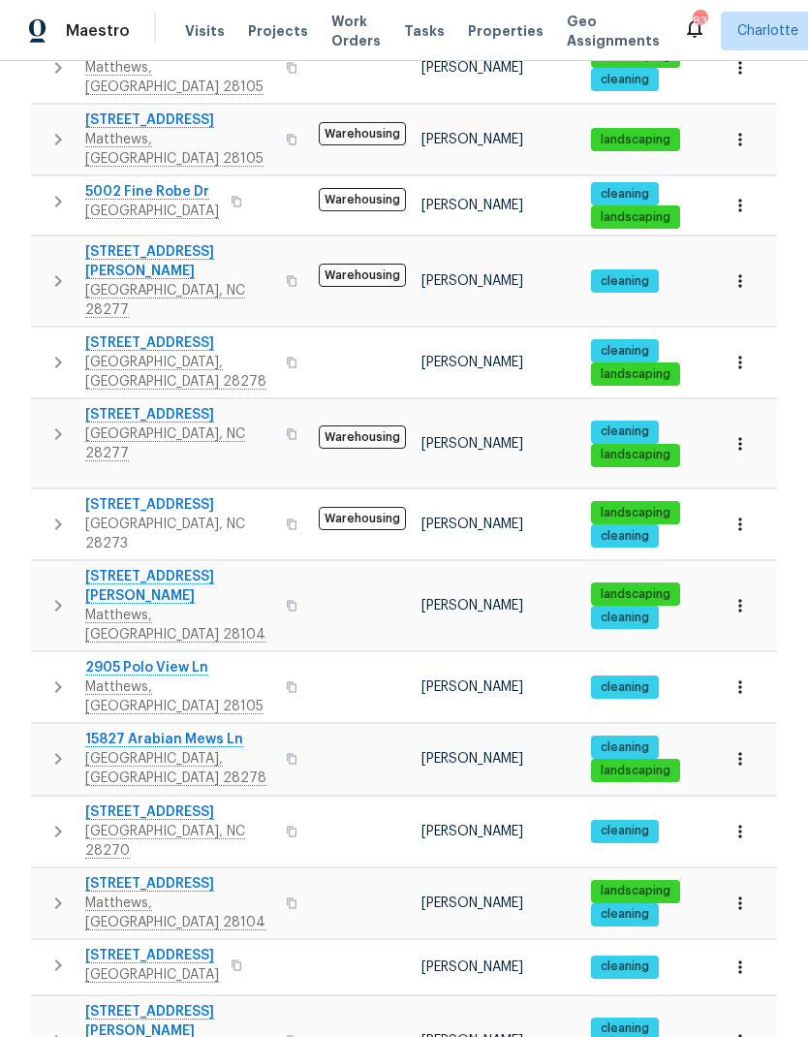
click at [42, 405] on button "button" at bounding box center [58, 434] width 39 height 58
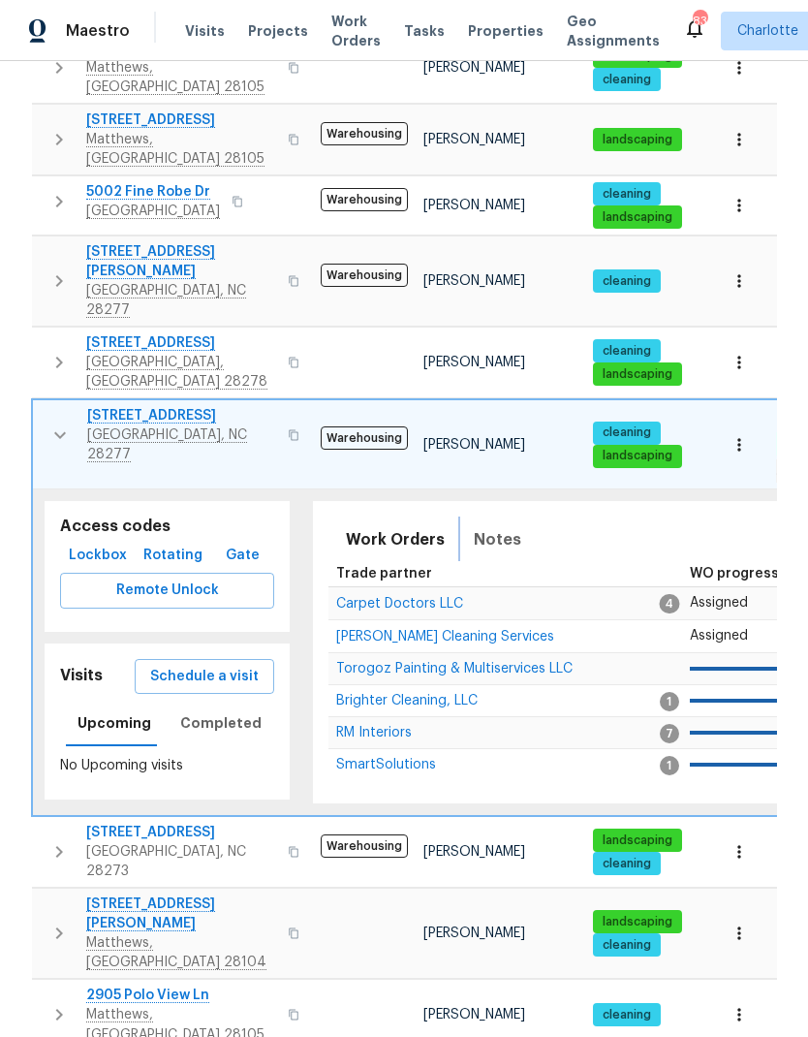
click at [501, 526] on span "Notes" at bounding box center [497, 539] width 47 height 27
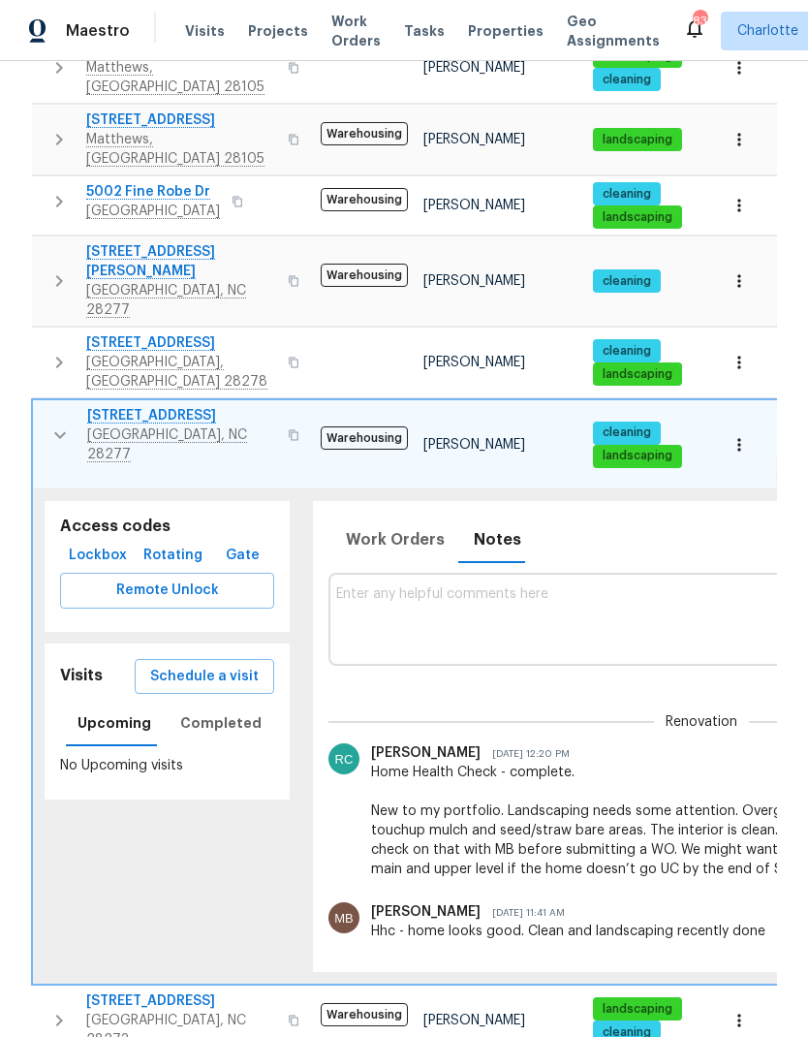
click at [54, 423] on icon "button" at bounding box center [59, 434] width 23 height 23
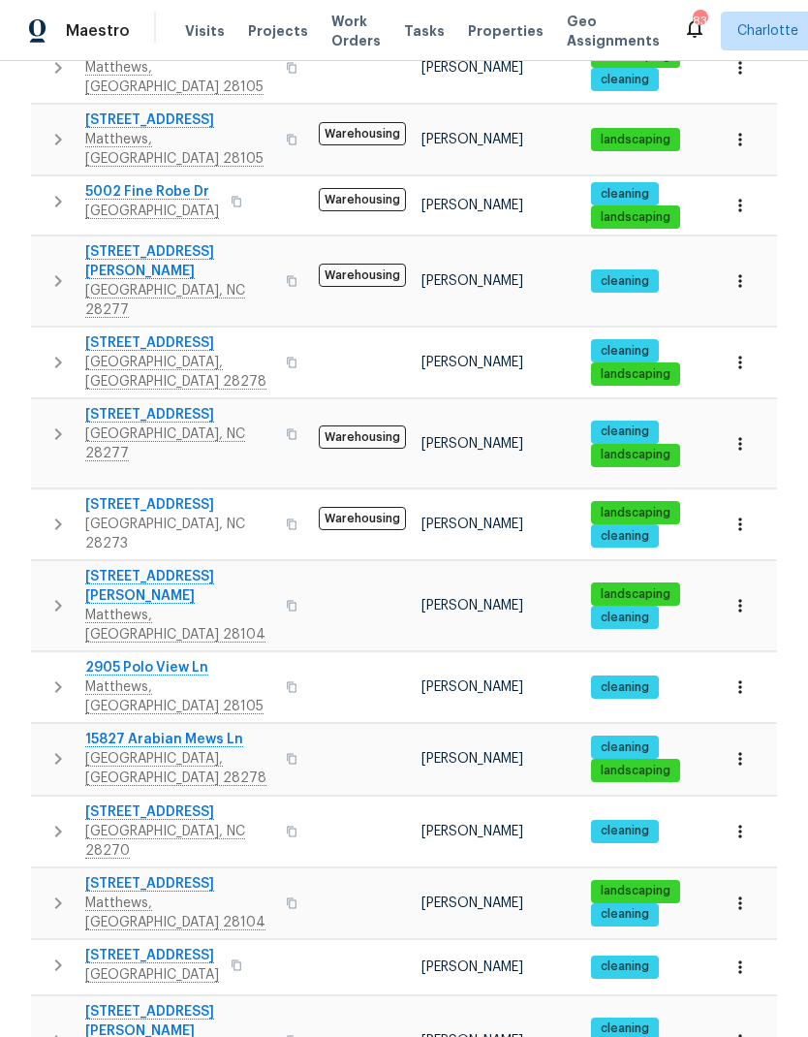
click at [42, 333] on button "button" at bounding box center [58, 362] width 39 height 58
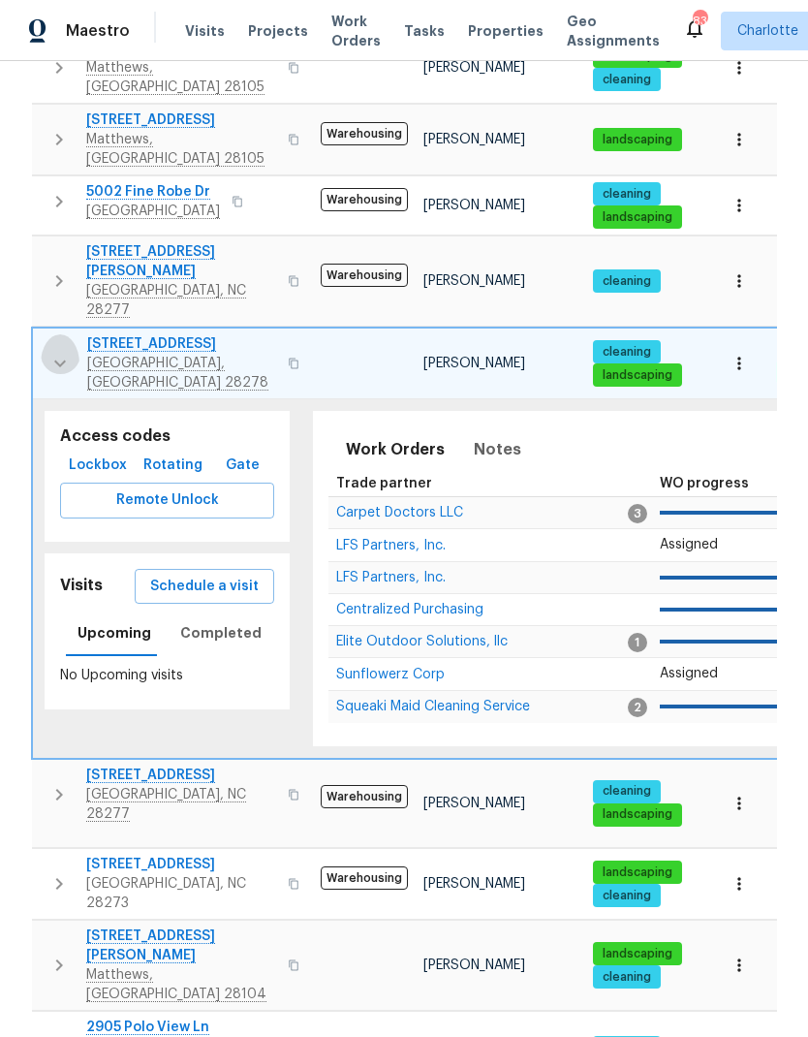
click at [46, 334] on button "button" at bounding box center [60, 363] width 39 height 58
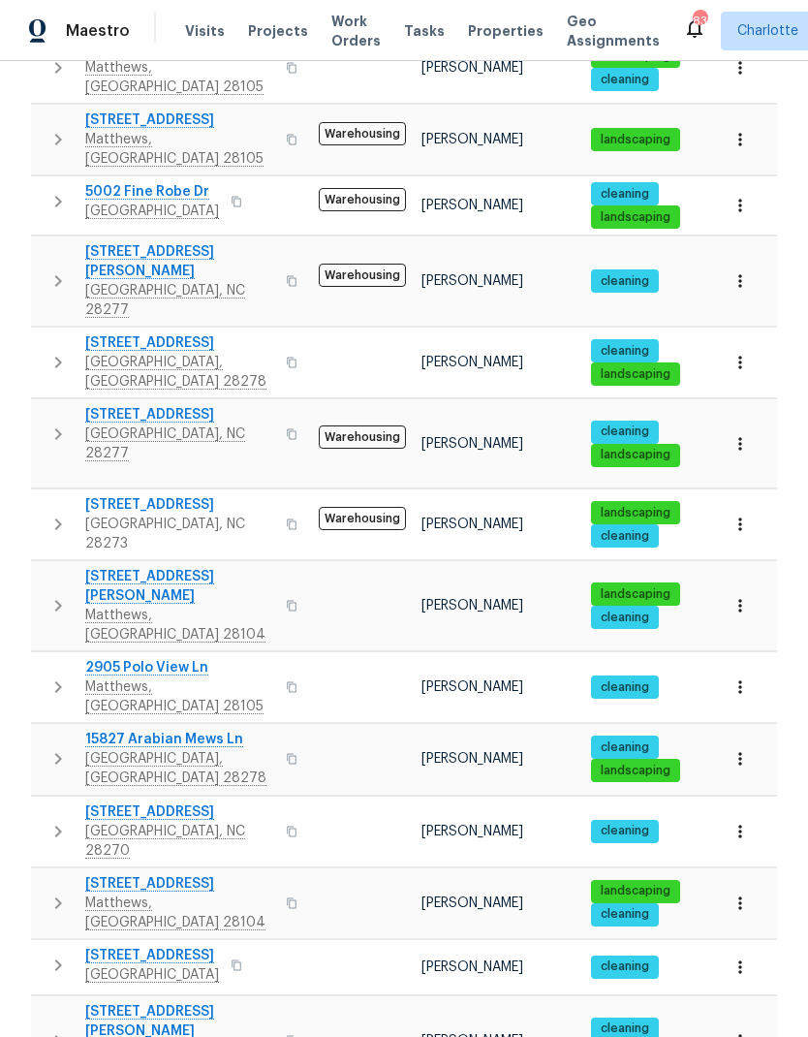
click at [42, 567] on button "button" at bounding box center [58, 606] width 39 height 78
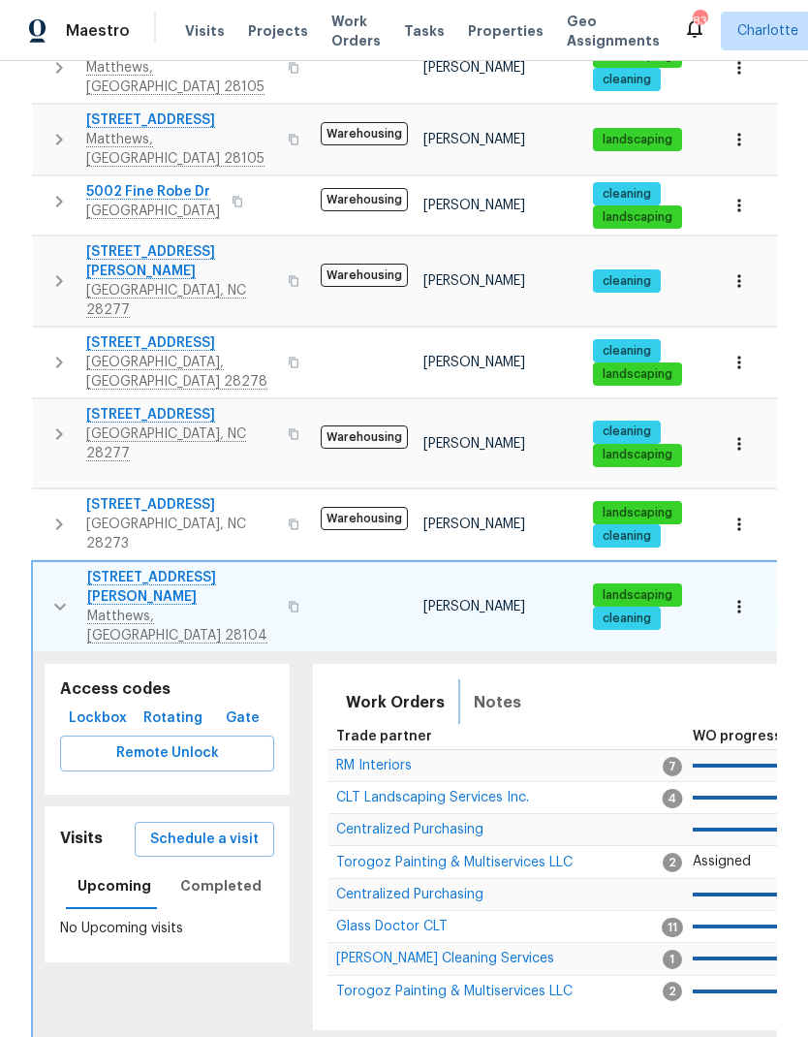
click at [517, 679] on button "Notes" at bounding box center [497, 702] width 71 height 47
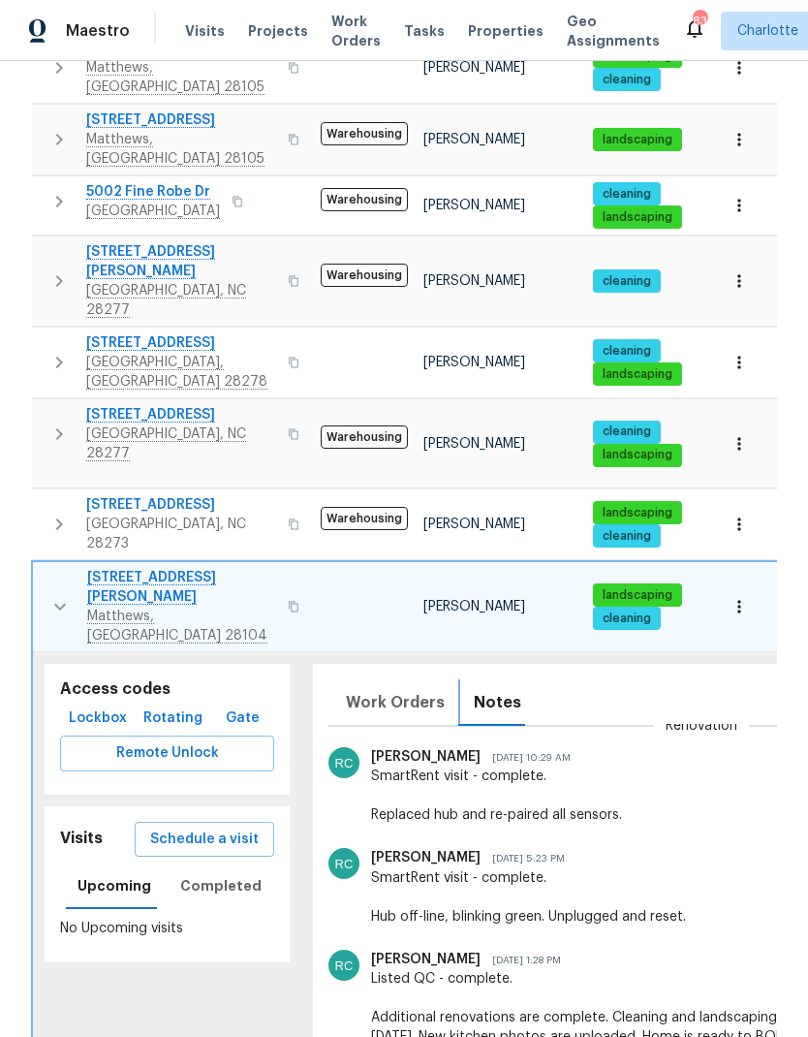
scroll to position [160, 0]
click at [45, 568] on button "button" at bounding box center [60, 607] width 39 height 78
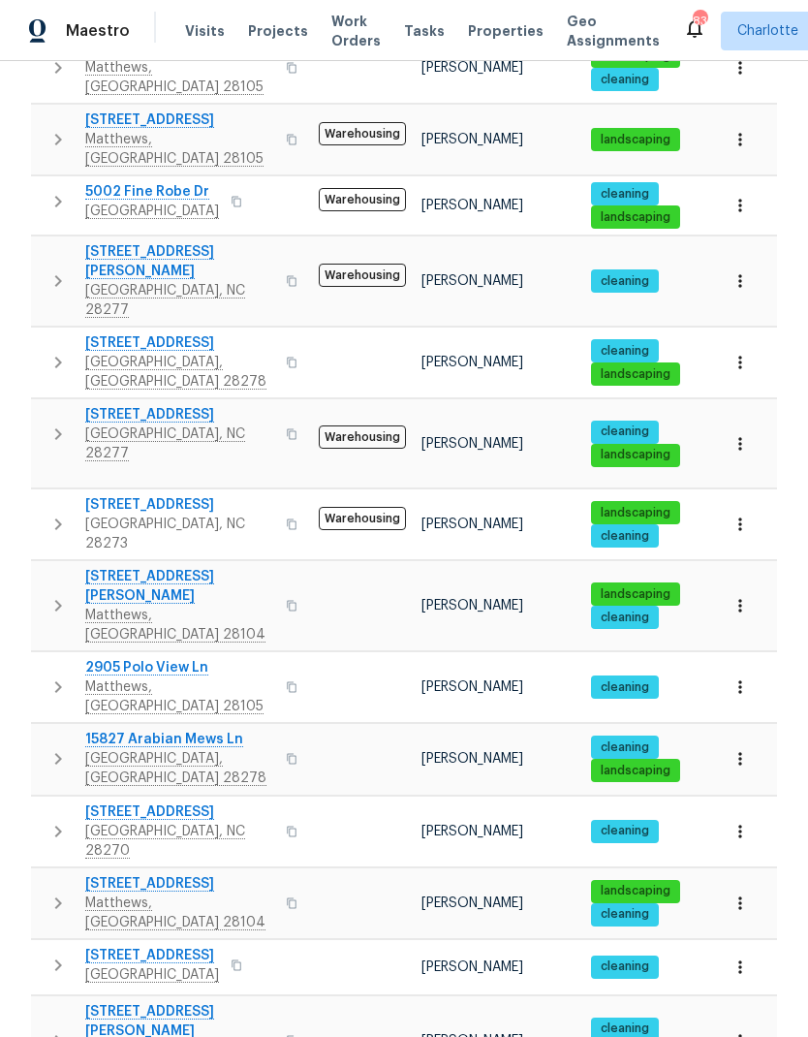
click at [35, 652] on td "2905 Polo View Ln Matthews, NC 28105" at bounding box center [171, 687] width 280 height 70
click at [52, 658] on button "button" at bounding box center [58, 687] width 39 height 58
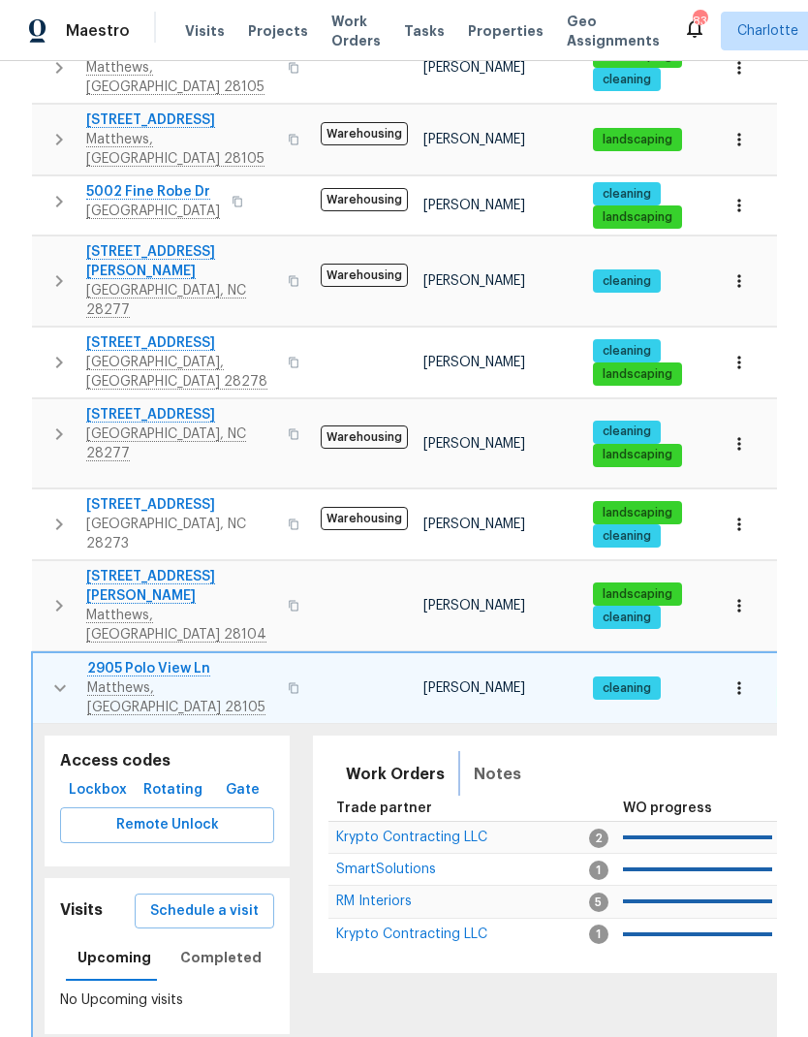
click at [497, 761] on span "Notes" at bounding box center [497, 774] width 47 height 27
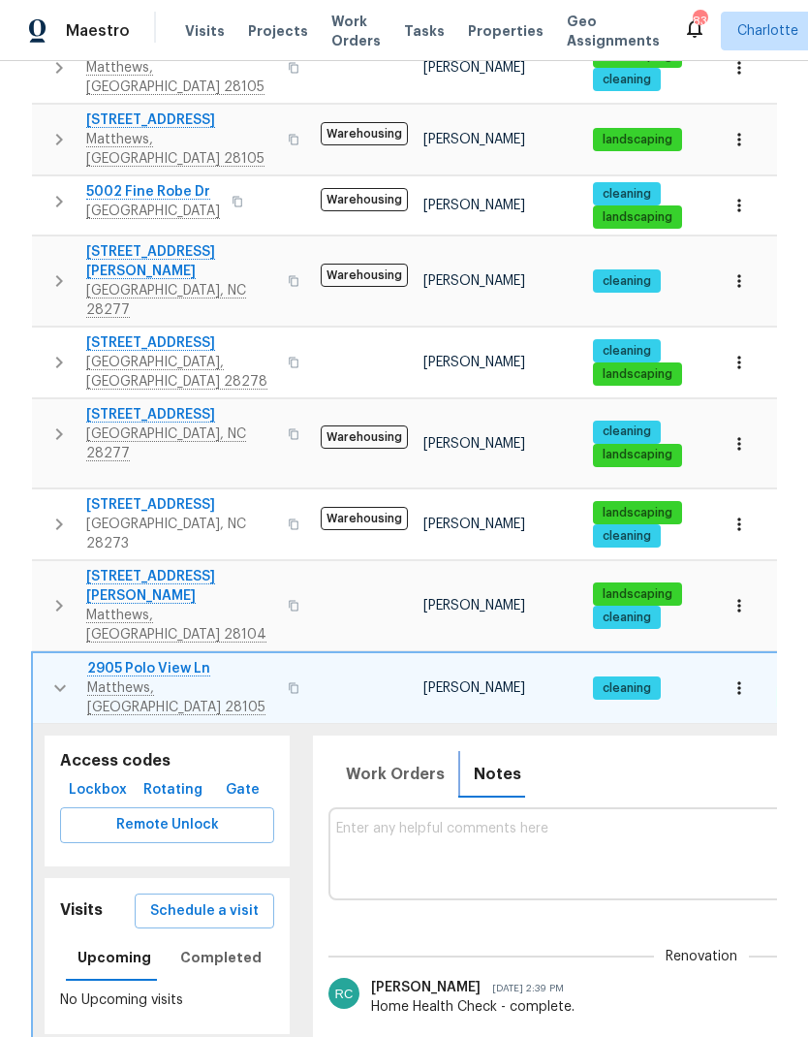
scroll to position [0, 0]
click at [41, 659] on button "button" at bounding box center [60, 688] width 39 height 58
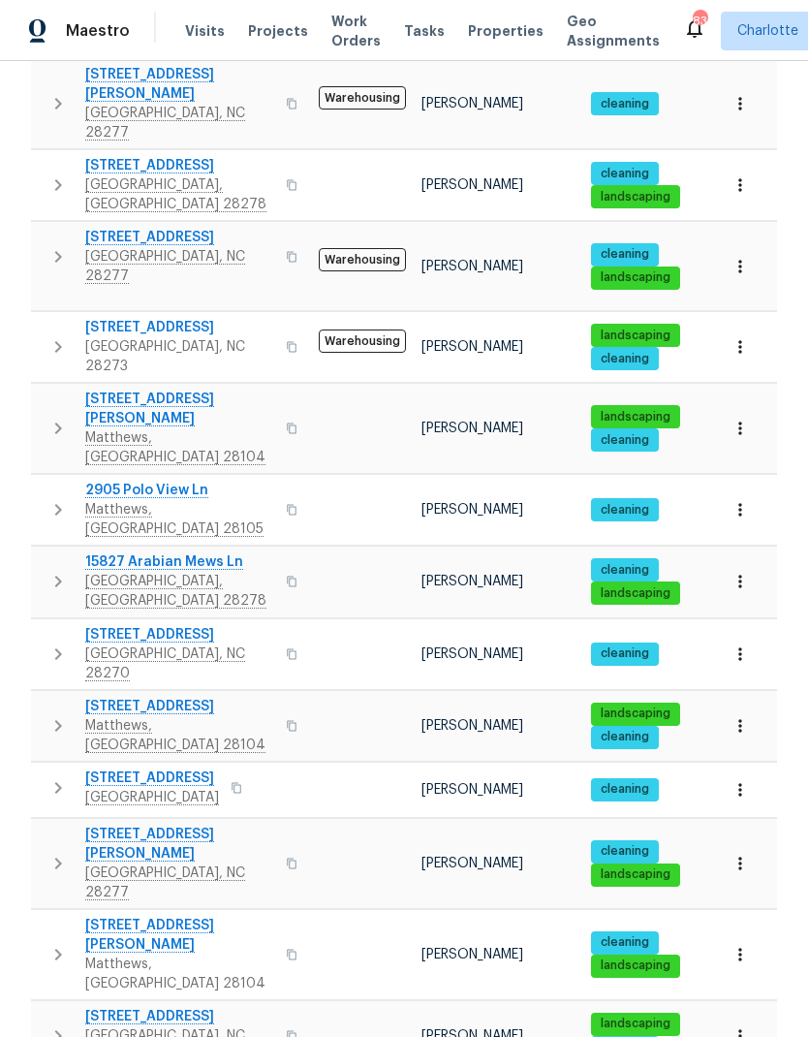
scroll to position [707, 0]
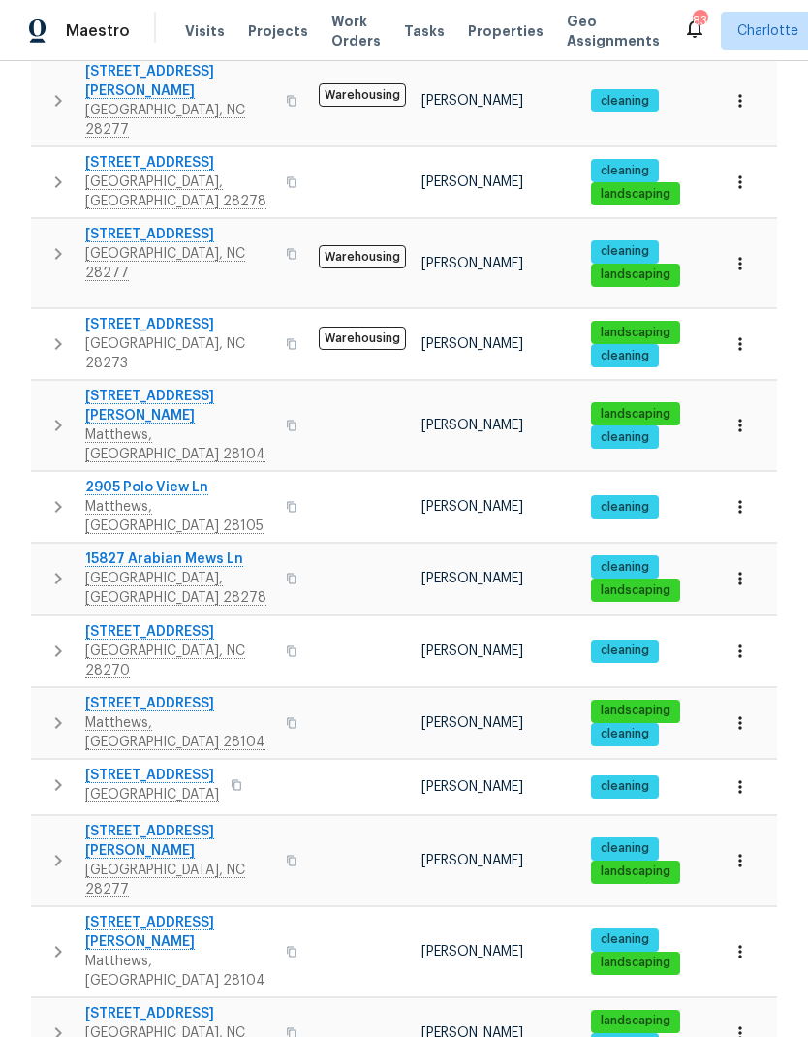
click at [41, 622] on button "button" at bounding box center [58, 651] width 39 height 58
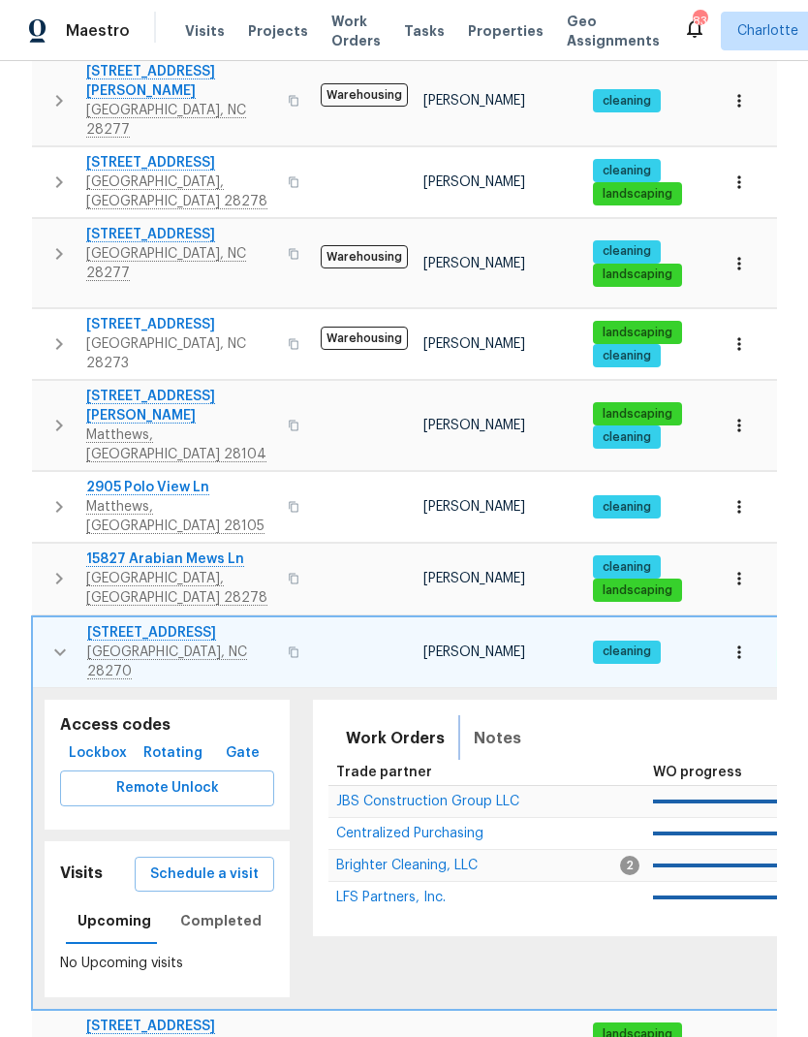
click at [520, 715] on button "Notes" at bounding box center [497, 738] width 71 height 47
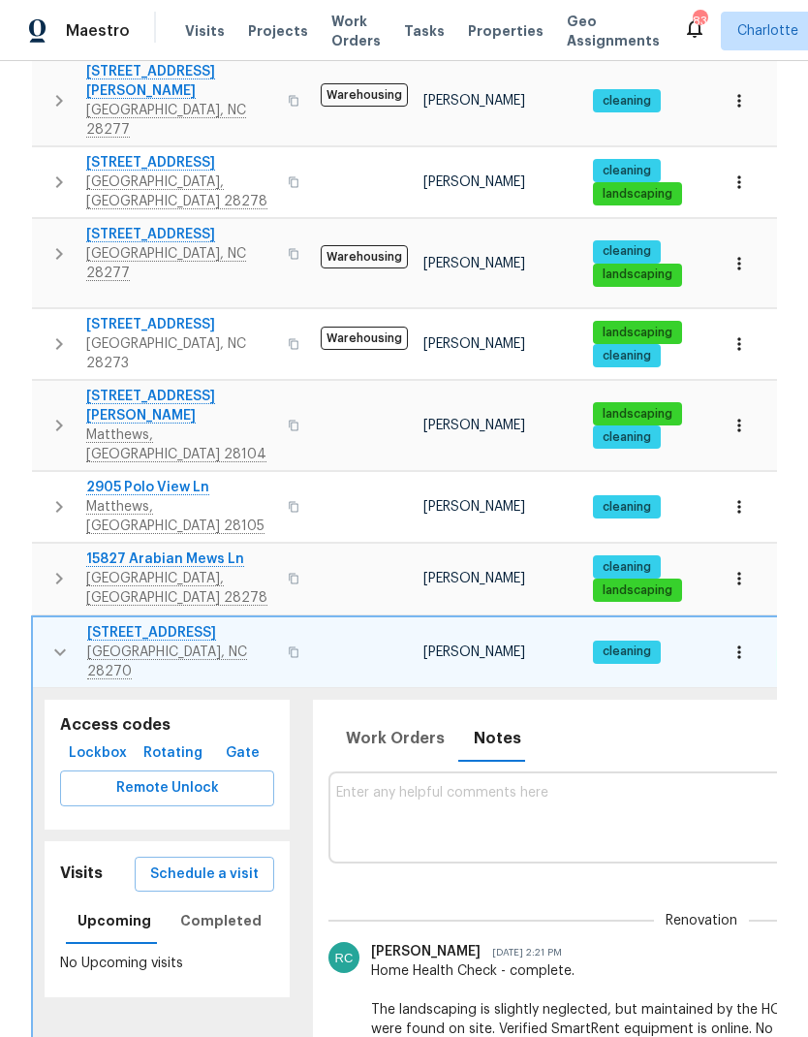
click at [34, 617] on td "4936 Sardis Rd Apt B Charlotte, NC 28270" at bounding box center [173, 652] width 280 height 70
click at [41, 623] on button "button" at bounding box center [60, 652] width 39 height 58
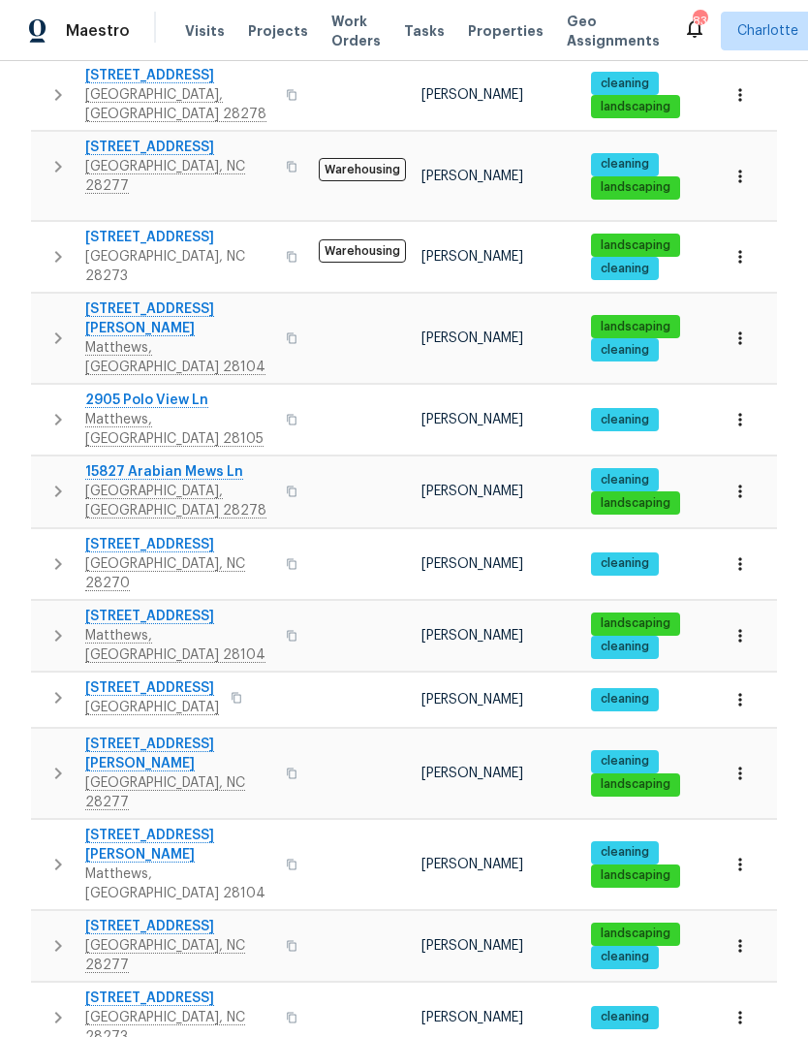
scroll to position [794, 0]
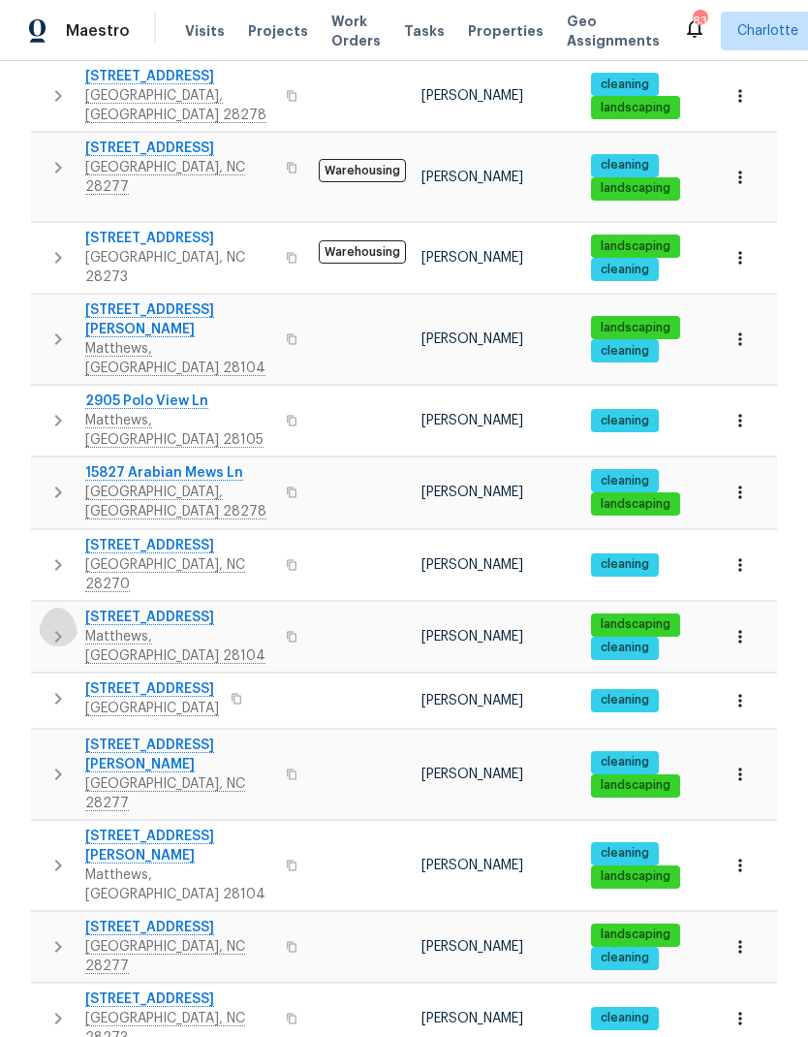
click at [45, 608] on button "button" at bounding box center [58, 637] width 39 height 58
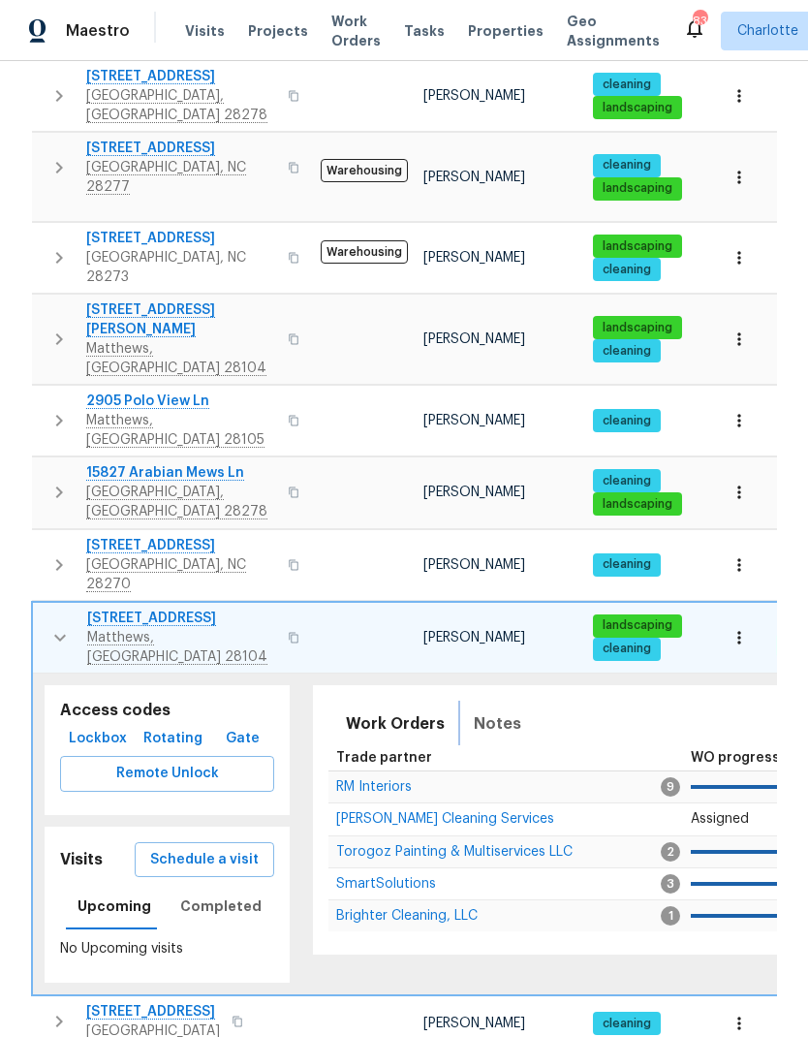
click at [511, 701] on button "Notes" at bounding box center [497, 724] width 71 height 47
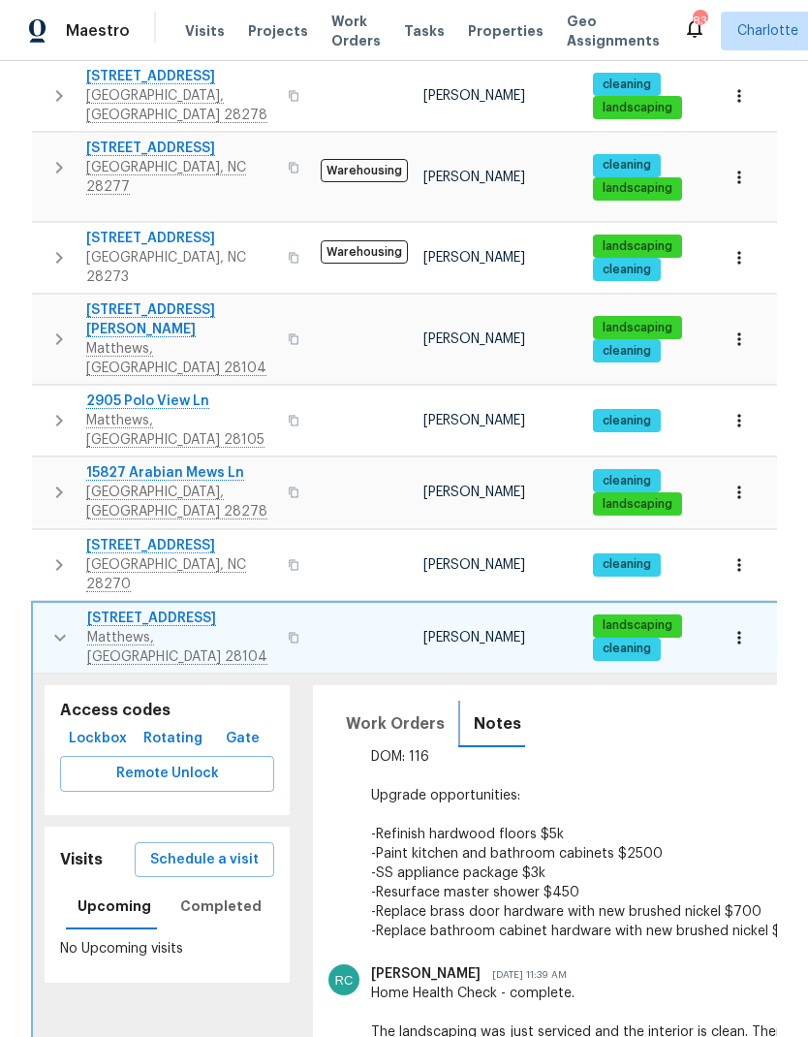
scroll to position [161, 0]
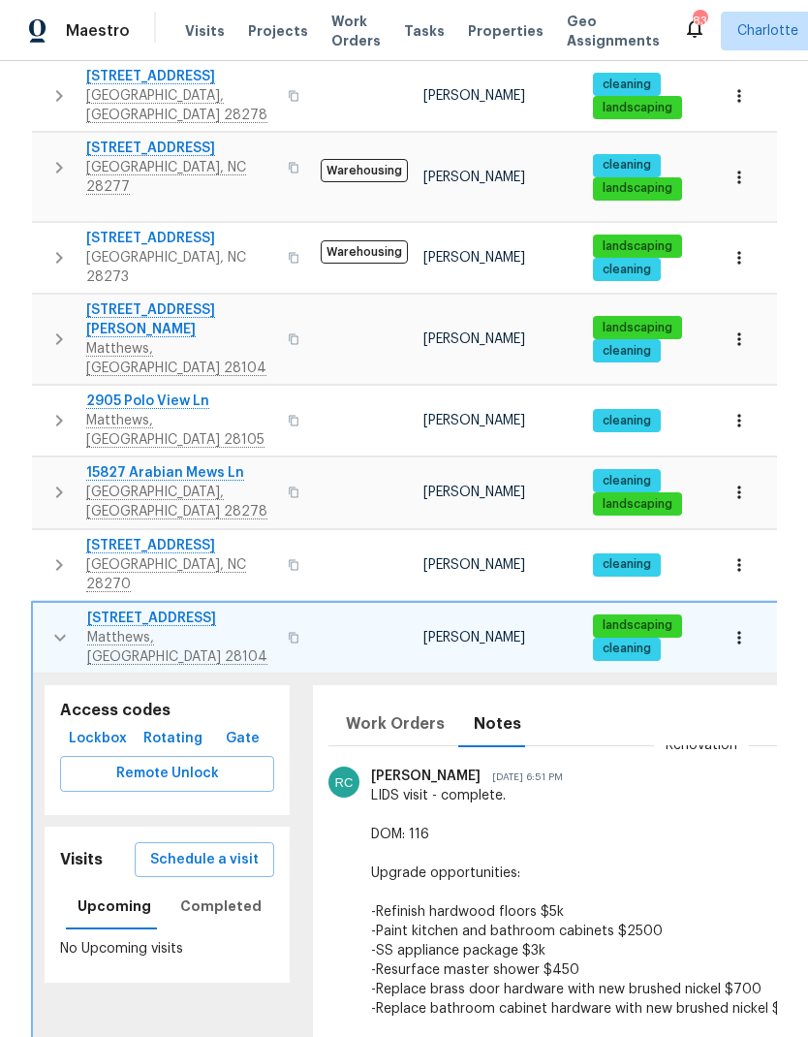
click at [41, 609] on button "button" at bounding box center [60, 638] width 39 height 58
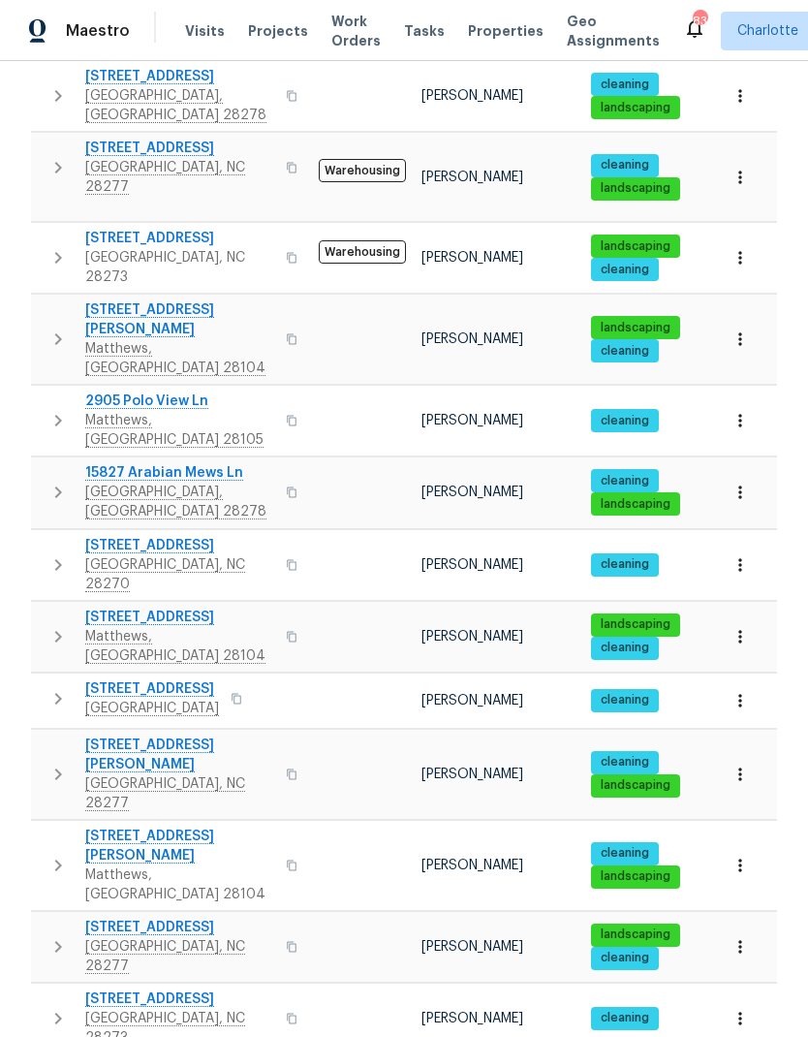
click at [43, 679] on button "button" at bounding box center [58, 698] width 39 height 39
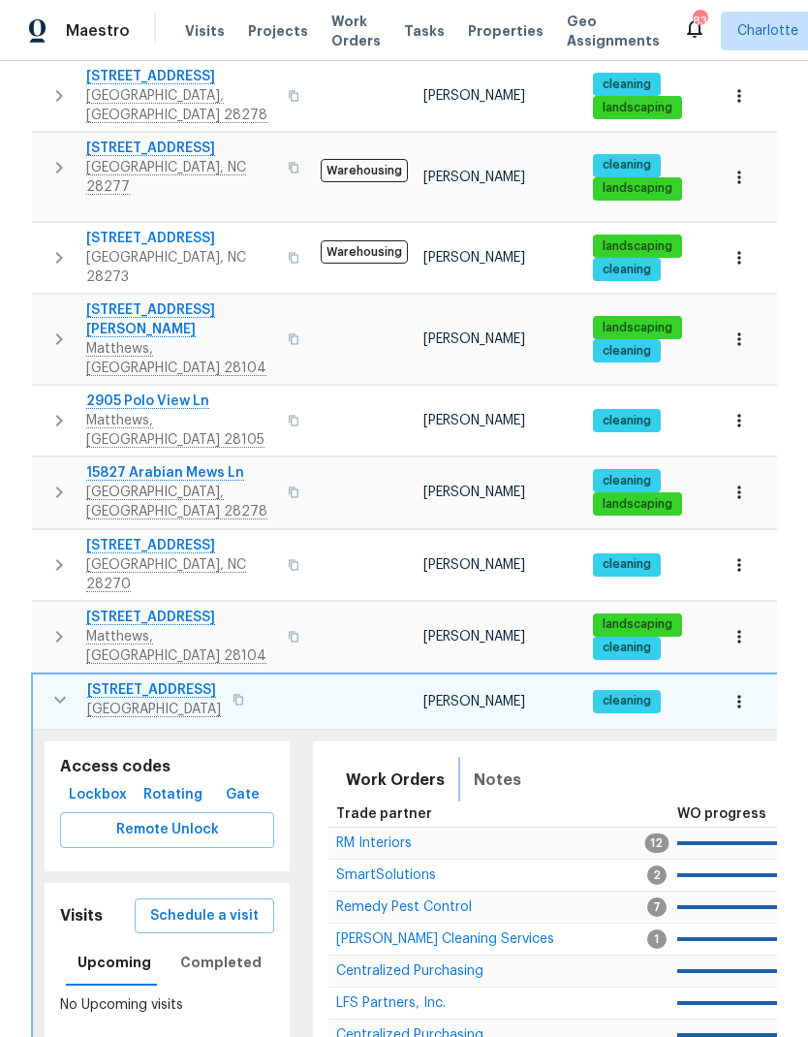
click at [502, 767] on span "Notes" at bounding box center [497, 780] width 47 height 27
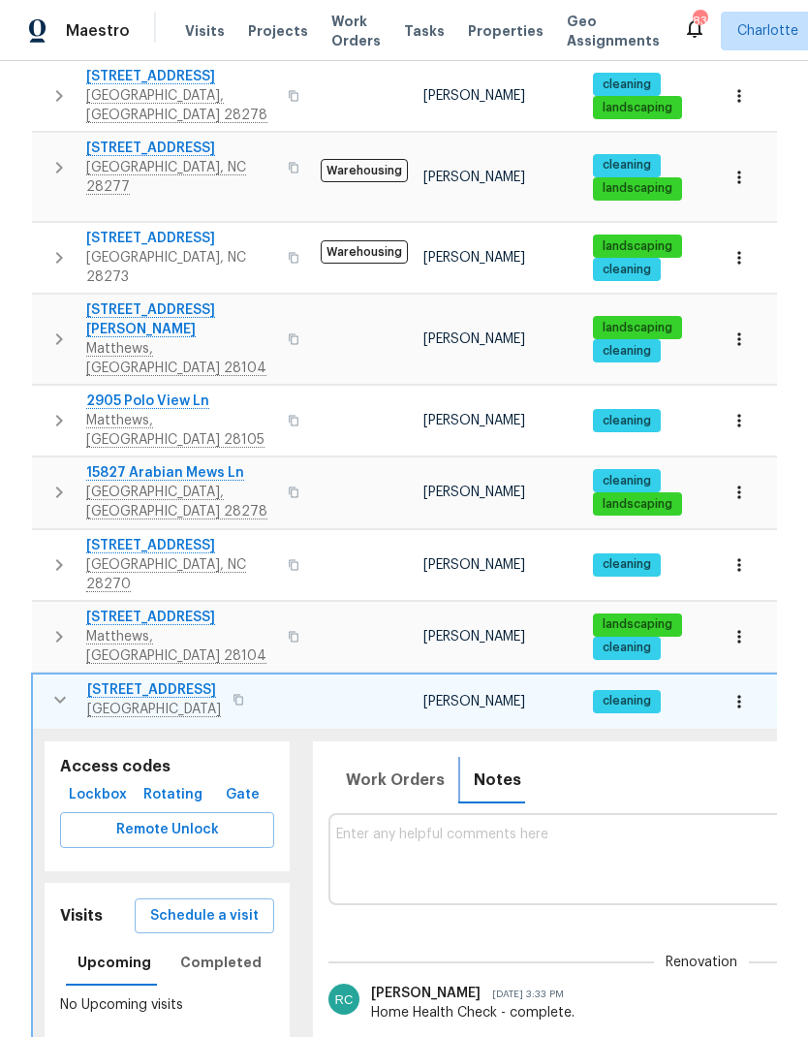
scroll to position [-3, 0]
click at [42, 680] on button "button" at bounding box center [60, 699] width 39 height 39
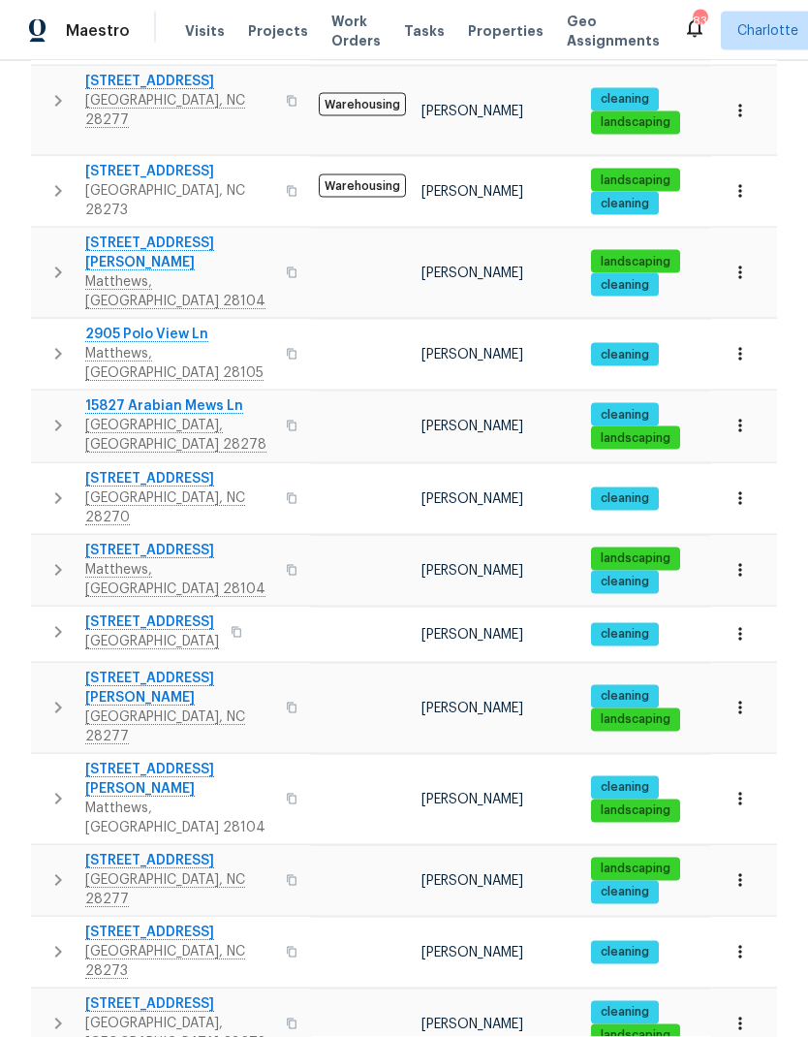
scroll to position [78, 0]
click at [39, 761] on button "button" at bounding box center [58, 800] width 39 height 78
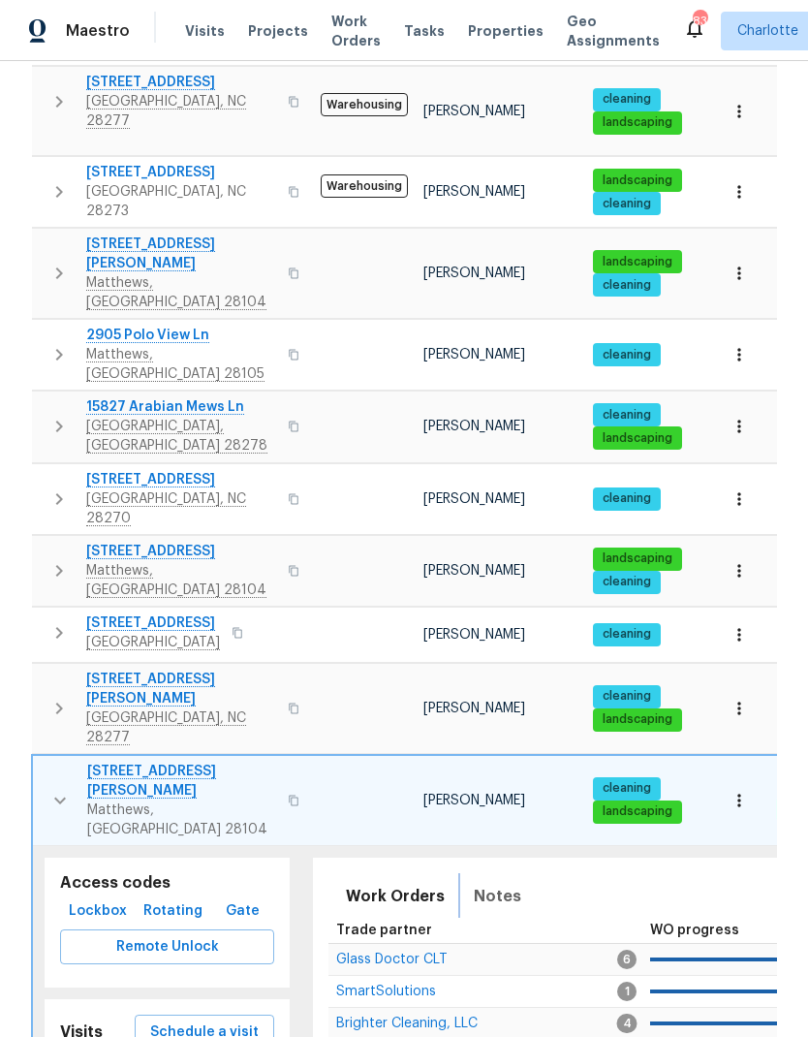
click at [510, 873] on button "Notes" at bounding box center [497, 896] width 71 height 47
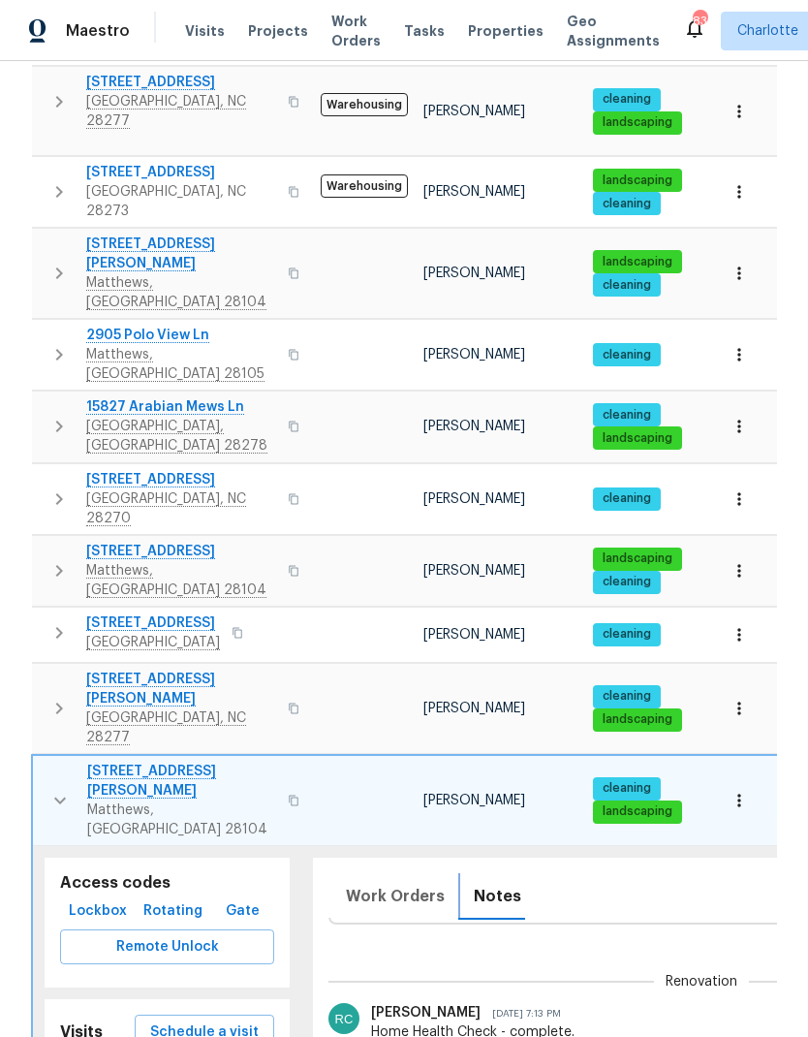
scroll to position [0, 0]
click at [51, 789] on icon "button" at bounding box center [59, 800] width 23 height 23
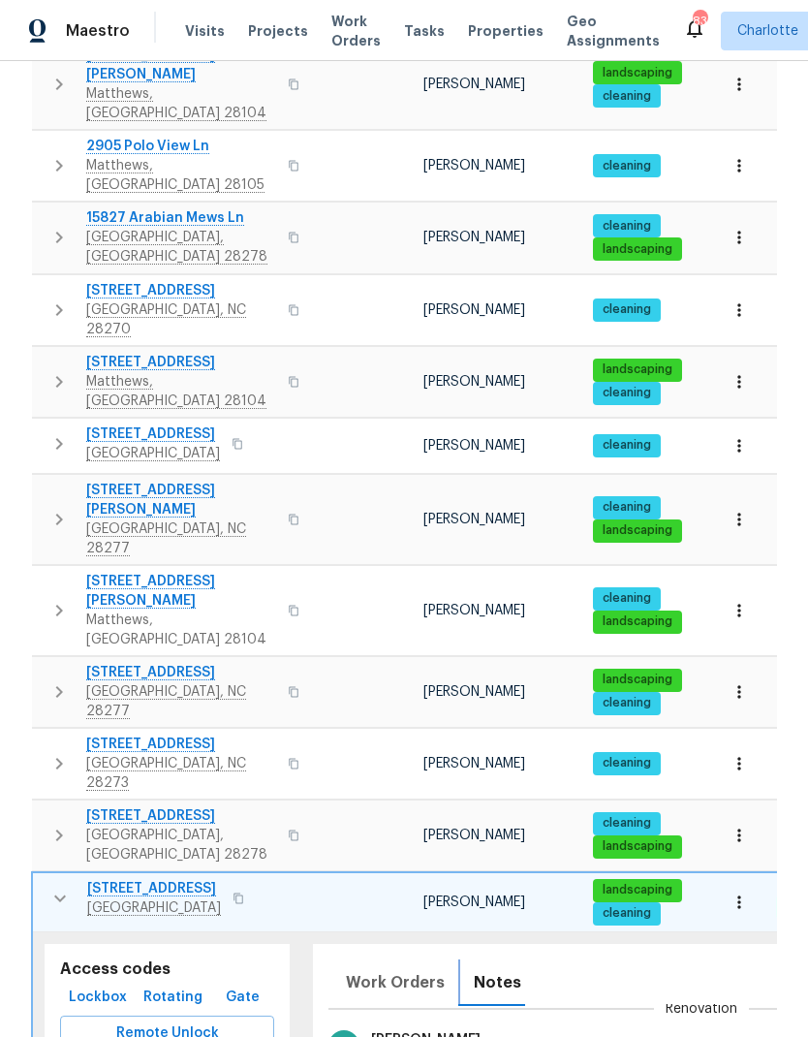
scroll to position [154, 0]
click at [45, 879] on button "button" at bounding box center [60, 898] width 39 height 39
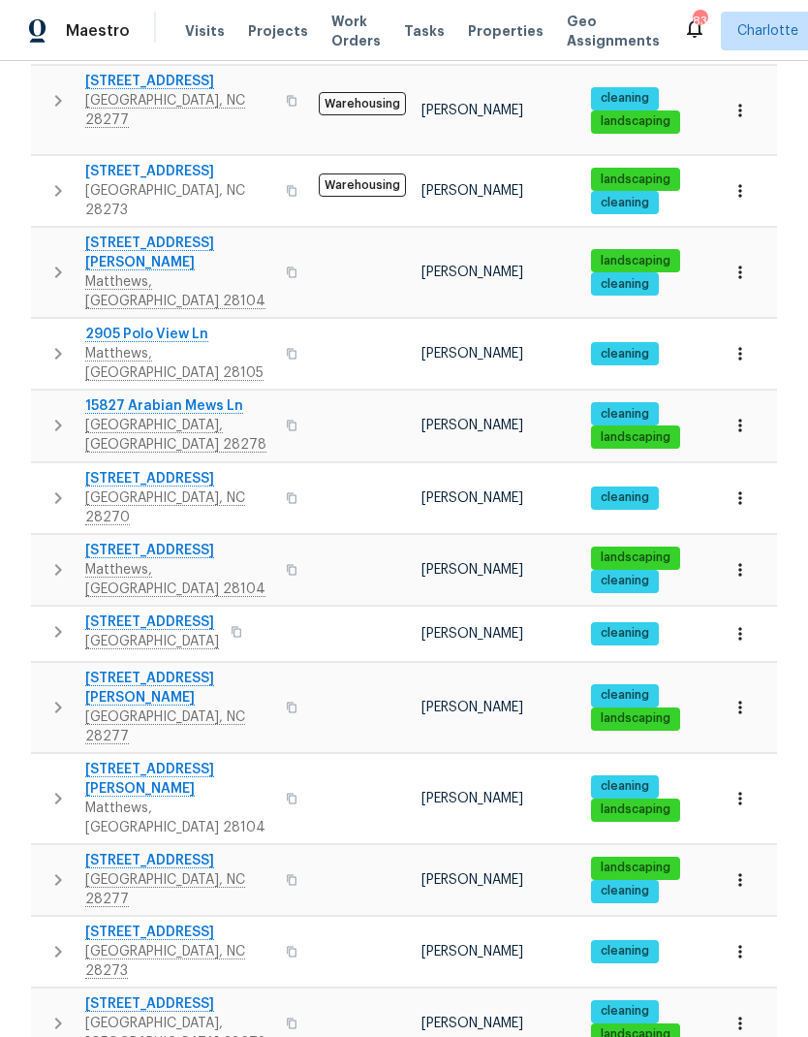
scroll to position [860, 0]
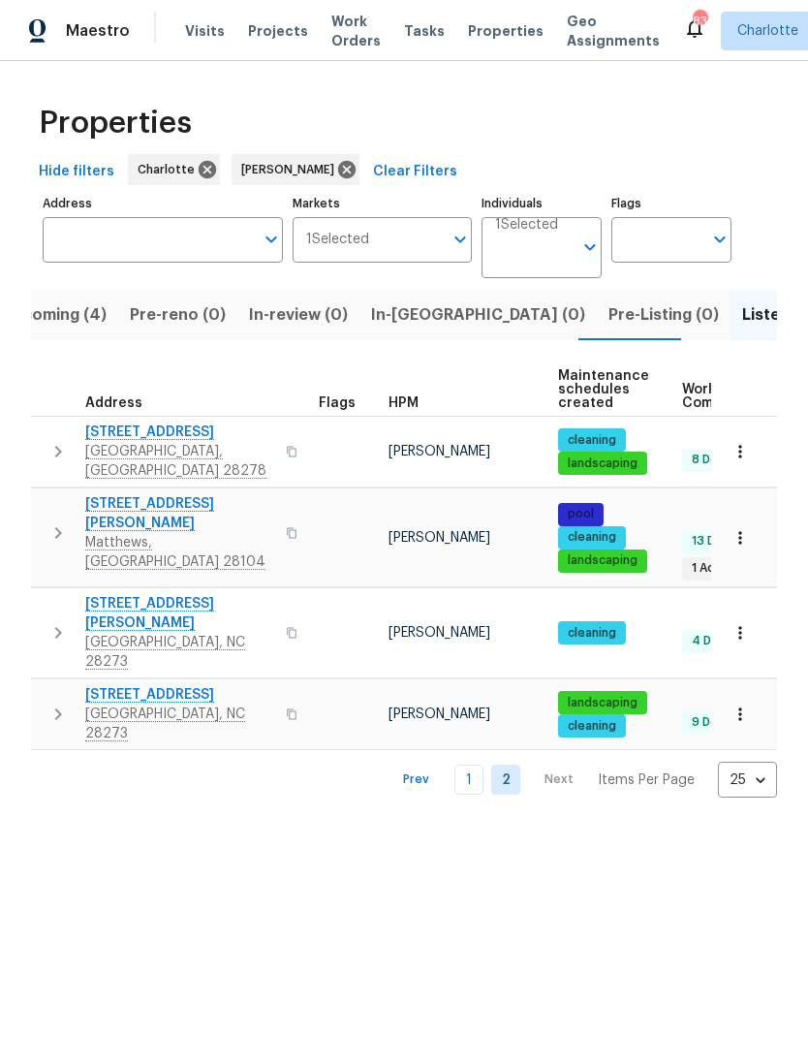
click at [478, 765] on link "1" at bounding box center [468, 780] width 29 height 30
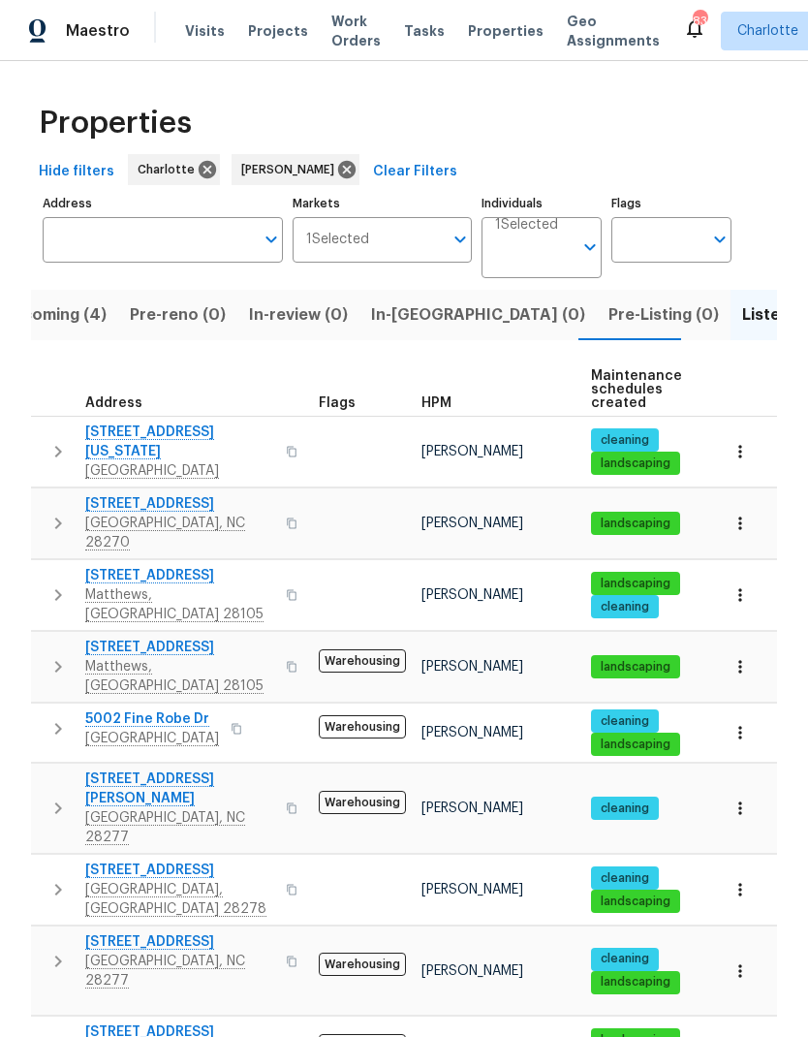
click at [48, 440] on icon "button" at bounding box center [58, 451] width 23 height 23
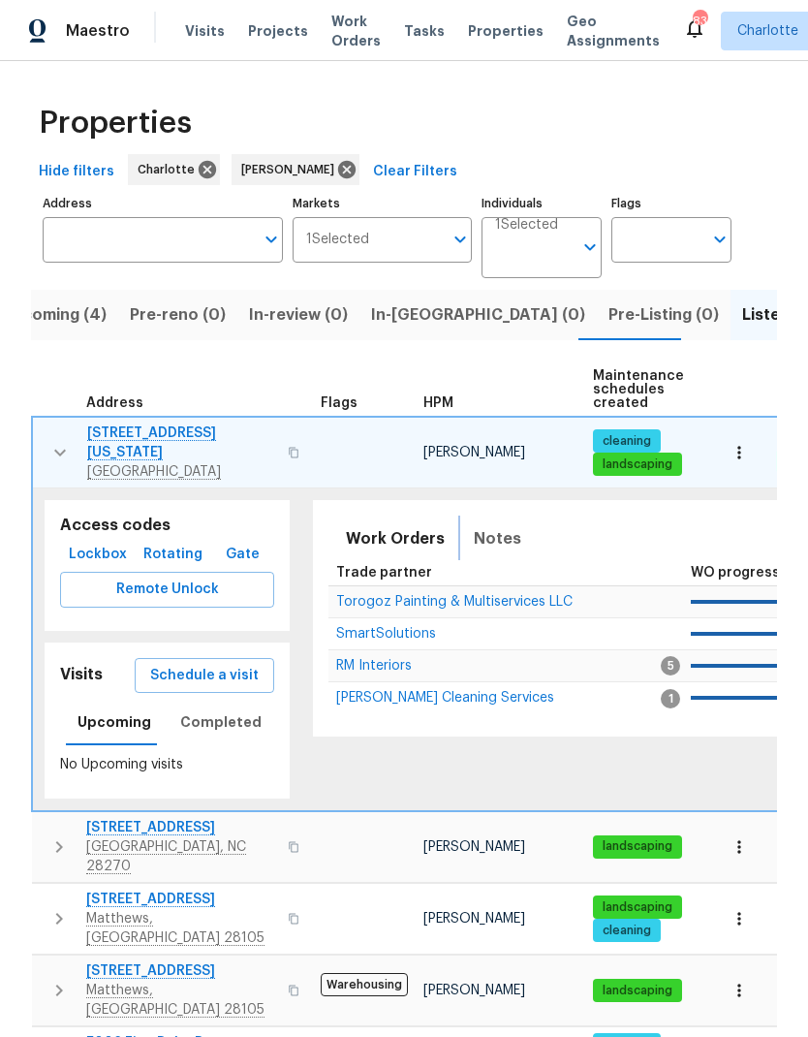
click at [489, 525] on span "Notes" at bounding box center [497, 538] width 47 height 27
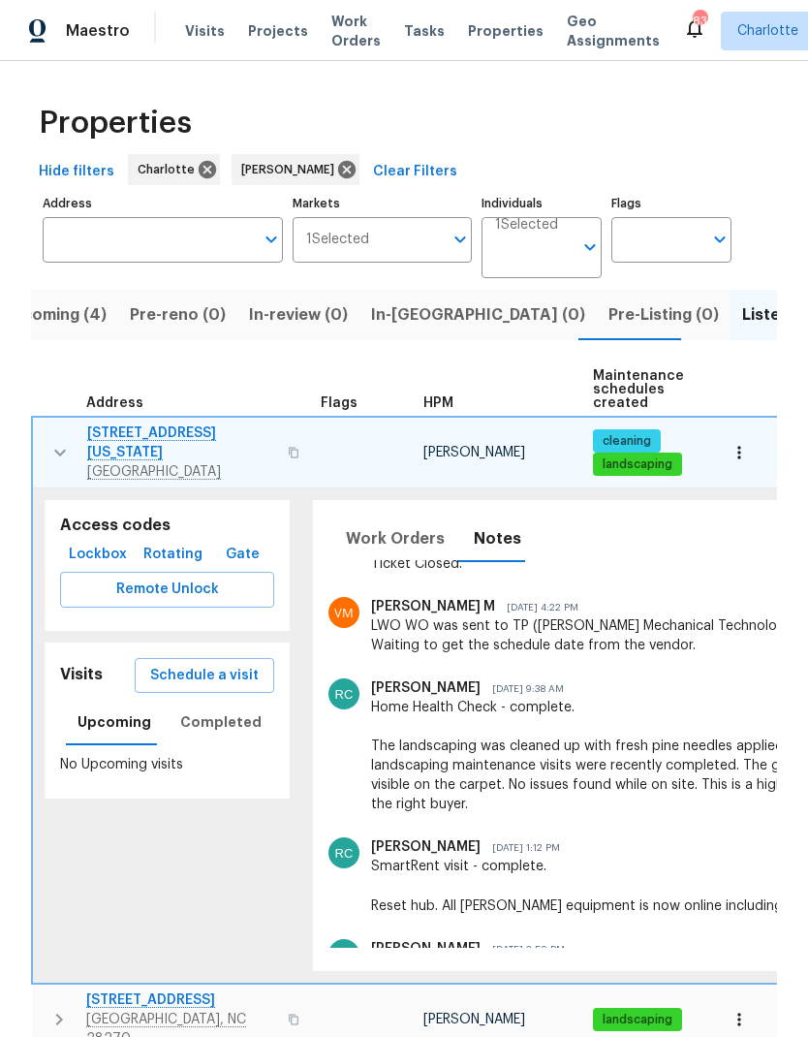
click at [36, 444] on td "14916 Oregon Oak Ct Mint Hill, NC 28227" at bounding box center [173, 453] width 280 height 70
click at [53, 441] on icon "button" at bounding box center [59, 452] width 23 height 23
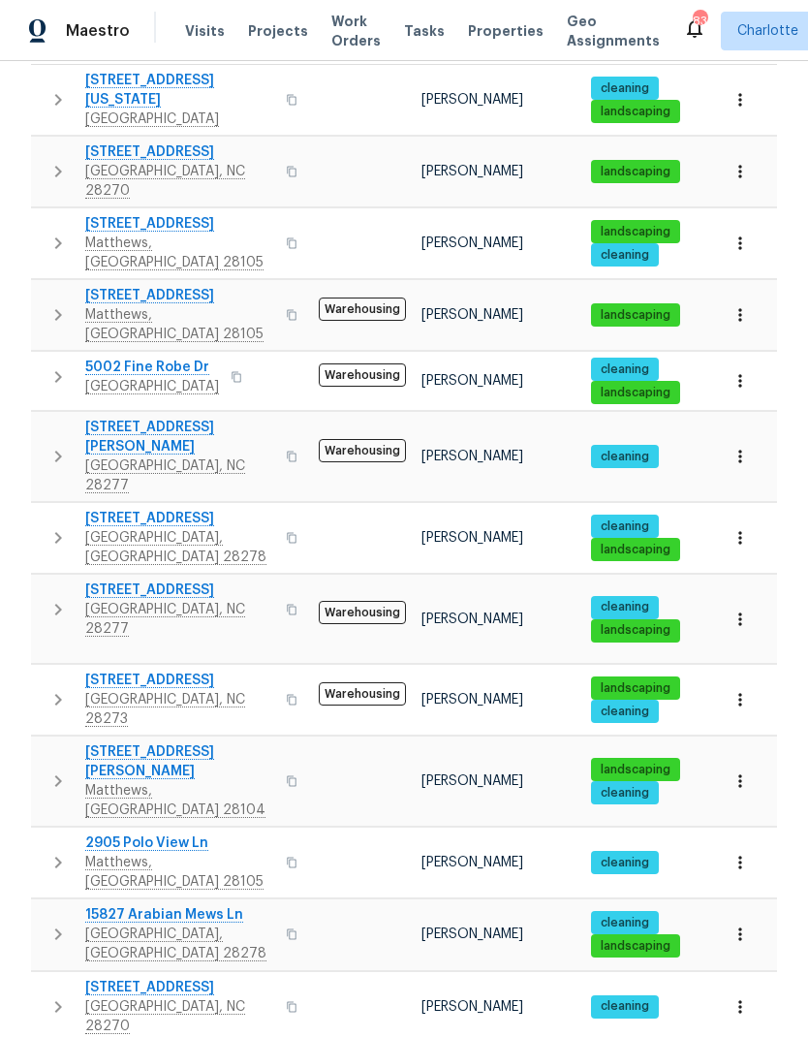
scroll to position [353, 0]
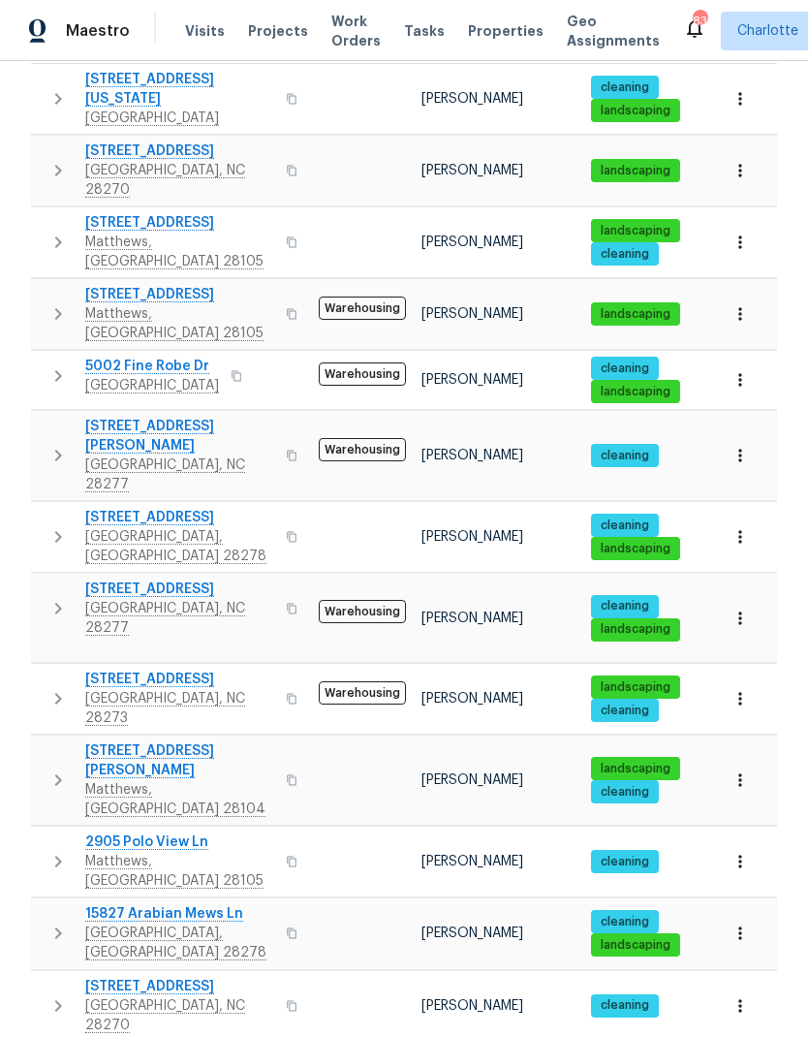
click at [54, 159] on icon "button" at bounding box center [58, 170] width 23 height 23
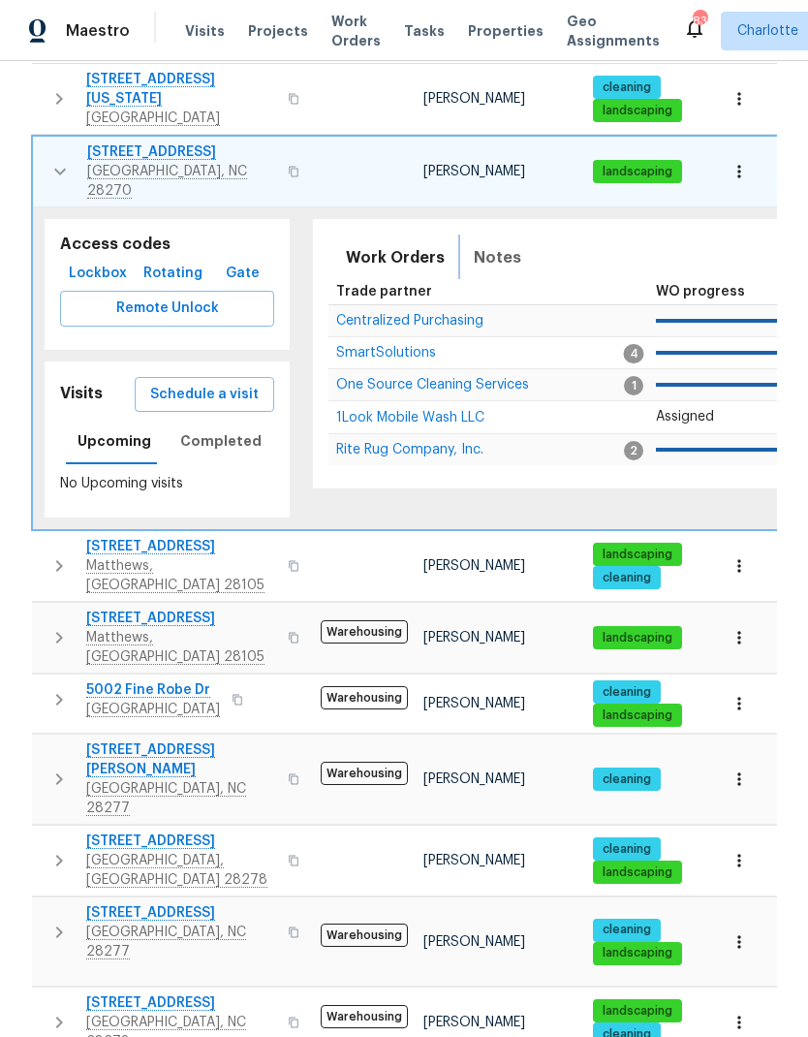
click at [481, 244] on span "Notes" at bounding box center [497, 257] width 47 height 27
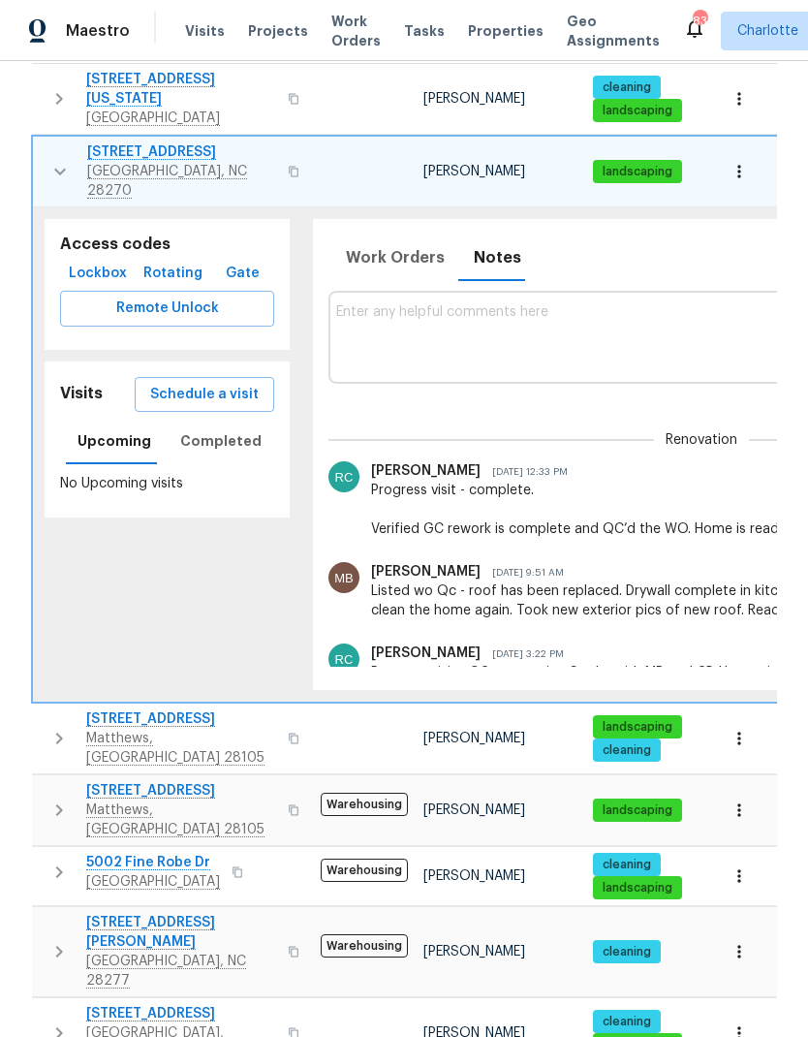
click at [54, 160] on icon "button" at bounding box center [59, 171] width 23 height 23
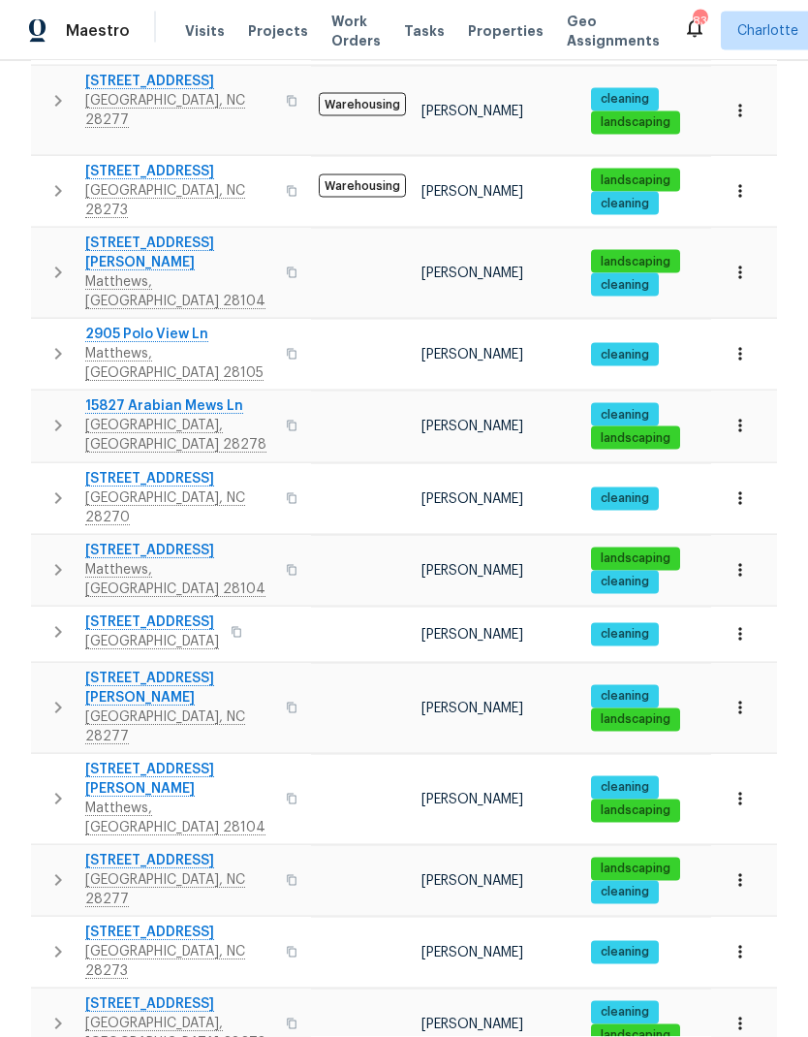
scroll to position [78, 0]
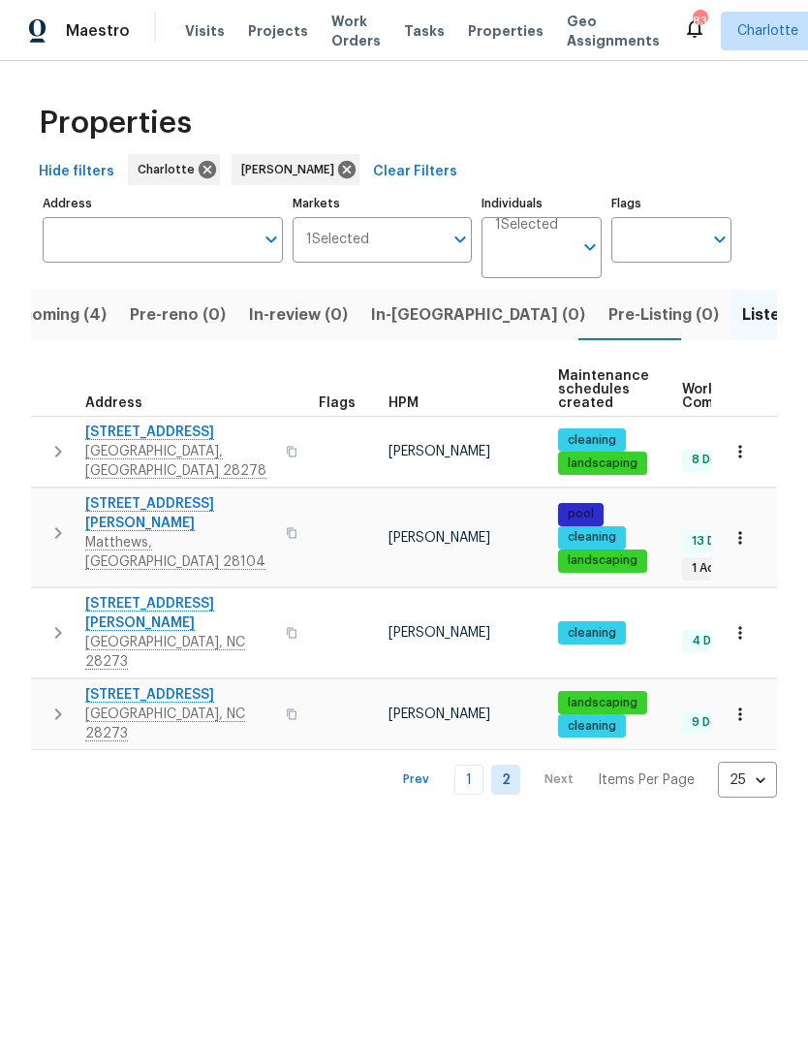
click at [474, 765] on link "1" at bounding box center [468, 780] width 29 height 30
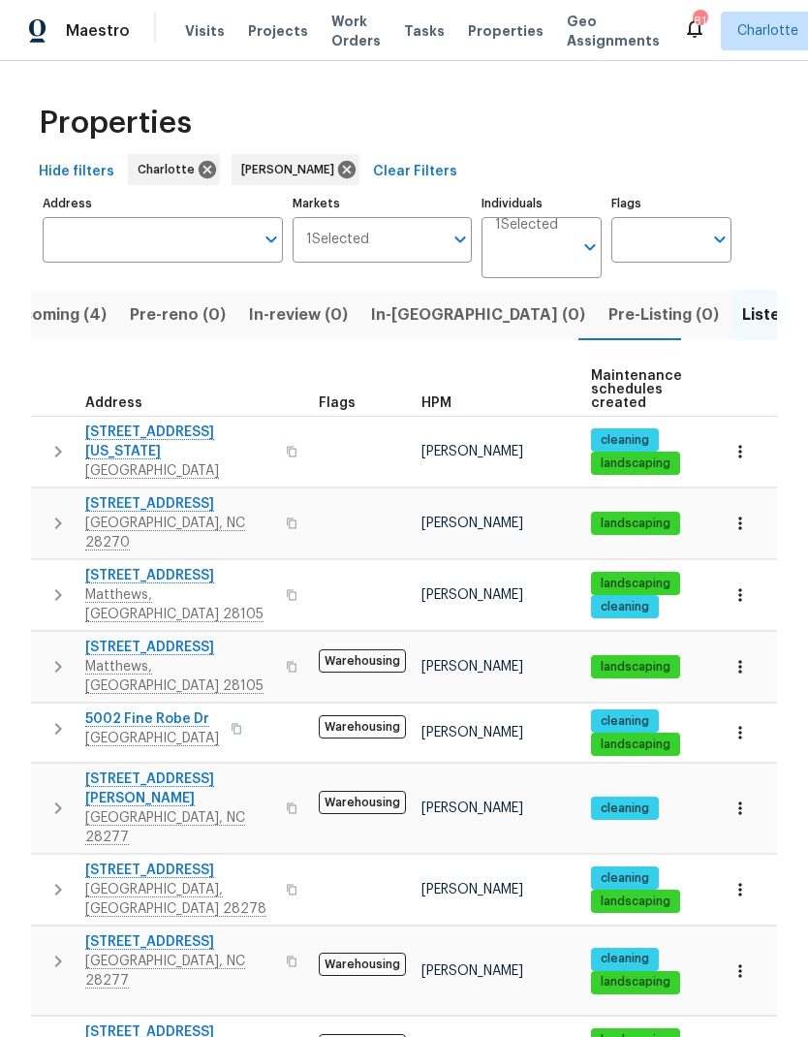
click at [409, 301] on span "In-reno (0)" at bounding box center [478, 314] width 214 height 27
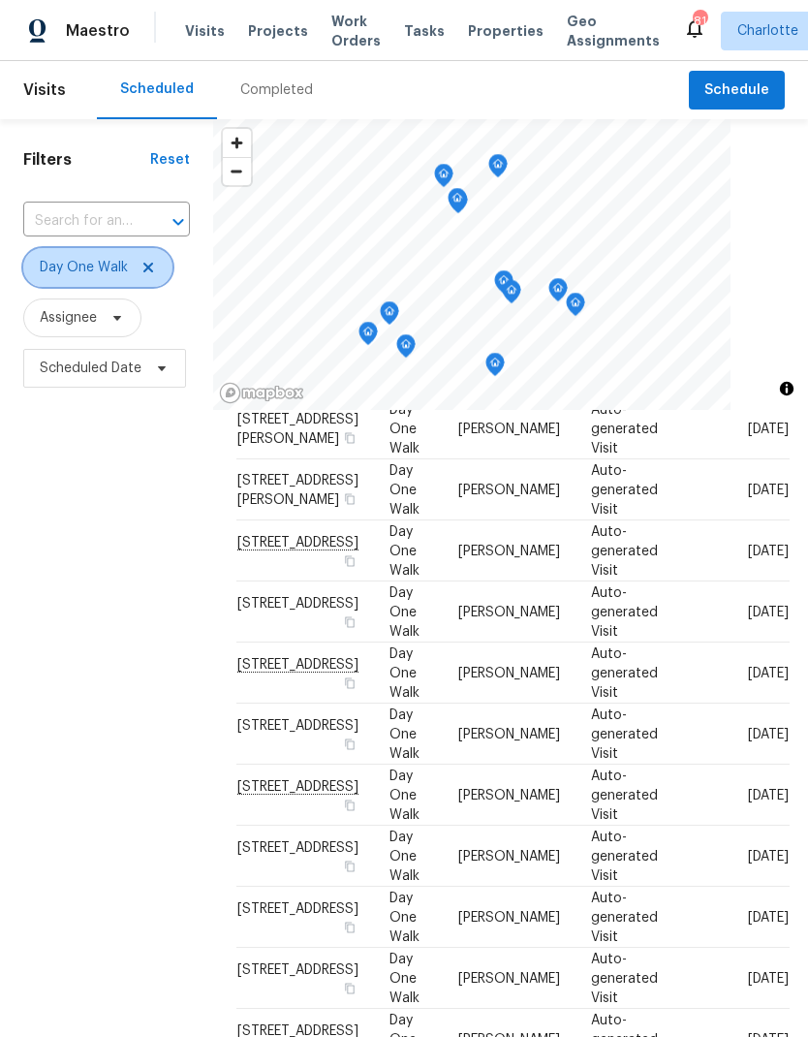
click at [153, 260] on icon at bounding box center [149, 268] width 16 height 16
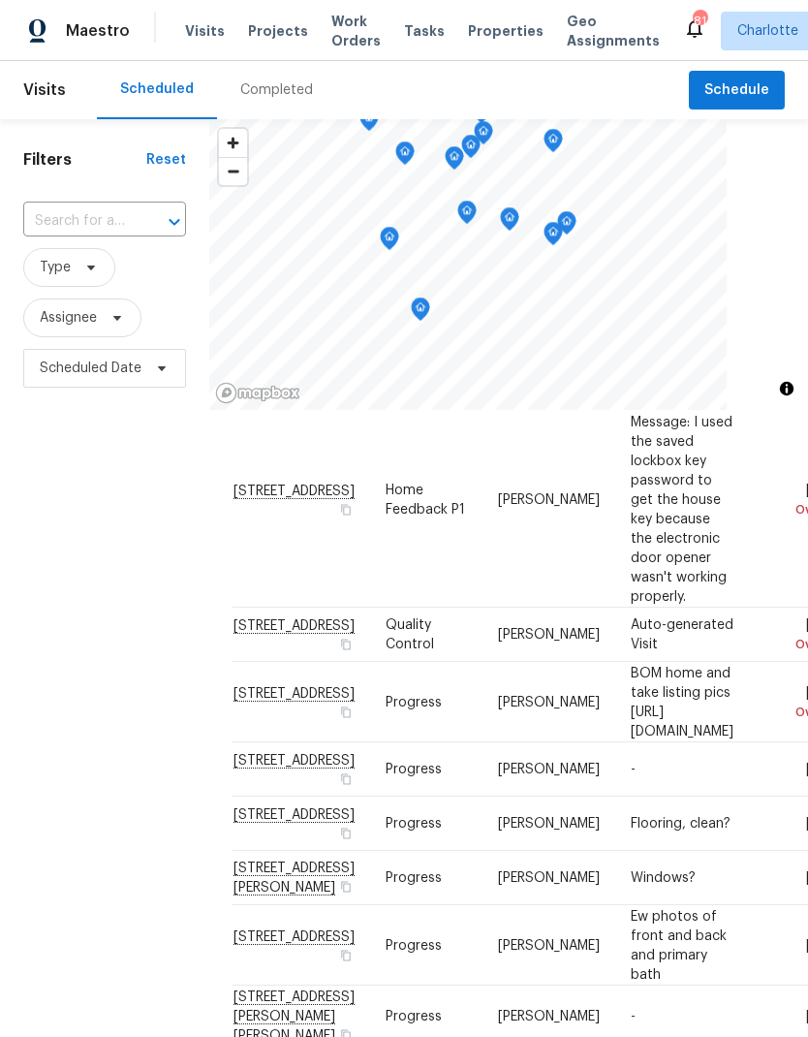
click at [129, 562] on div "Filters Reset ​ Type Assignee Scheduled Date" at bounding box center [104, 679] width 209 height 1120
click at [341, 31] on span "Work Orders" at bounding box center [355, 31] width 49 height 39
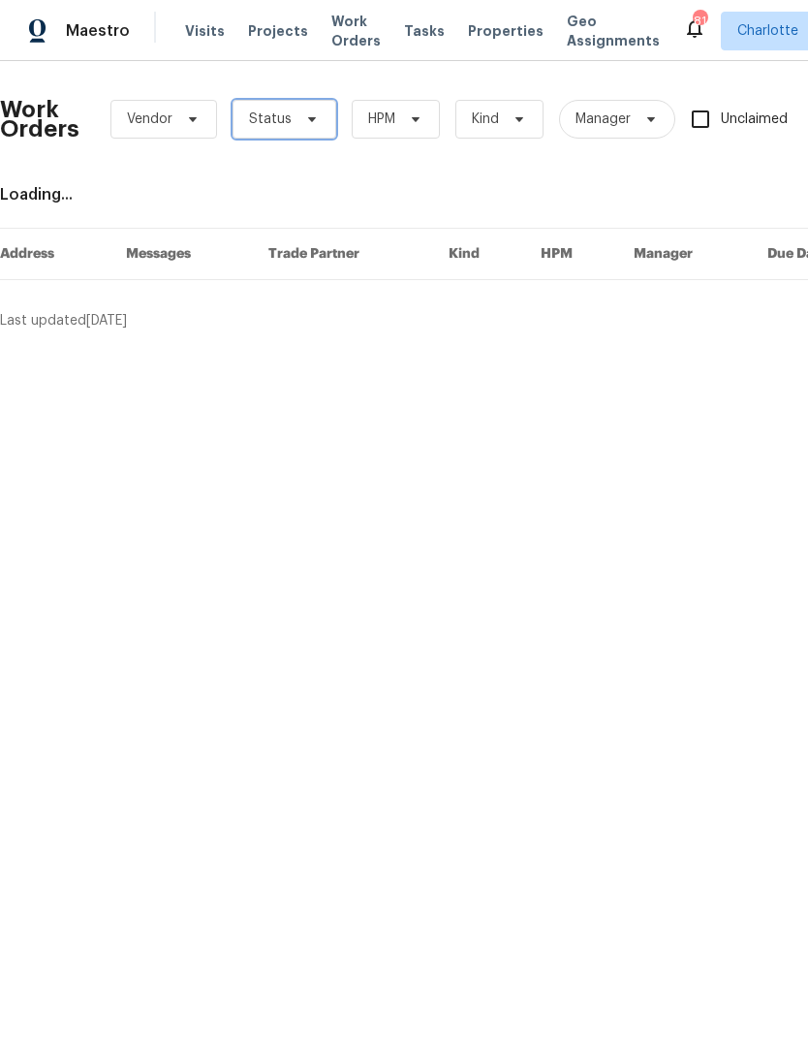
click at [286, 125] on span "Status" at bounding box center [270, 119] width 43 height 19
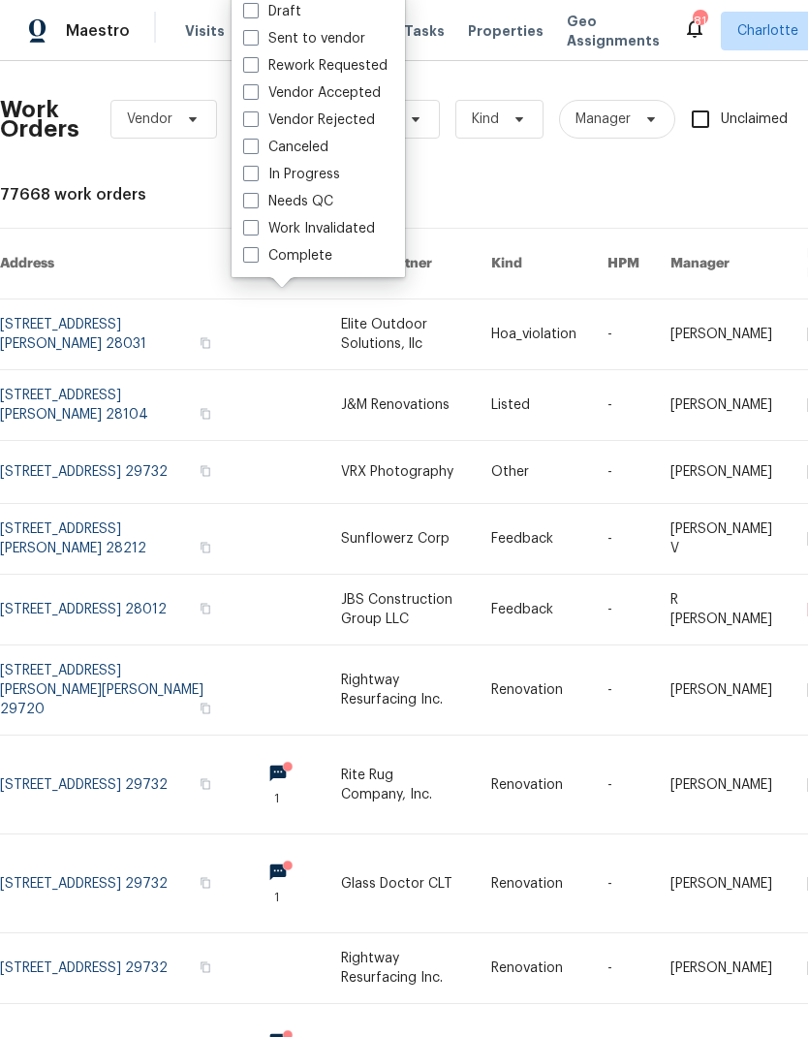
click at [329, 196] on label "Needs QC" at bounding box center [288, 201] width 90 height 19
click at [256, 196] on input "Needs QC" at bounding box center [249, 198] width 13 height 13
checkbox input "true"
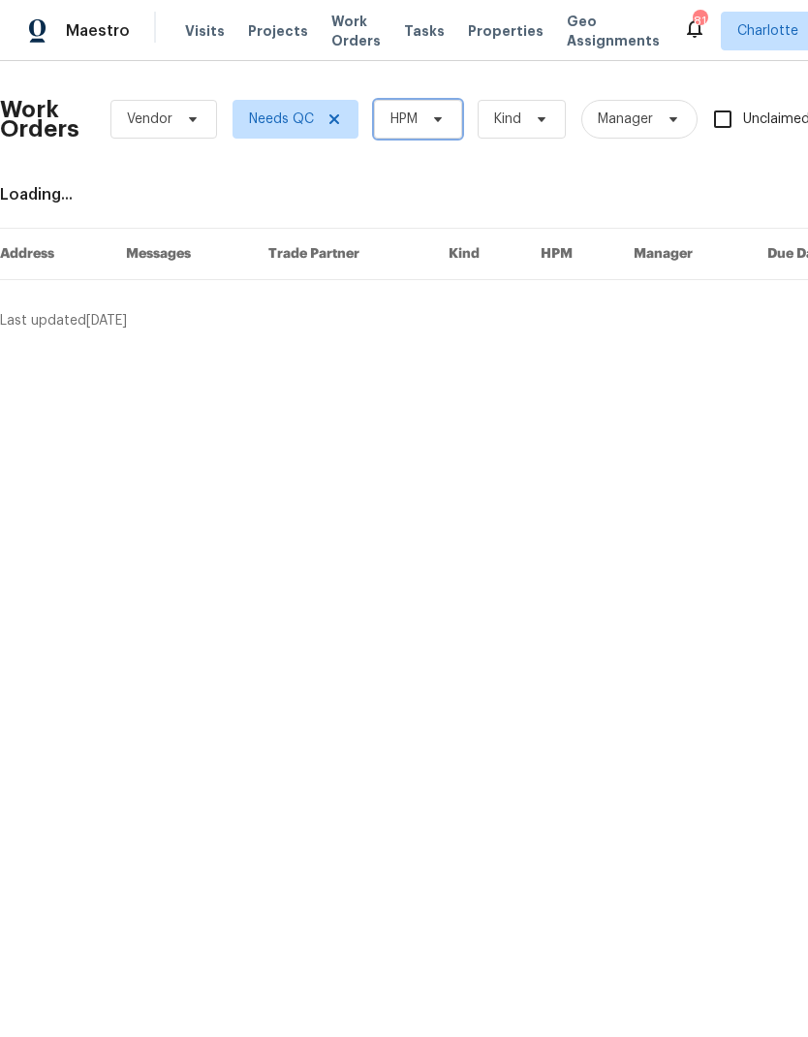
click at [414, 126] on span "HPM" at bounding box center [404, 119] width 27 height 19
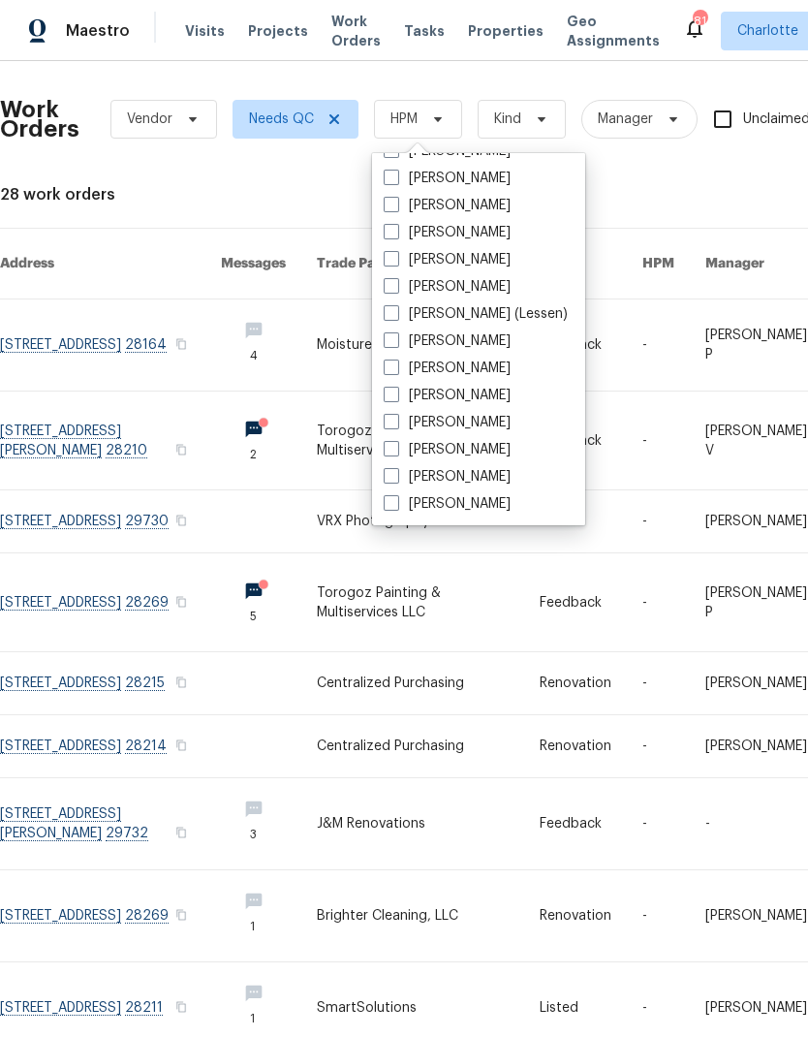
scroll to position [240, 0]
click at [481, 512] on label "[PERSON_NAME]" at bounding box center [447, 503] width 127 height 19
click at [396, 507] on input "[PERSON_NAME]" at bounding box center [390, 500] width 13 height 13
checkbox input "true"
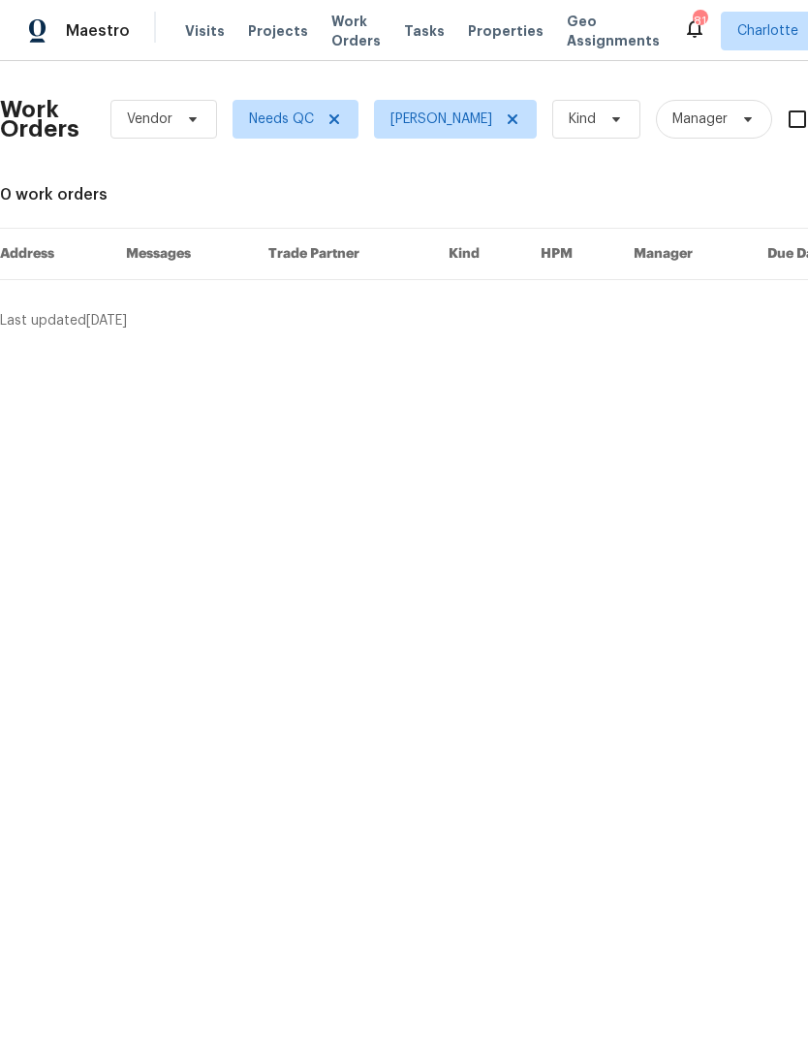
click at [110, 46] on div "Maestro" at bounding box center [65, 31] width 130 height 39
